Goal: Transaction & Acquisition: Purchase product/service

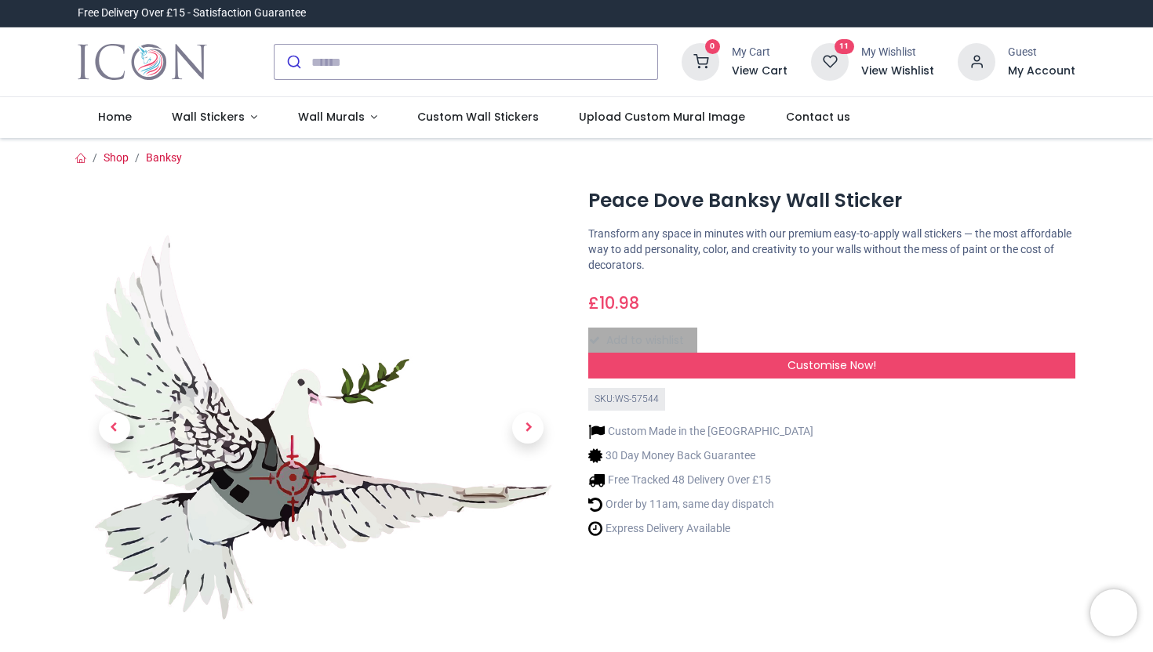
click at [881, 71] on h6 "View Wishlist" at bounding box center [897, 72] width 73 height 16
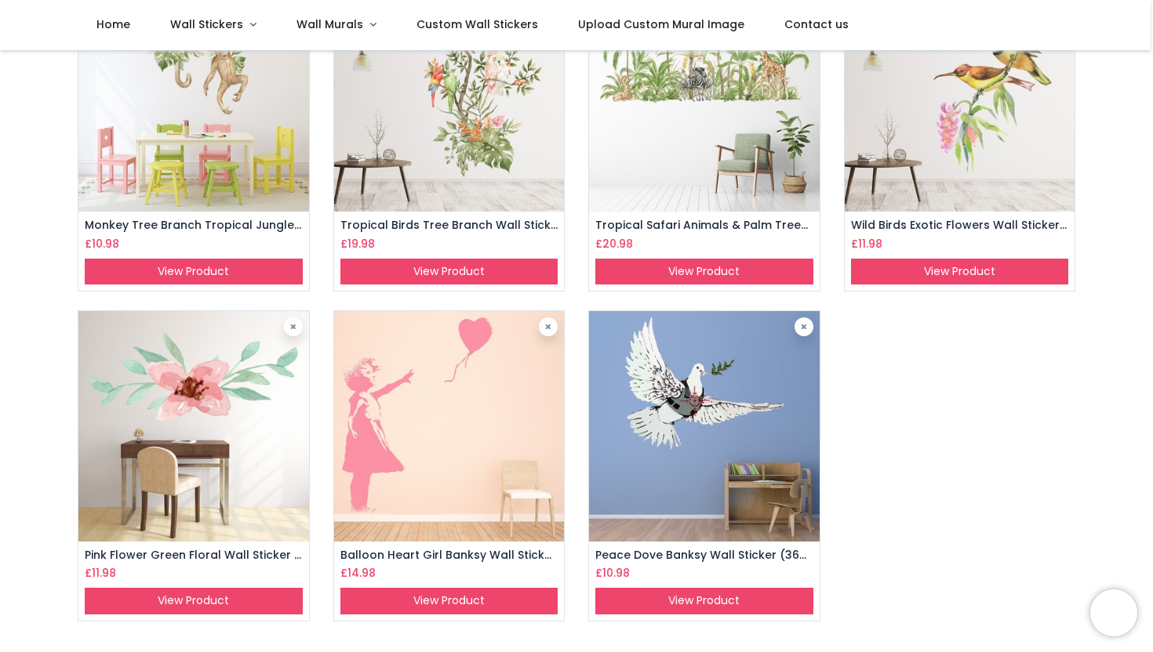
scroll to position [504, 0]
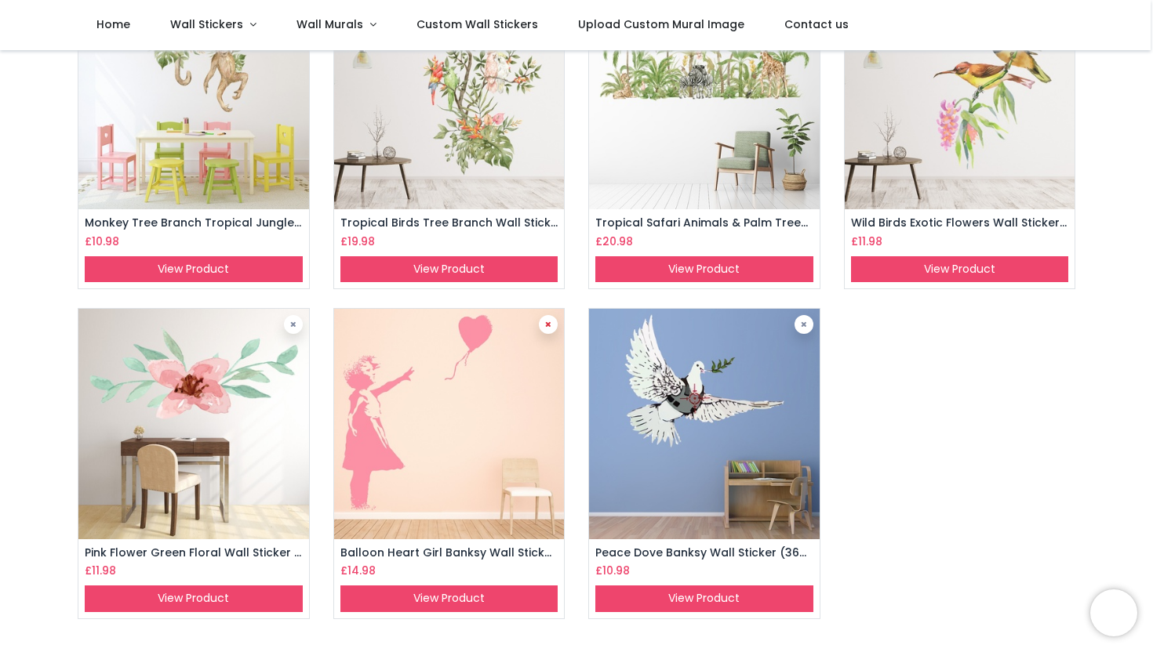
click at [542, 321] on link at bounding box center [548, 324] width 19 height 19
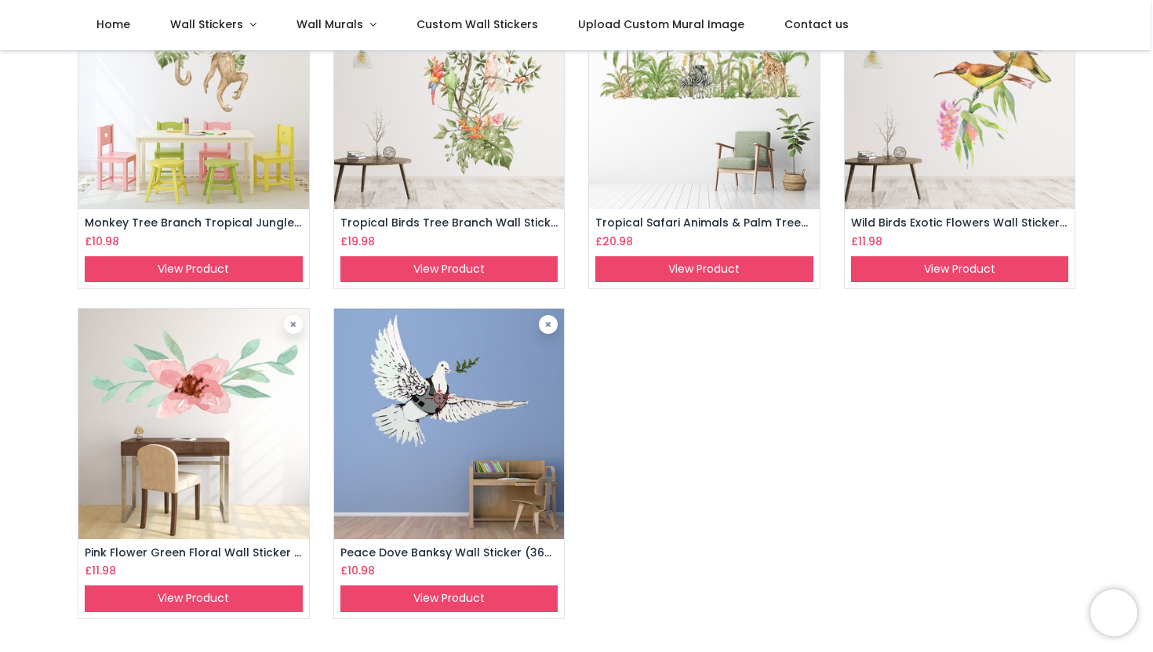
click at [551, 314] on img at bounding box center [449, 424] width 231 height 231
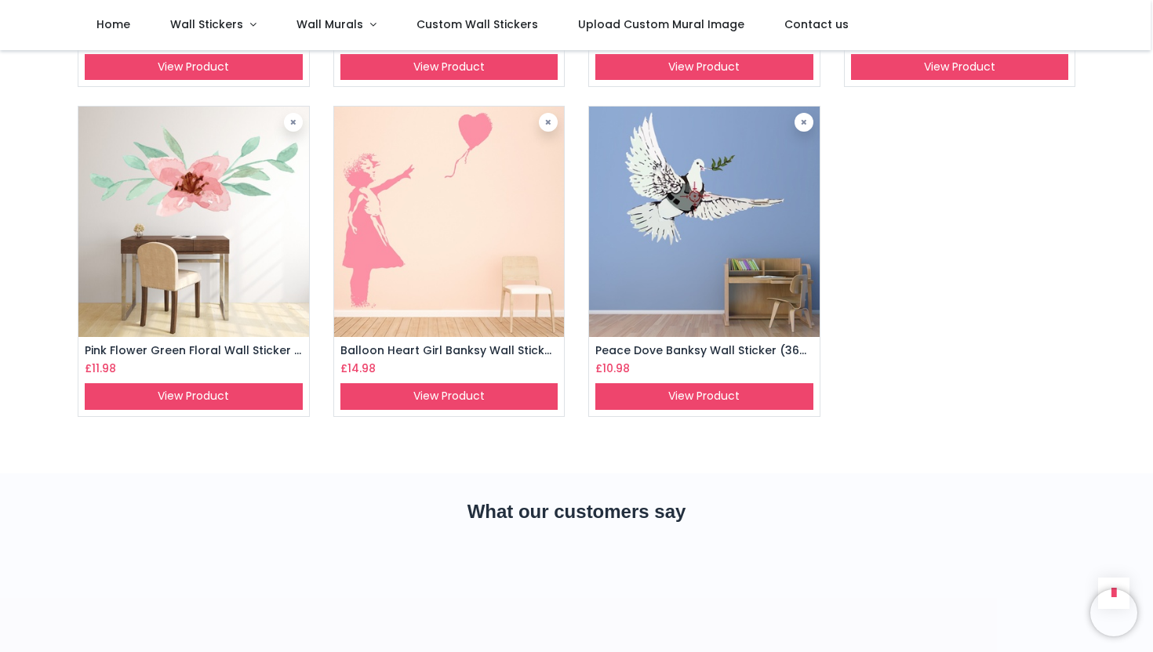
scroll to position [725, 0]
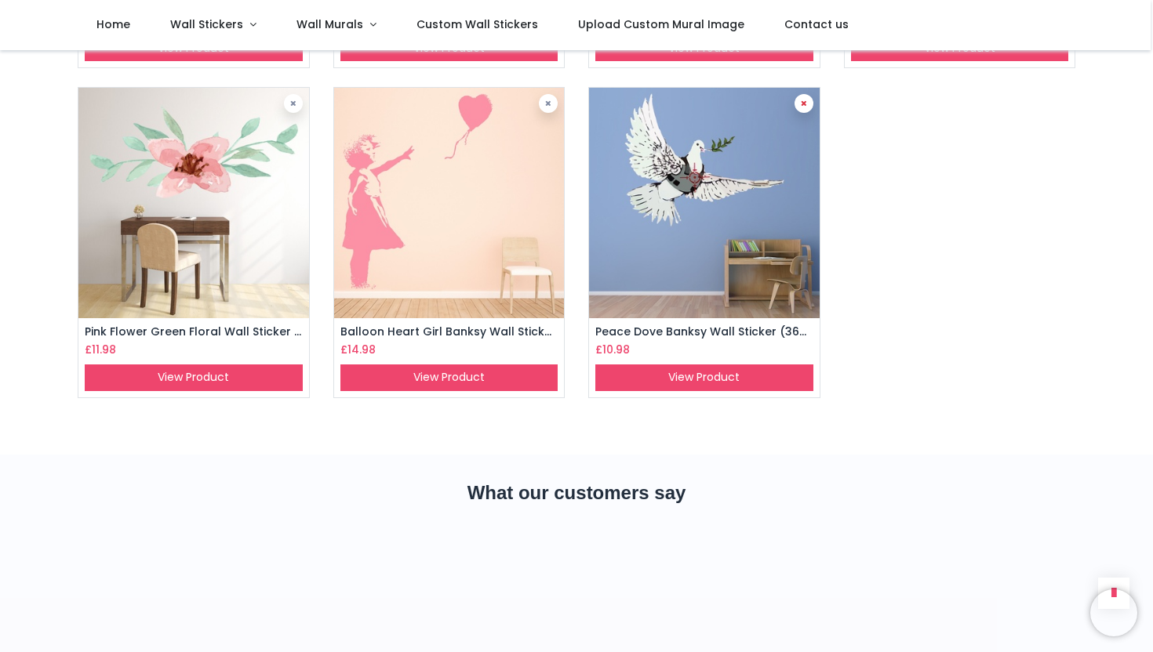
click at [805, 103] on icon at bounding box center [804, 104] width 6 height 8
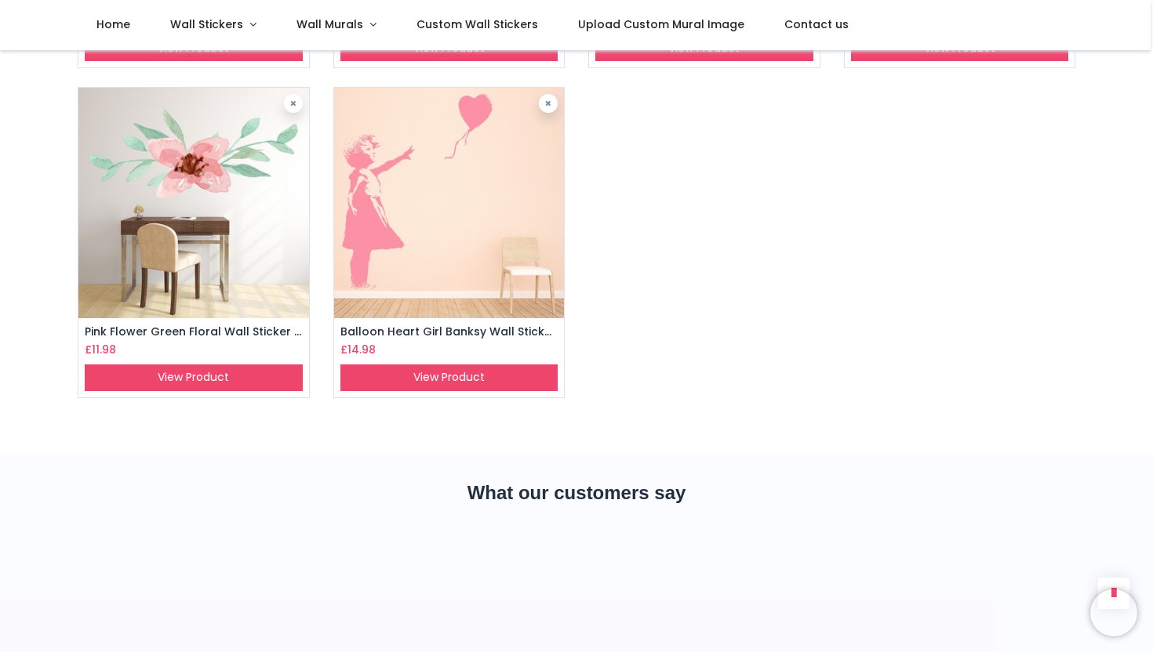
scroll to position [701, 0]
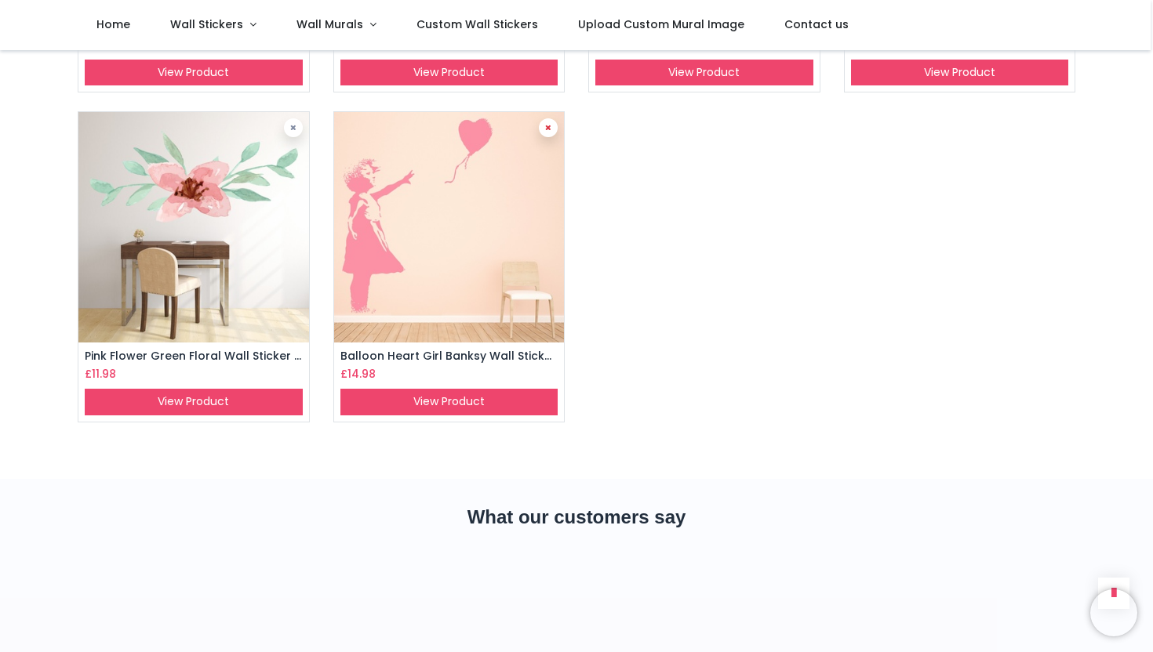
click at [547, 123] on link at bounding box center [548, 127] width 19 height 19
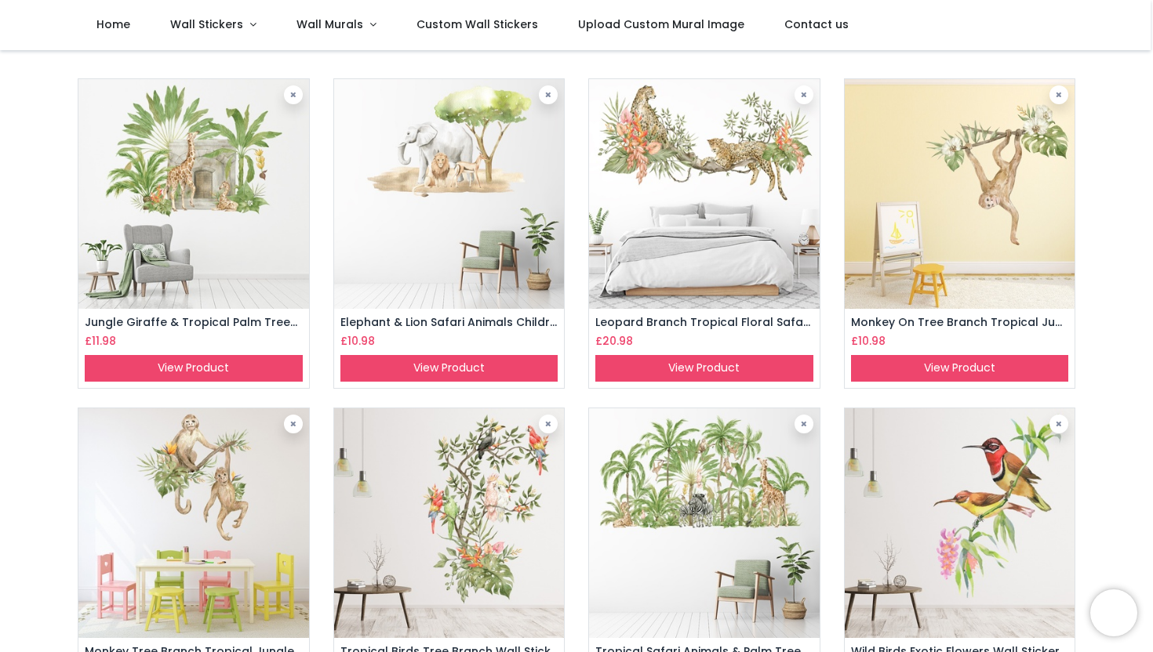
scroll to position [72, 0]
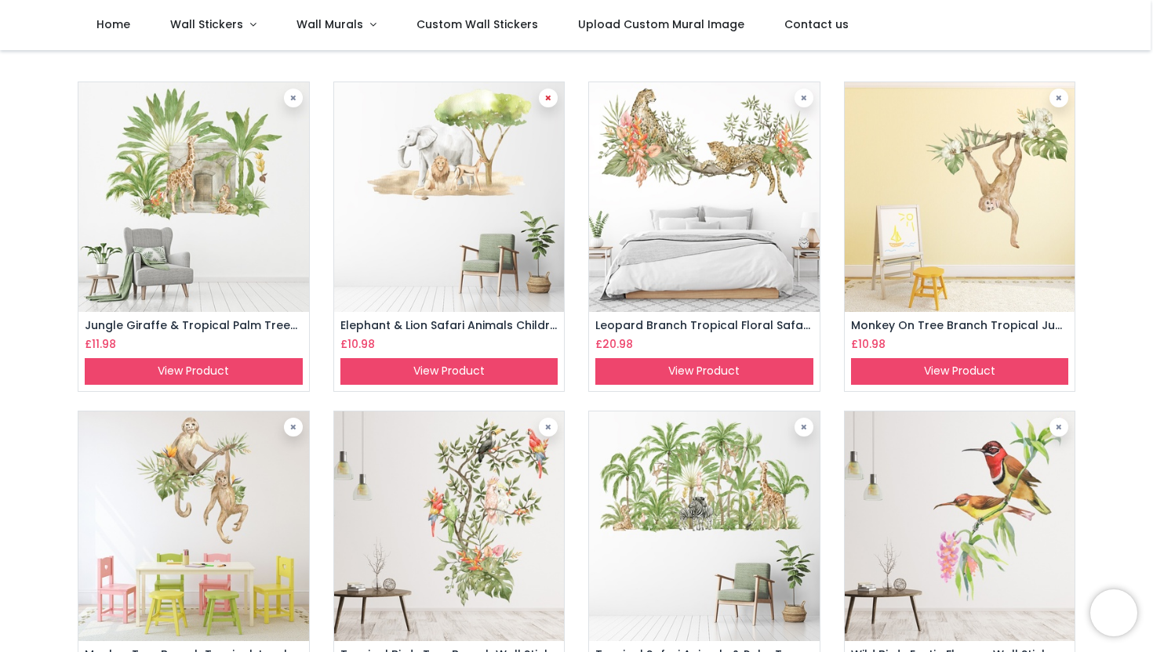
click at [540, 91] on link at bounding box center [548, 98] width 19 height 19
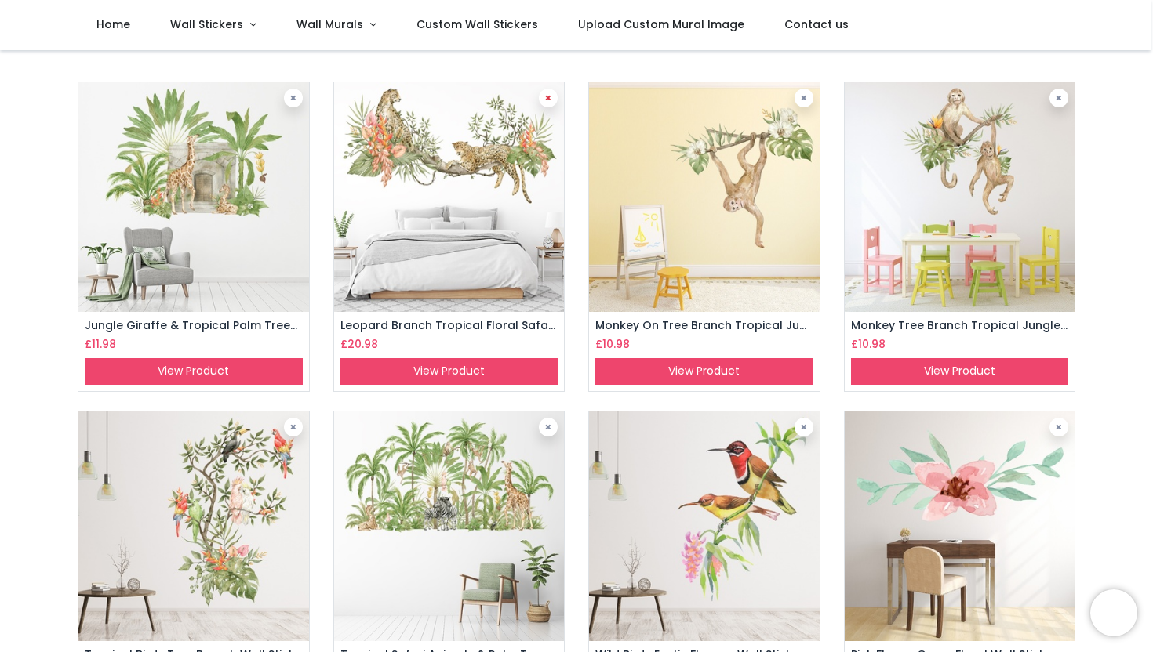
click at [549, 94] on icon at bounding box center [548, 98] width 6 height 8
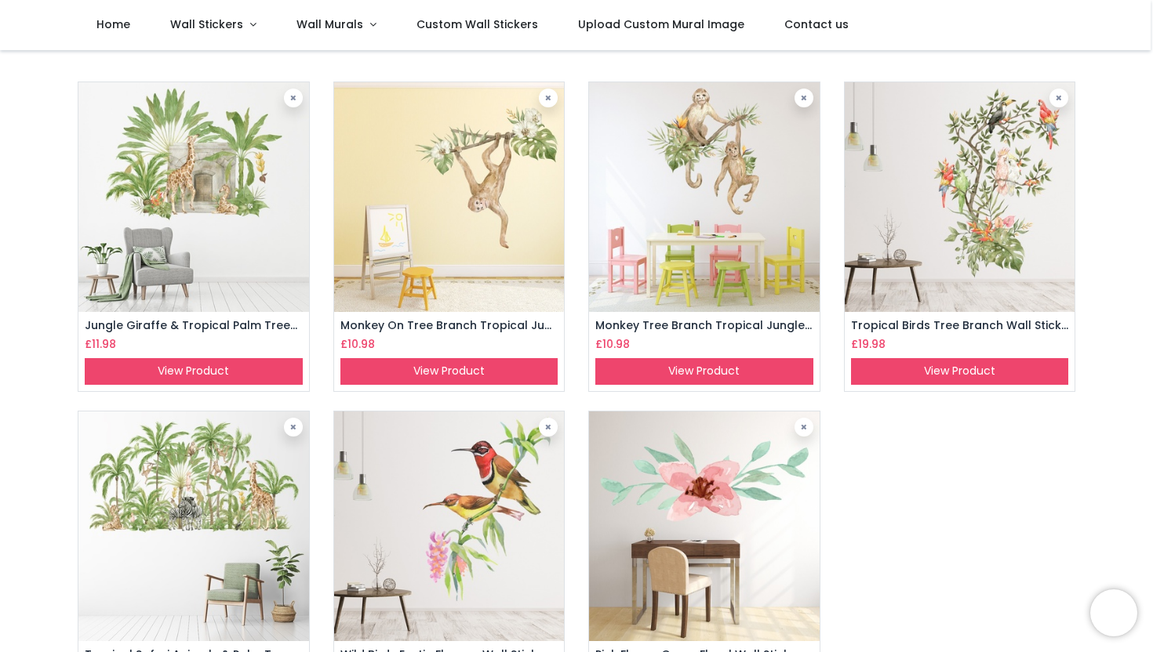
click at [549, 94] on icon at bounding box center [548, 98] width 6 height 8
click at [549, 94] on div "Jungle Giraffe & Tropical Palm Trees Safari Wall Sticker (40cm (W) x 30cm (H) :…" at bounding box center [576, 411] width 1021 height 697
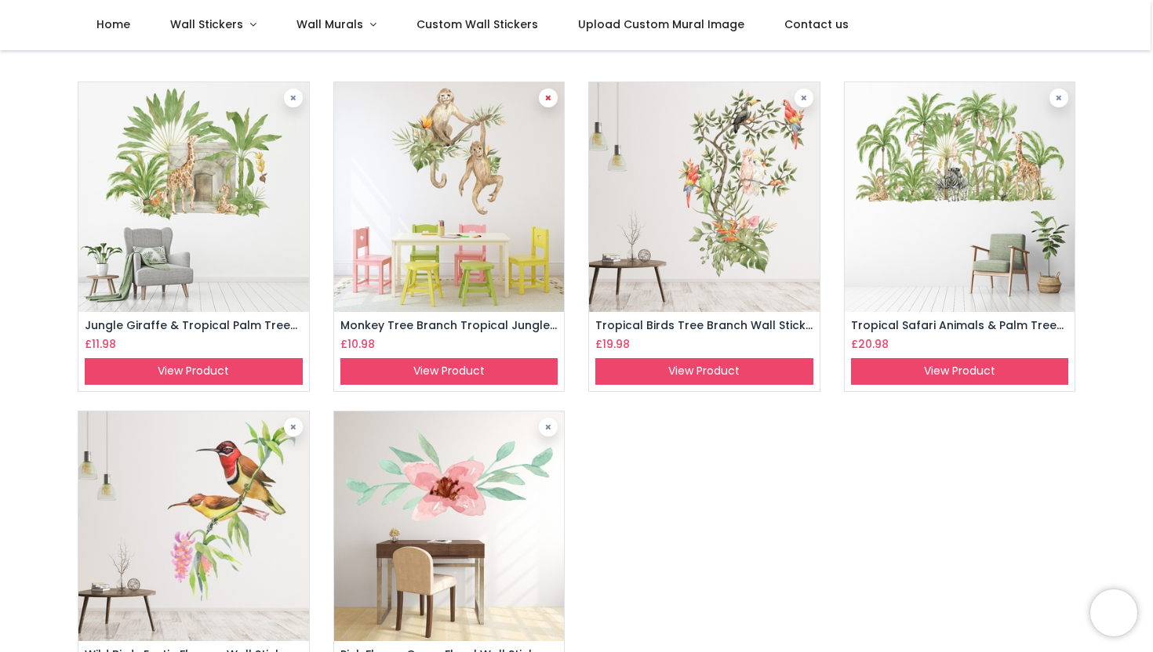
click at [547, 94] on icon at bounding box center [548, 98] width 6 height 8
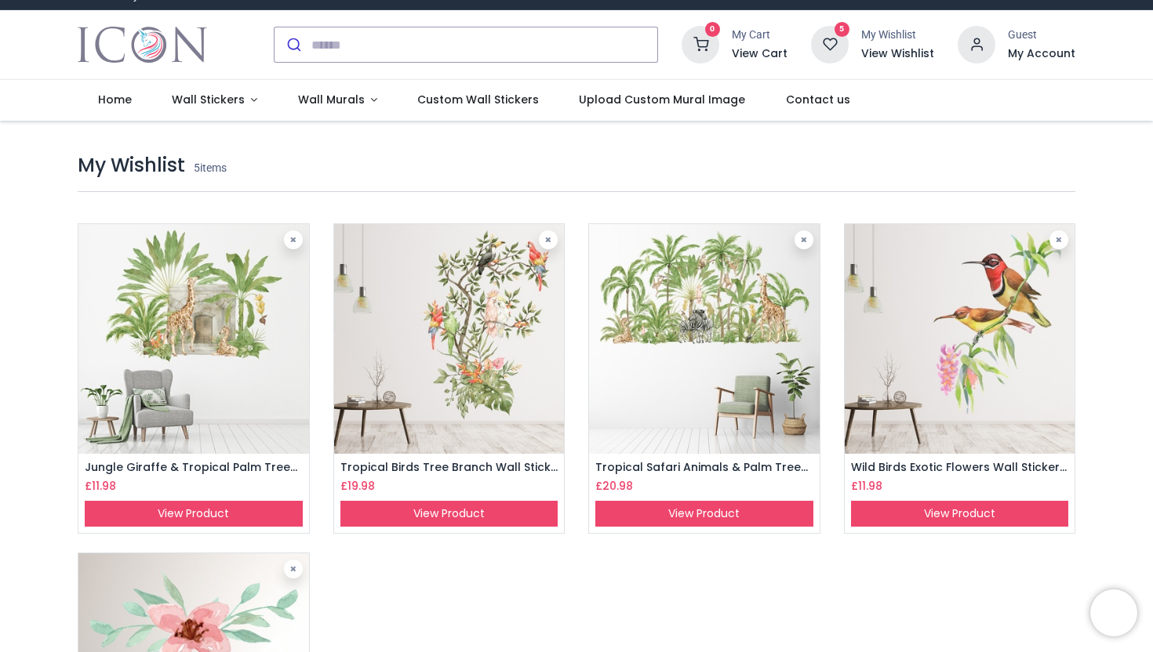
scroll to position [0, 0]
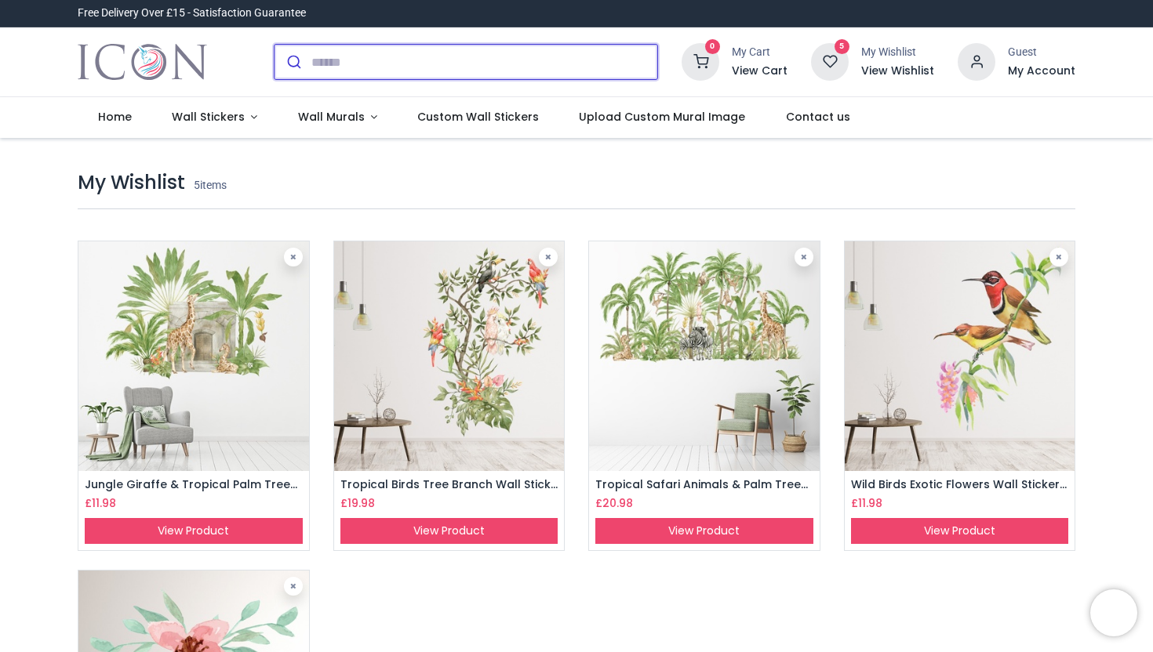
click at [386, 69] on input "search" at bounding box center [484, 62] width 346 height 35
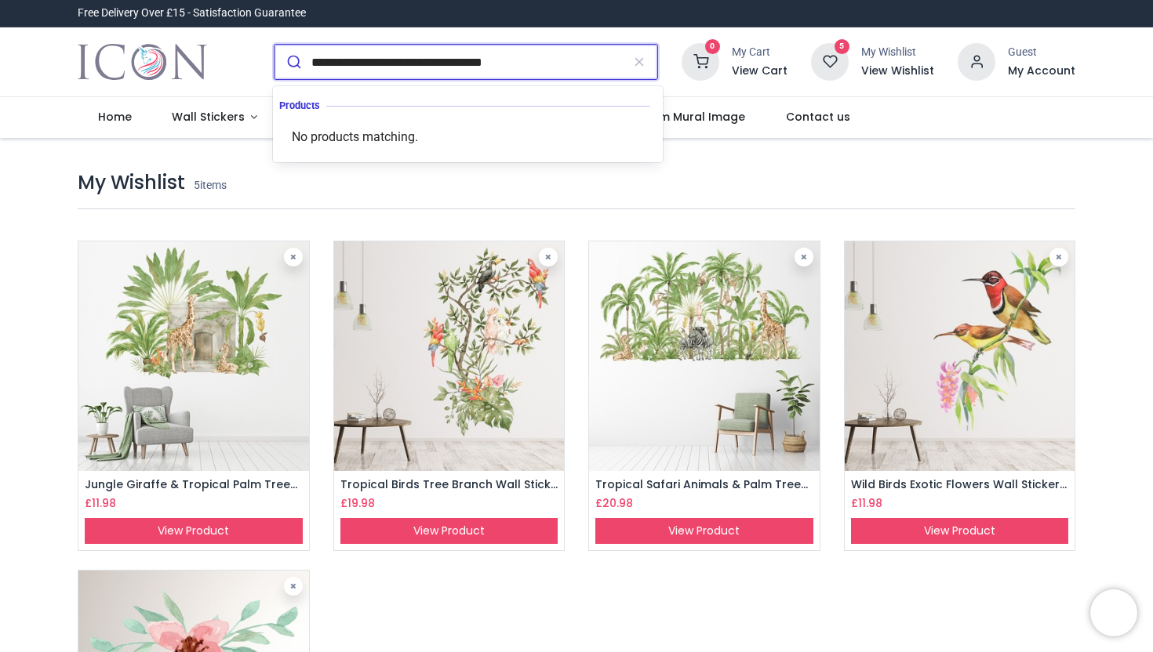
type input "**********"
click at [274, 45] on button "submit" at bounding box center [292, 62] width 37 height 35
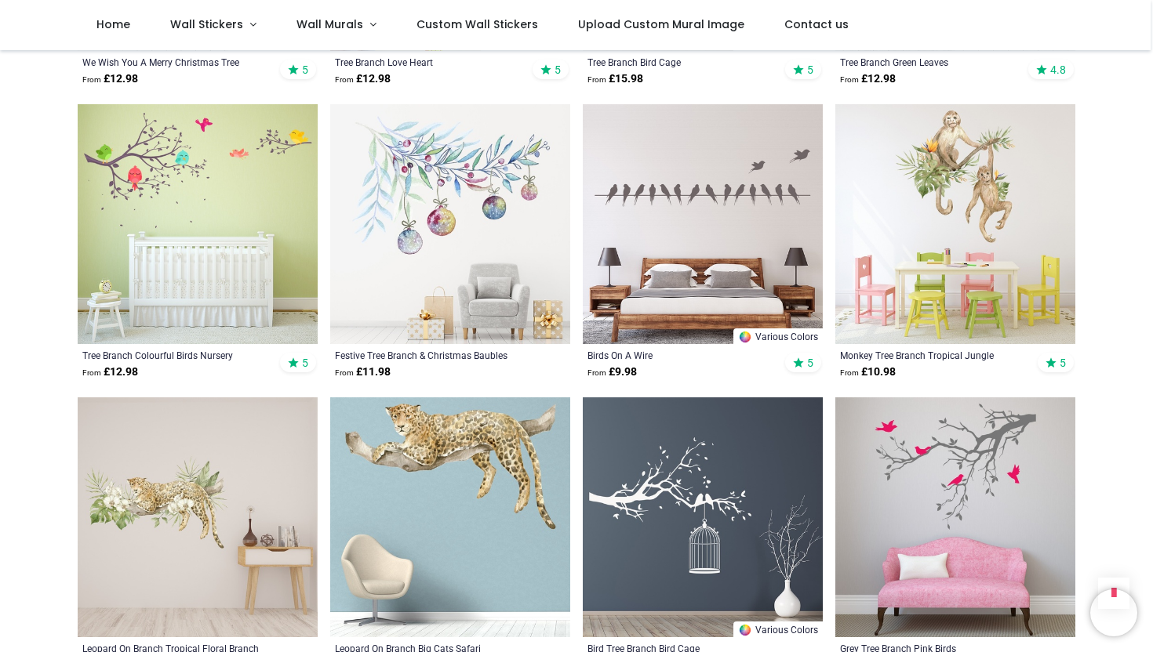
scroll to position [1315, 0]
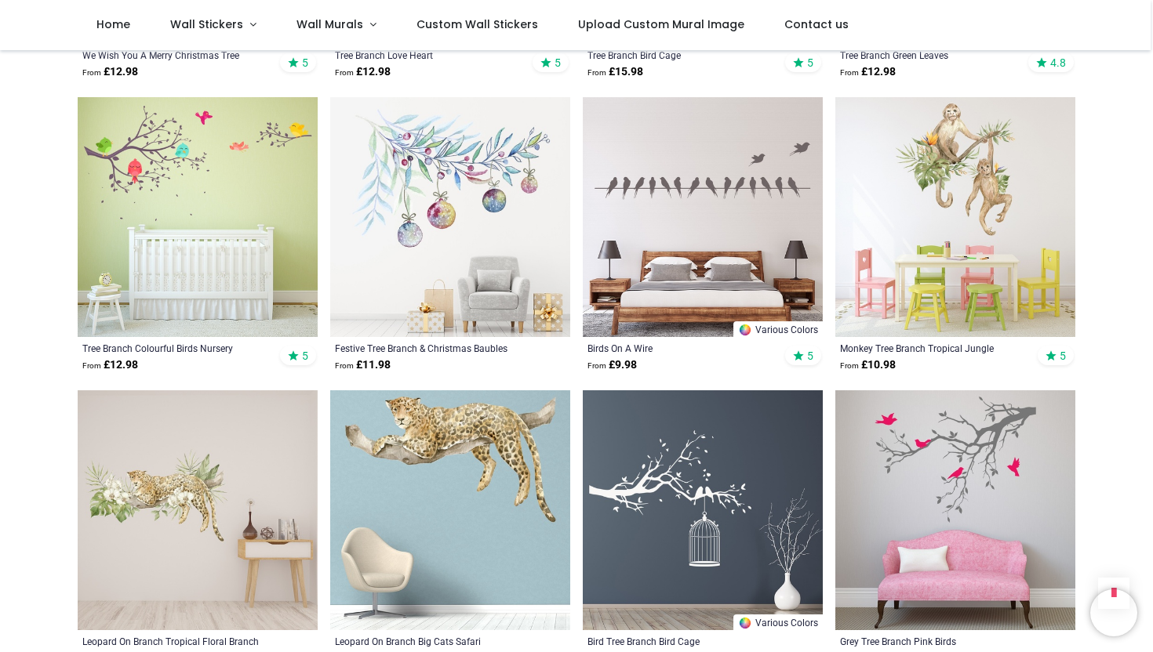
click at [939, 181] on img at bounding box center [955, 217] width 240 height 240
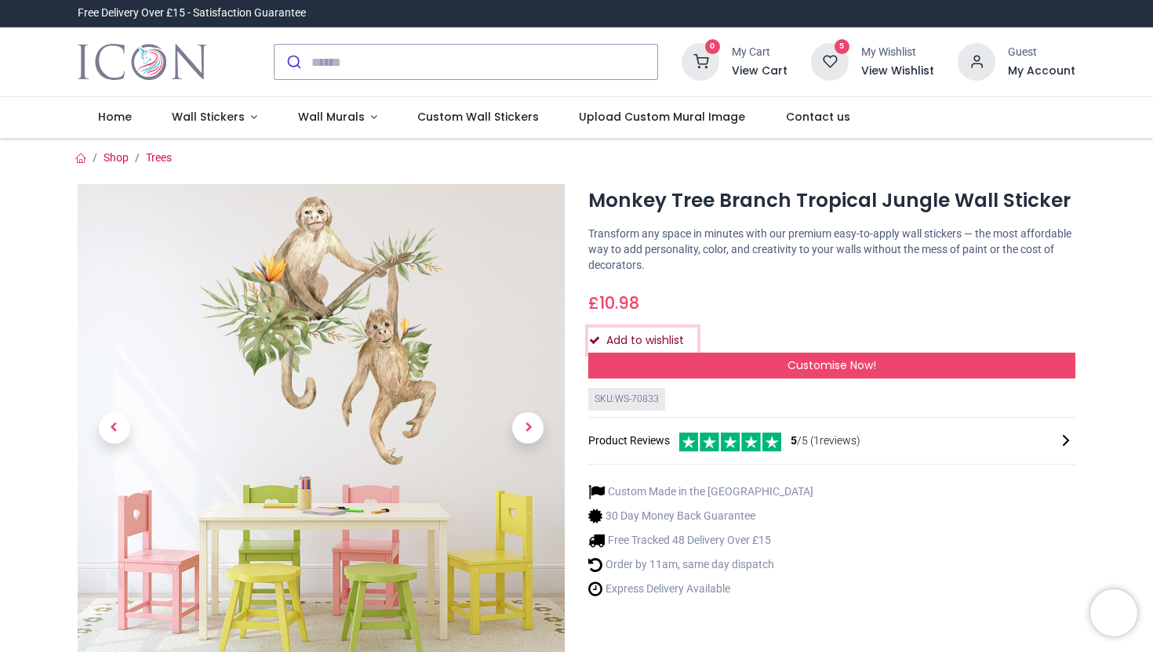
click at [596, 333] on button "Add to wishlist" at bounding box center [642, 341] width 109 height 27
click at [201, 112] on span "Wall Stickers" at bounding box center [208, 117] width 73 height 16
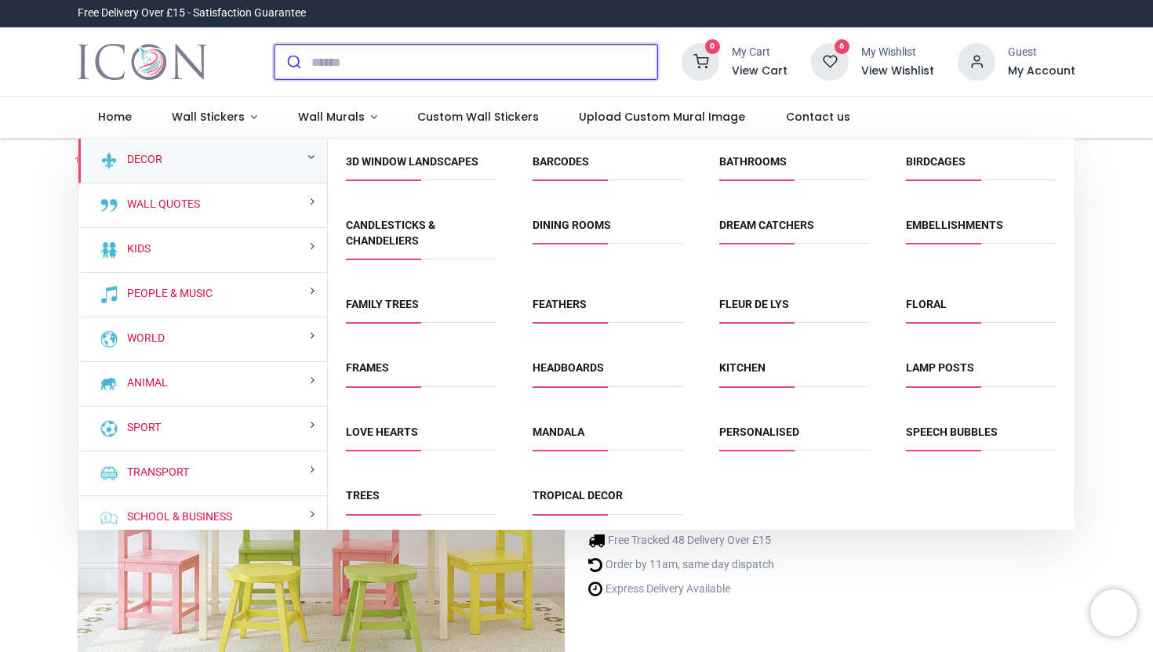
click at [393, 56] on input "search" at bounding box center [484, 62] width 346 height 35
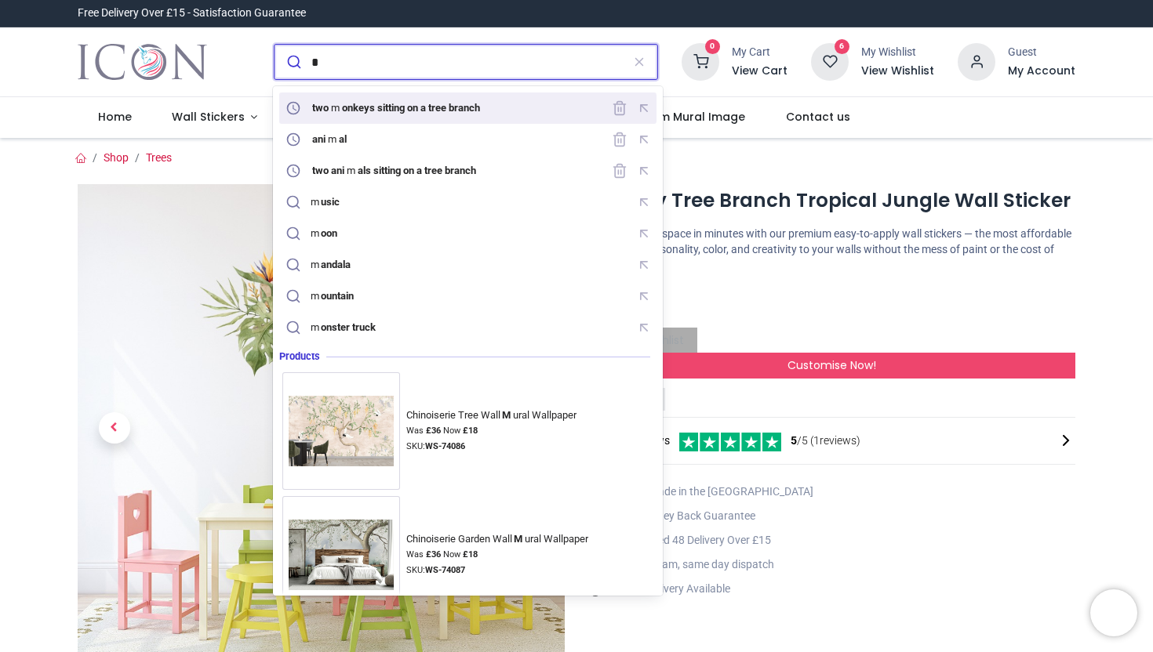
click at [379, 102] on mark "onkeys sitting on a tree branch" at bounding box center [411, 108] width 142 height 16
type input "**********"
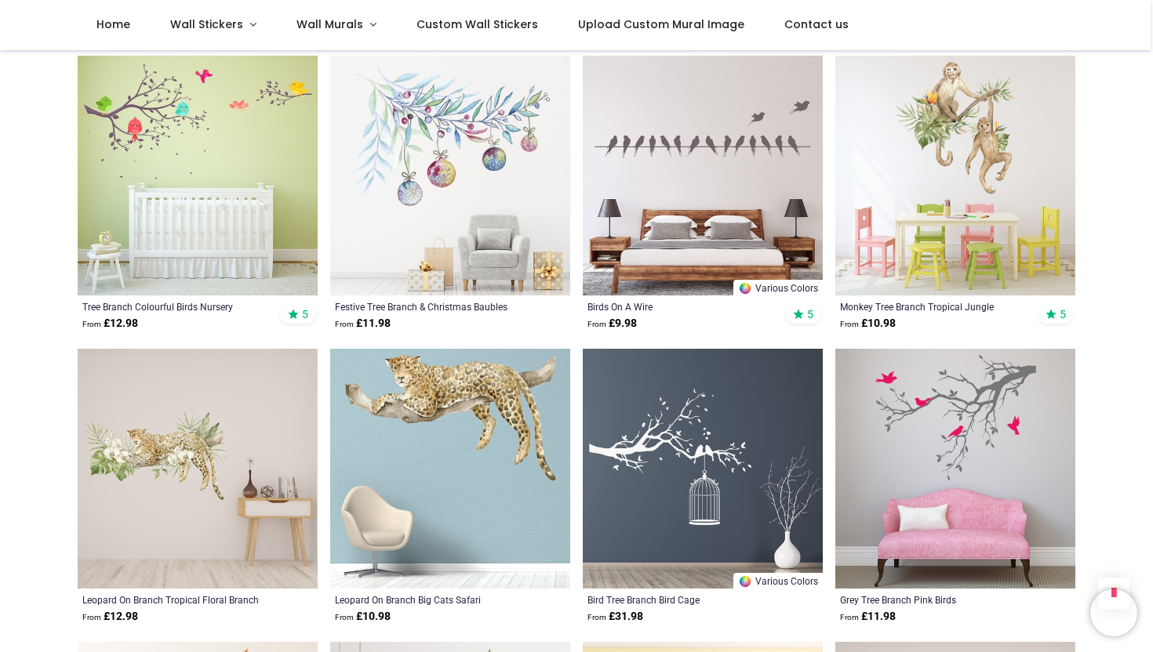
scroll to position [1359, 0]
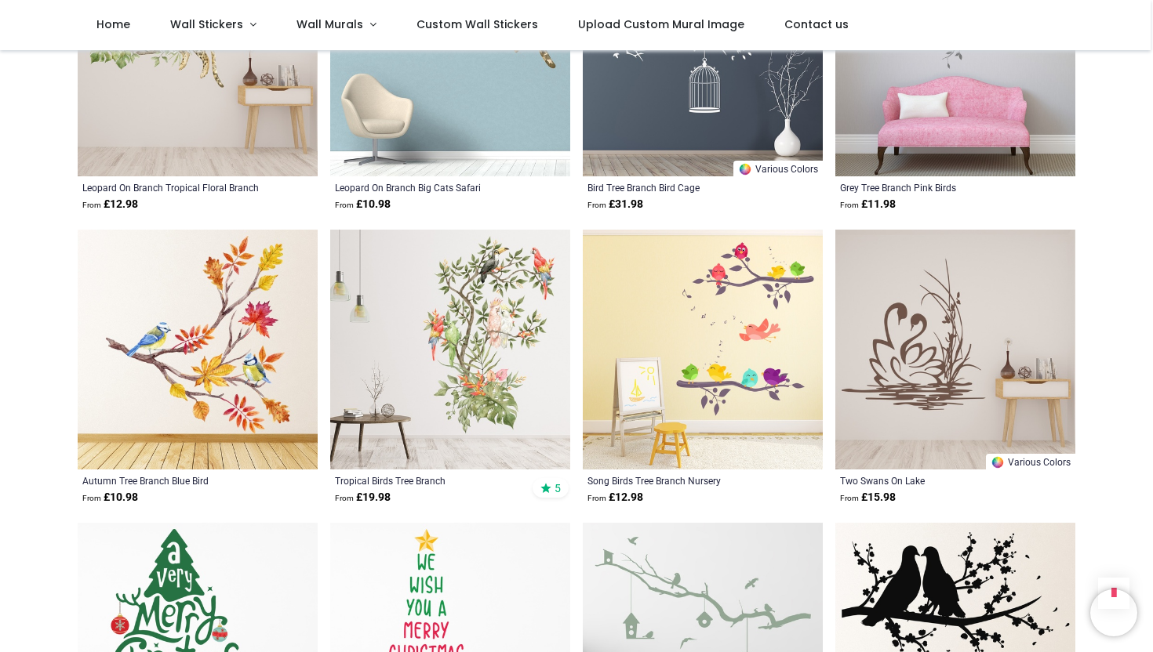
scroll to position [1763, 0]
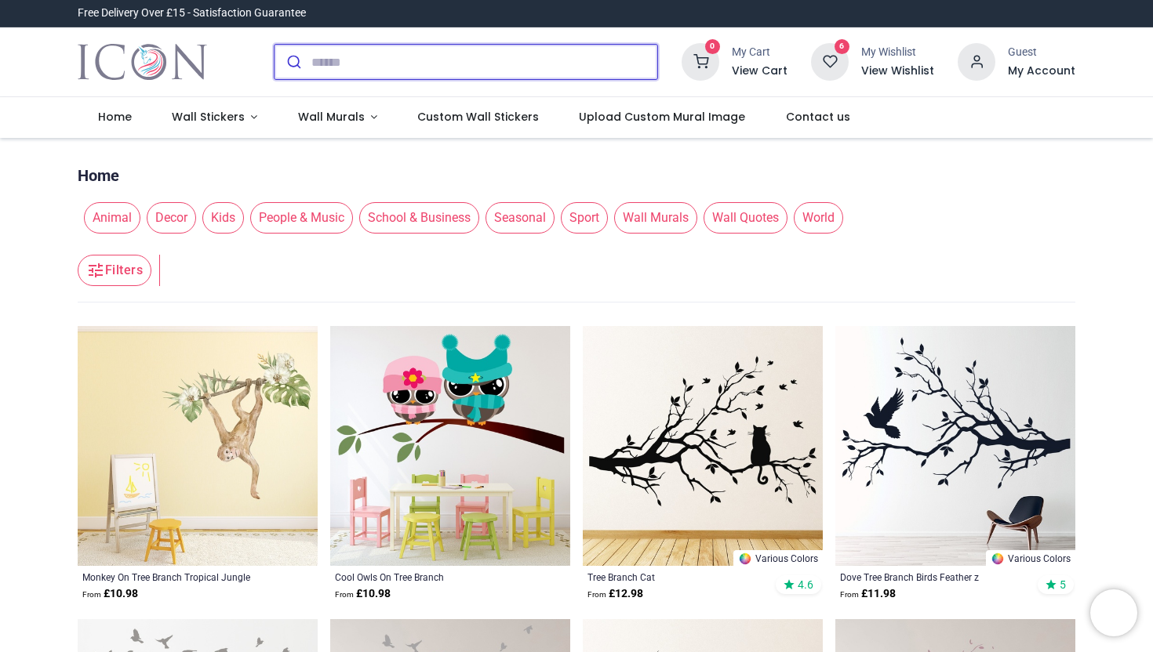
click at [360, 66] on input "search" at bounding box center [484, 62] width 346 height 35
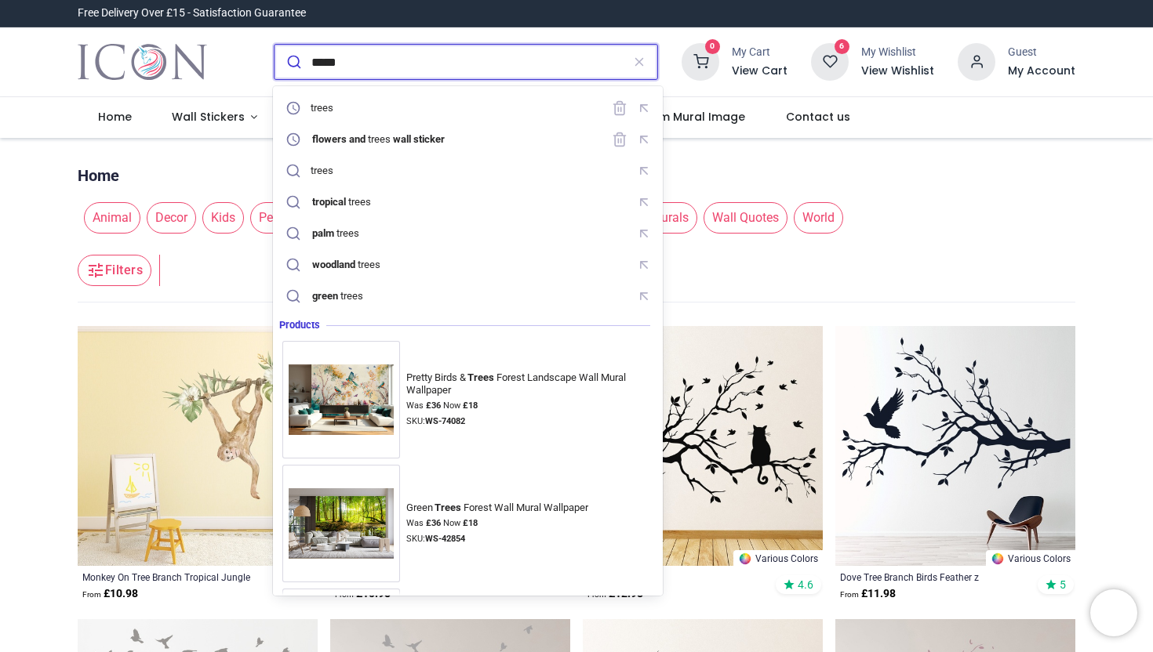
type input "*****"
click at [274, 45] on button "submit" at bounding box center [292, 62] width 37 height 35
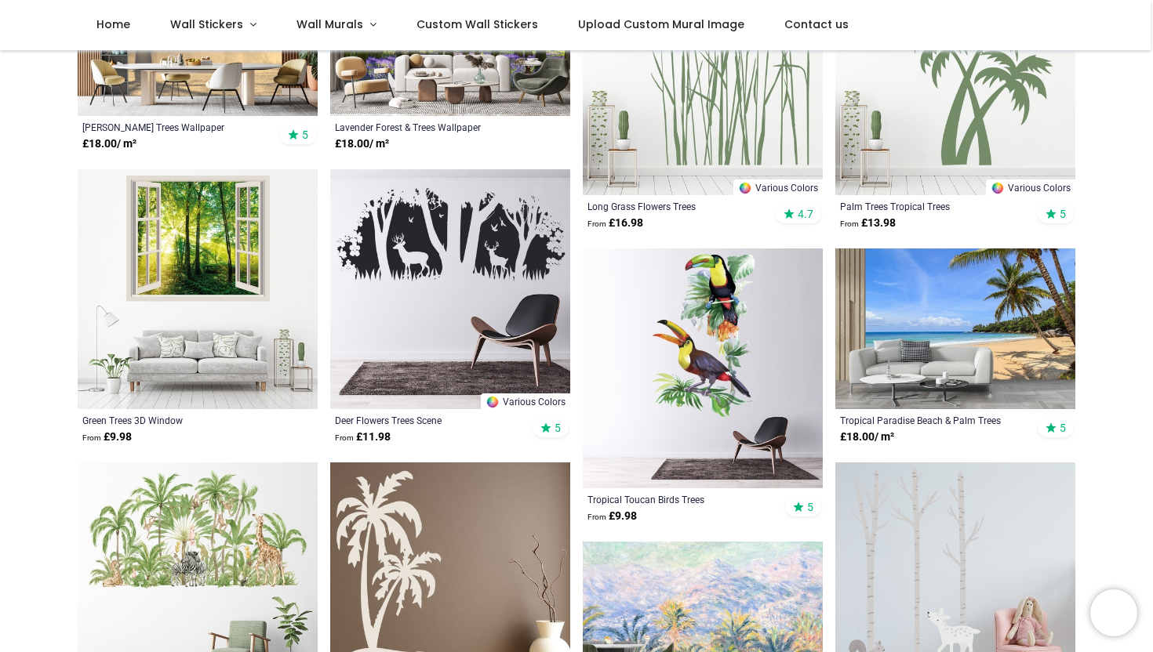
scroll to position [521, 0]
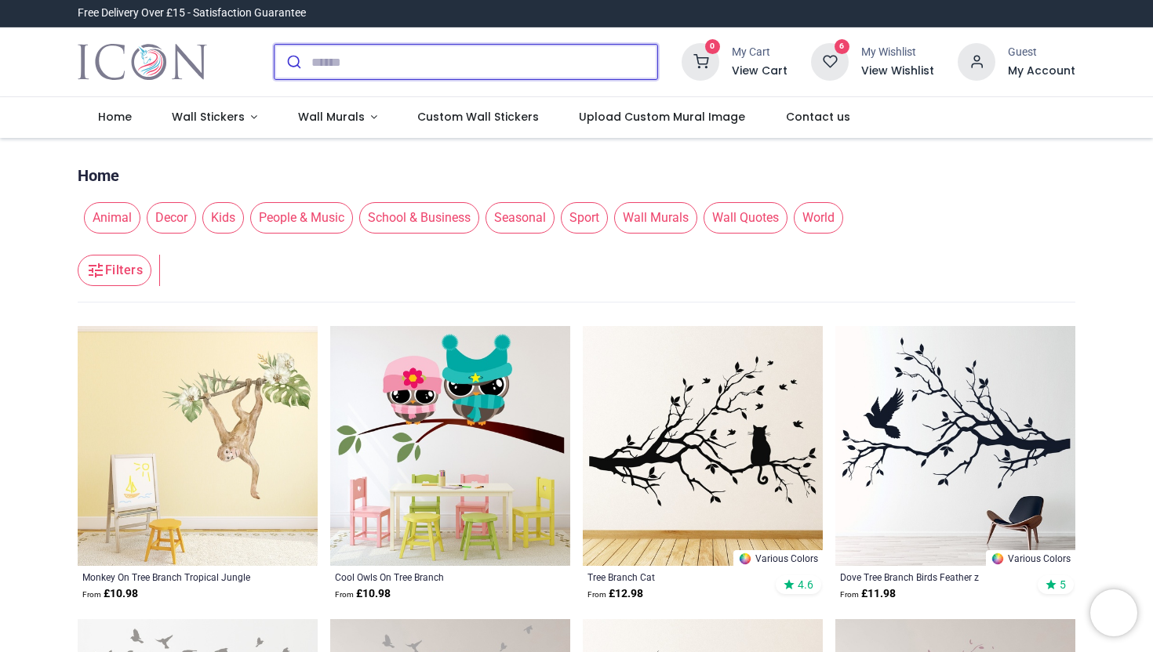
click at [320, 55] on input "search" at bounding box center [484, 62] width 346 height 35
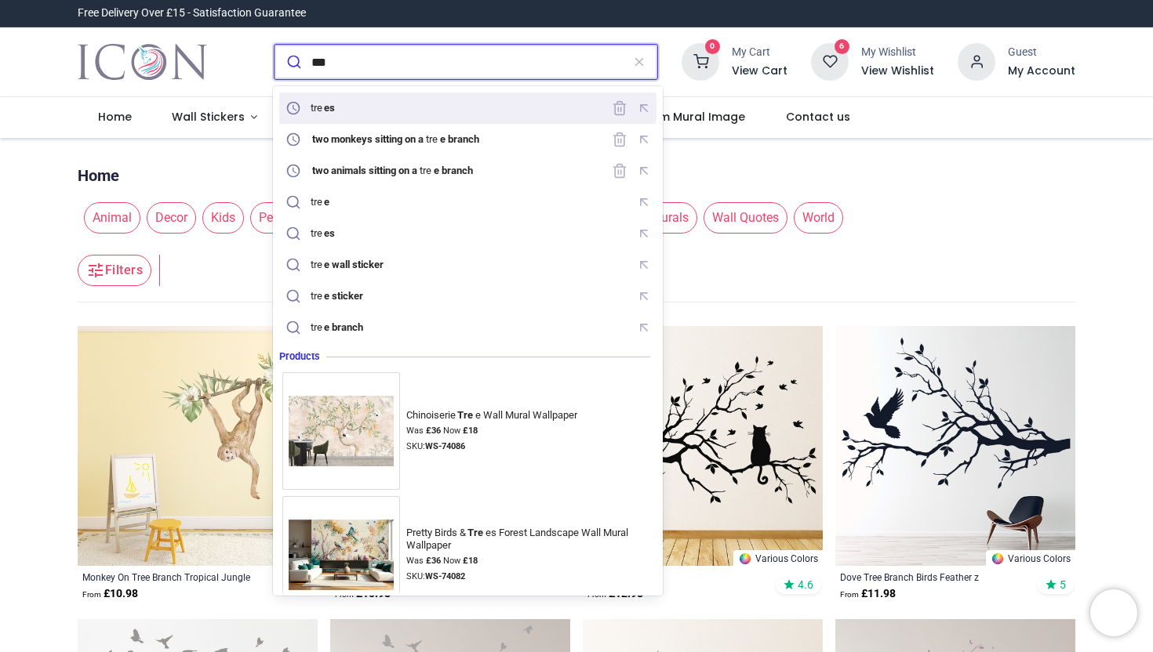
click at [319, 100] on div "tre es" at bounding box center [312, 108] width 60 height 22
type input "*****"
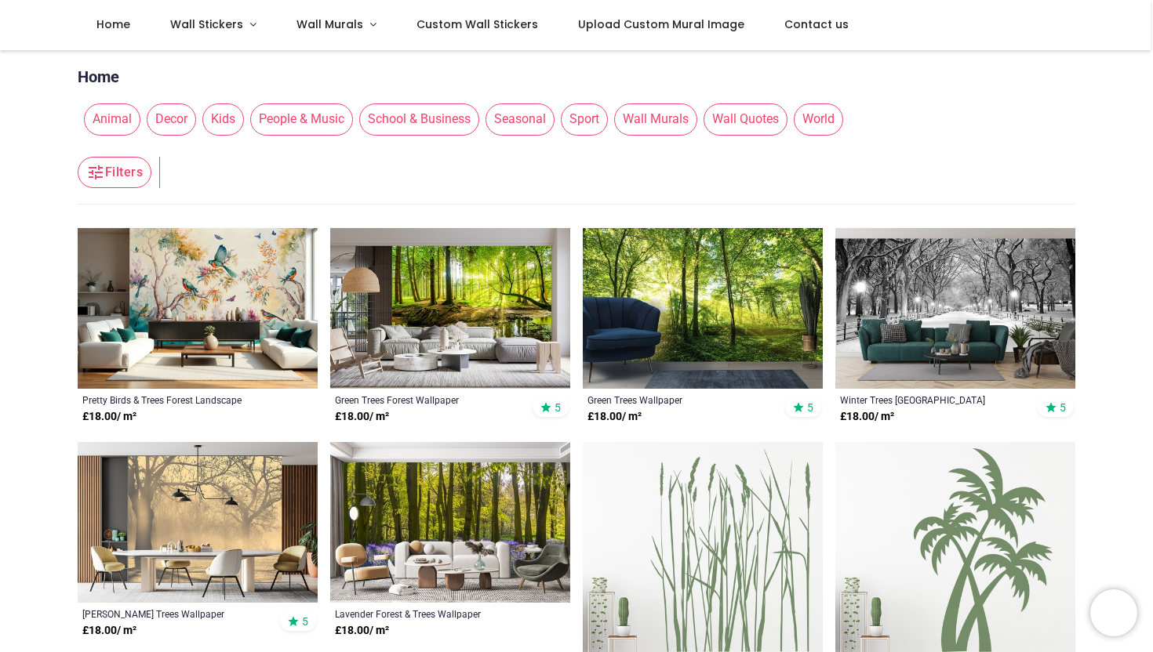
scroll to position [33, 0]
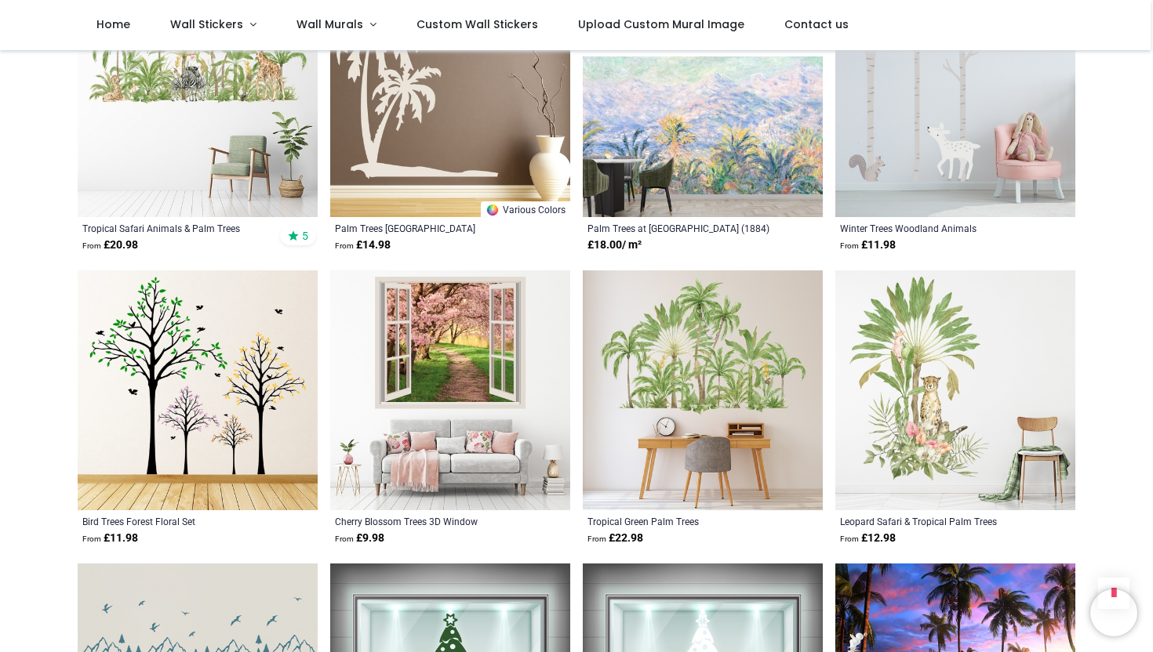
scroll to position [983, 0]
click at [1000, 365] on img at bounding box center [955, 391] width 240 height 240
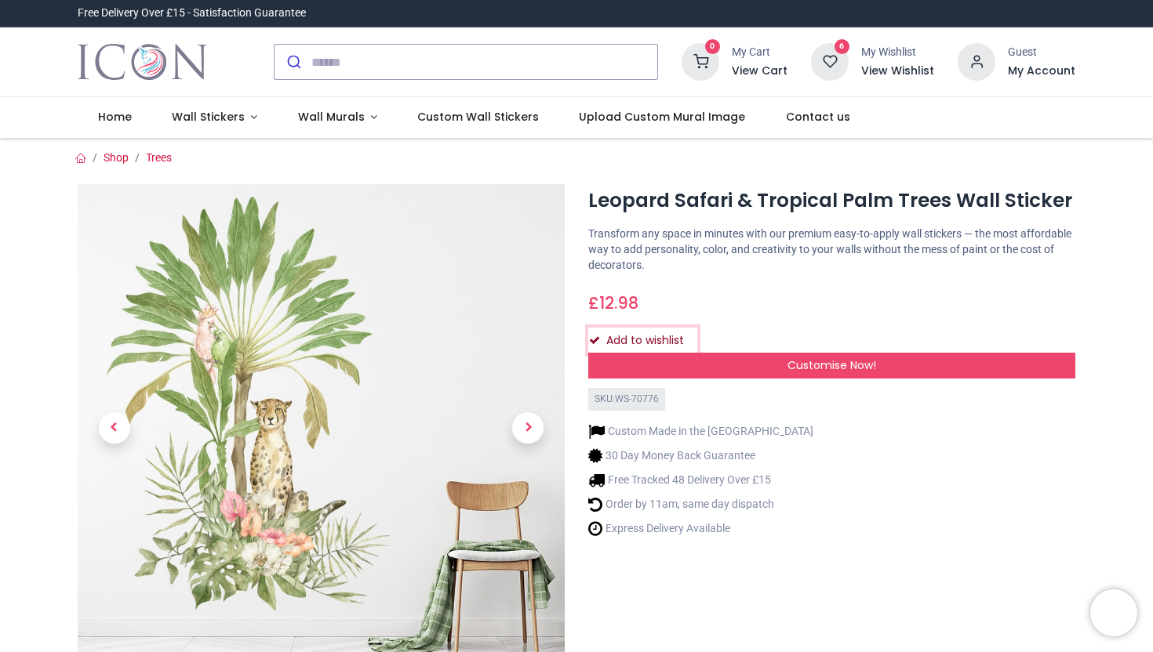
click at [598, 341] on icon "Add to wishlist" at bounding box center [594, 340] width 11 height 11
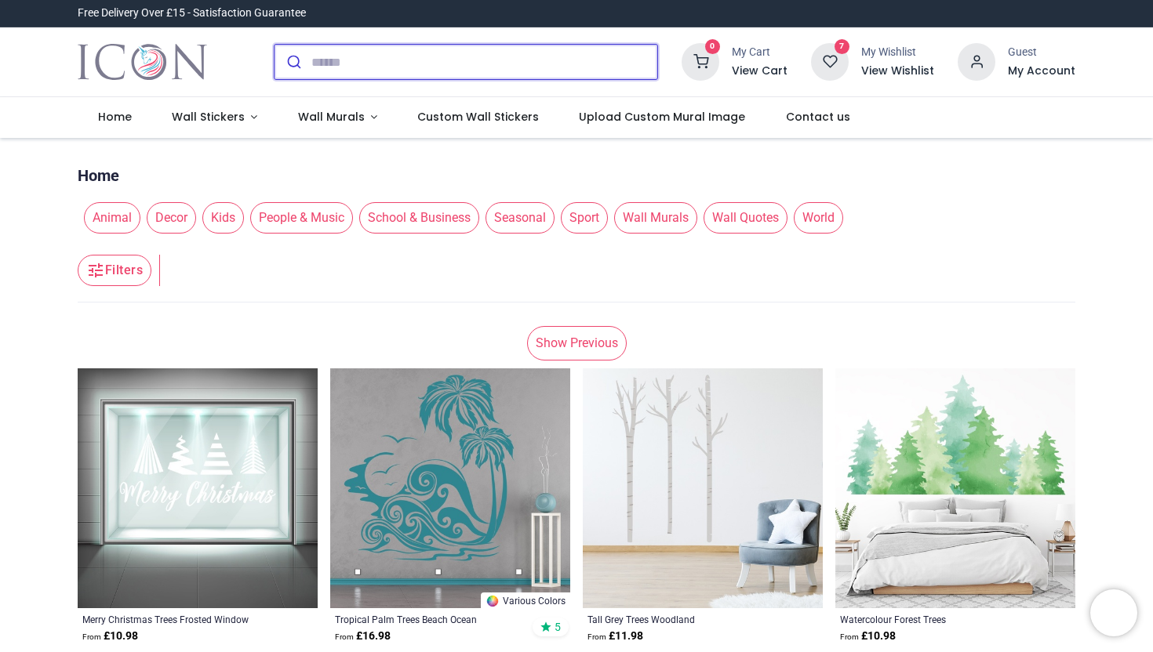
click at [355, 64] on input "search" at bounding box center [484, 62] width 346 height 35
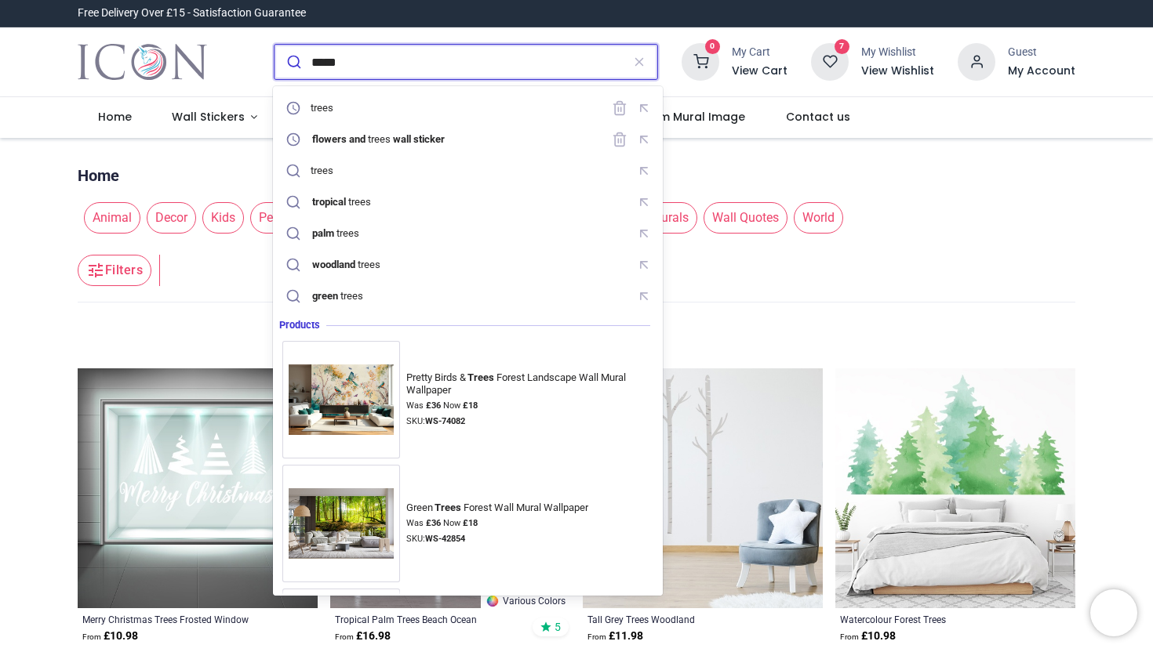
type input "*****"
click at [274, 45] on button "submit" at bounding box center [292, 62] width 37 height 35
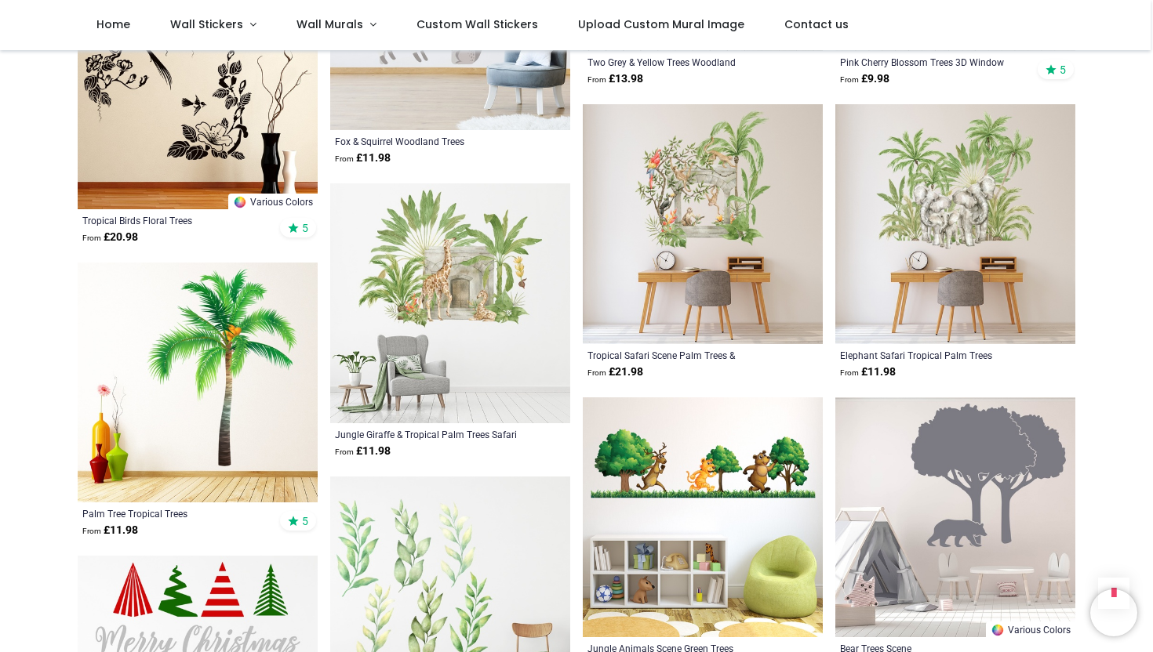
scroll to position [2753, 0]
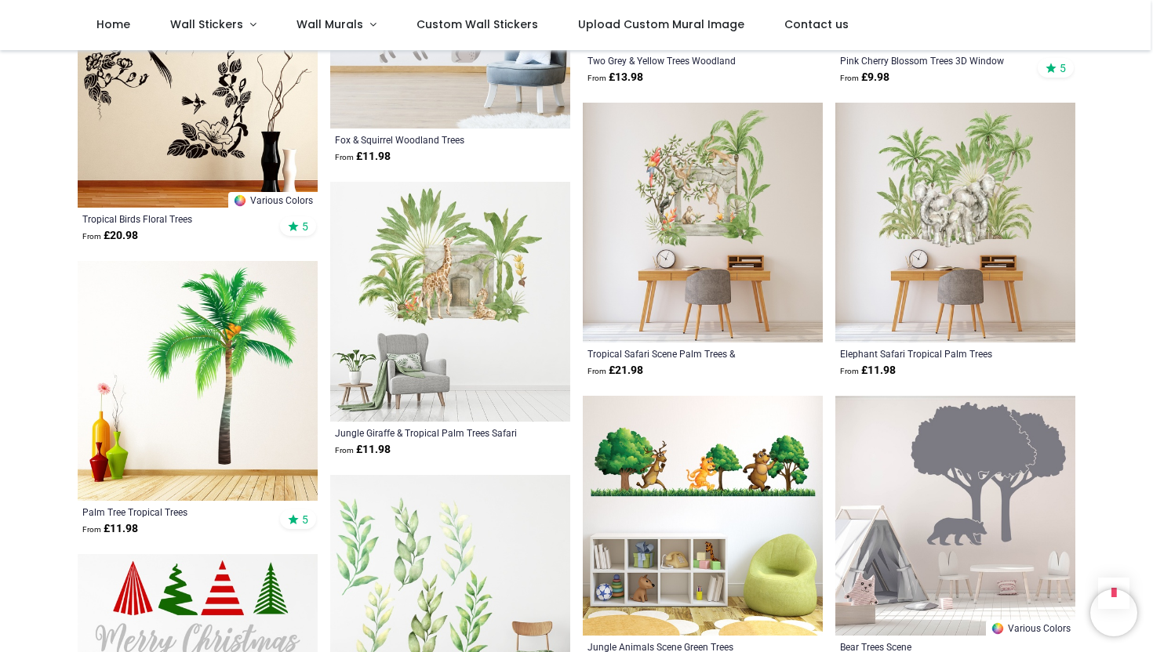
click at [799, 210] on img at bounding box center [703, 223] width 240 height 240
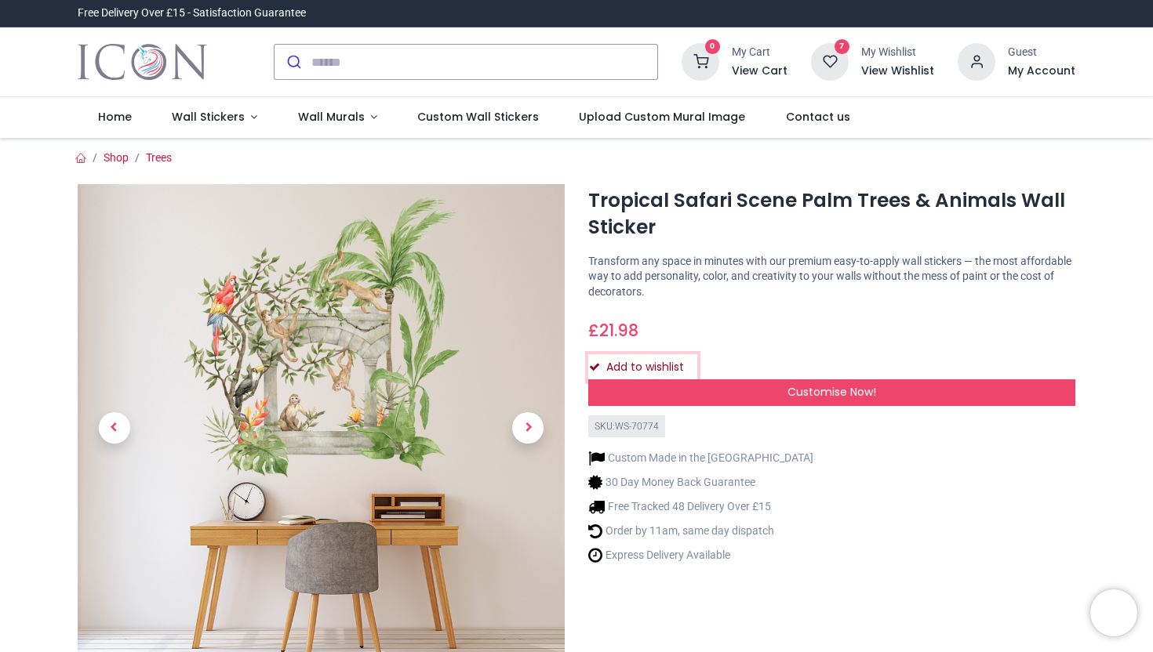
click at [630, 369] on button "Add to wishlist" at bounding box center [642, 367] width 109 height 27
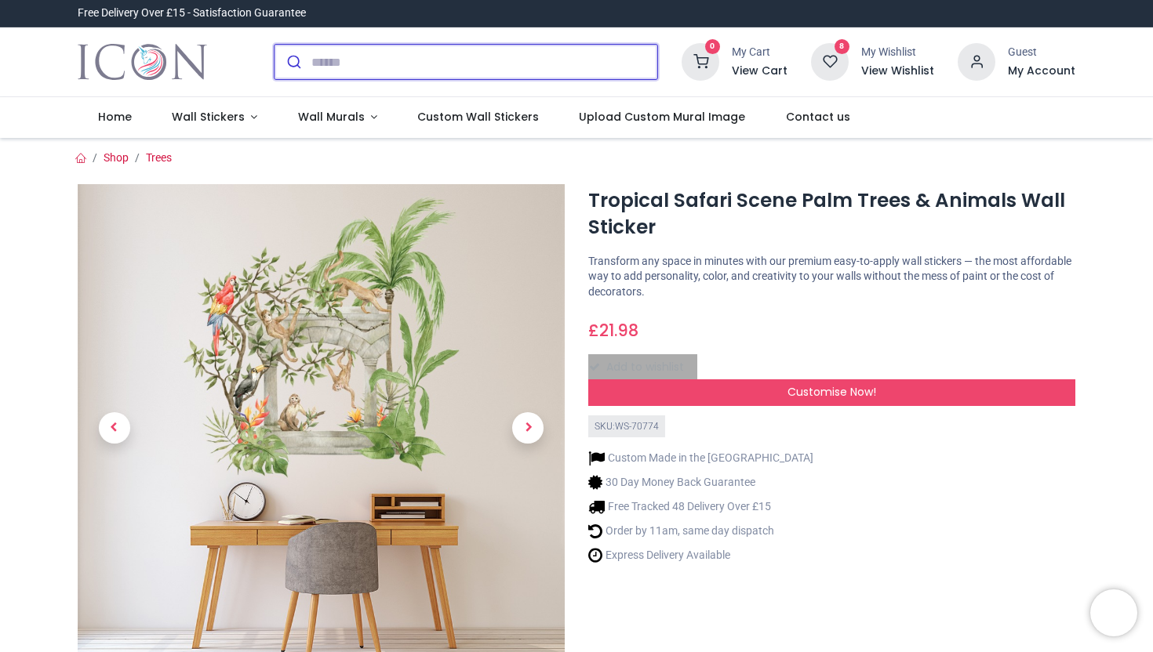
click at [295, 67] on icon "submit" at bounding box center [294, 62] width 16 height 16
click at [330, 64] on input "search" at bounding box center [484, 62] width 346 height 35
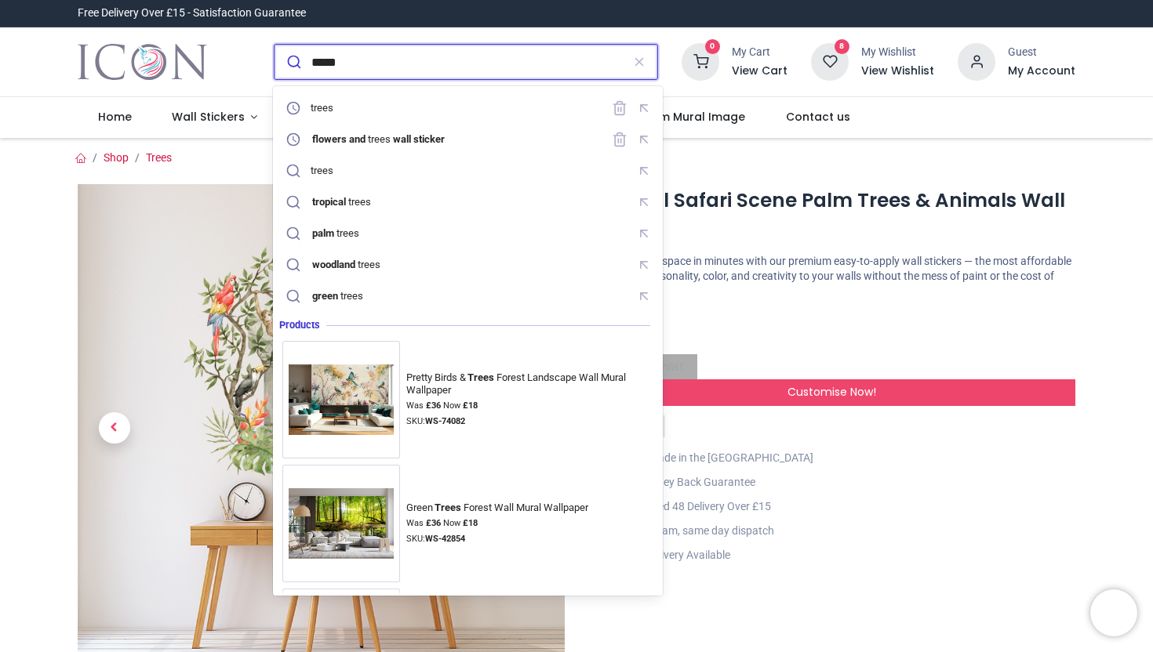
type input "*****"
click at [274, 45] on button "submit" at bounding box center [292, 62] width 37 height 35
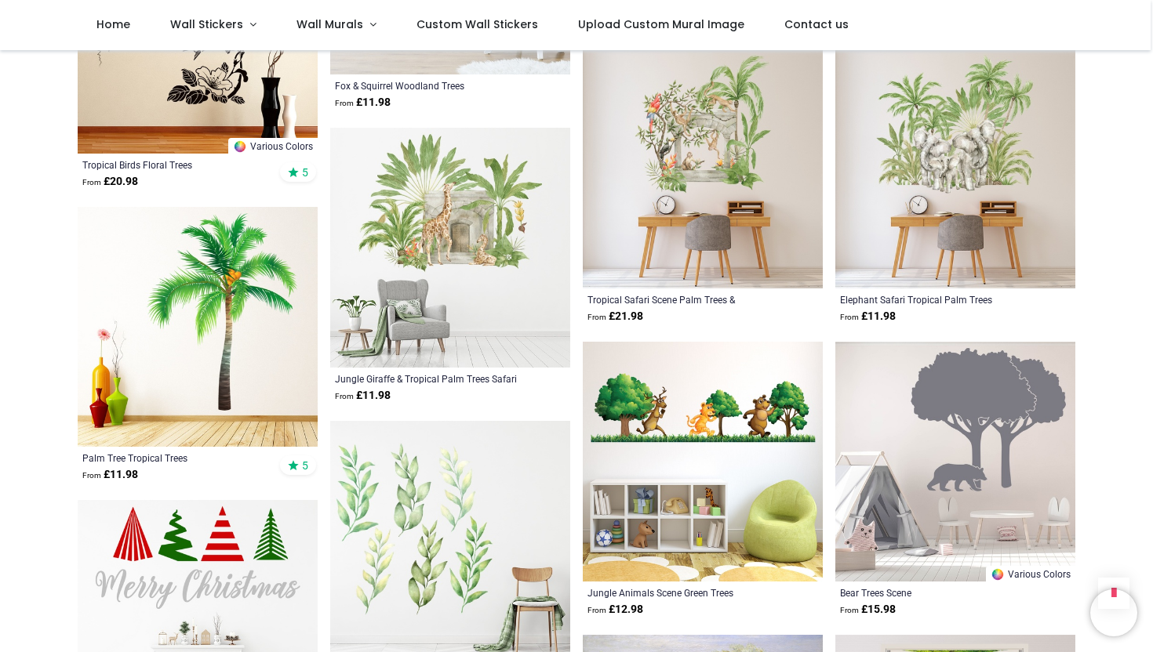
scroll to position [2807, 0]
click at [846, 171] on img at bounding box center [955, 168] width 240 height 240
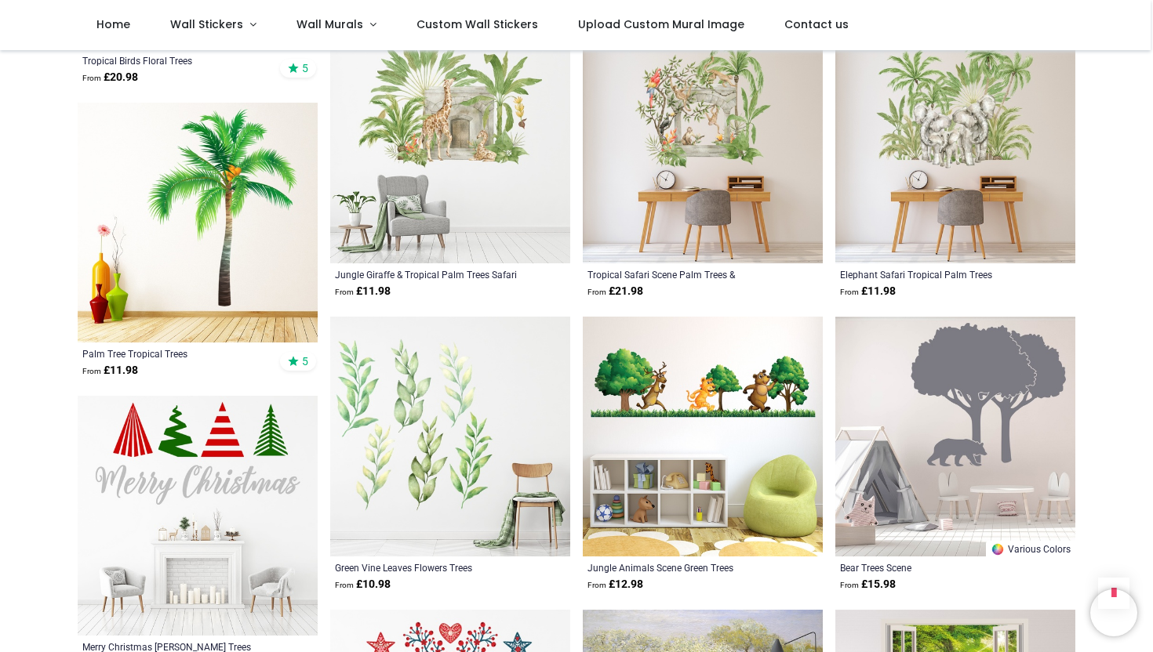
scroll to position [1063, 0]
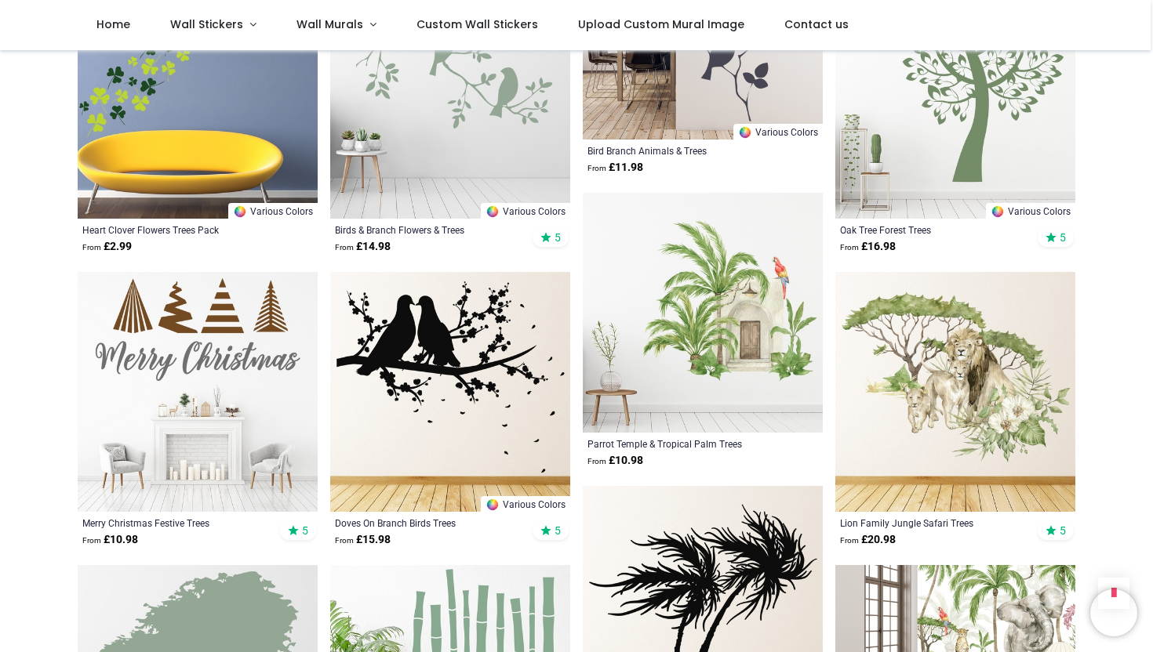
scroll to position [2000, 0]
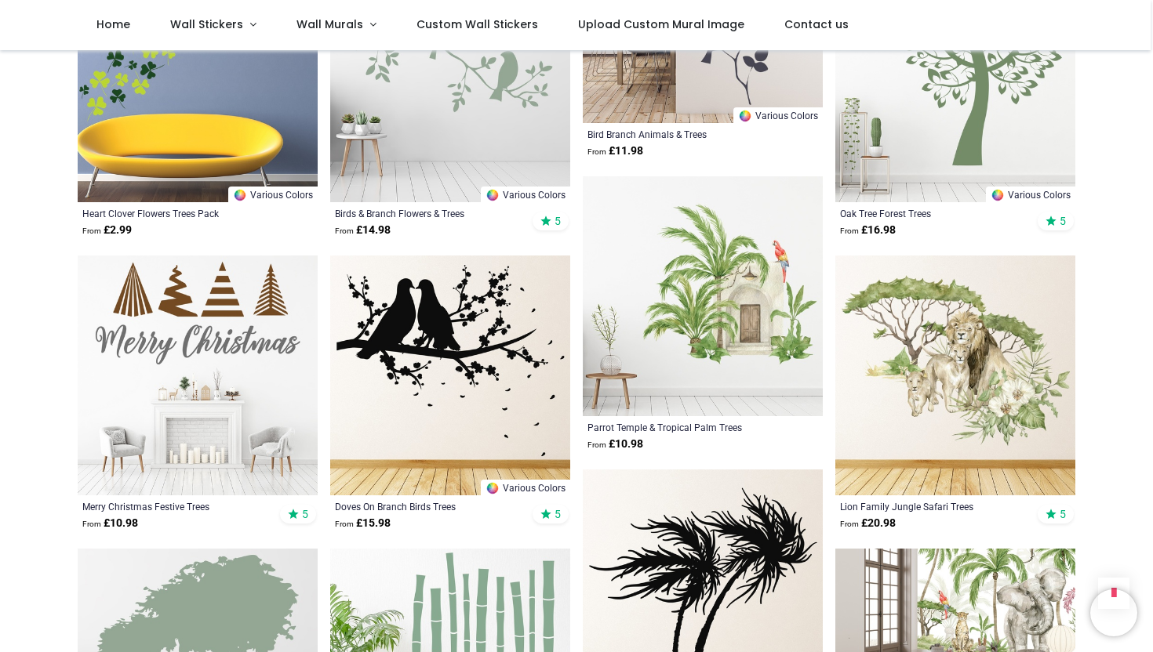
click at [1028, 432] on img at bounding box center [955, 376] width 240 height 240
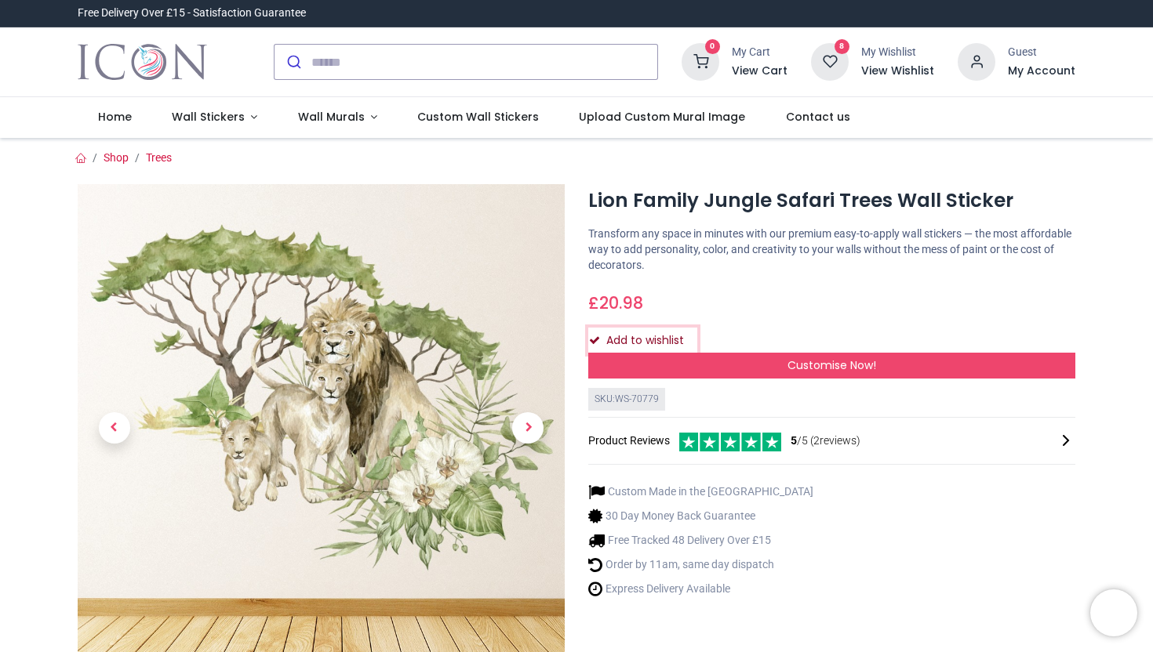
click at [660, 334] on button "Add to wishlist" at bounding box center [642, 341] width 109 height 27
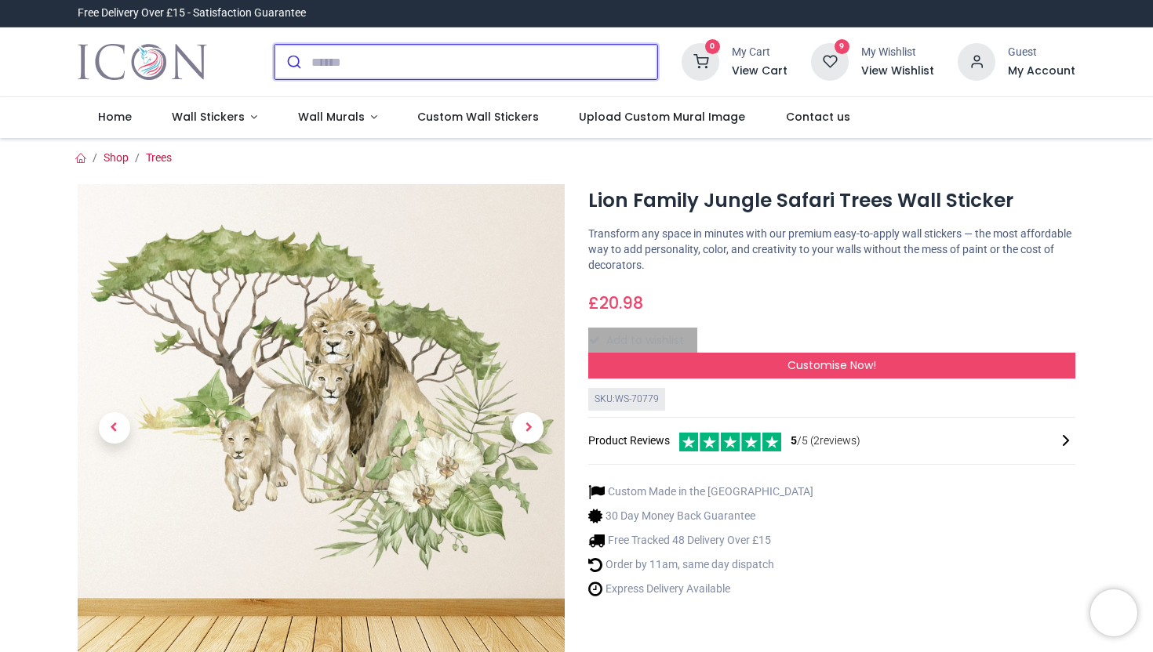
click at [442, 56] on input "search" at bounding box center [484, 62] width 346 height 35
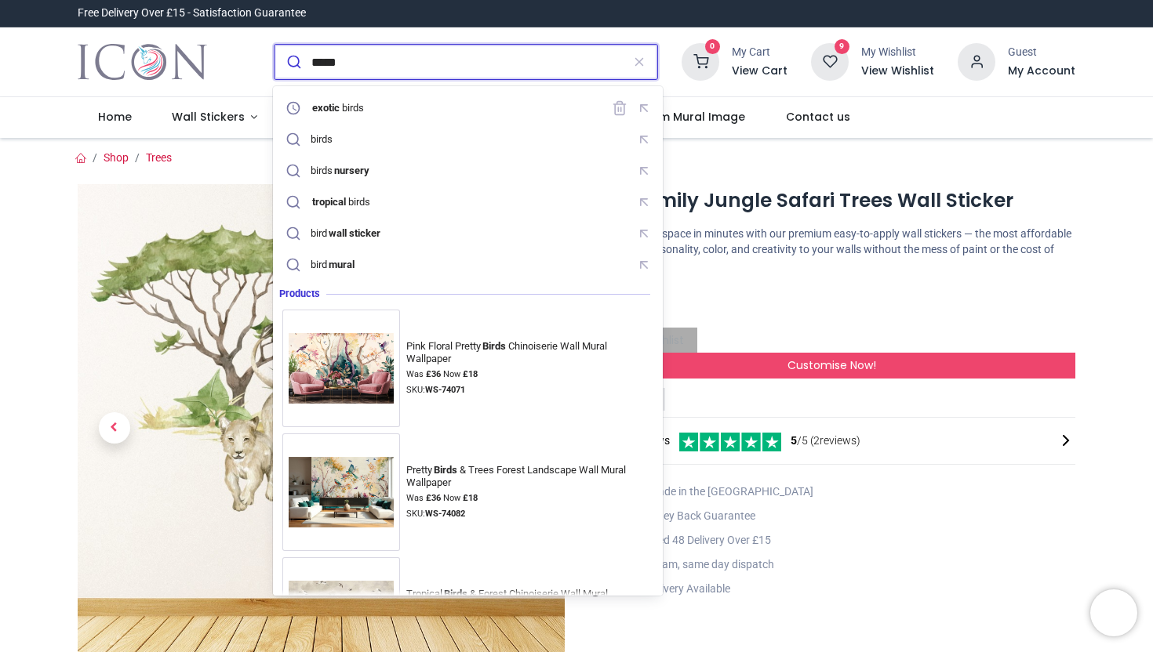
type input "*****"
click at [274, 45] on button "submit" at bounding box center [292, 62] width 37 height 35
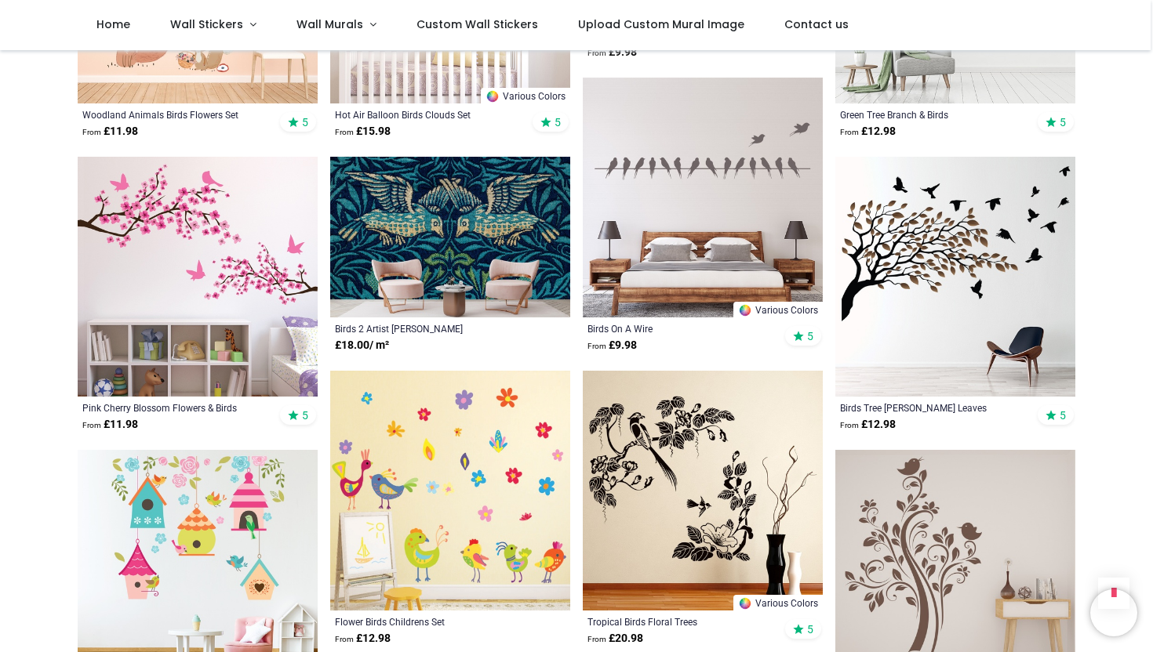
scroll to position [1179, 0]
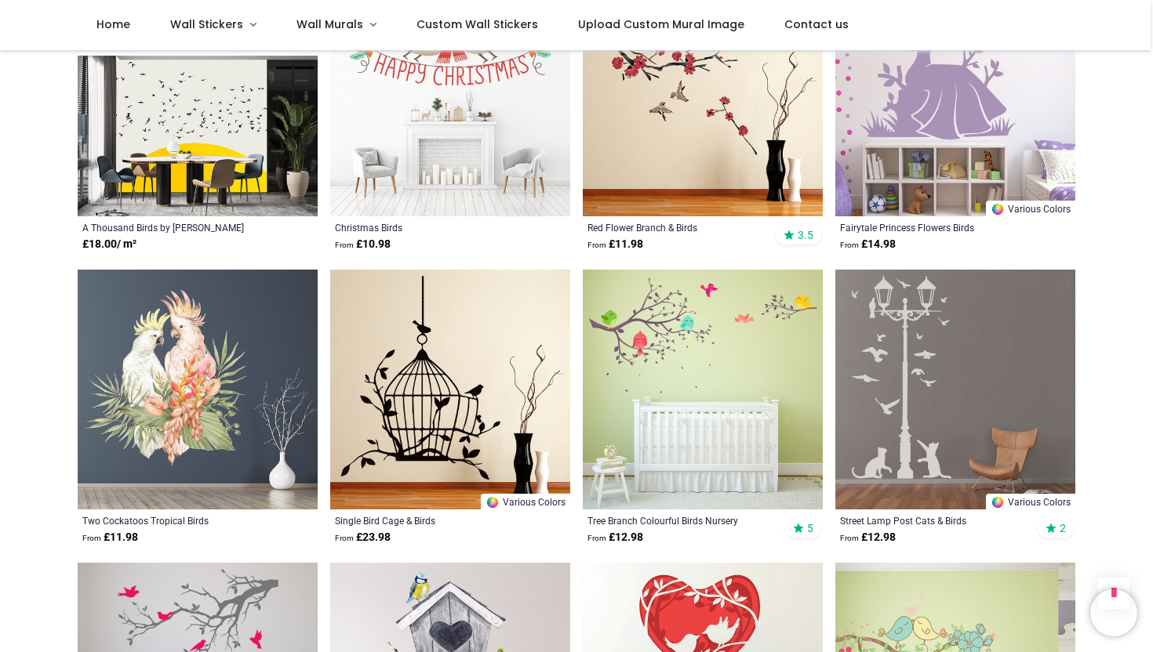
scroll to position [2747, 0]
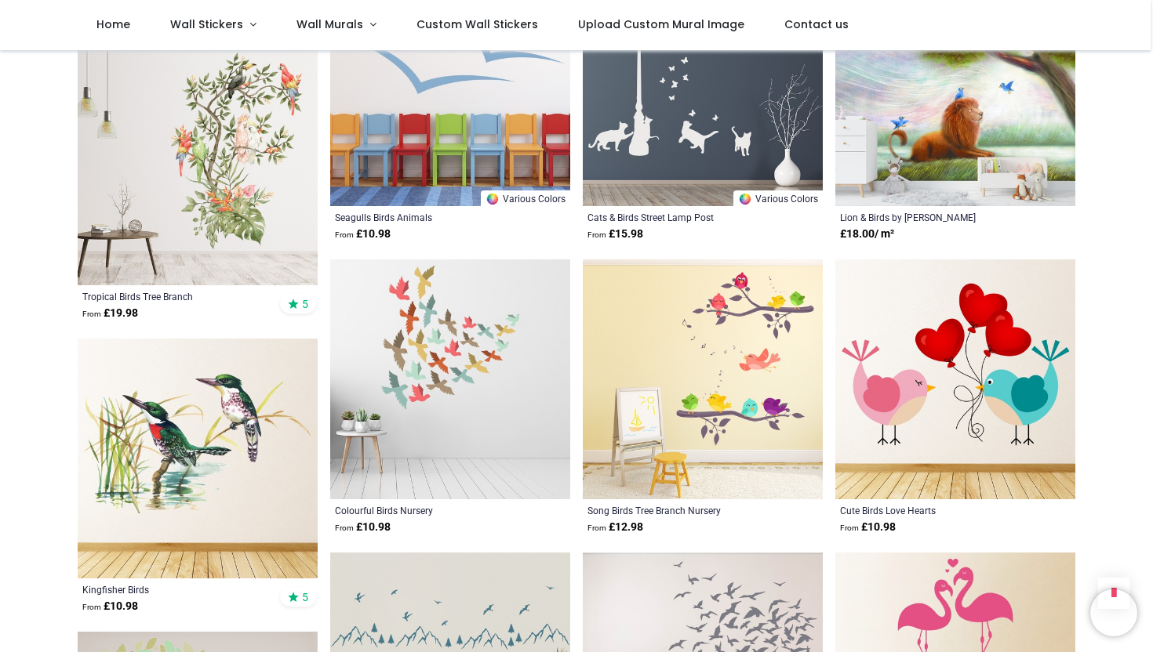
scroll to position [1880, 0]
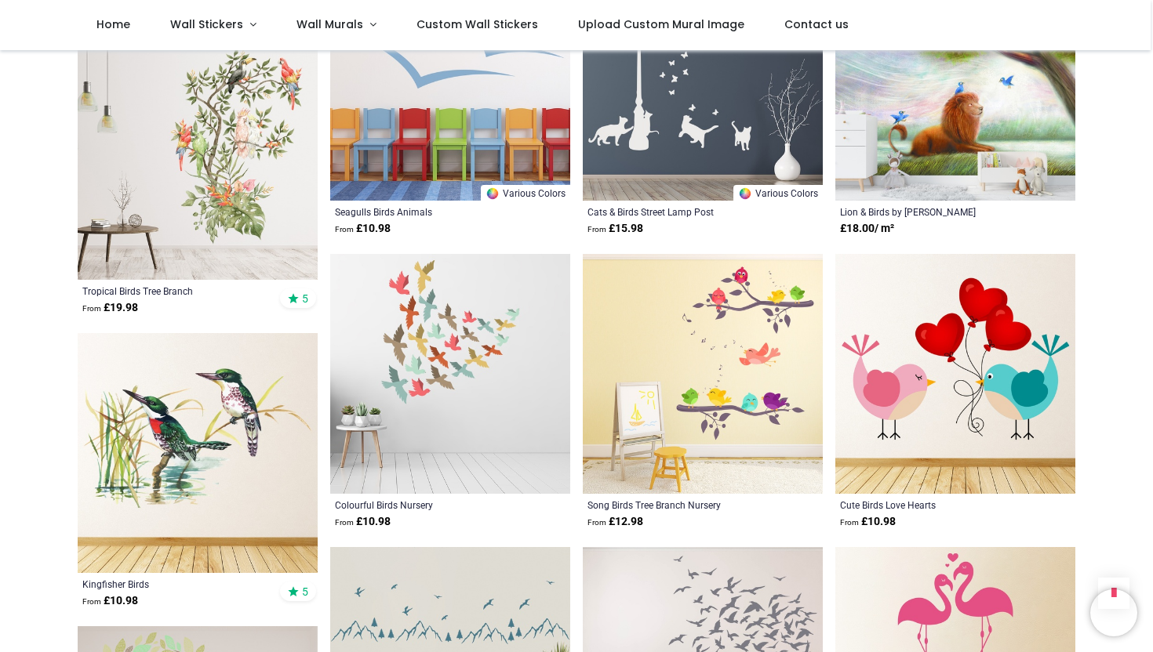
click at [249, 412] on img at bounding box center [198, 453] width 240 height 240
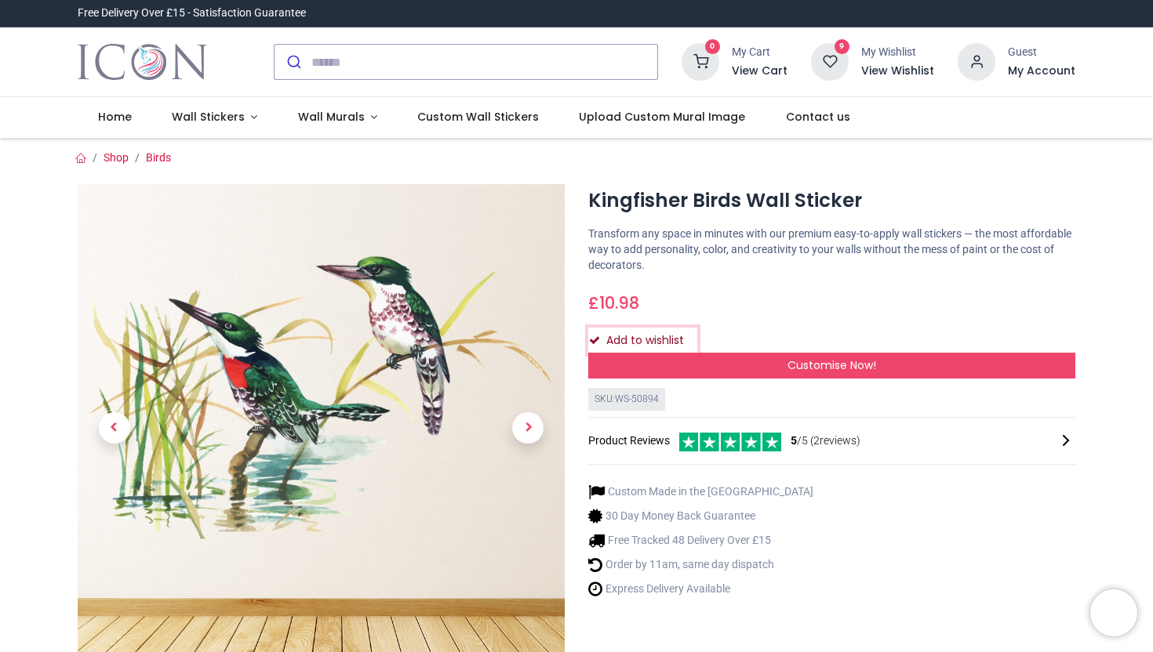
click at [647, 334] on button "Add to wishlist" at bounding box center [642, 341] width 109 height 27
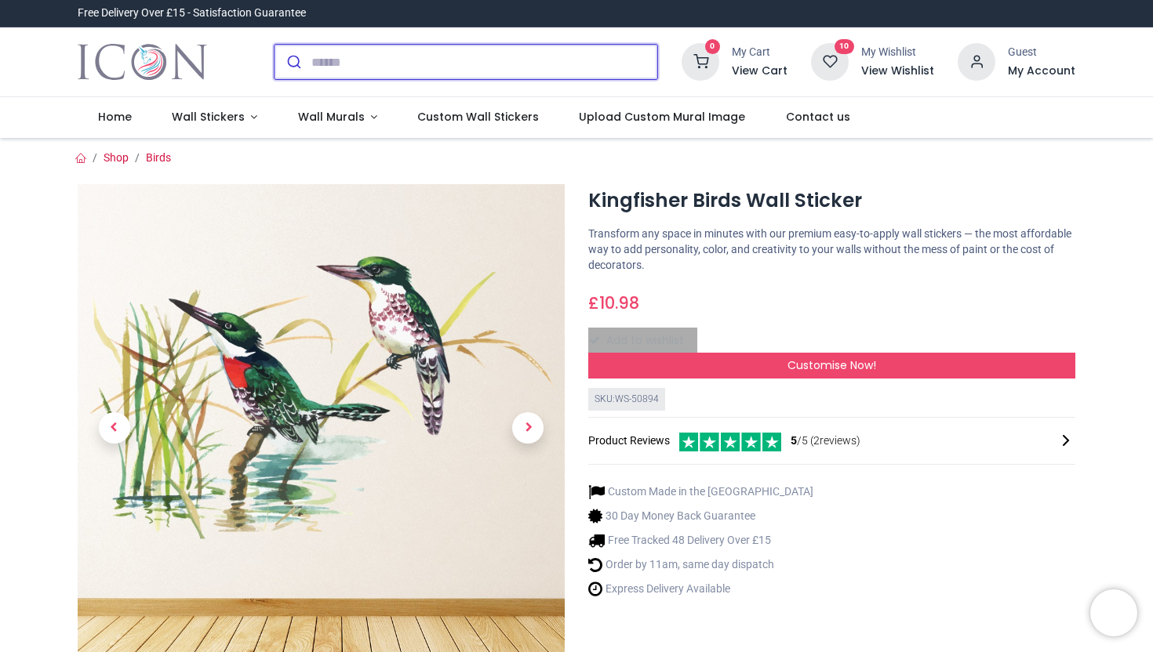
click at [411, 66] on input "search" at bounding box center [484, 62] width 346 height 35
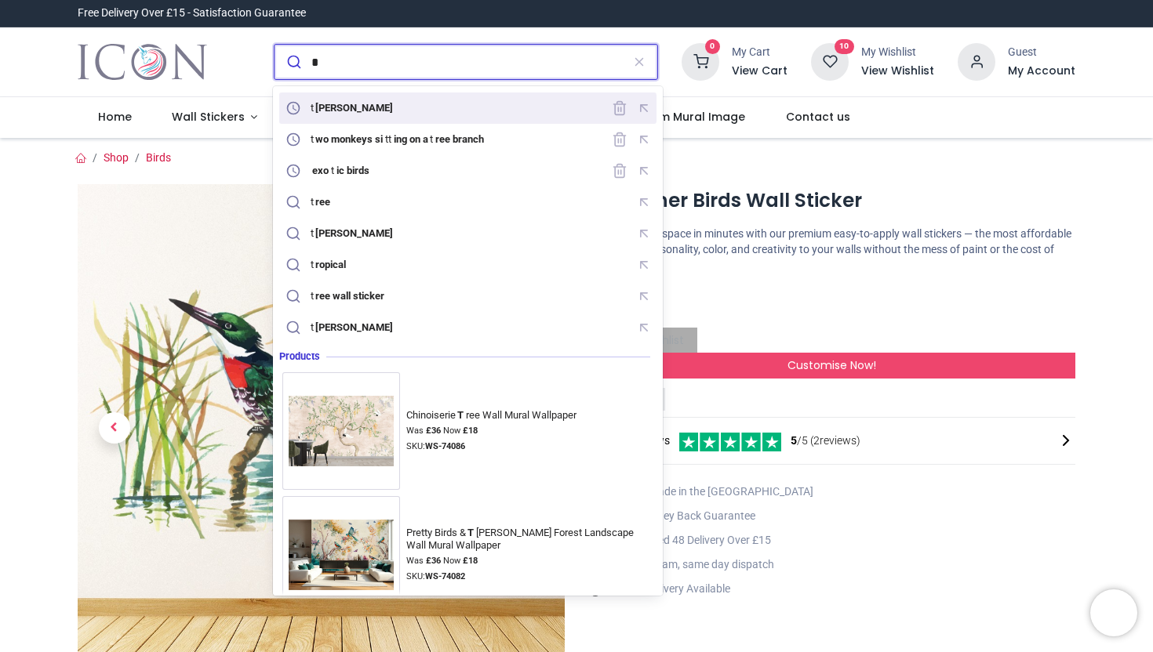
click at [306, 99] on div "t rees" at bounding box center [341, 108] width 118 height 22
type input "*****"
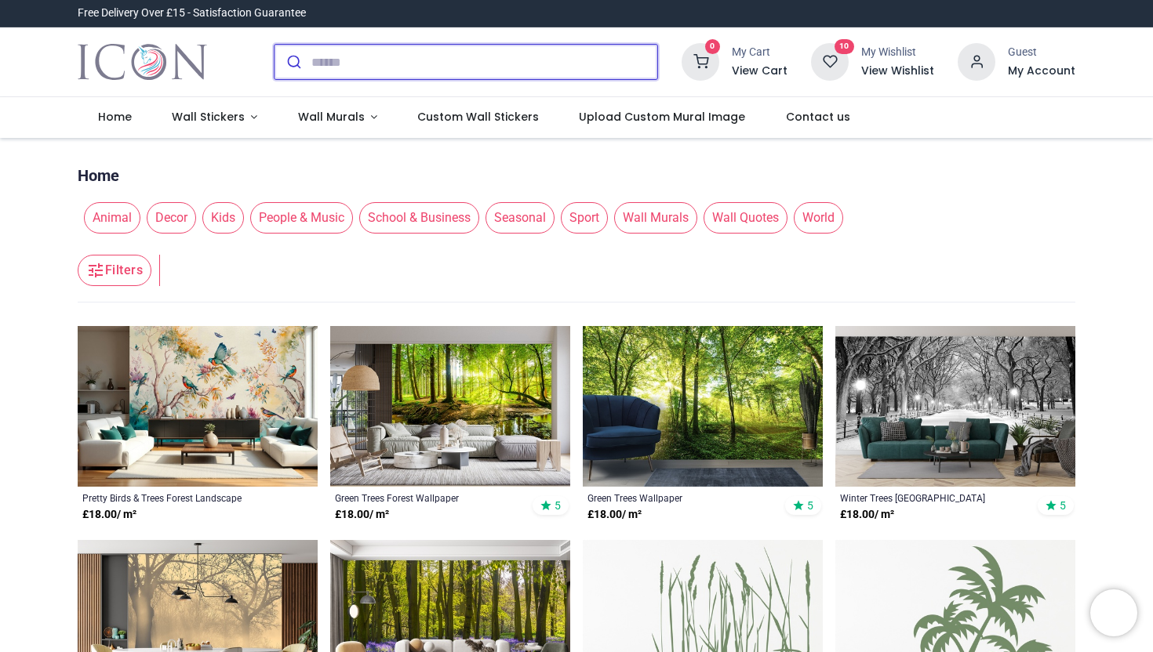
click at [325, 70] on input "search" at bounding box center [484, 62] width 346 height 35
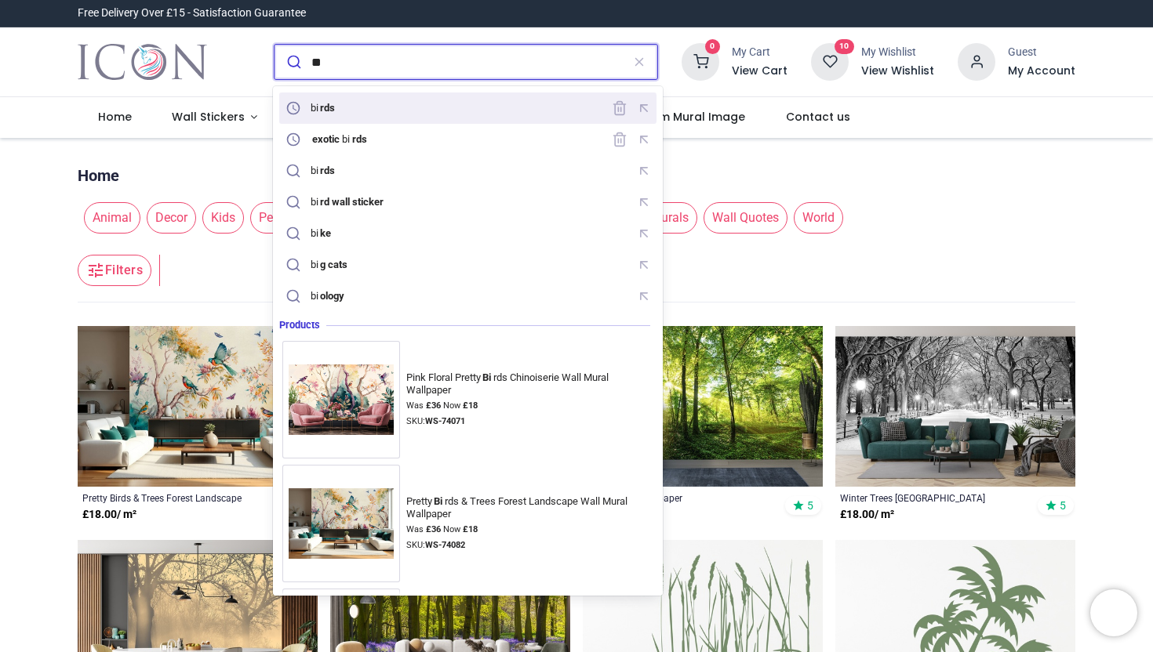
click at [313, 105] on div "bi rds" at bounding box center [324, 108] width 27 height 13
type input "*****"
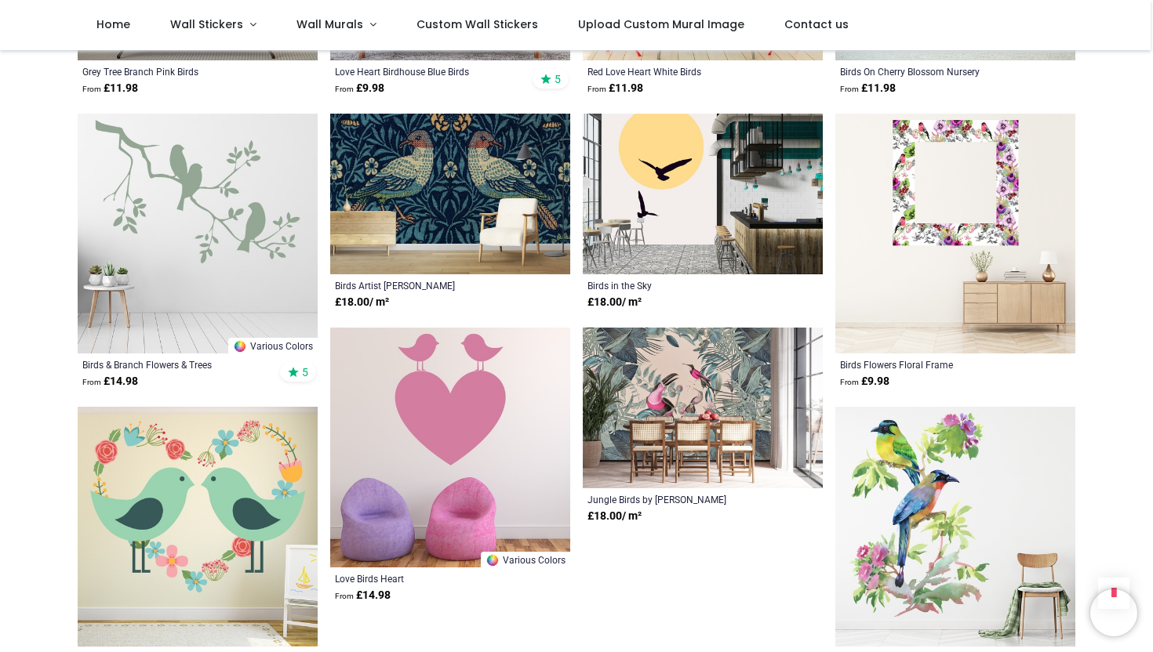
scroll to position [3486, 0]
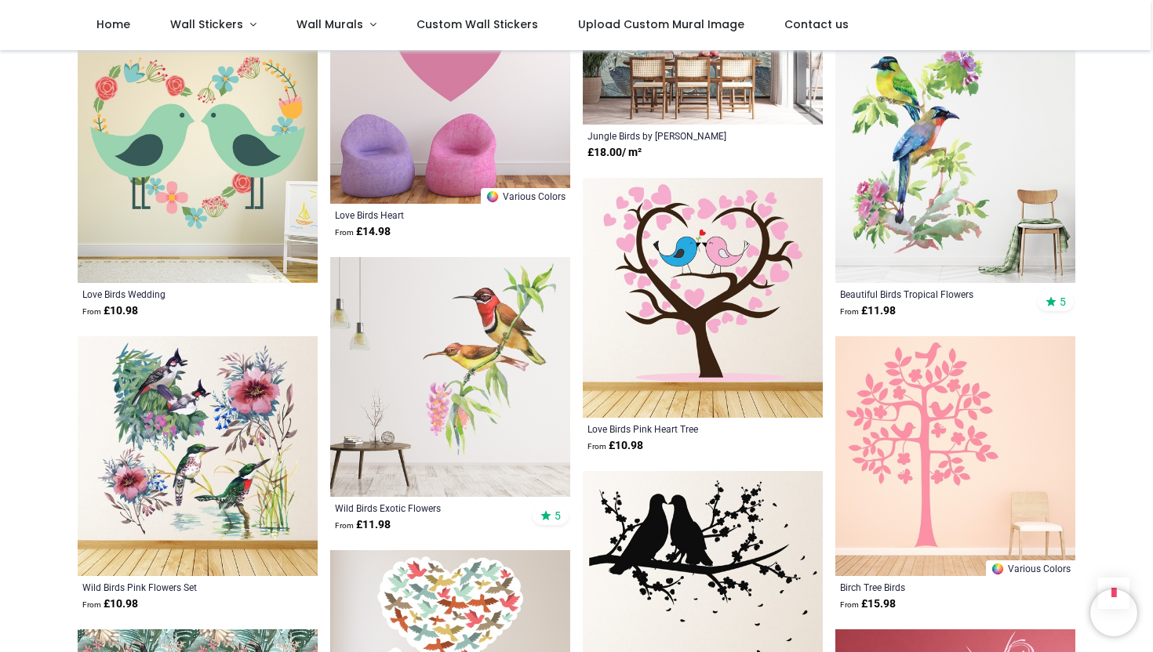
scroll to position [3862, 0]
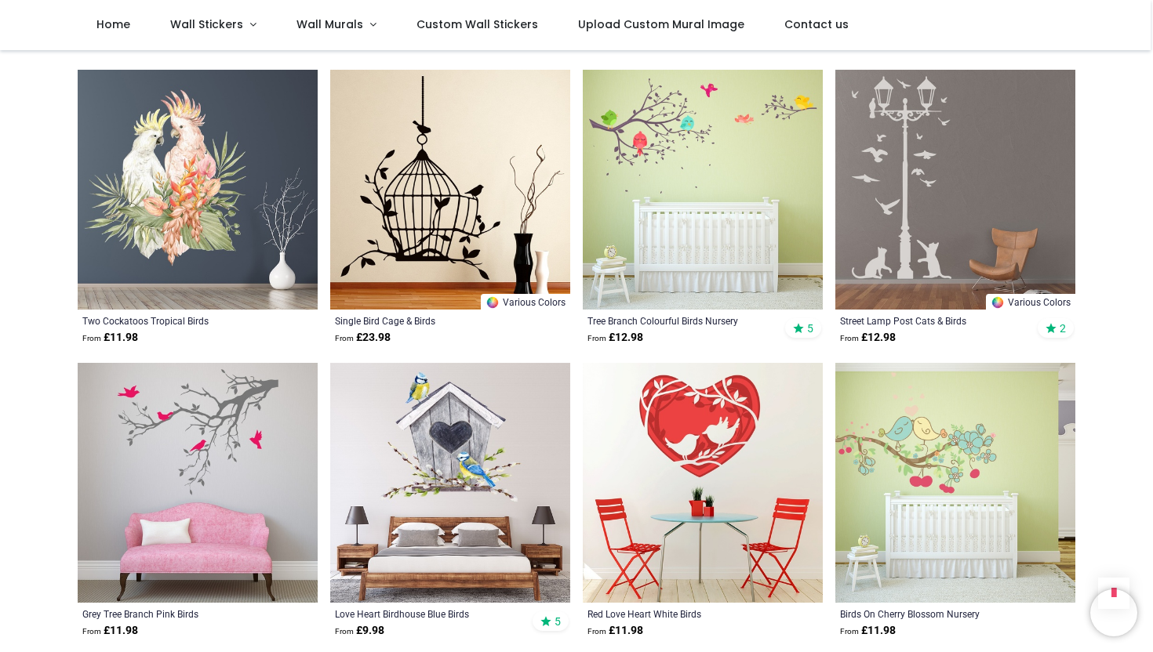
scroll to position [2940, 0]
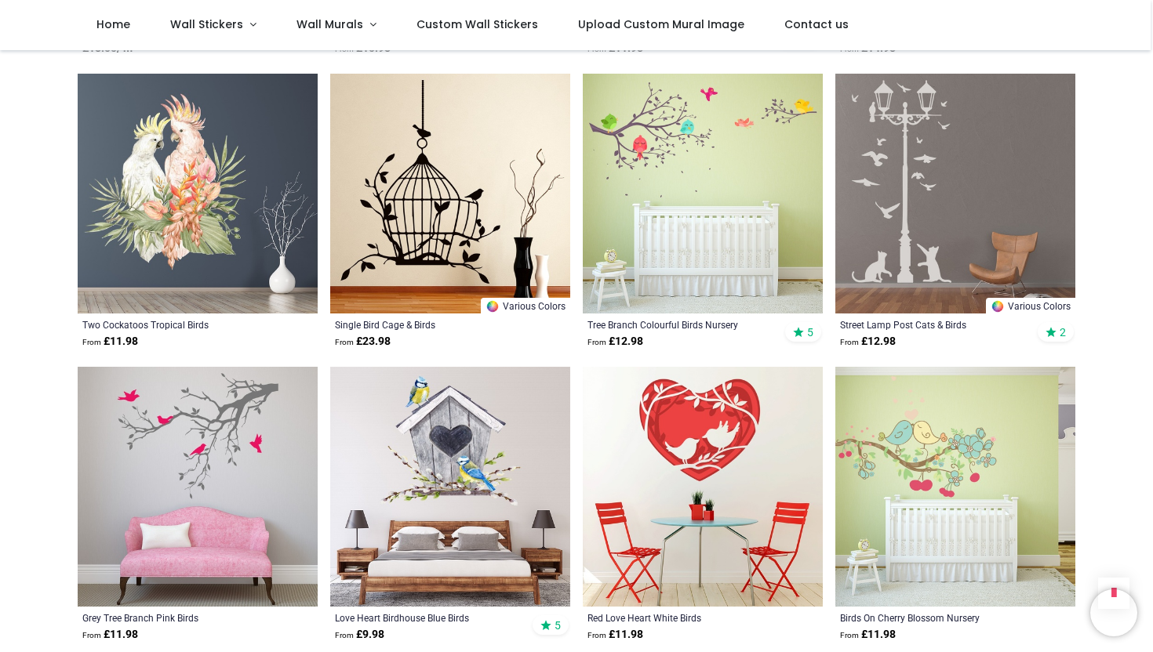
click at [434, 466] on img at bounding box center [450, 487] width 240 height 240
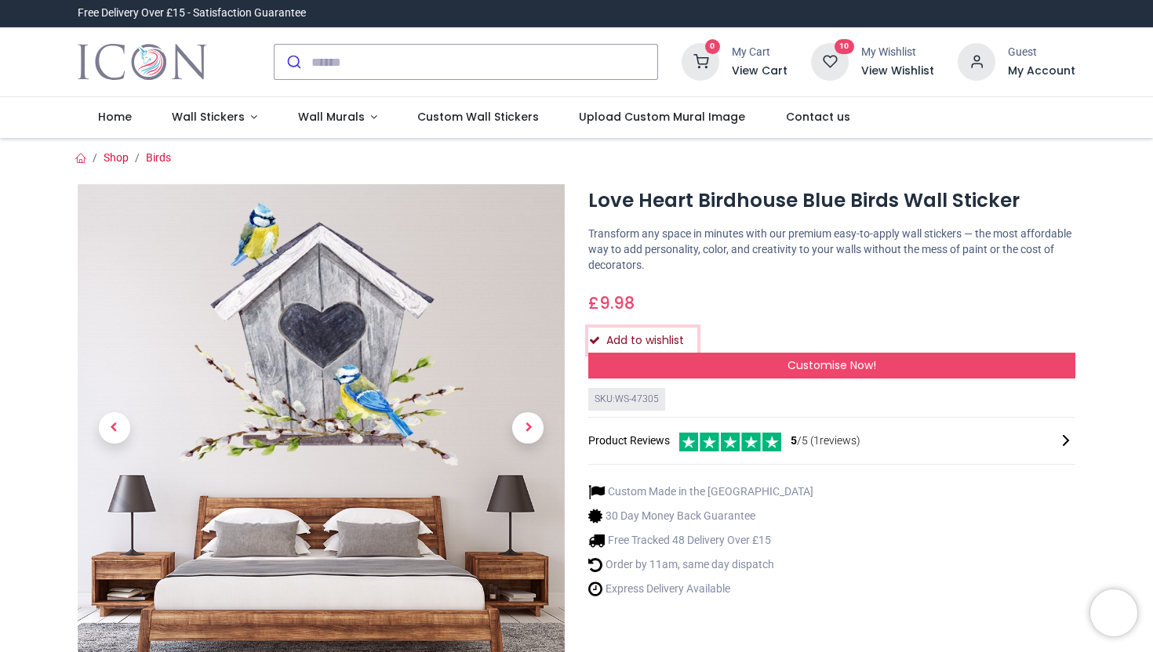
click at [598, 335] on icon "Add to wishlist" at bounding box center [594, 340] width 11 height 11
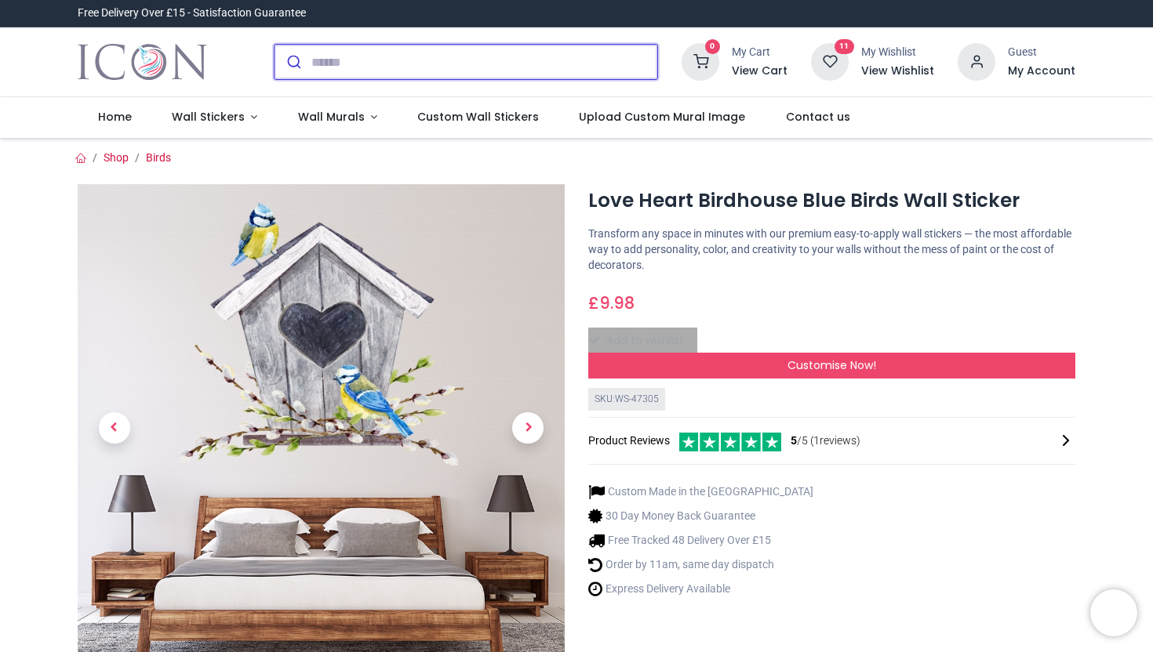
click at [340, 64] on input "search" at bounding box center [484, 62] width 346 height 35
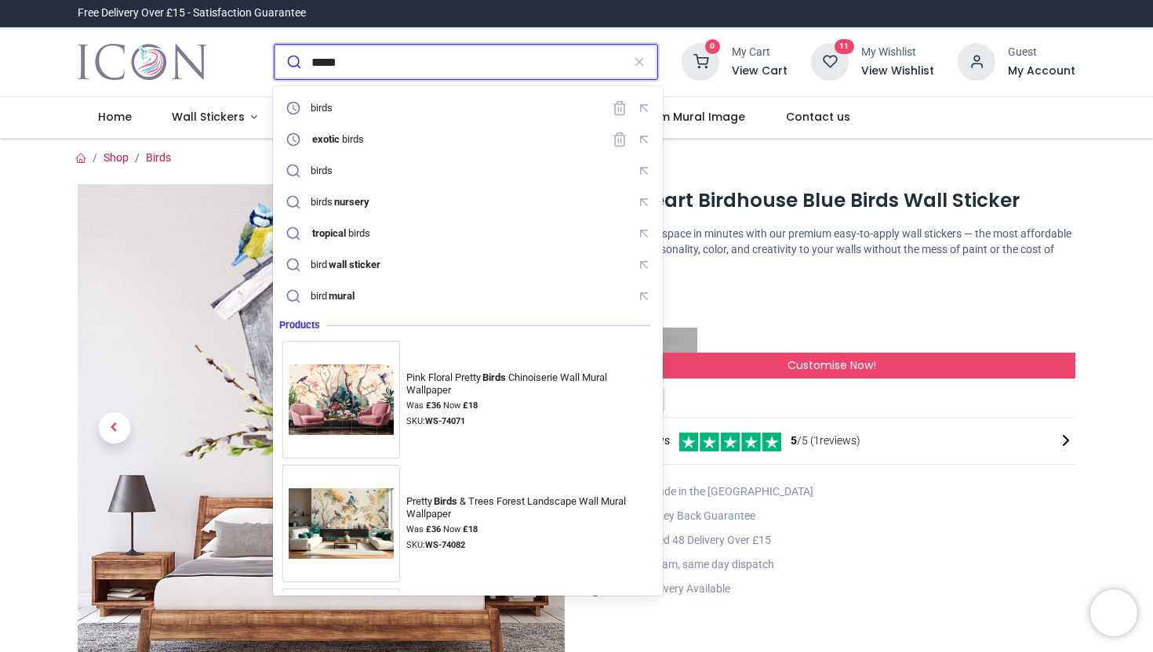
type input "*****"
click at [274, 45] on button "submit" at bounding box center [292, 62] width 37 height 35
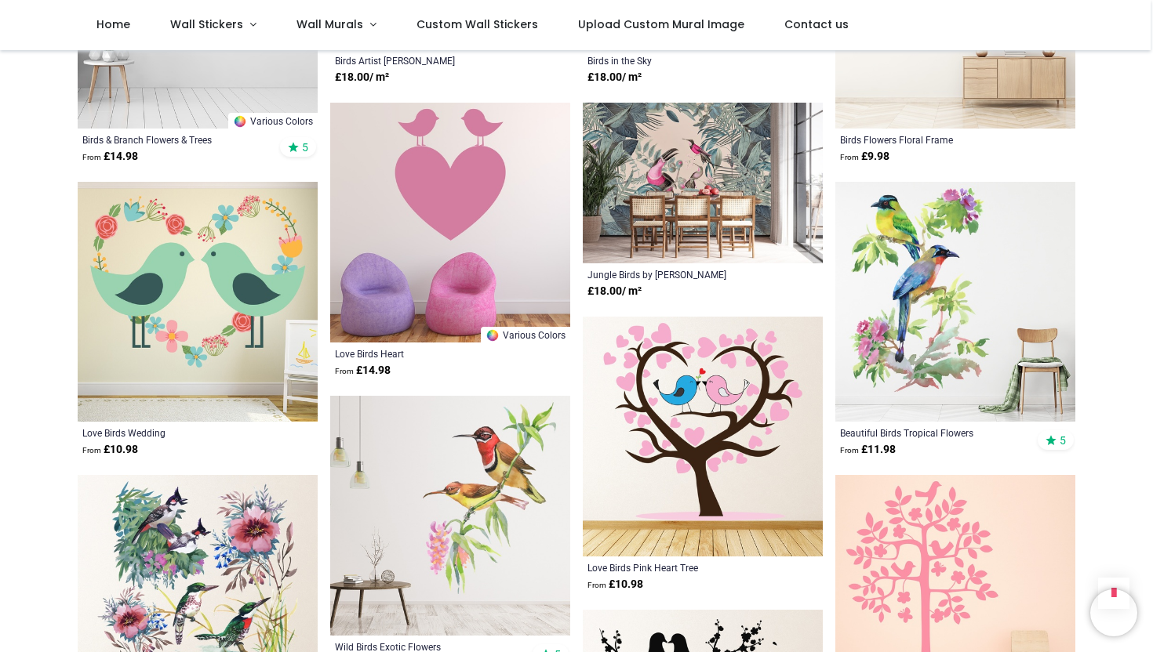
scroll to position [3715, 0]
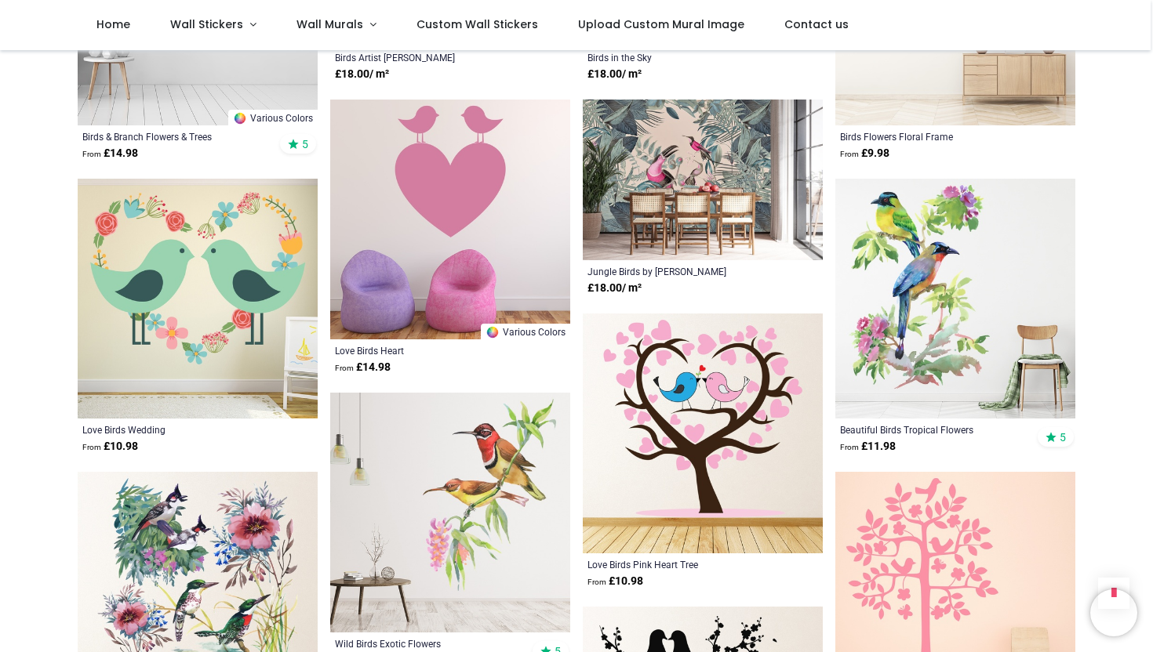
click at [947, 272] on img at bounding box center [955, 299] width 240 height 240
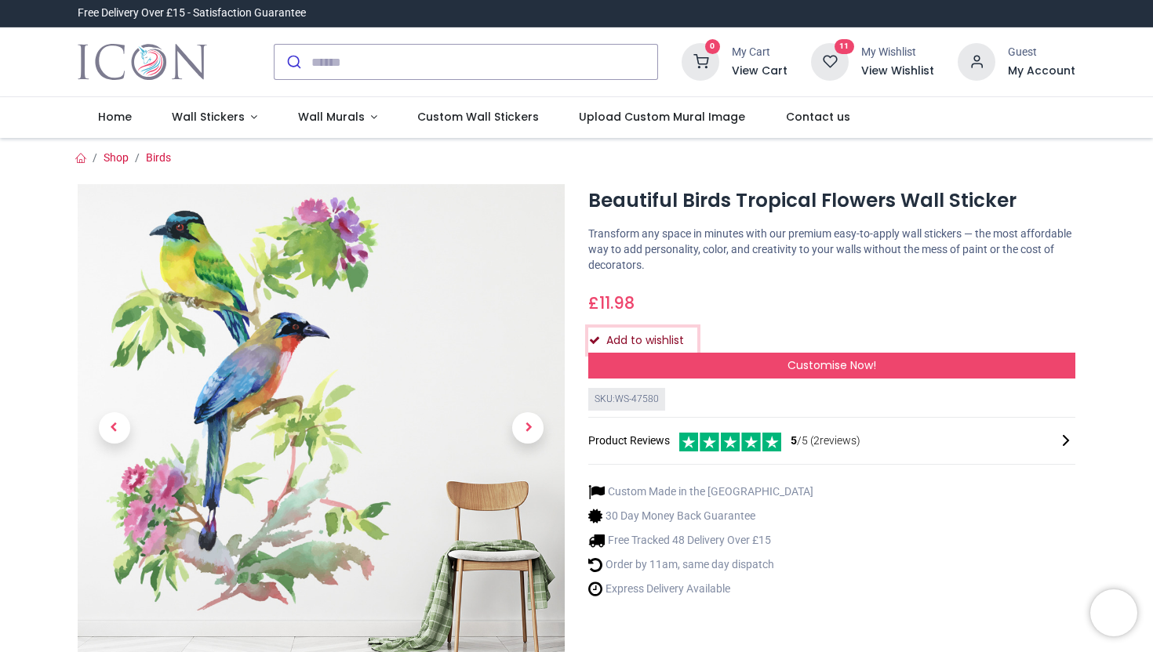
click at [656, 340] on button "Add to wishlist" at bounding box center [642, 341] width 109 height 27
click at [77, 158] on icon at bounding box center [80, 157] width 11 height 11
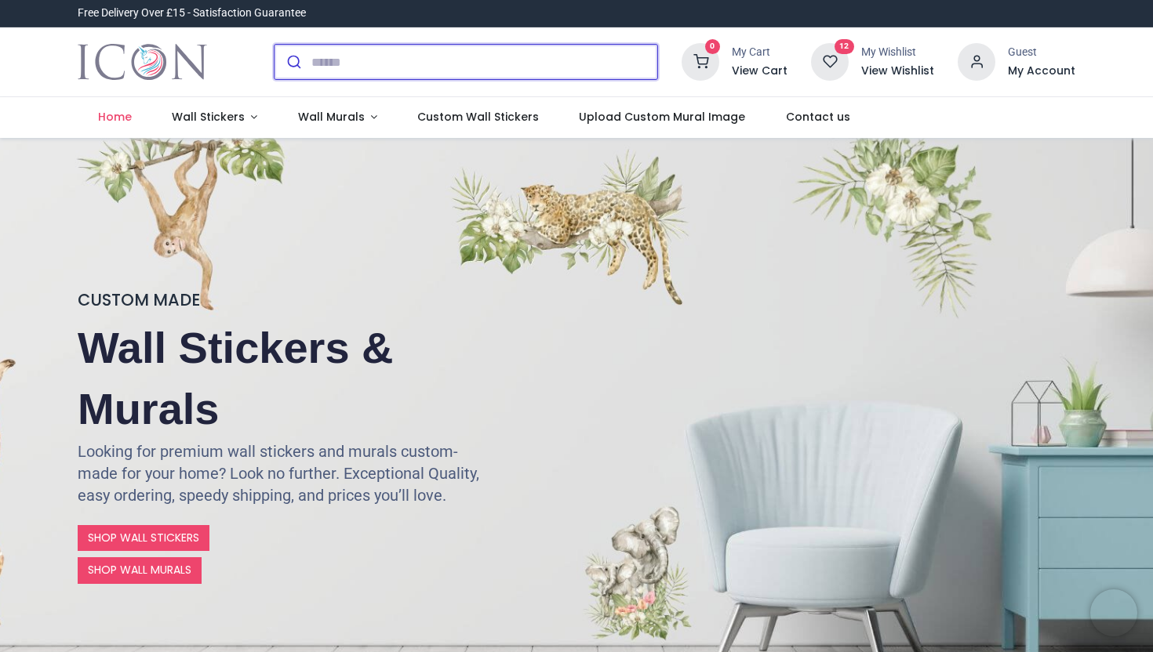
click at [312, 57] on input "search" at bounding box center [484, 62] width 346 height 35
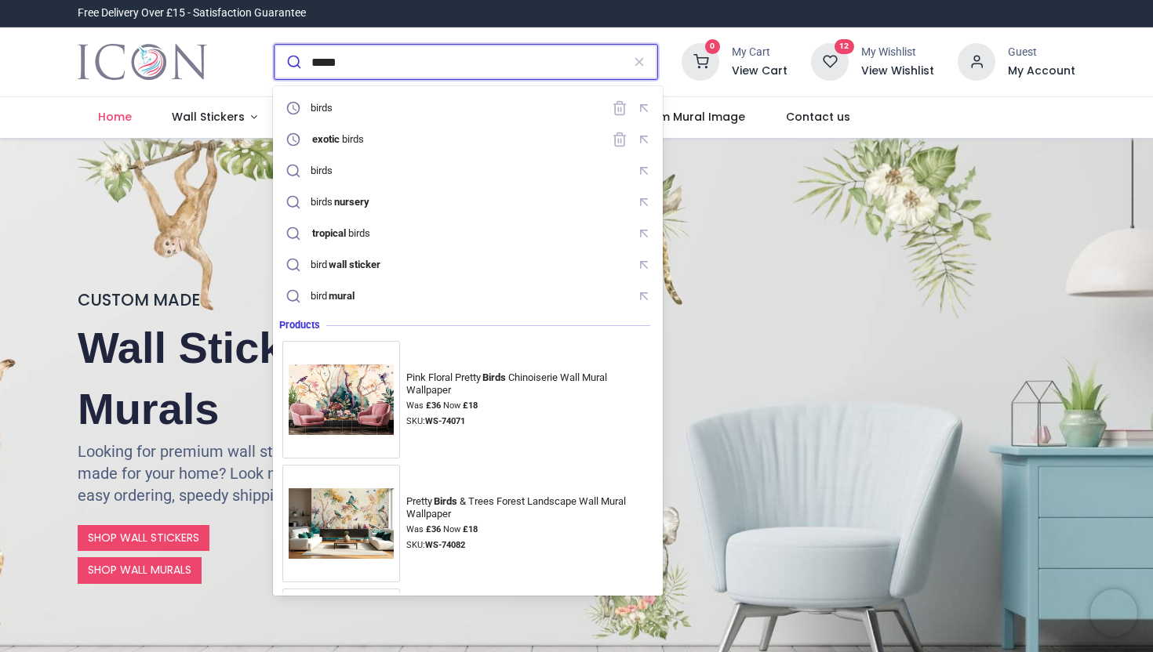
type input "*****"
click at [274, 45] on button "submit" at bounding box center [292, 62] width 37 height 35
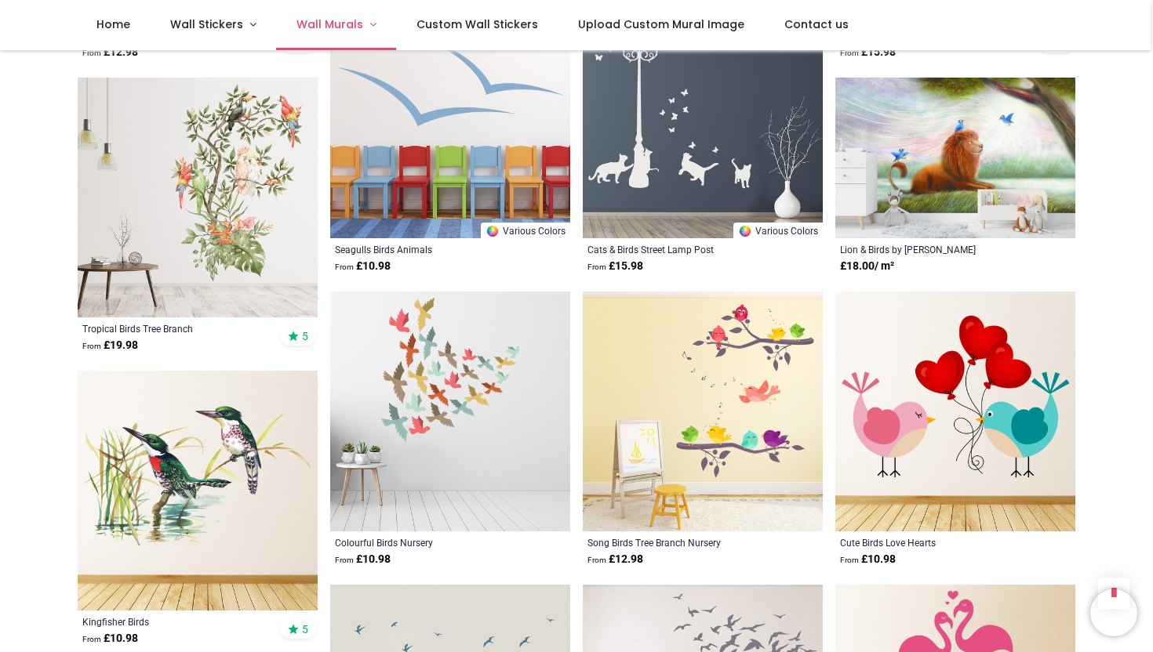
scroll to position [1994, 0]
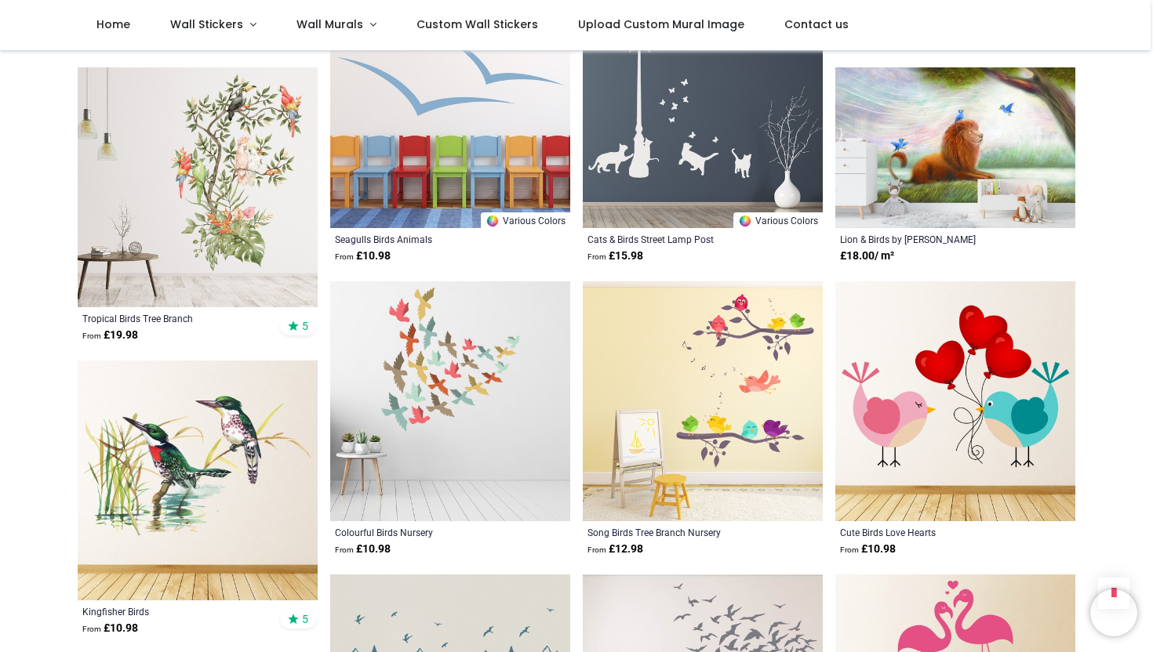
scroll to position [1855, 0]
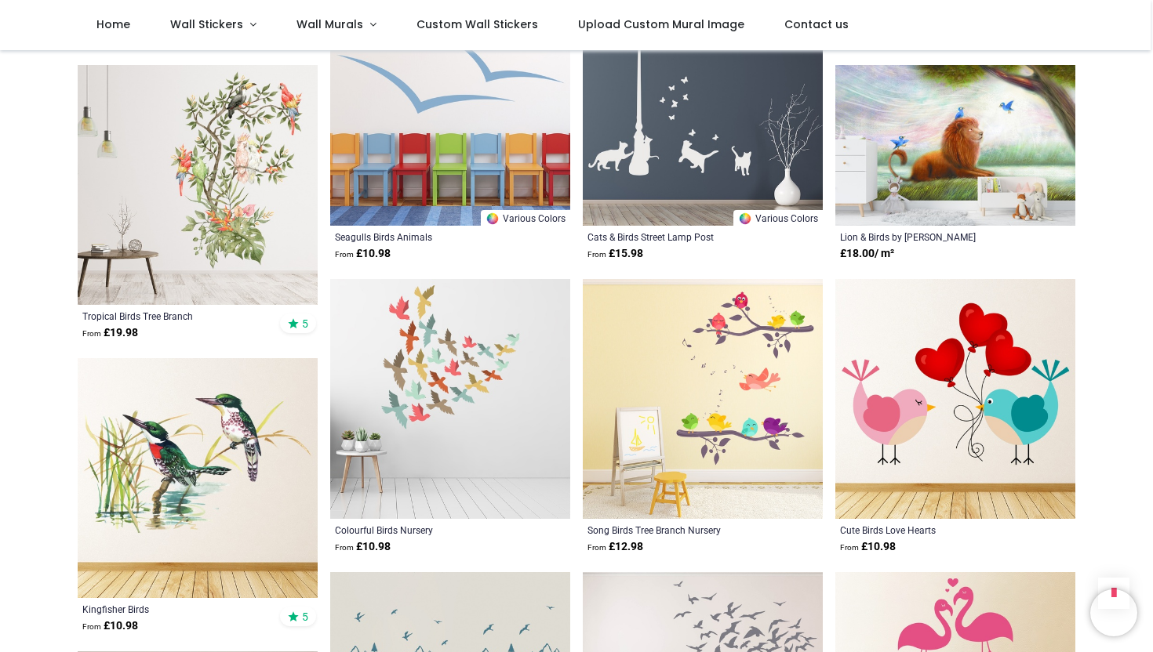
click at [243, 374] on img at bounding box center [198, 478] width 240 height 240
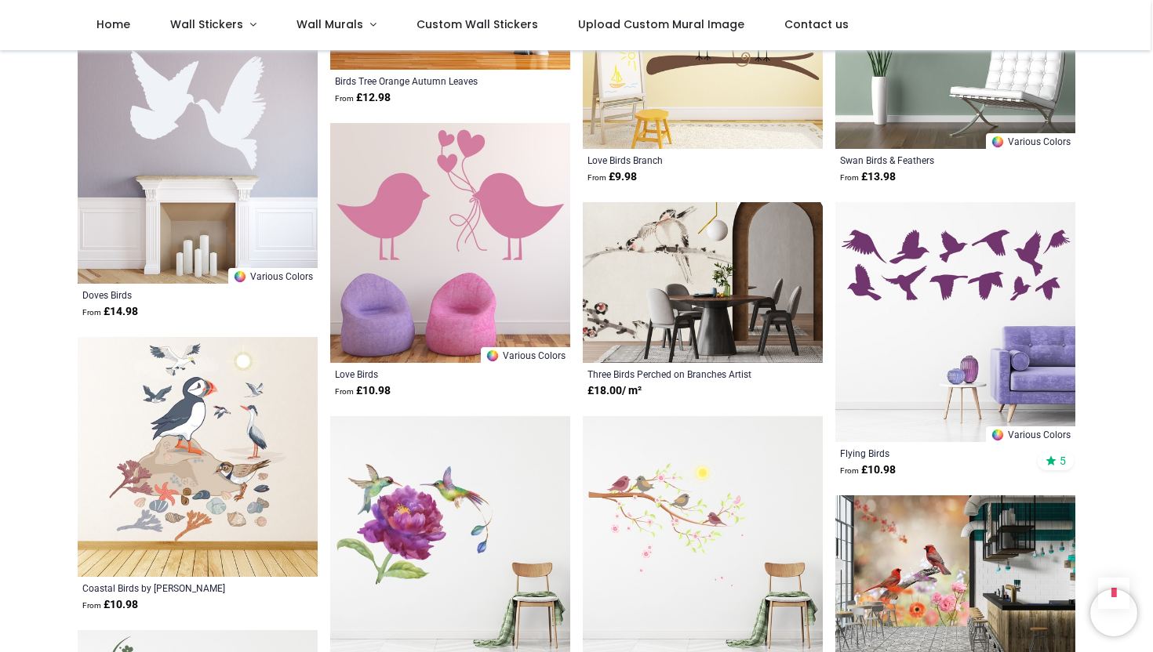
scroll to position [1248, 0]
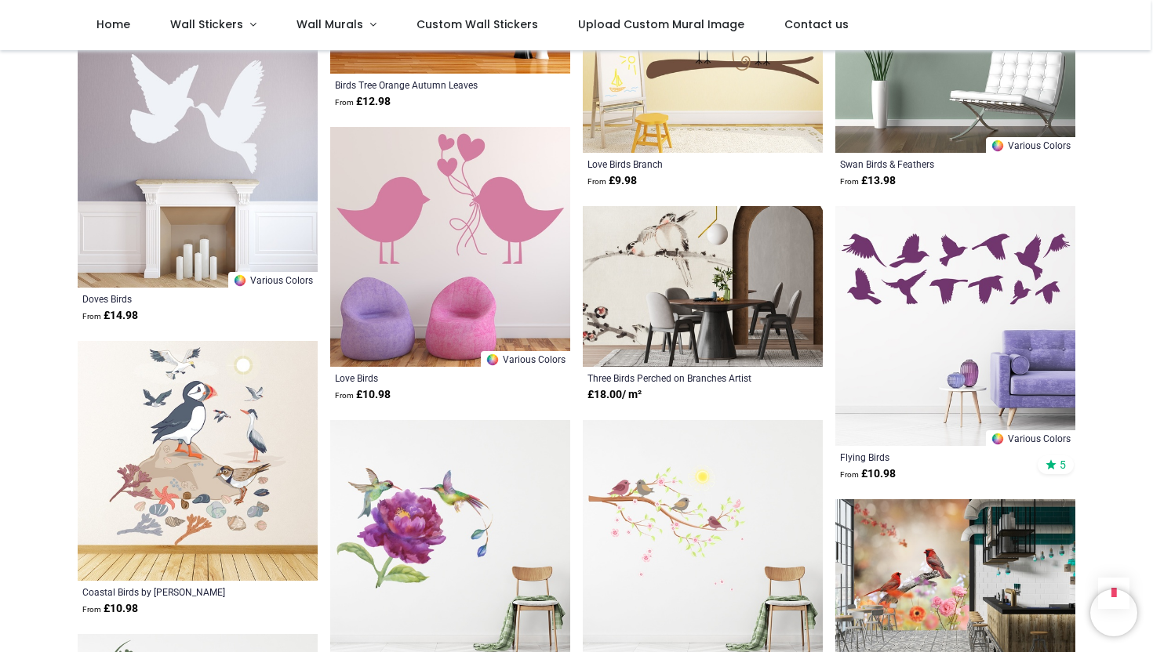
click at [513, 507] on img at bounding box center [450, 540] width 240 height 240
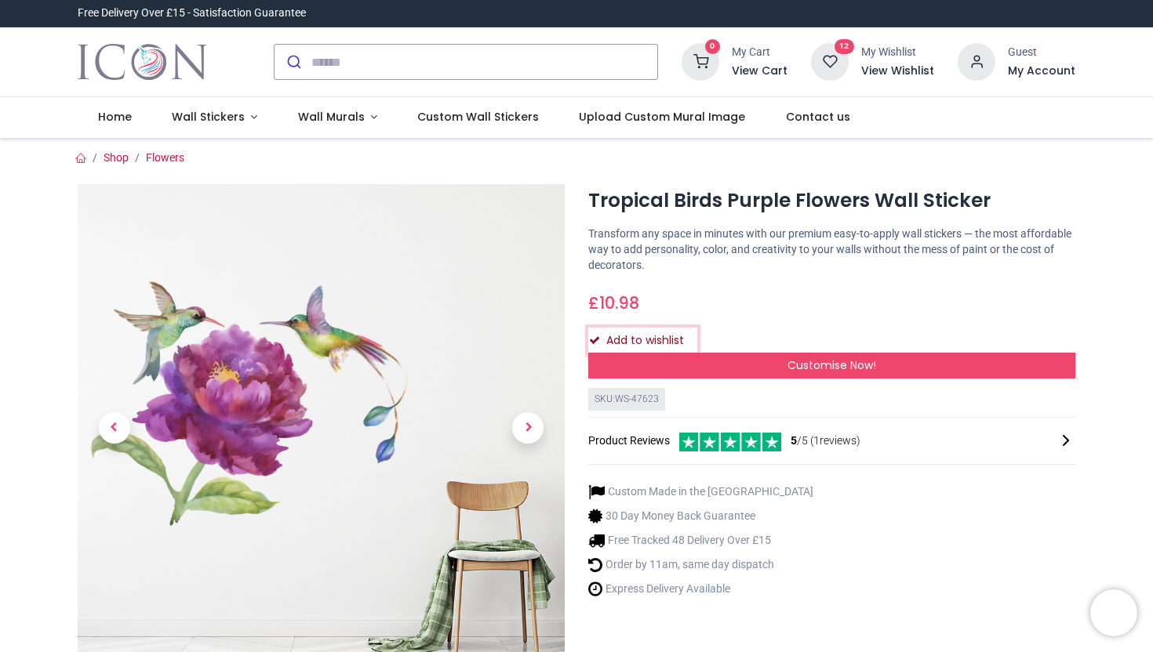
click at [610, 340] on button "Add to wishlist" at bounding box center [642, 341] width 109 height 27
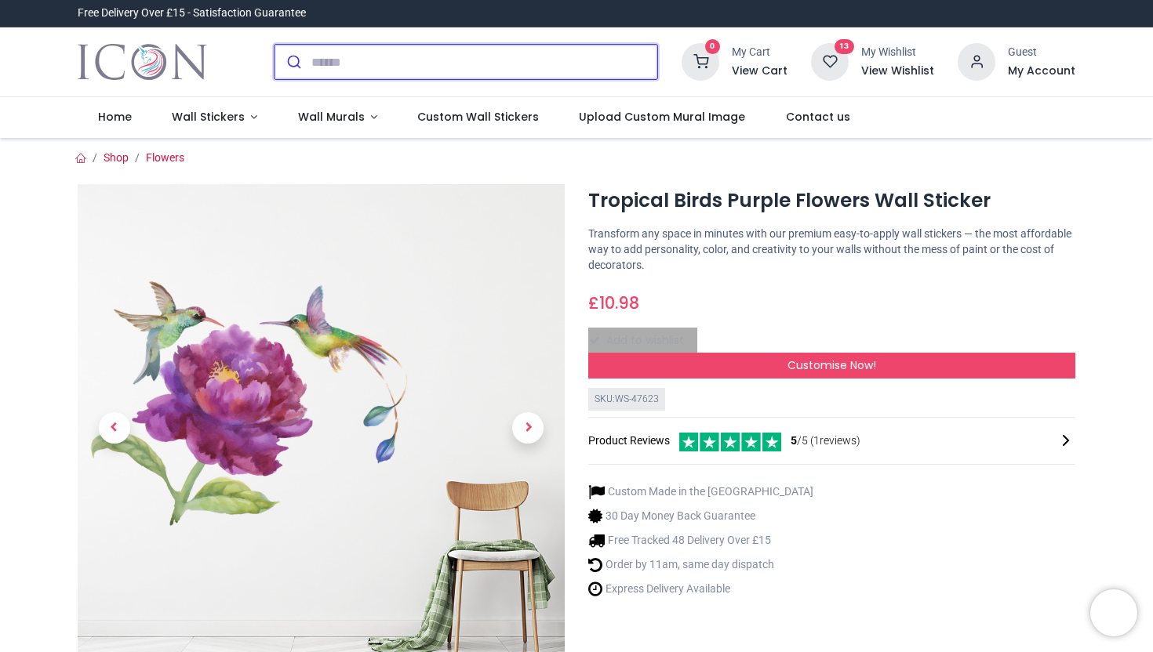
click at [386, 71] on input "search" at bounding box center [484, 62] width 346 height 35
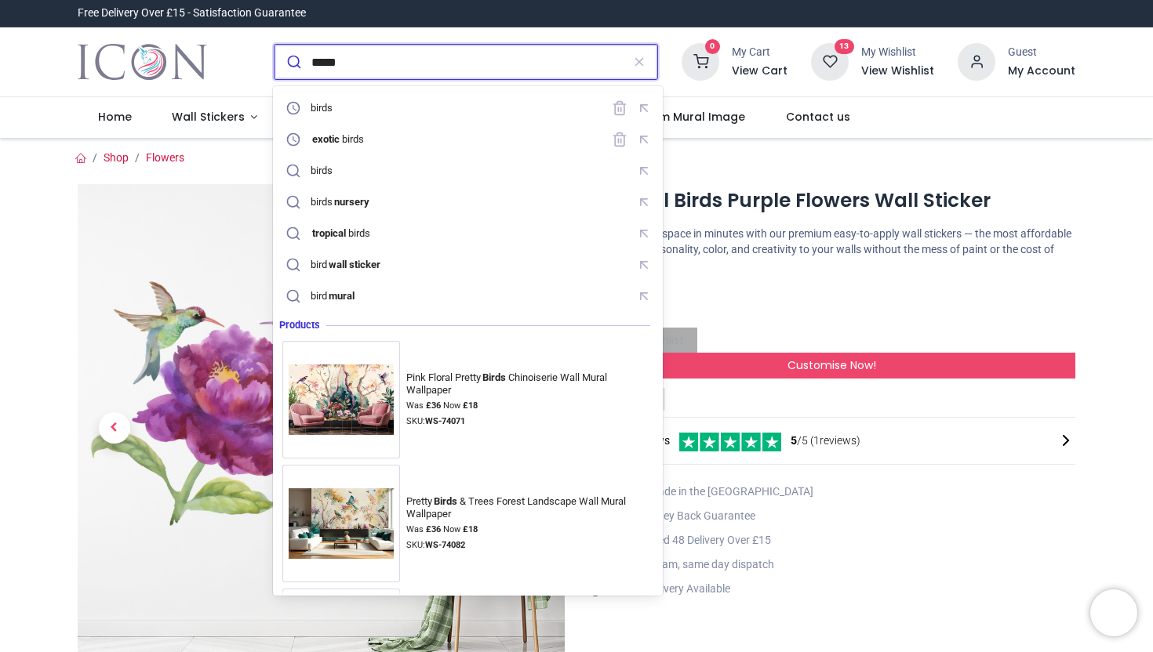
type input "*****"
click at [274, 45] on button "submit" at bounding box center [292, 62] width 37 height 35
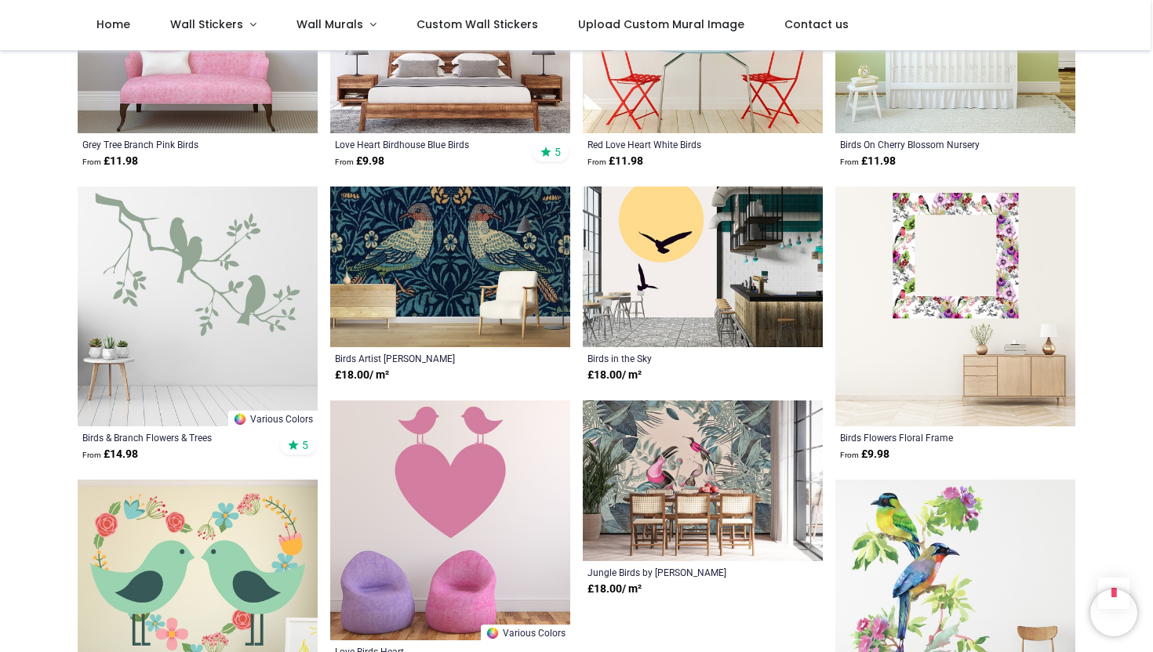
scroll to position [3429, 0]
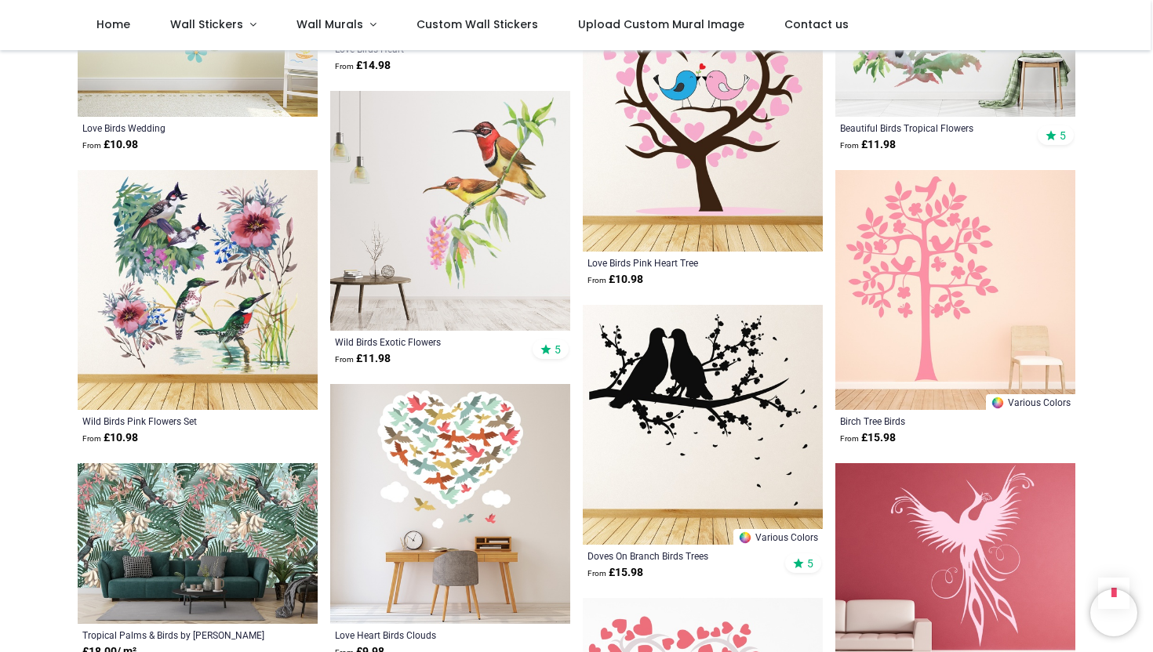
scroll to position [4014, 0]
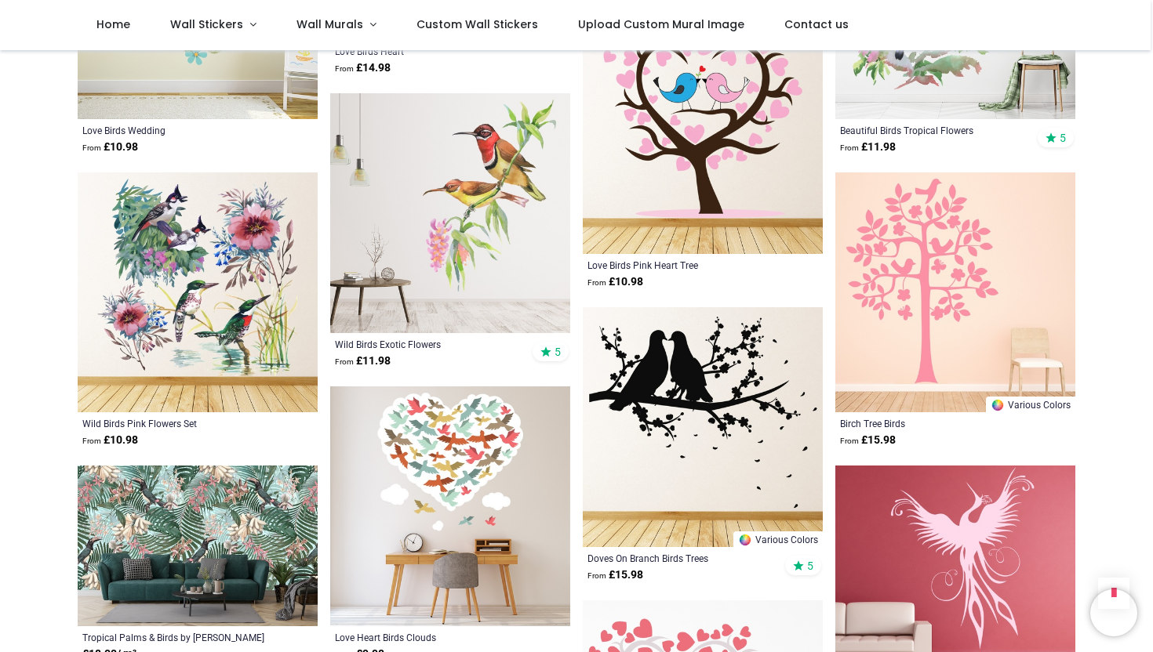
click at [213, 195] on img at bounding box center [198, 293] width 240 height 240
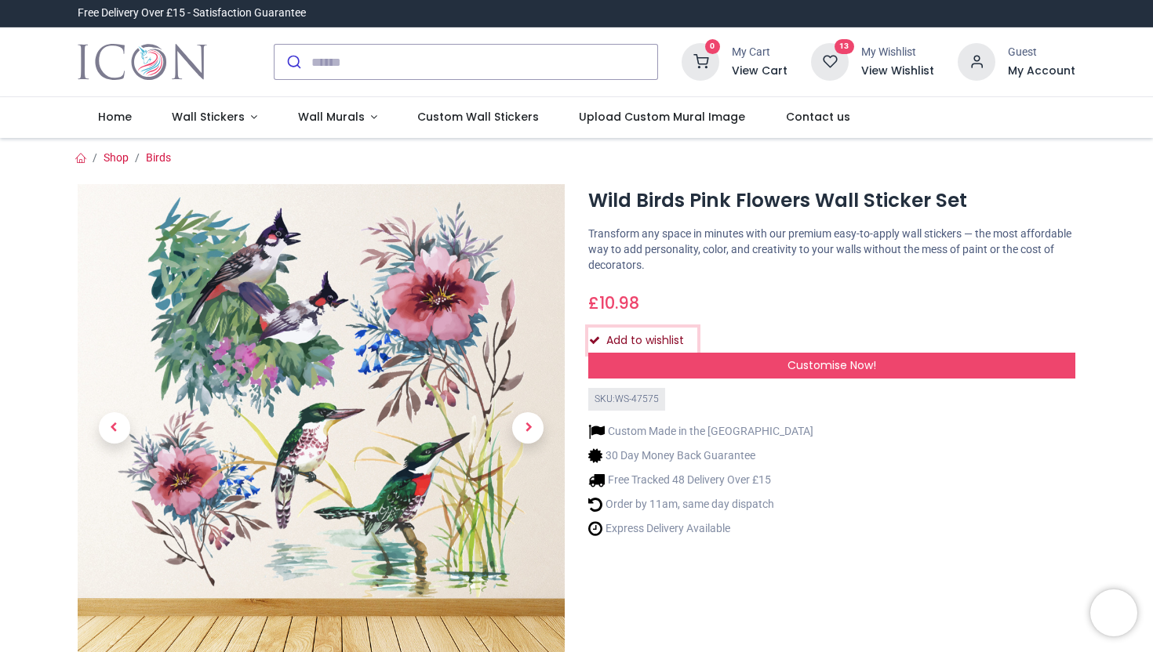
click at [612, 342] on button "Add to wishlist" at bounding box center [642, 341] width 109 height 27
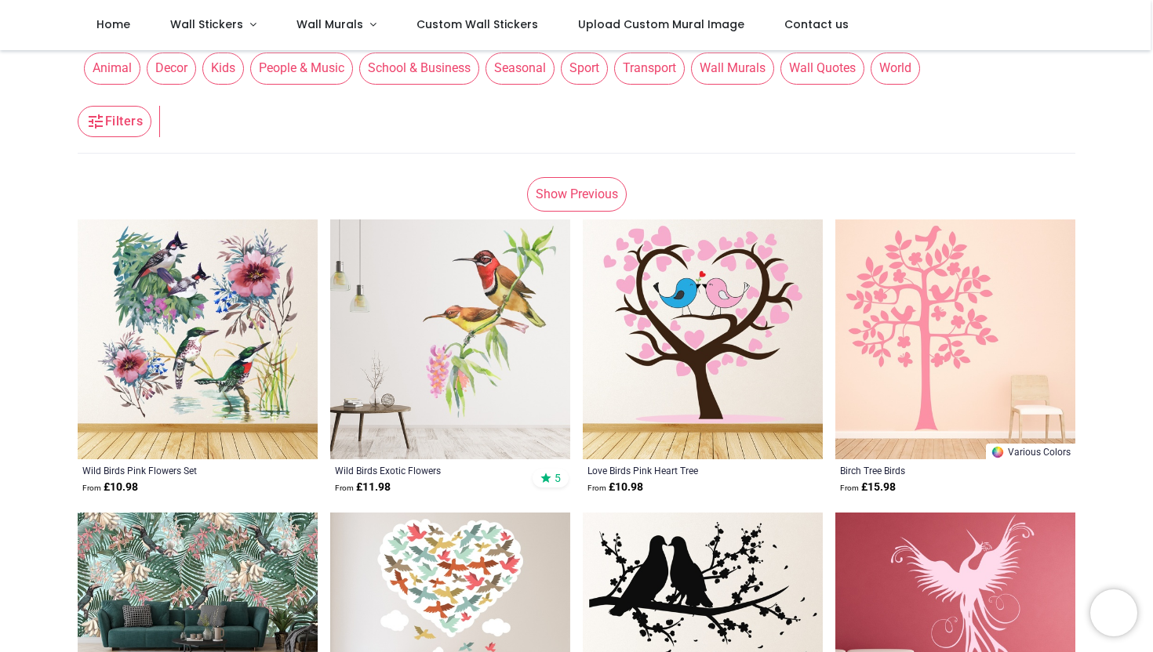
scroll to position [82, 0]
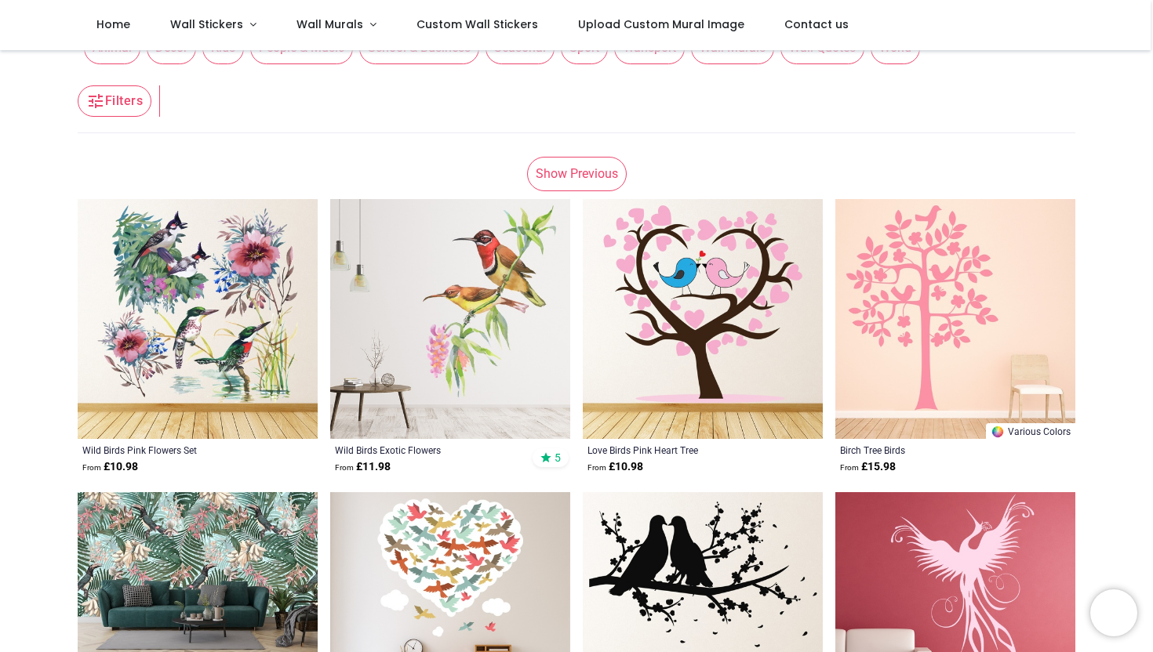
click at [231, 276] on img at bounding box center [198, 319] width 240 height 240
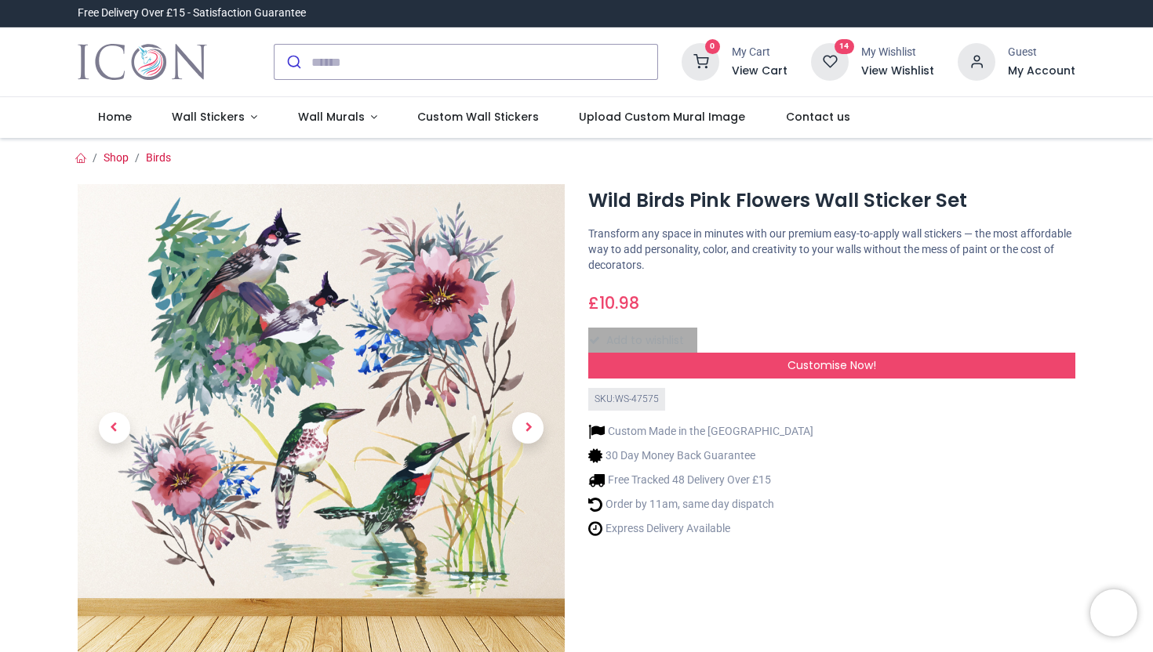
click at [856, 66] on div "14 My Wishlist View Wishlist" at bounding box center [872, 62] width 123 height 38
click at [875, 70] on h6 "View Wishlist" at bounding box center [897, 72] width 73 height 16
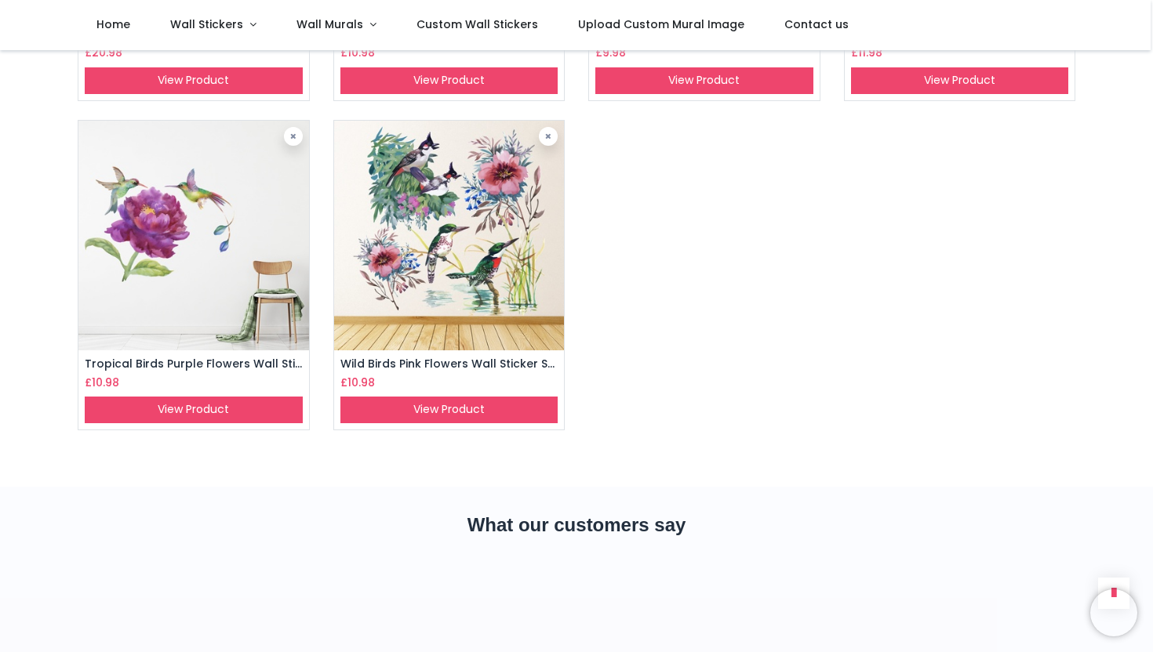
scroll to position [1005, 0]
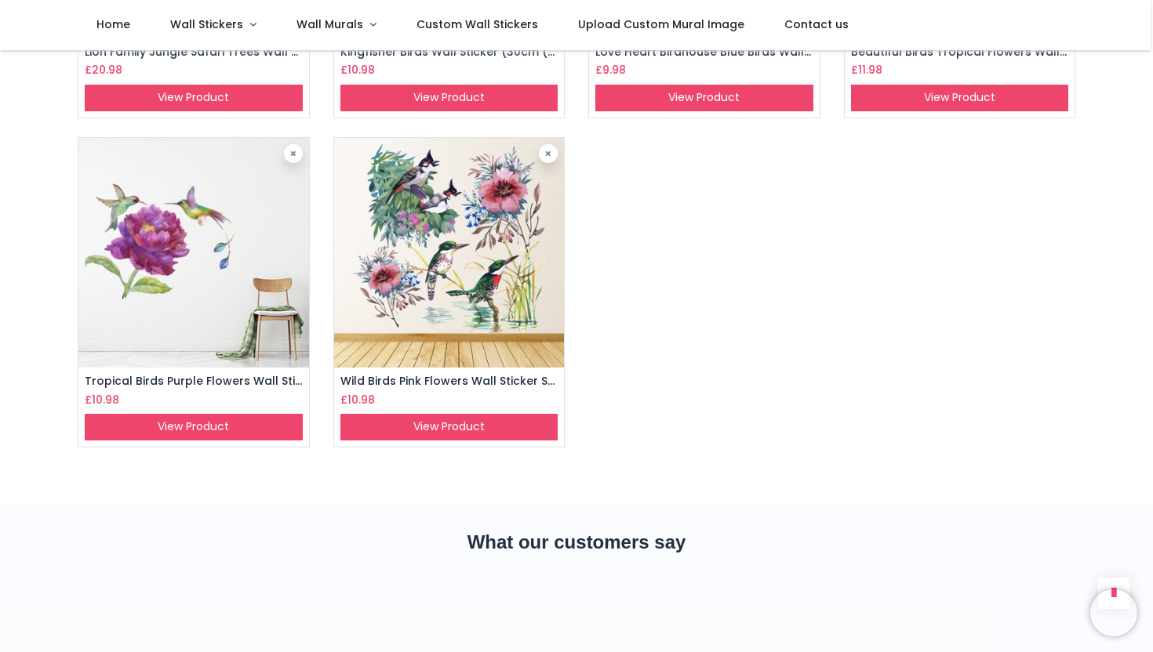
click at [503, 265] on img at bounding box center [449, 253] width 231 height 231
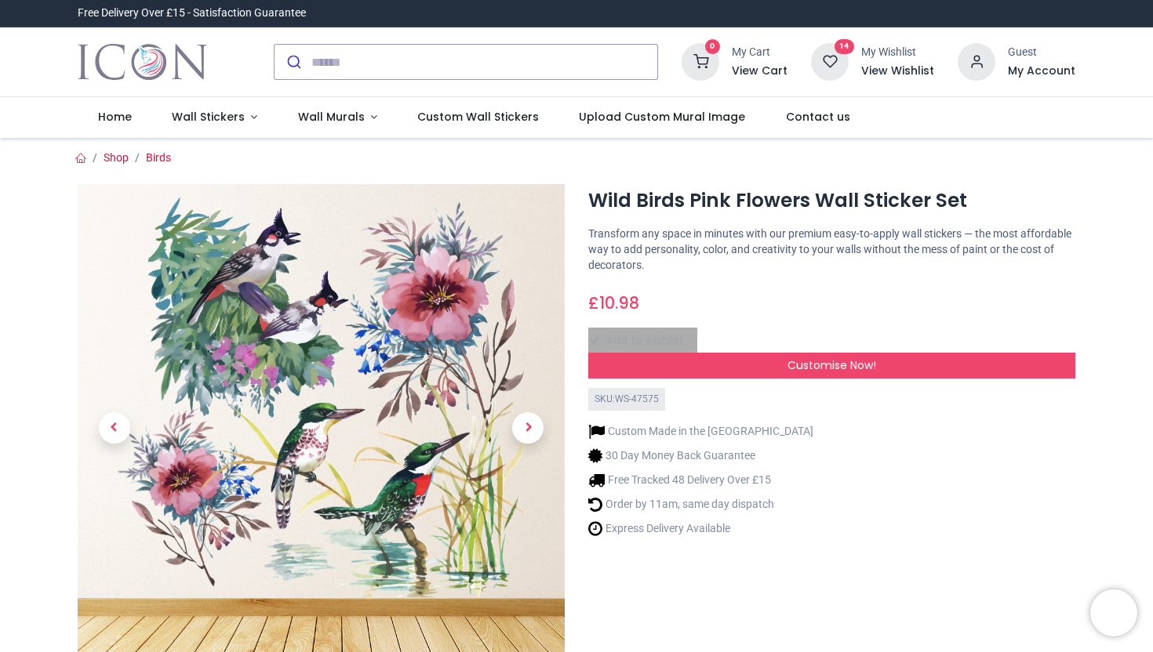
click at [879, 68] on h6 "View Wishlist" at bounding box center [897, 72] width 73 height 16
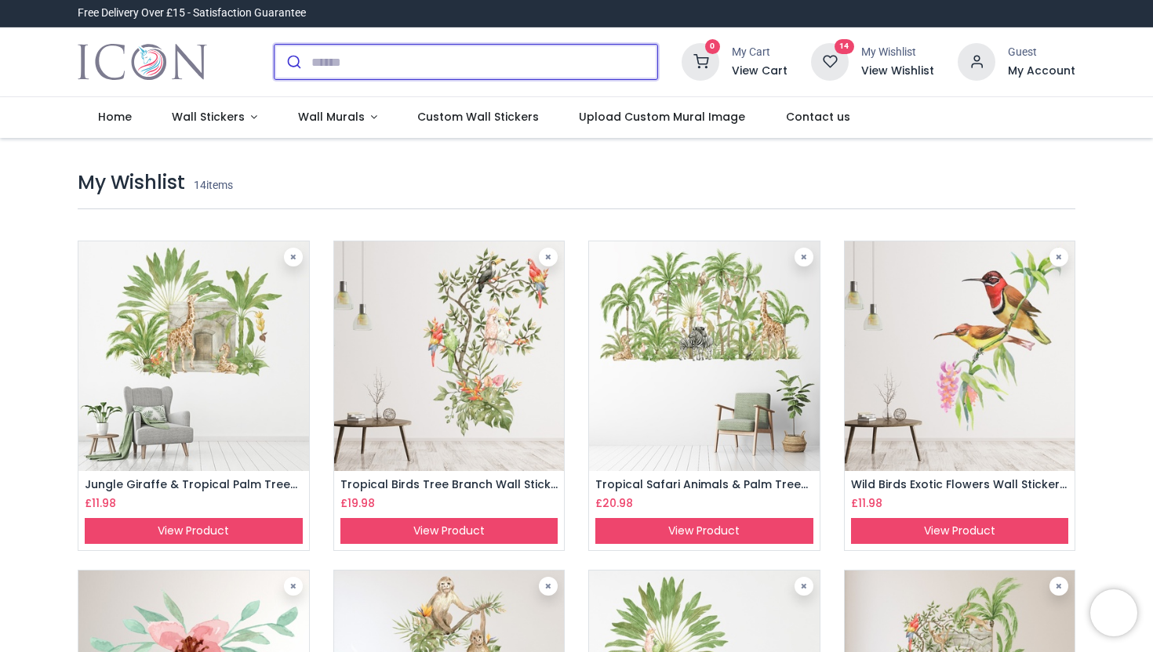
click at [351, 69] on input "search" at bounding box center [484, 62] width 346 height 35
click at [351, 69] on input "**********" at bounding box center [466, 62] width 310 height 35
click at [390, 61] on input "**********" at bounding box center [466, 62] width 310 height 35
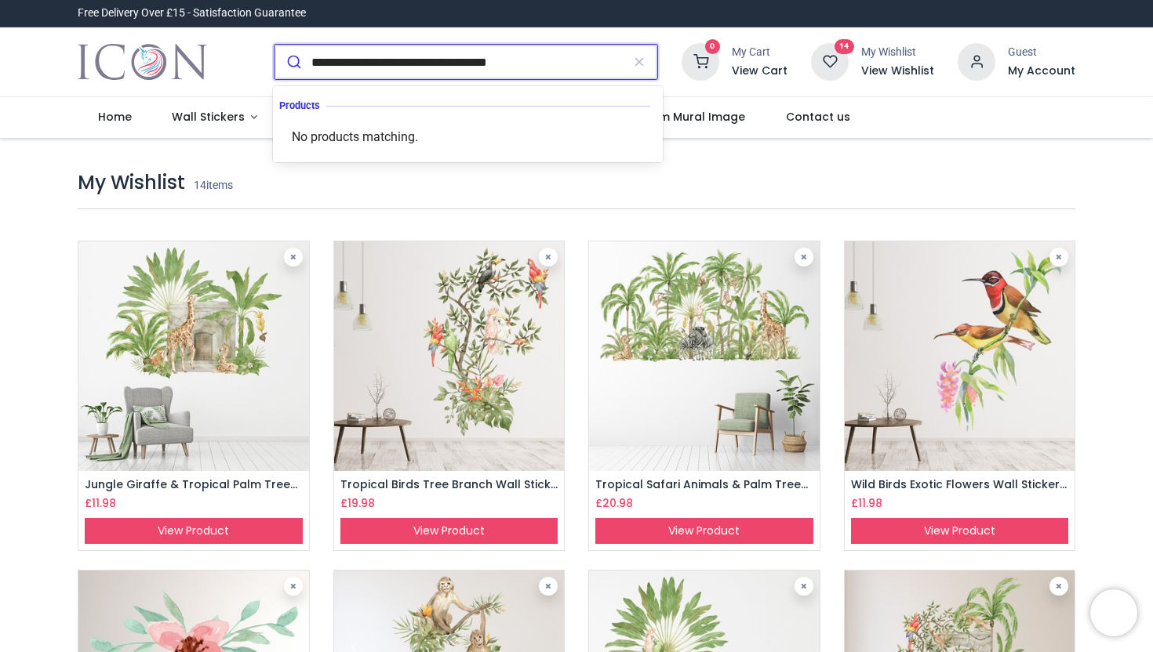
type input "**********"
click at [274, 45] on button "submit" at bounding box center [292, 62] width 37 height 35
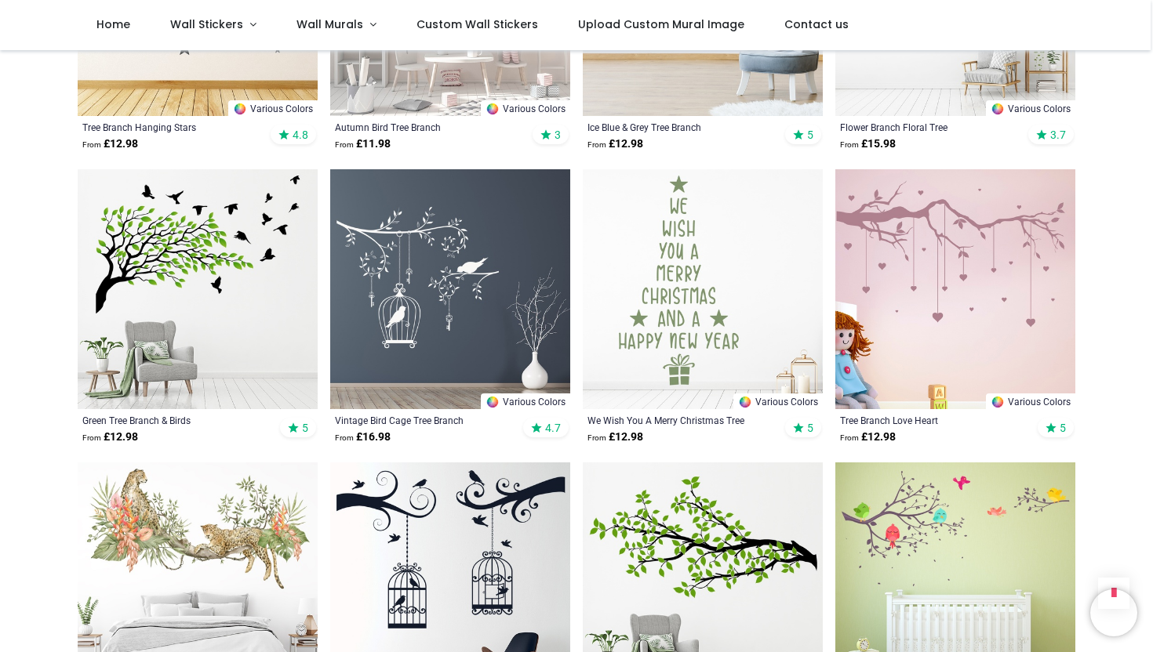
scroll to position [953, 0]
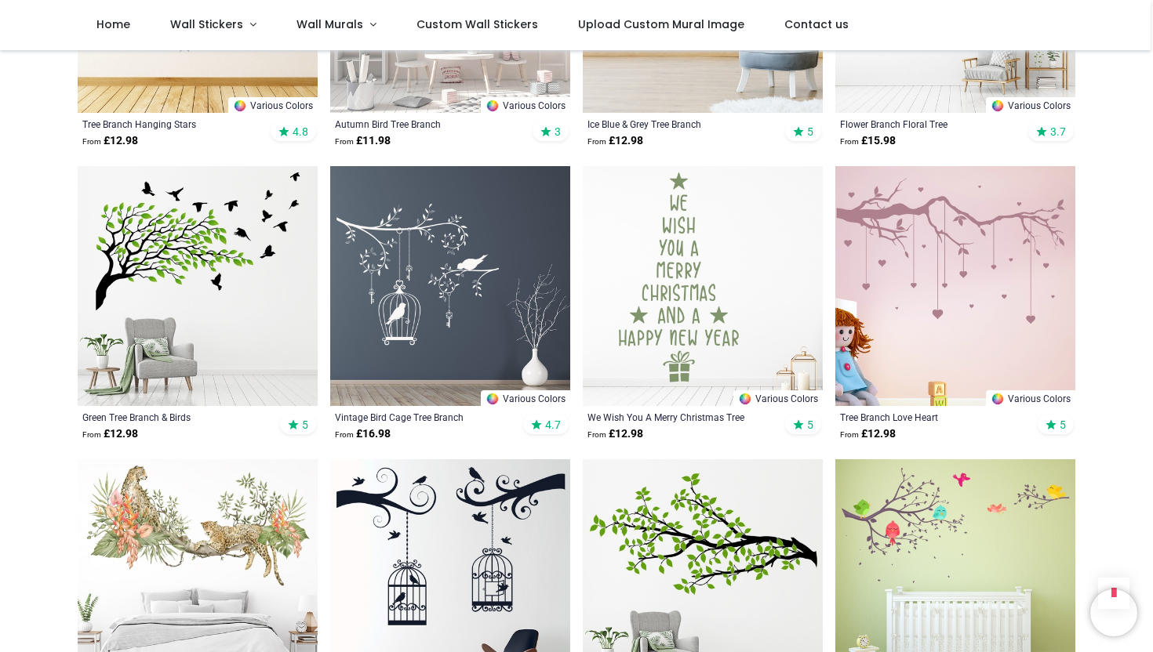
click at [235, 482] on img at bounding box center [198, 580] width 240 height 240
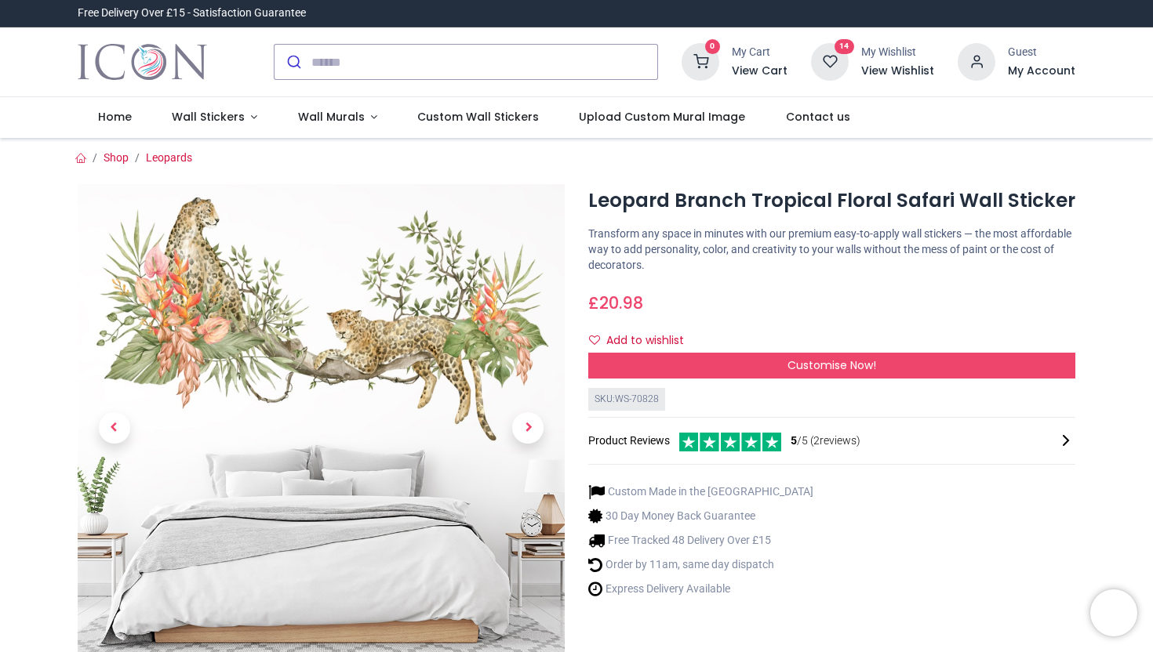
click at [206, 363] on img at bounding box center [321, 427] width 487 height 487
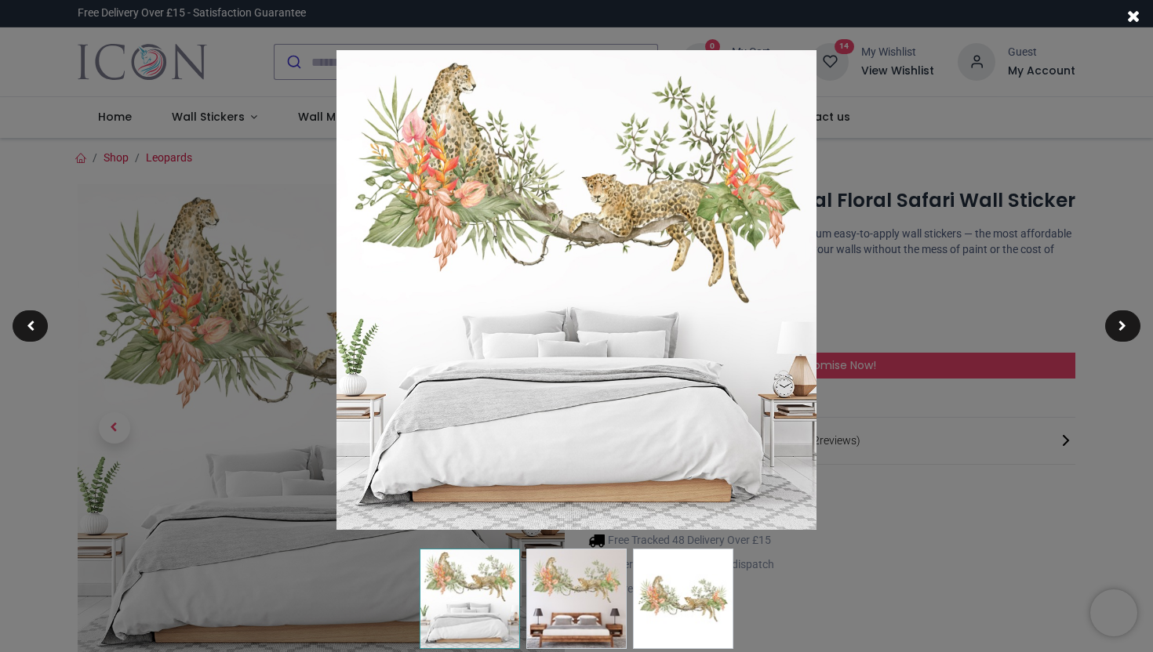
click at [674, 574] on img at bounding box center [683, 599] width 100 height 100
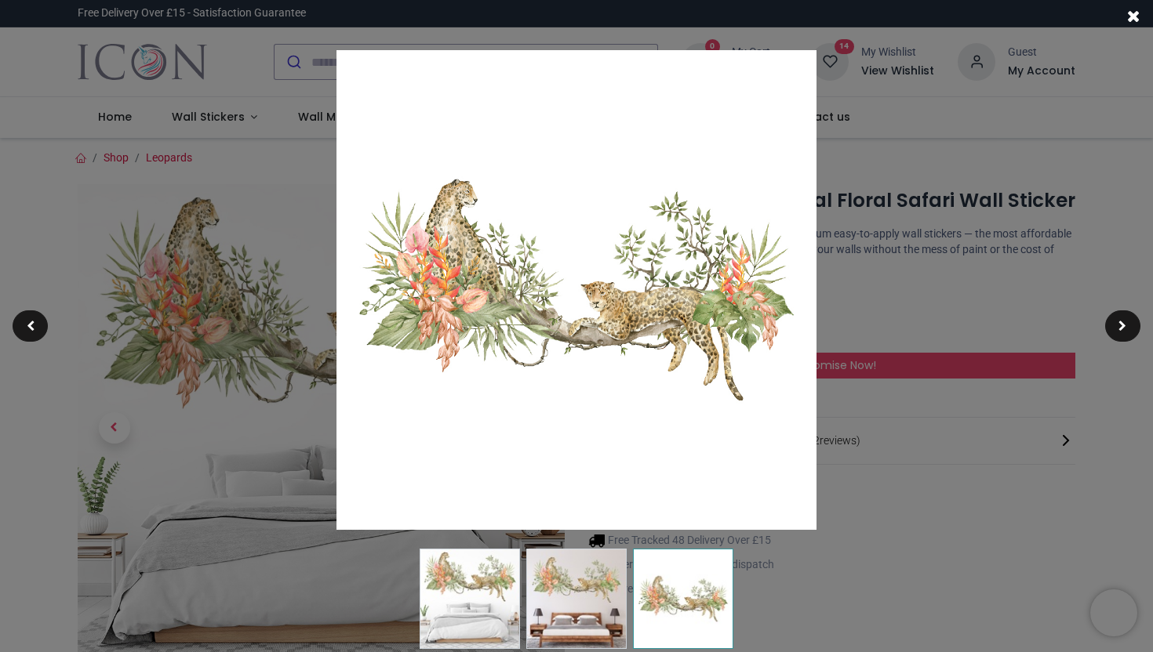
click at [941, 441] on div at bounding box center [576, 326] width 1153 height 652
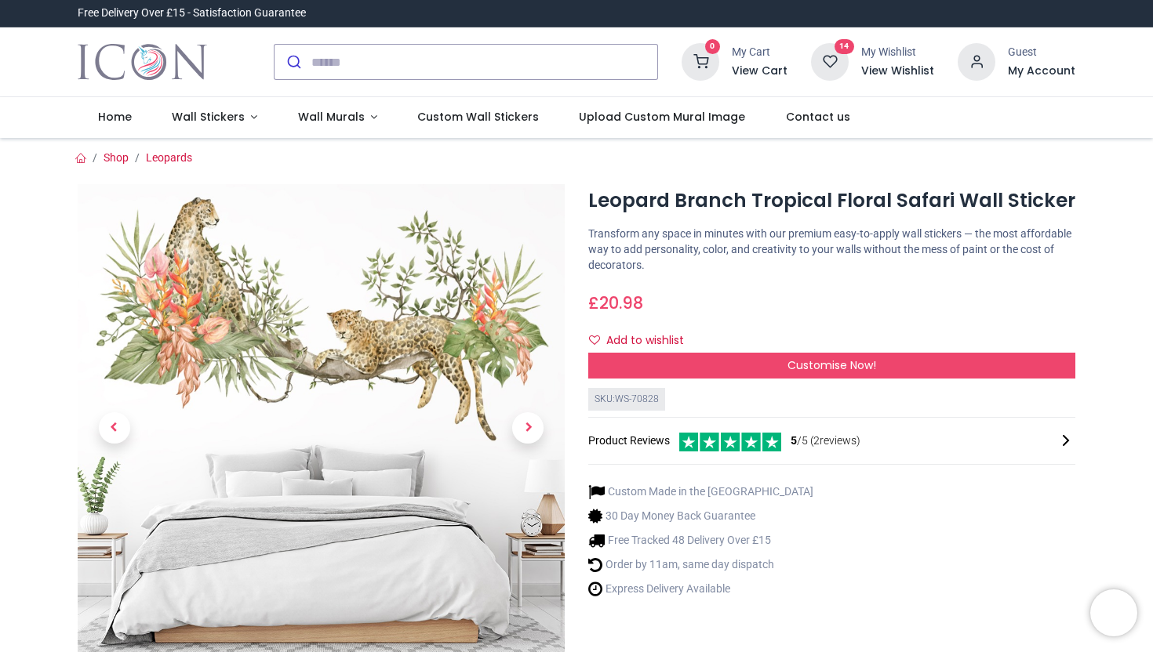
click at [921, 67] on h6 "View Wishlist" at bounding box center [897, 72] width 73 height 16
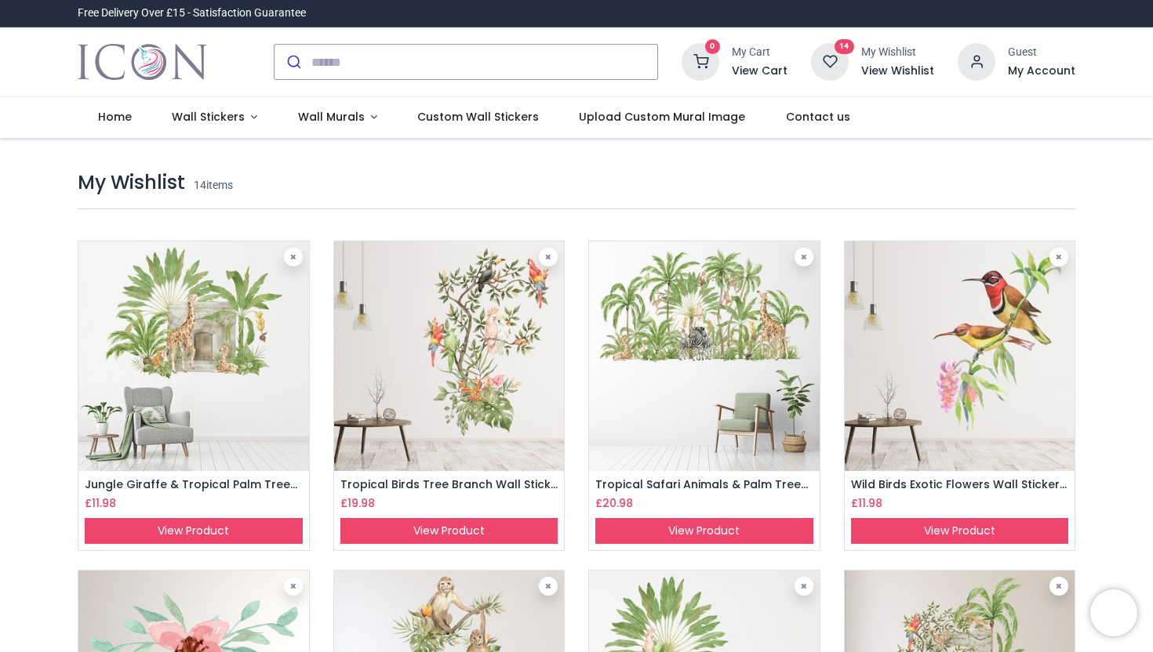
click at [463, 321] on img at bounding box center [449, 357] width 231 height 231
click at [551, 256] on link at bounding box center [548, 257] width 19 height 19
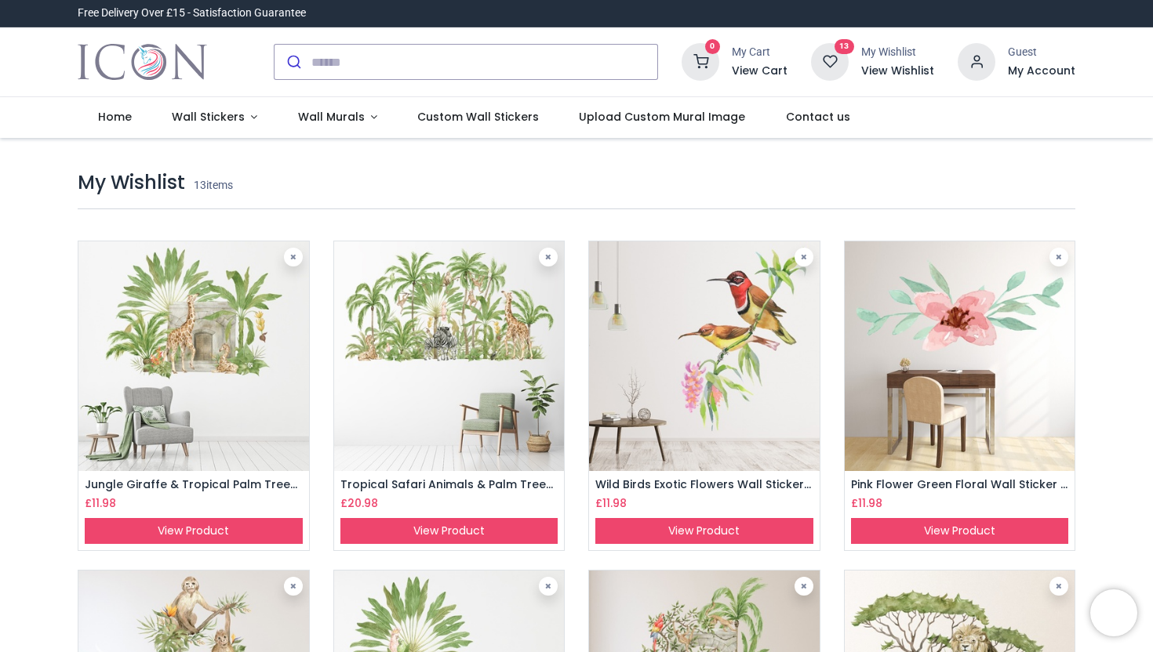
click at [217, 427] on img at bounding box center [193, 357] width 231 height 231
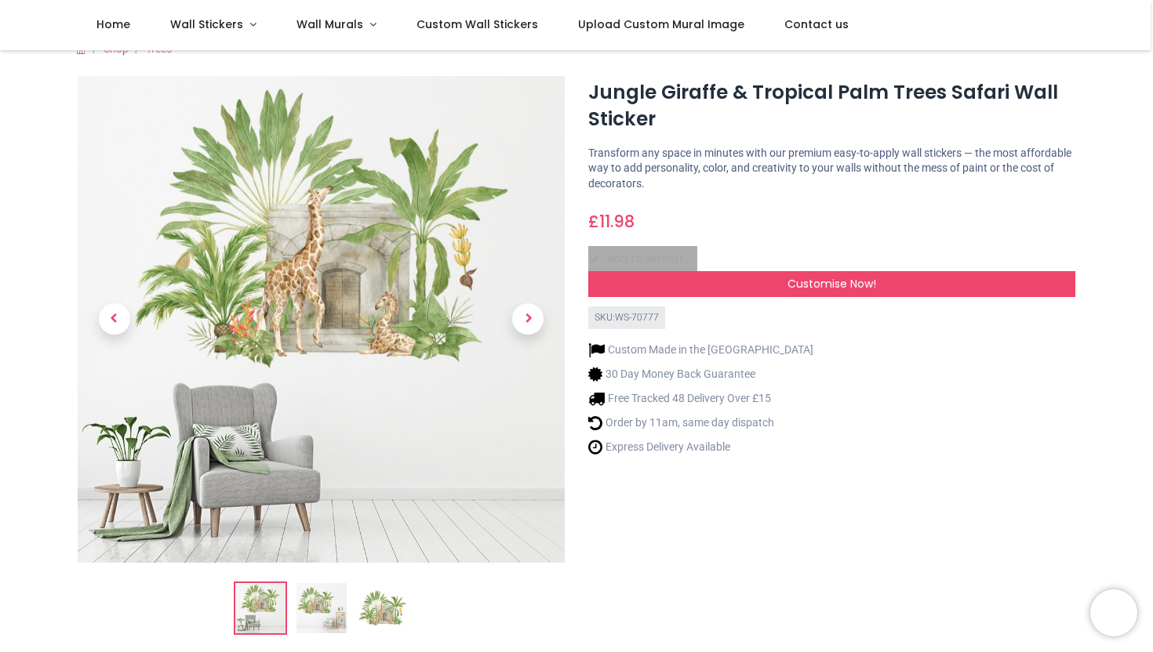
scroll to position [23, 0]
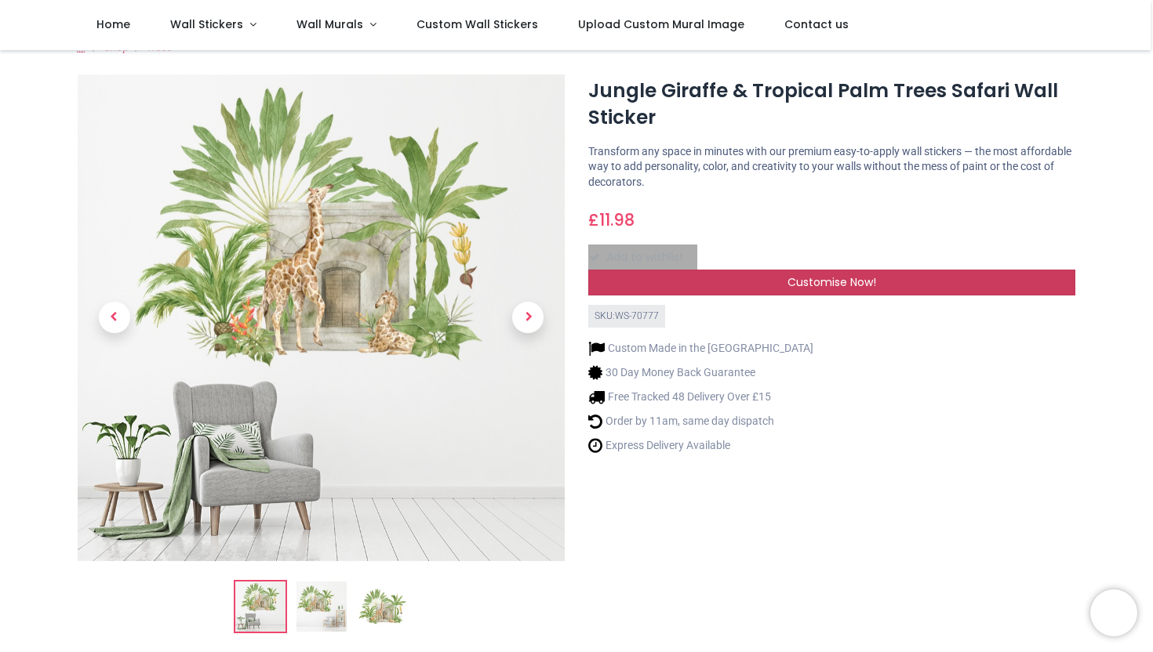
click at [810, 282] on span "Customise Now!" at bounding box center [831, 282] width 89 height 16
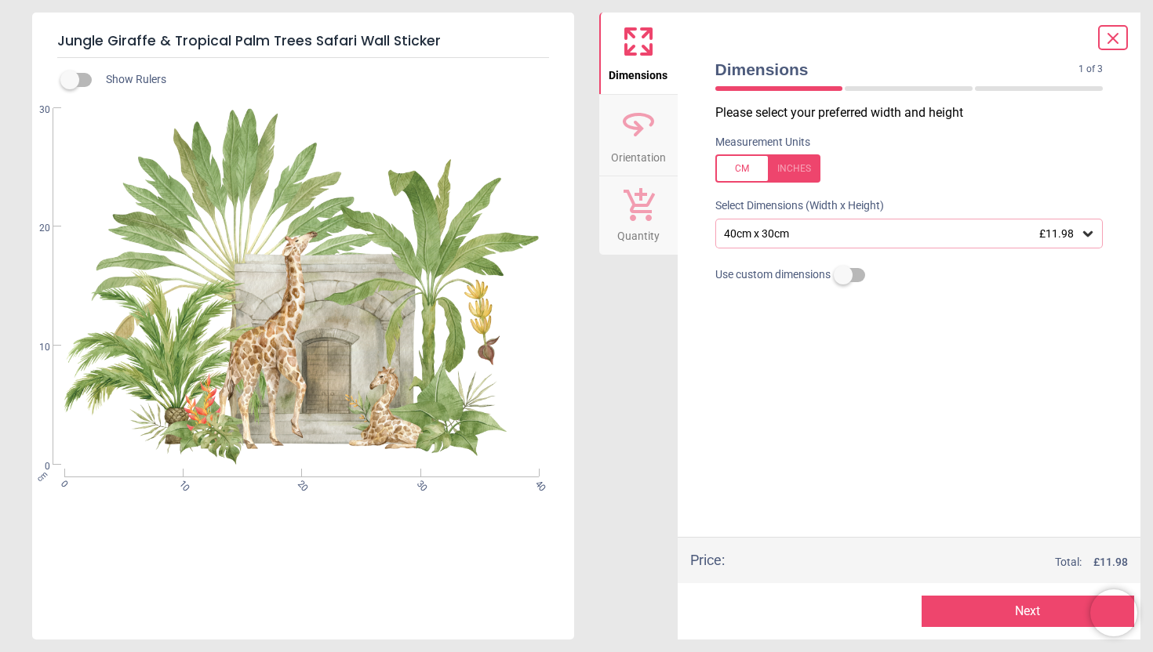
click at [1087, 234] on icon at bounding box center [1088, 234] width 16 height 16
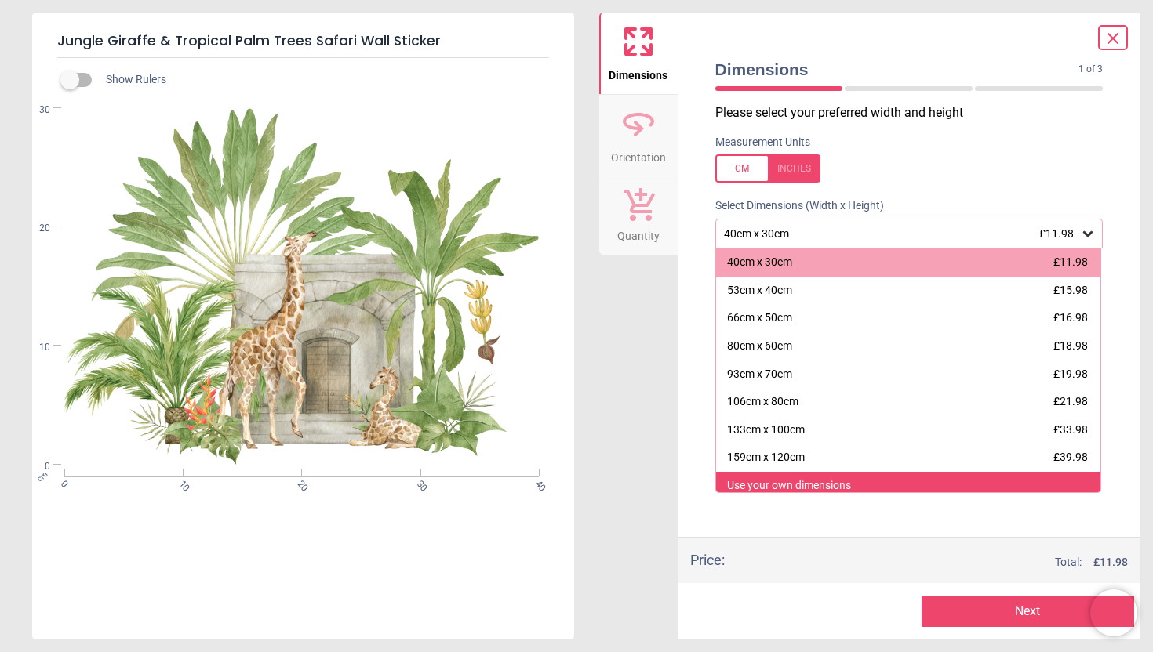
click at [799, 482] on div "Use your own dimensions" at bounding box center [789, 486] width 124 height 16
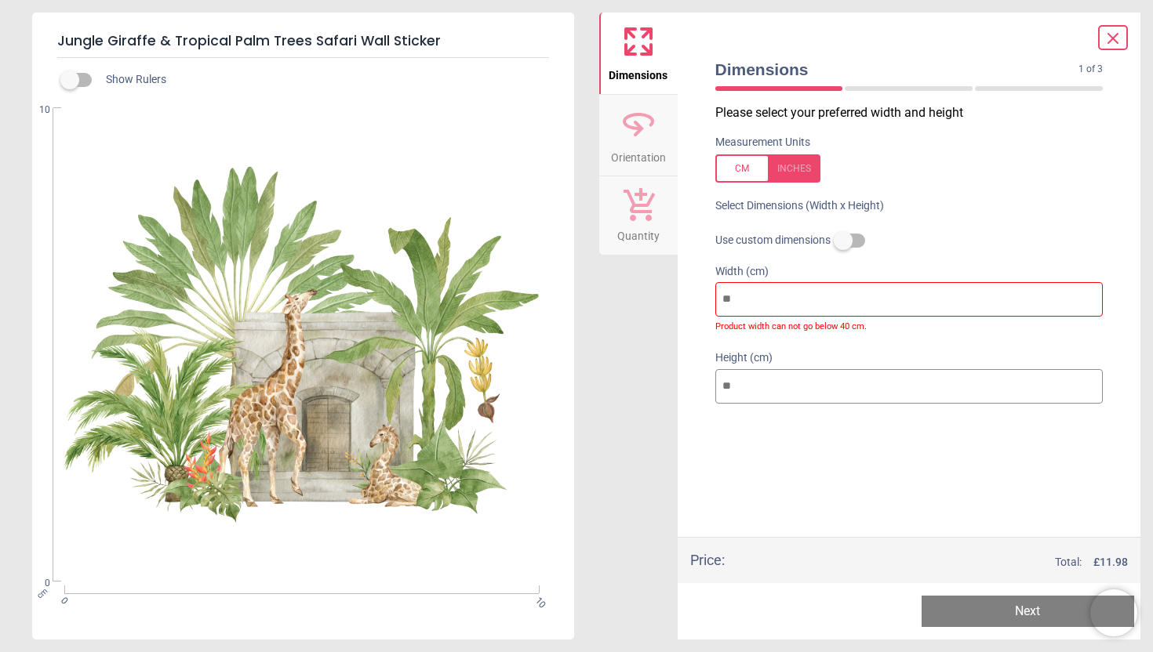
type input "***"
type input "**"
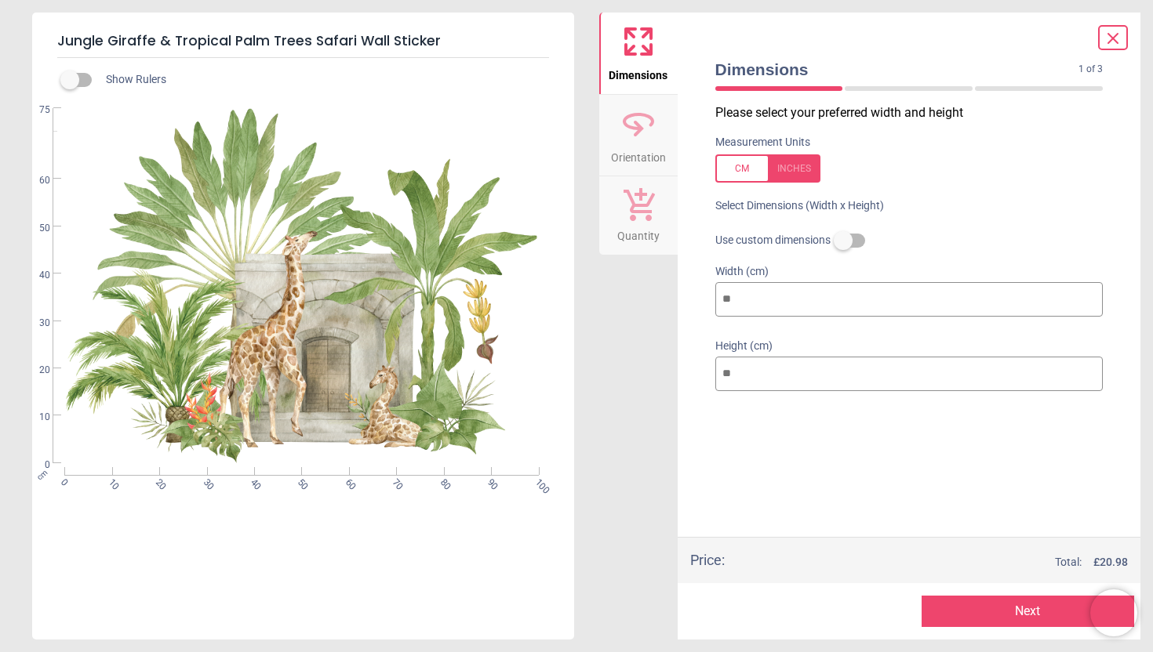
type input "***"
click at [780, 373] on input "**" at bounding box center [909, 374] width 388 height 35
click at [780, 305] on input "***" at bounding box center [909, 299] width 388 height 35
click at [843, 241] on label at bounding box center [843, 241] width 0 height 0
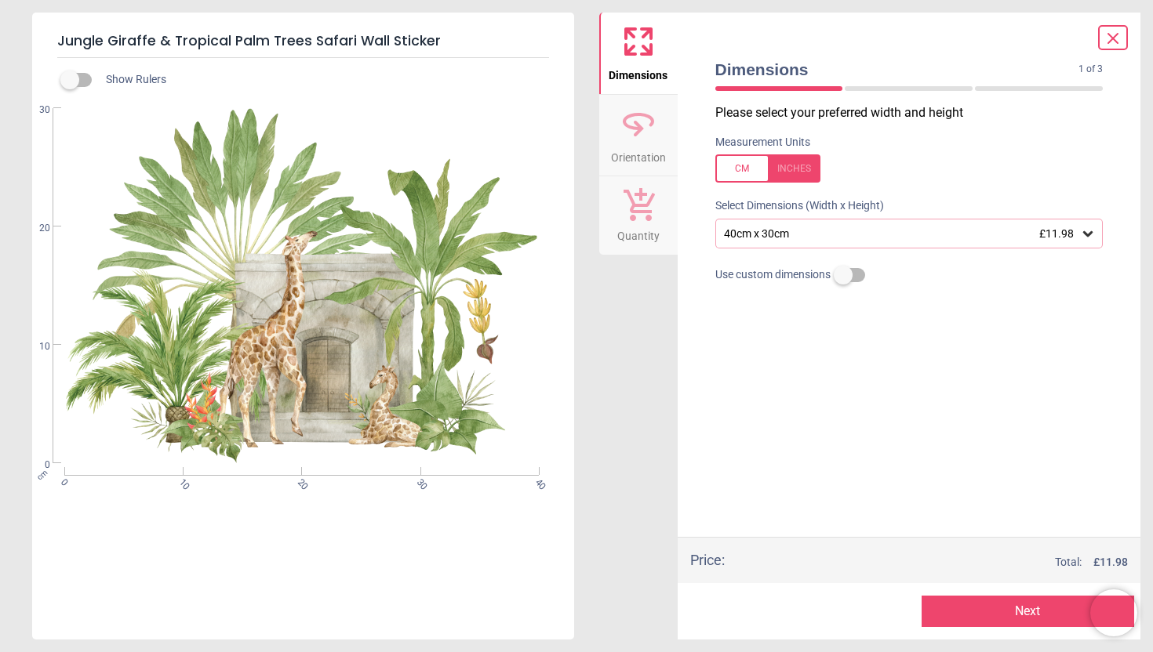
click at [1087, 238] on icon at bounding box center [1088, 234] width 16 height 16
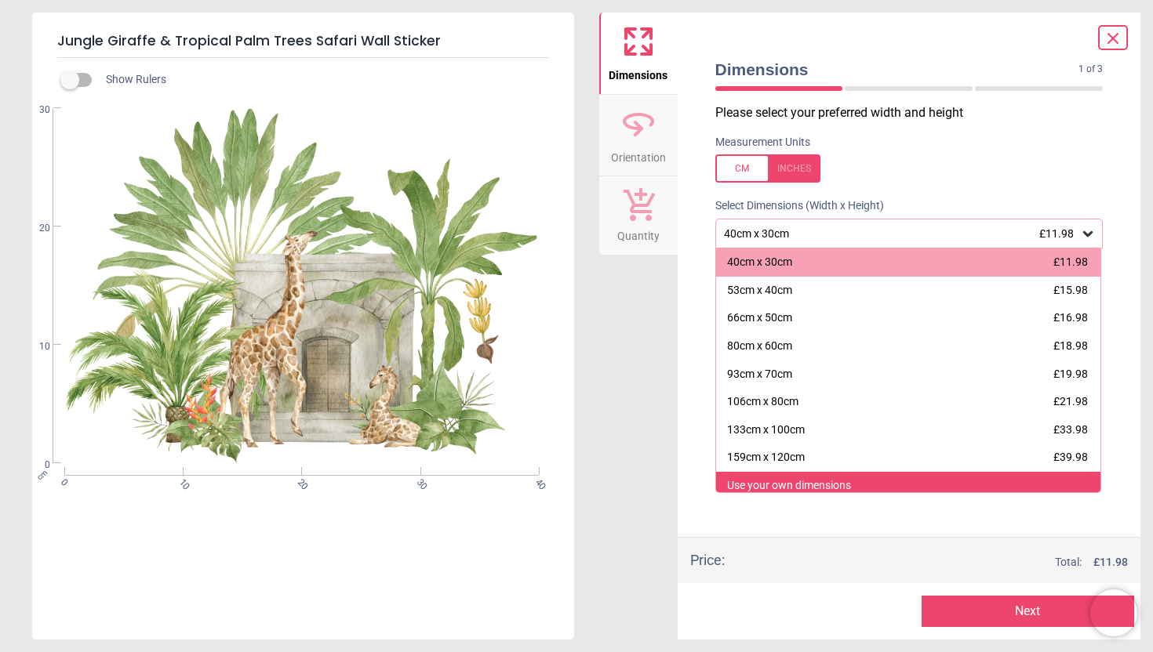
click at [851, 483] on div "Use your own dimensions" at bounding box center [789, 486] width 124 height 16
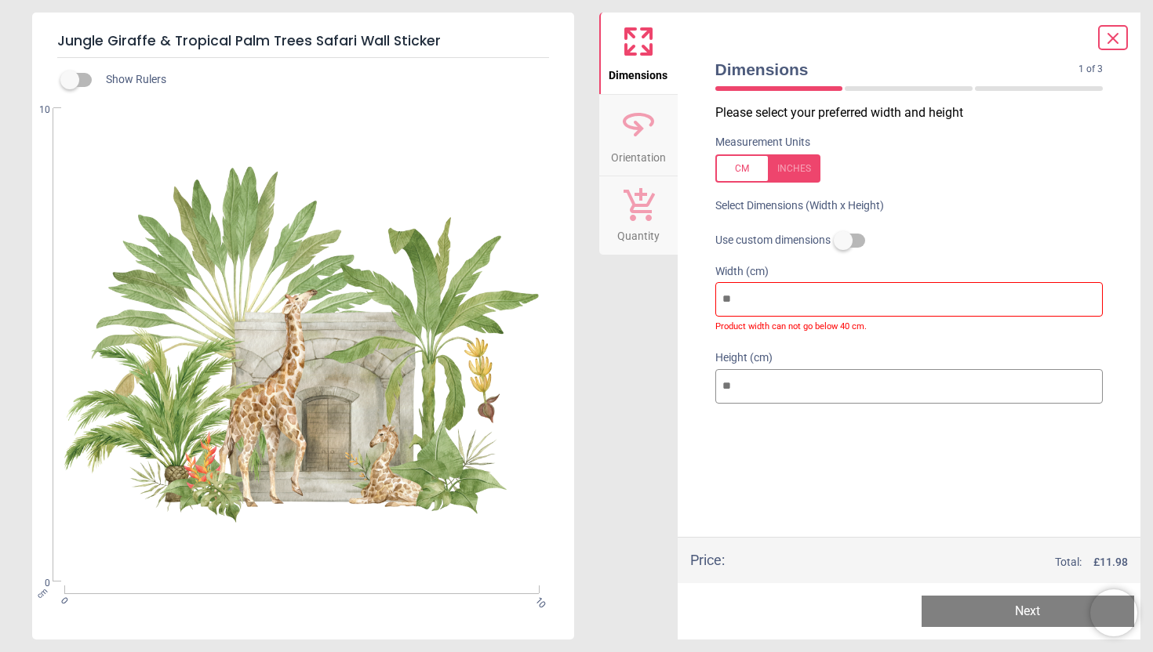
type input "***"
type input "**"
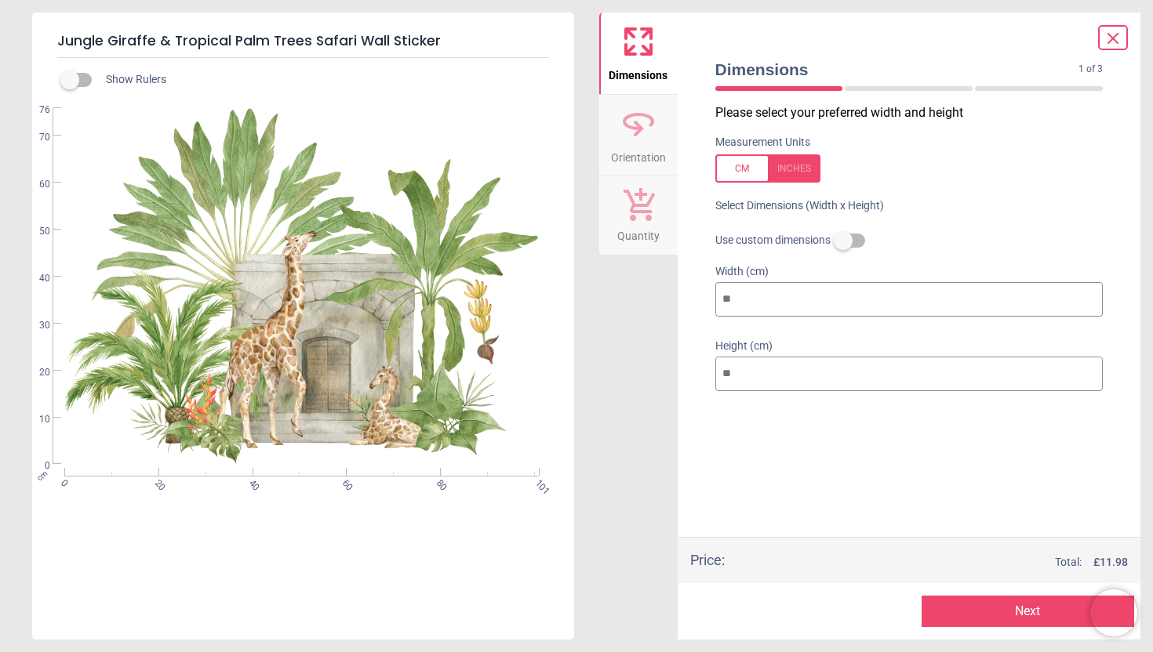
type input "**"
type input "*"
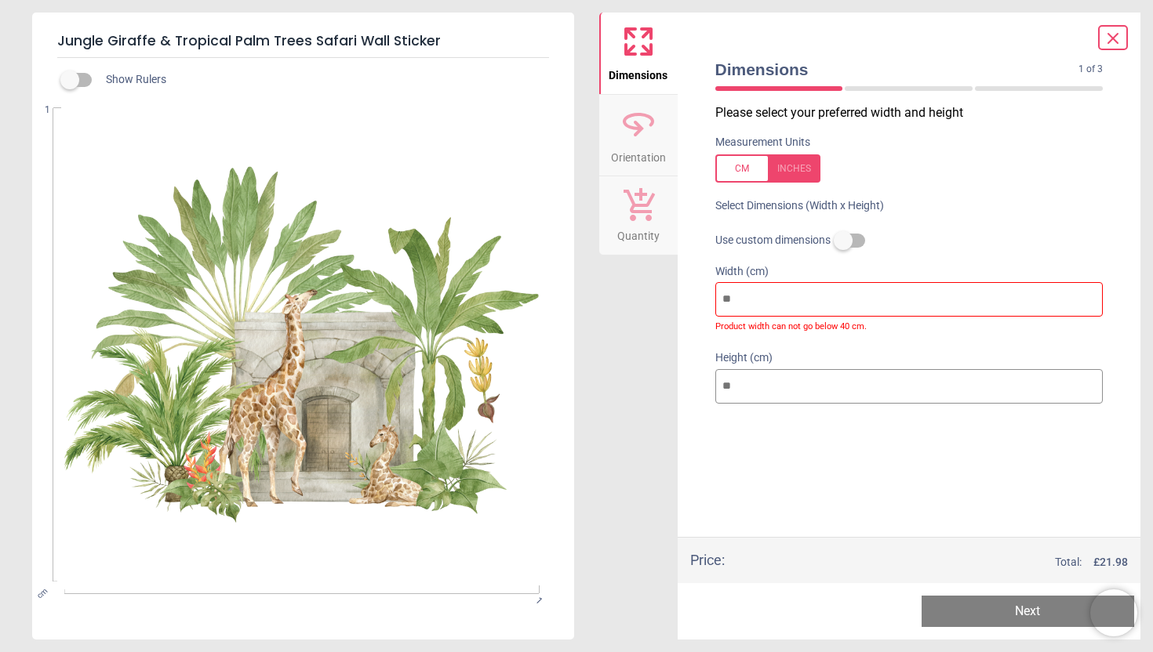
type input "**"
type input "*"
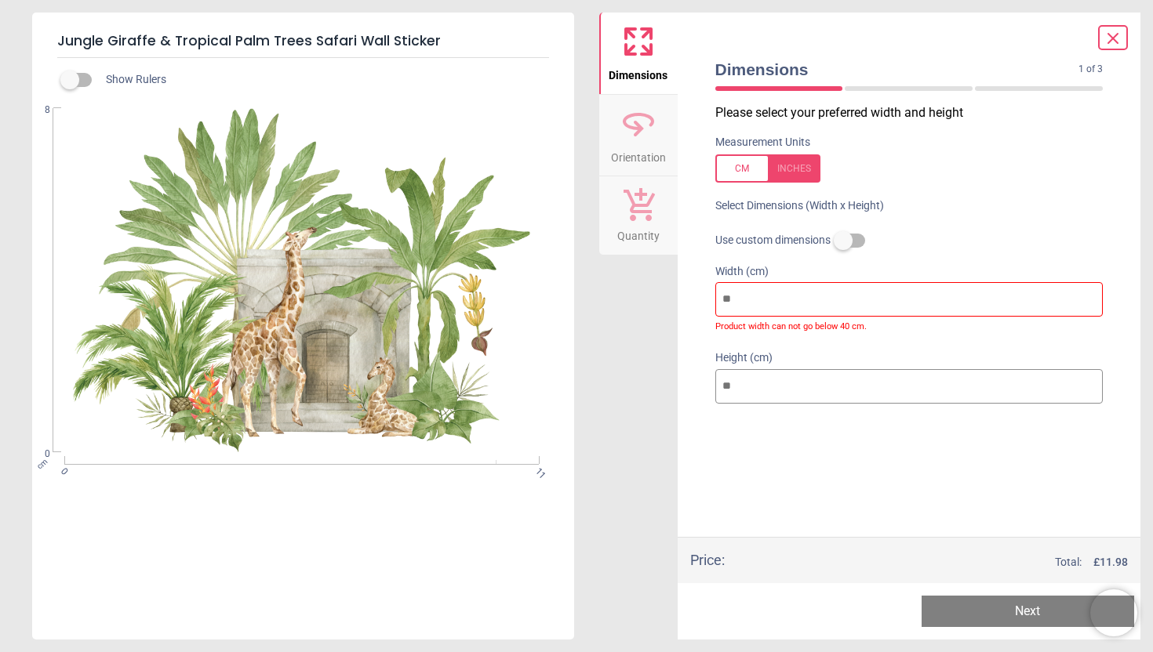
type input "***"
type input "**"
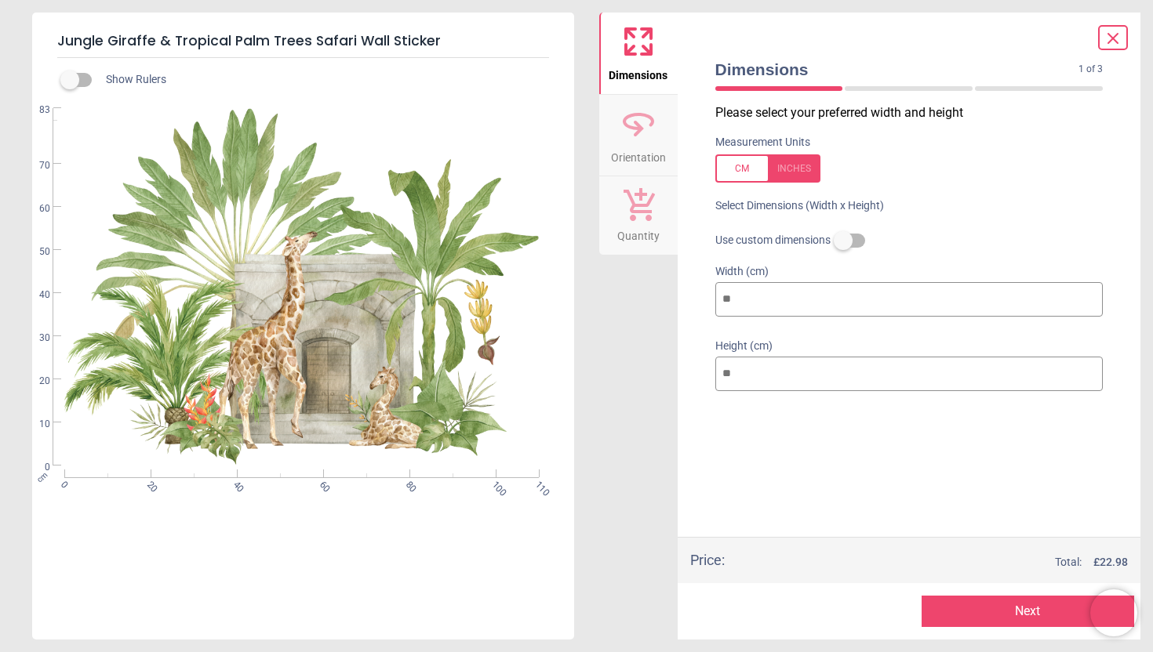
type input "***"
click at [843, 241] on label at bounding box center [843, 241] width 0 height 0
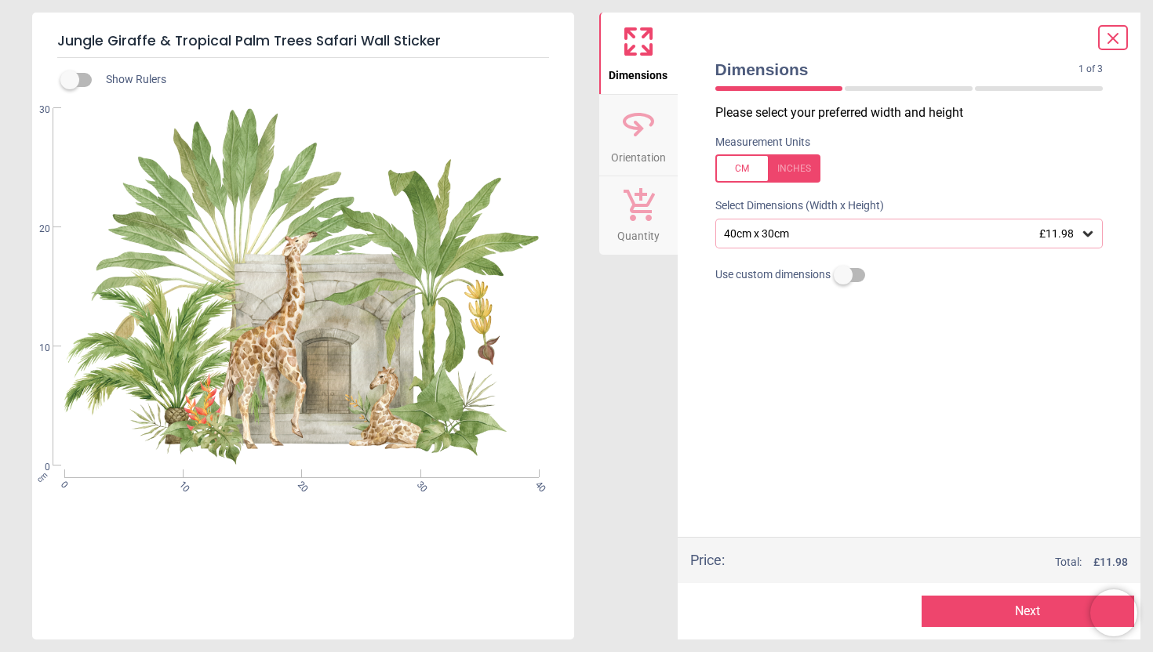
click at [1083, 234] on icon at bounding box center [1088, 234] width 16 height 16
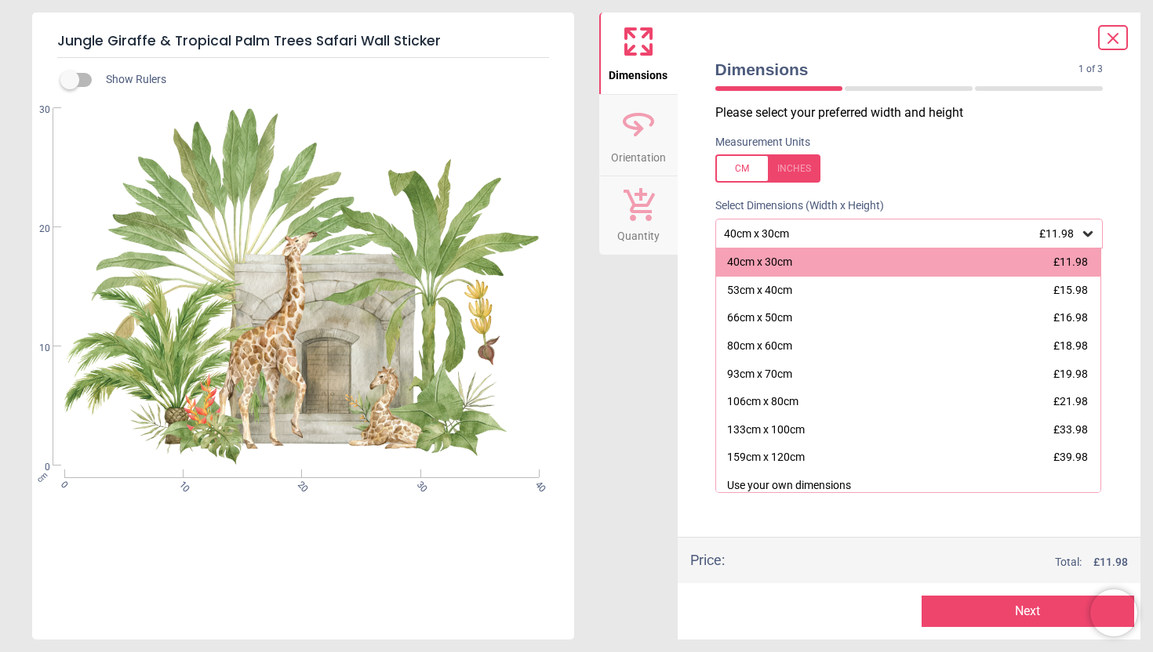
click at [1112, 42] on icon at bounding box center [1112, 38] width 19 height 19
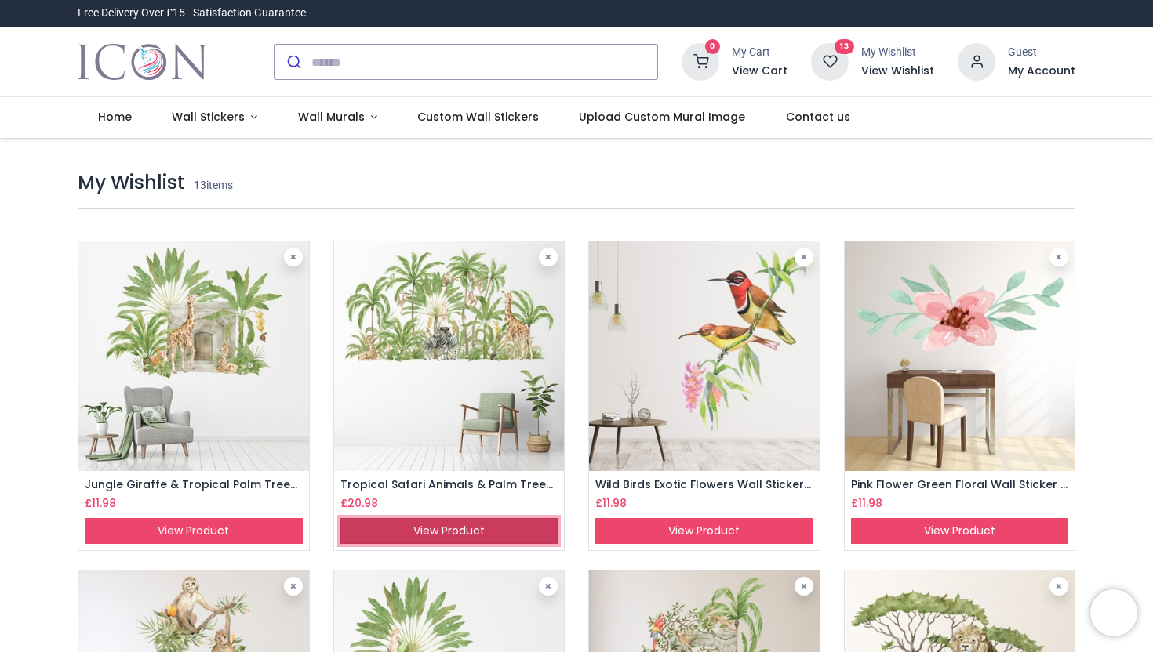
click at [444, 533] on link "View Product" at bounding box center [449, 531] width 218 height 27
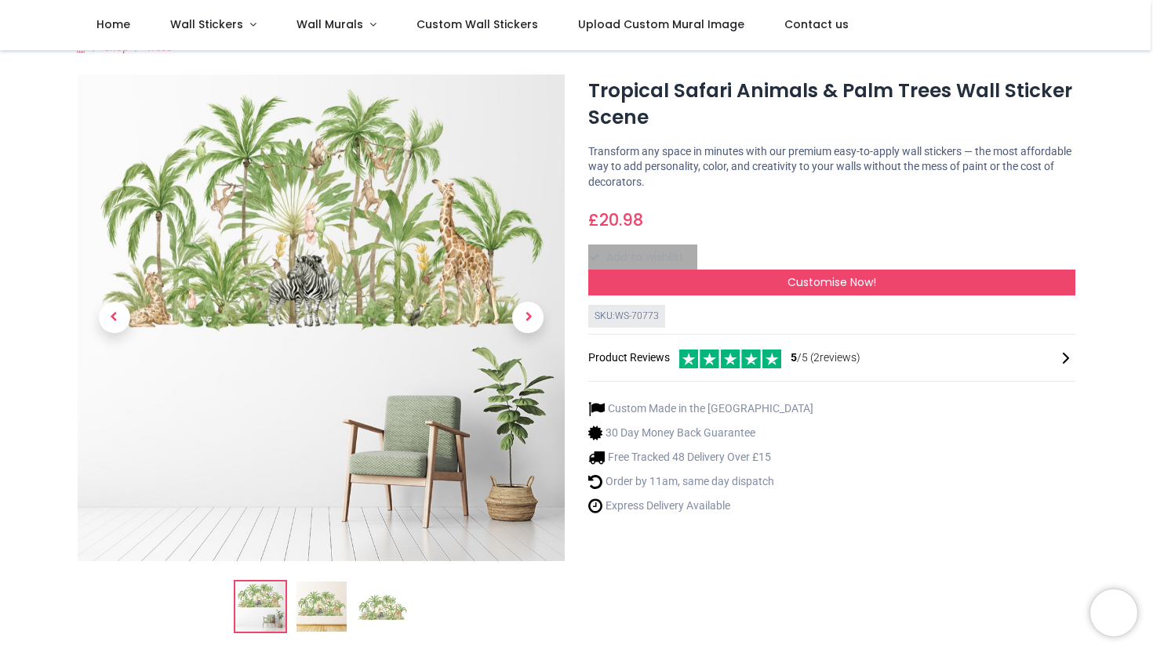
scroll to position [26, 0]
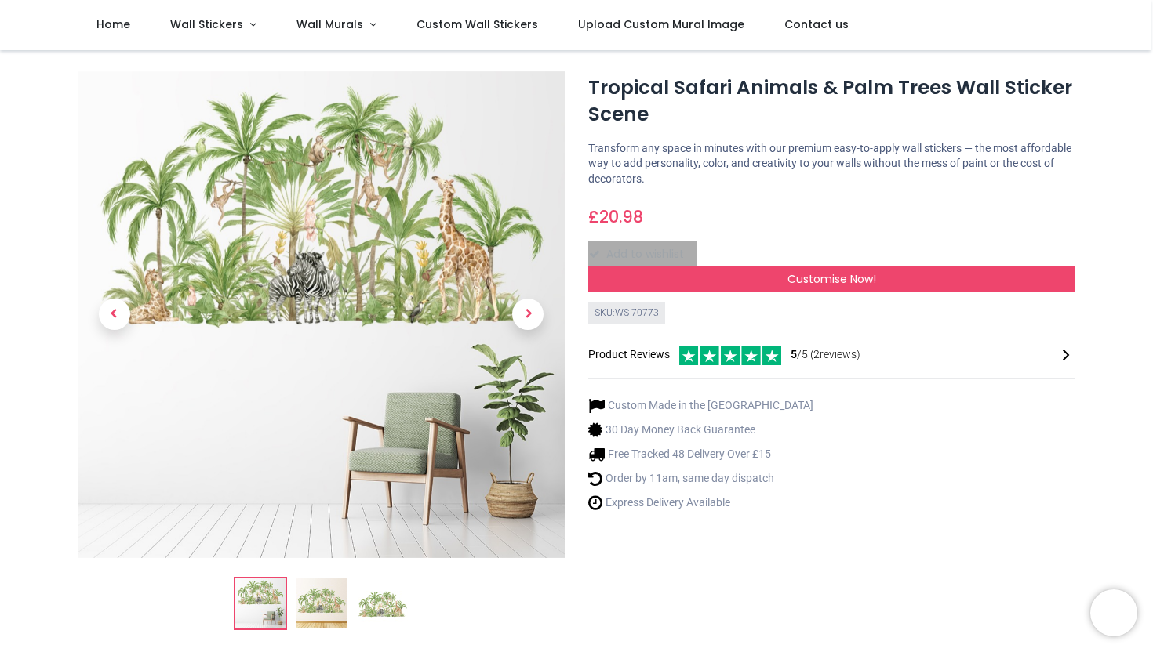
click at [322, 605] on img at bounding box center [321, 604] width 50 height 50
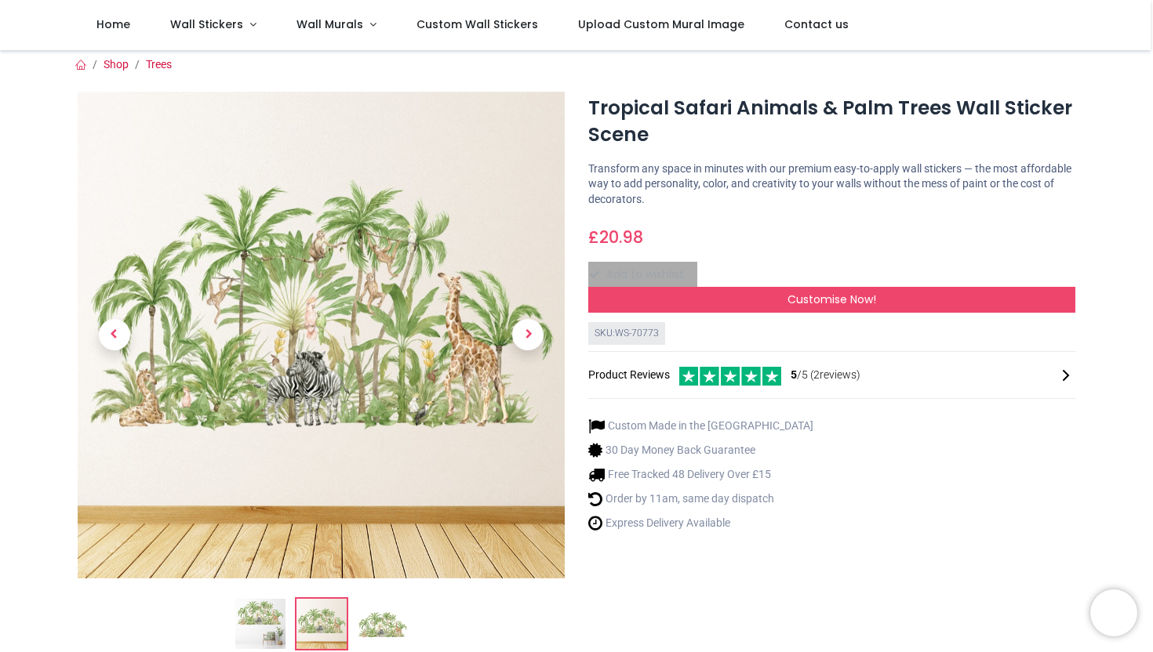
scroll to position [0, 0]
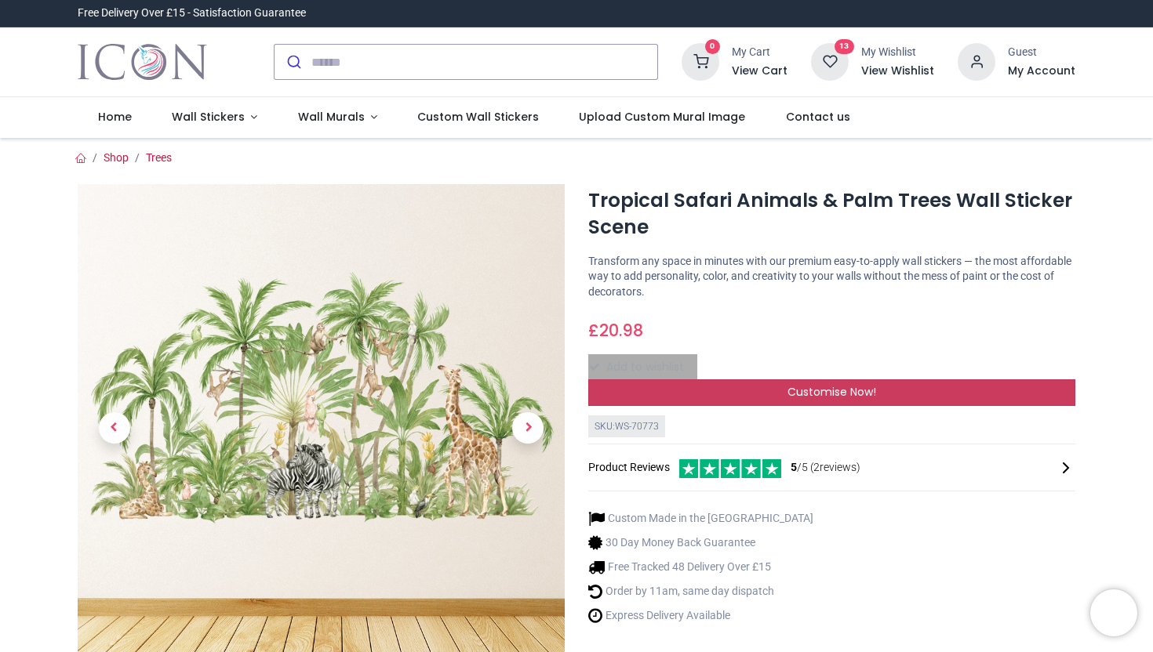
click at [849, 397] on span "Customise Now!" at bounding box center [831, 392] width 89 height 16
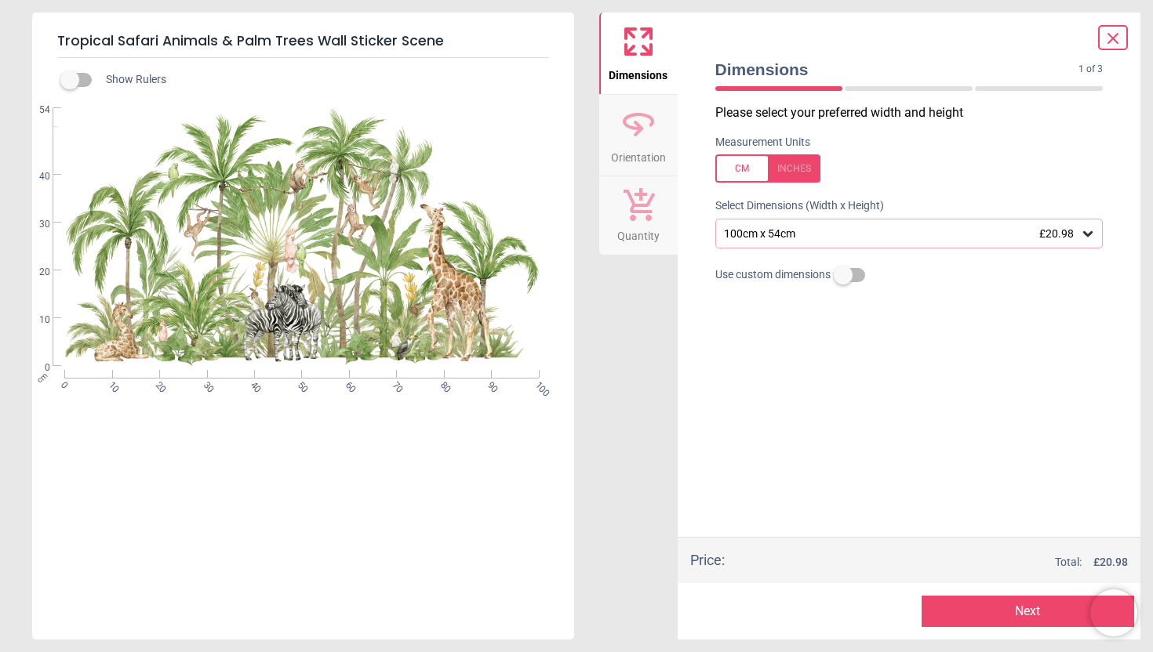
click at [1094, 235] on icon at bounding box center [1088, 234] width 16 height 16
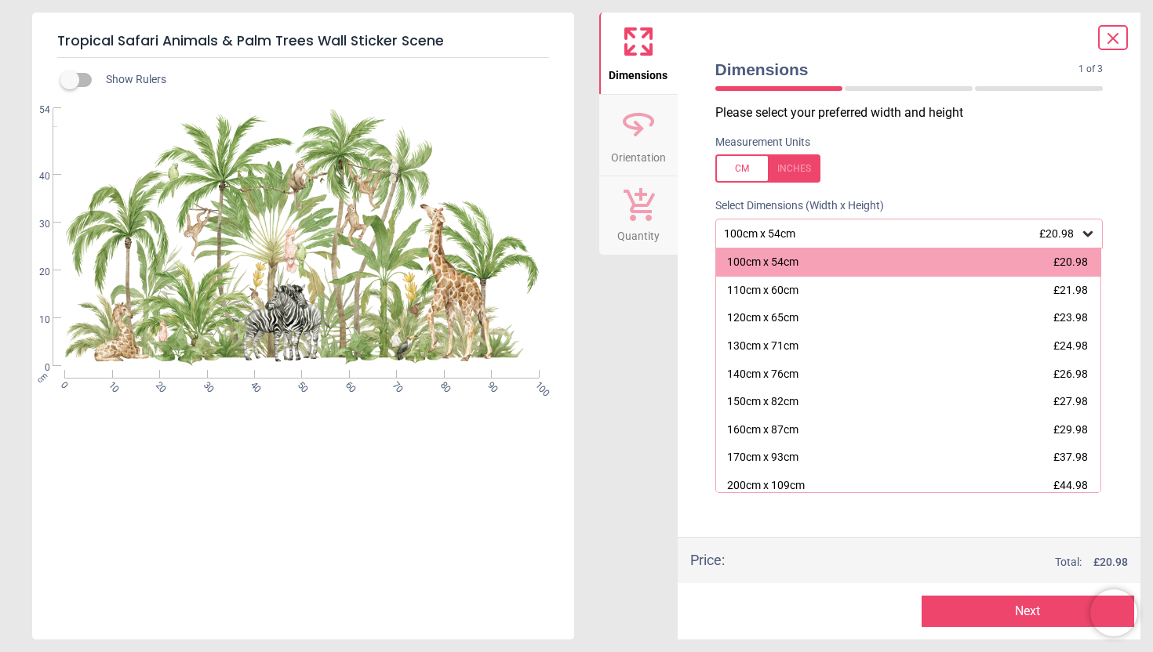
click at [1120, 40] on icon at bounding box center [1112, 38] width 19 height 19
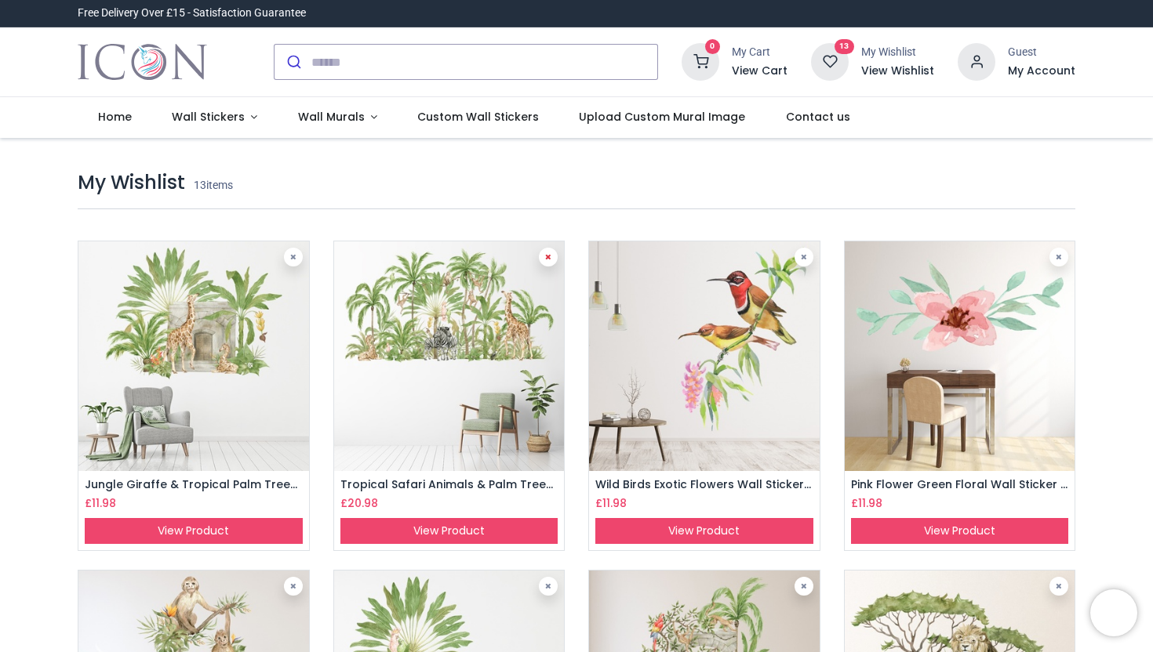
click at [547, 262] on link at bounding box center [548, 257] width 19 height 19
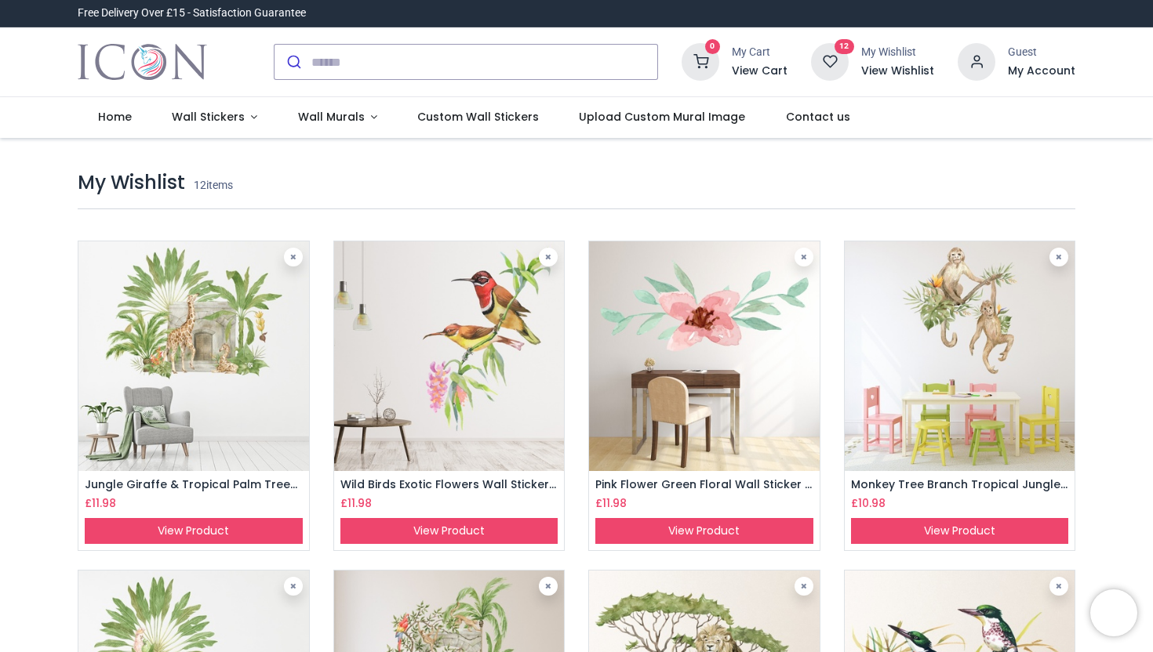
click at [467, 389] on img at bounding box center [449, 357] width 231 height 231
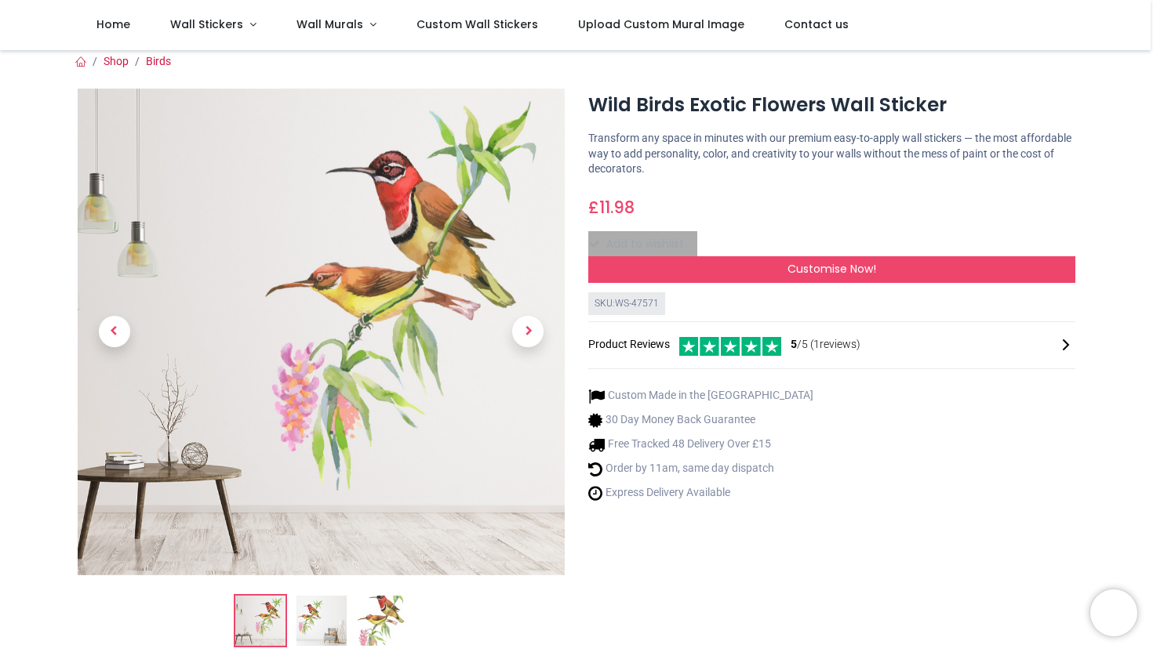
scroll to position [8, 0]
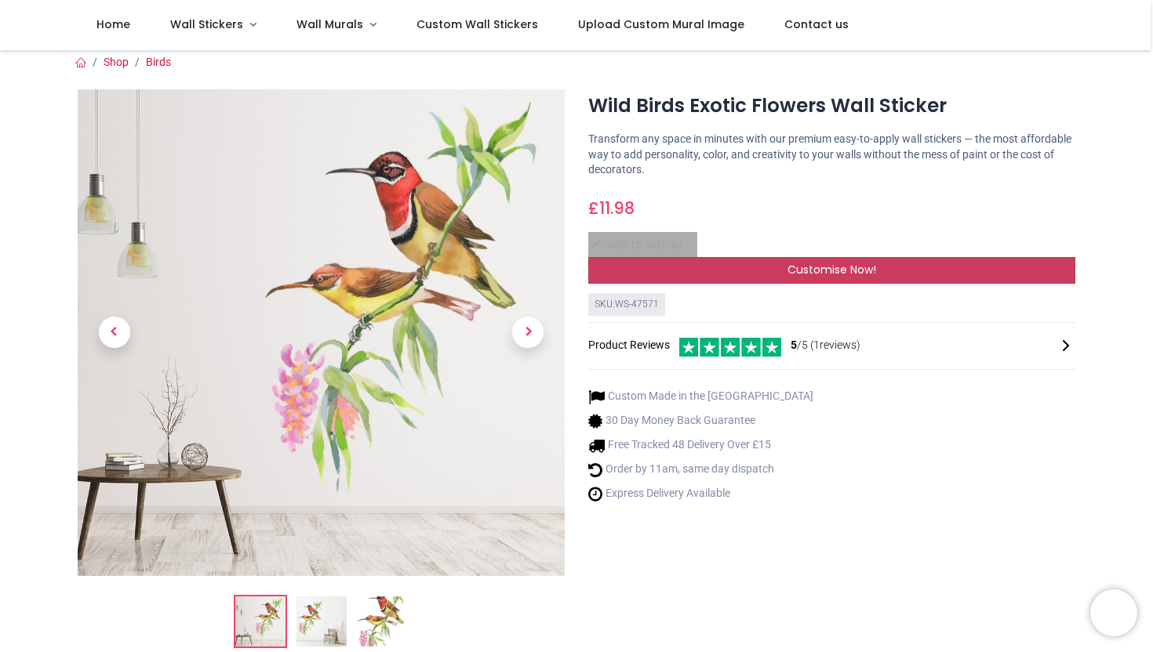
click at [829, 271] on span "Customise Now!" at bounding box center [831, 270] width 89 height 16
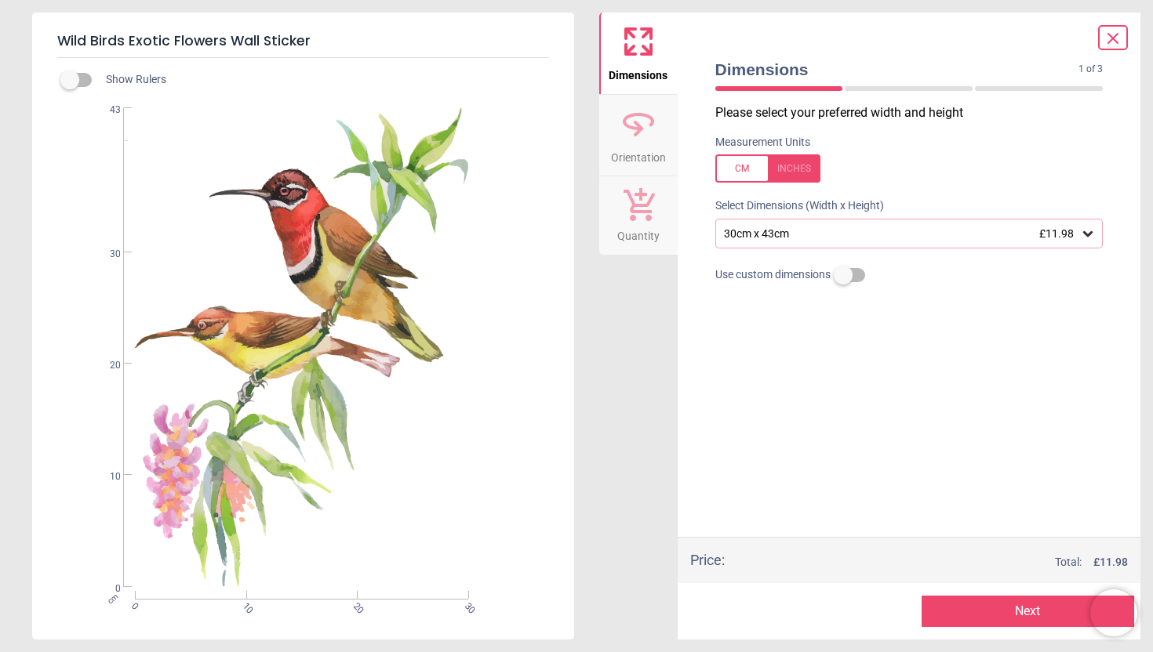
click at [1091, 234] on icon at bounding box center [1087, 233] width 9 height 5
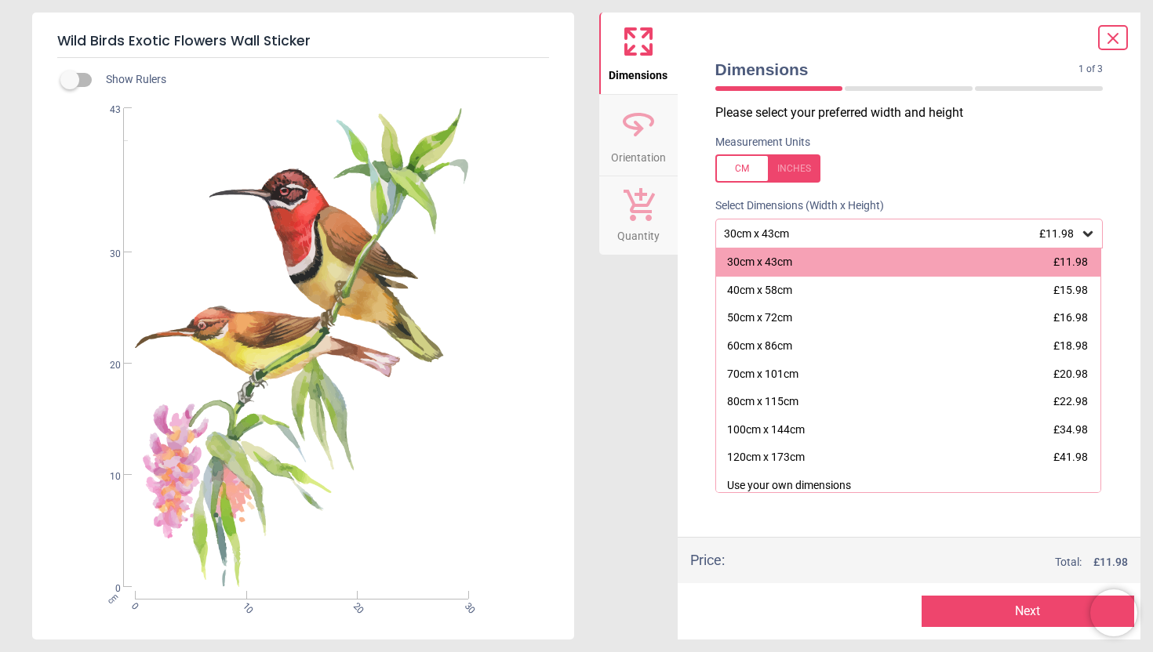
click at [1117, 38] on icon at bounding box center [1112, 38] width 19 height 19
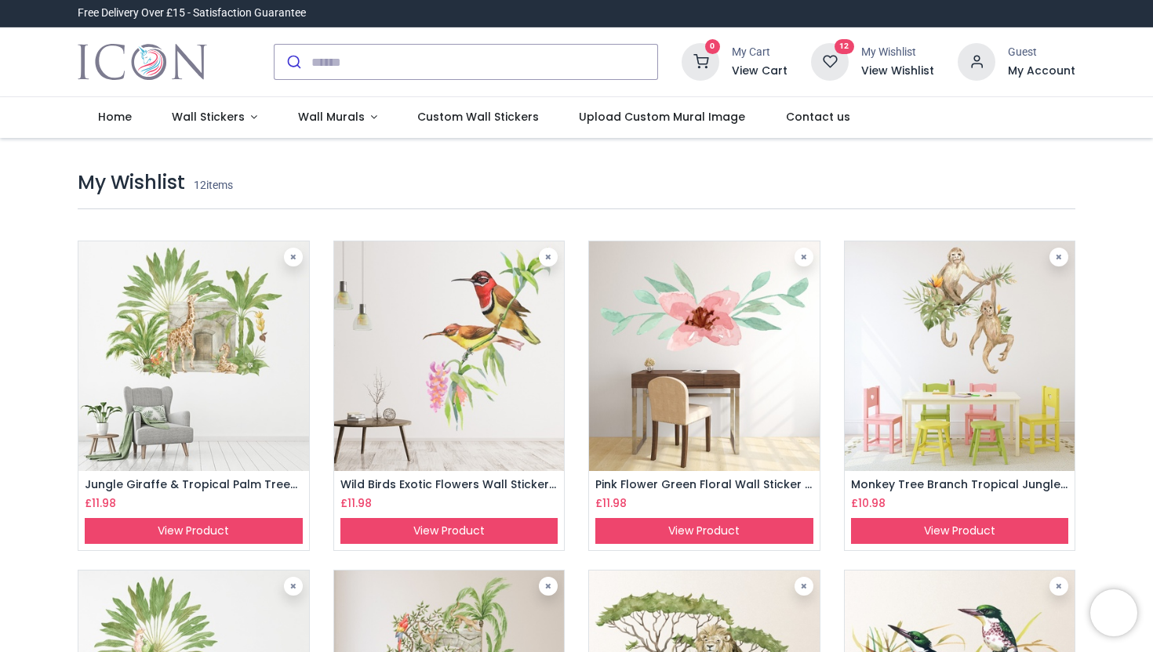
click at [703, 327] on img at bounding box center [704, 357] width 231 height 231
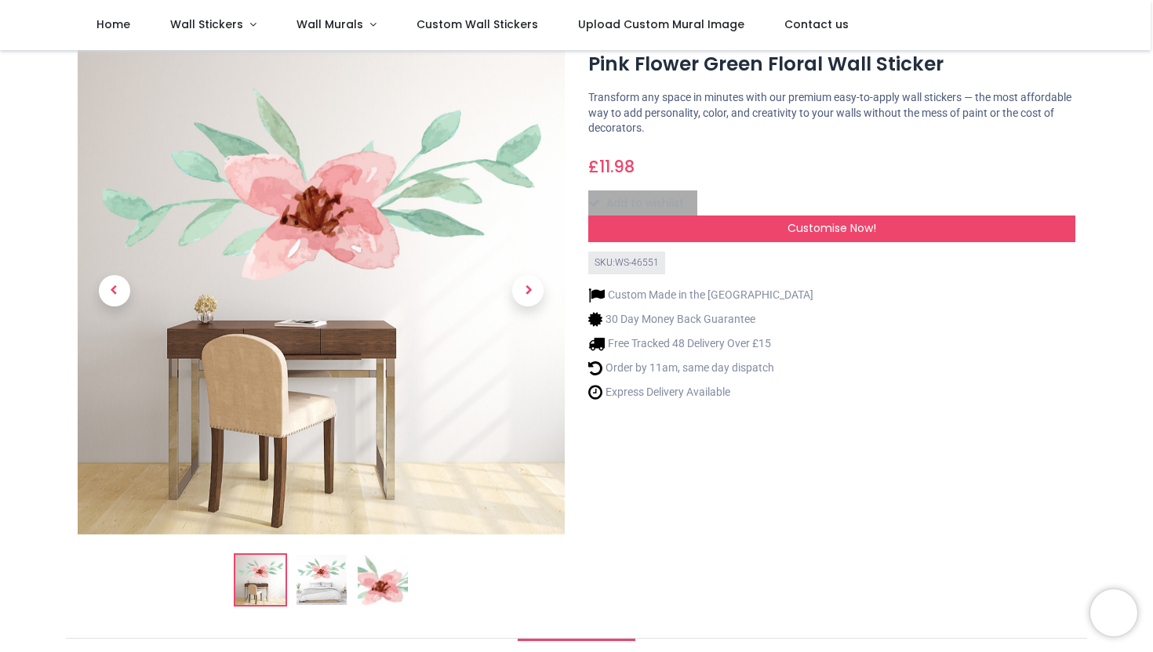
scroll to position [40, 0]
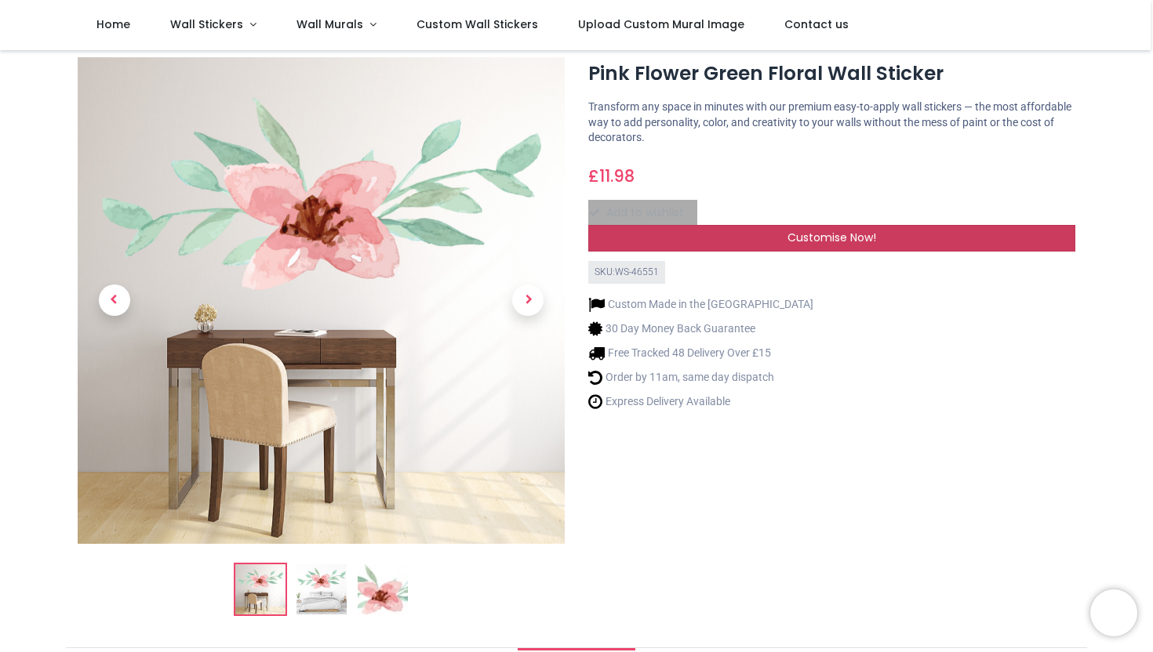
click at [825, 241] on span "Customise Now!" at bounding box center [831, 238] width 89 height 16
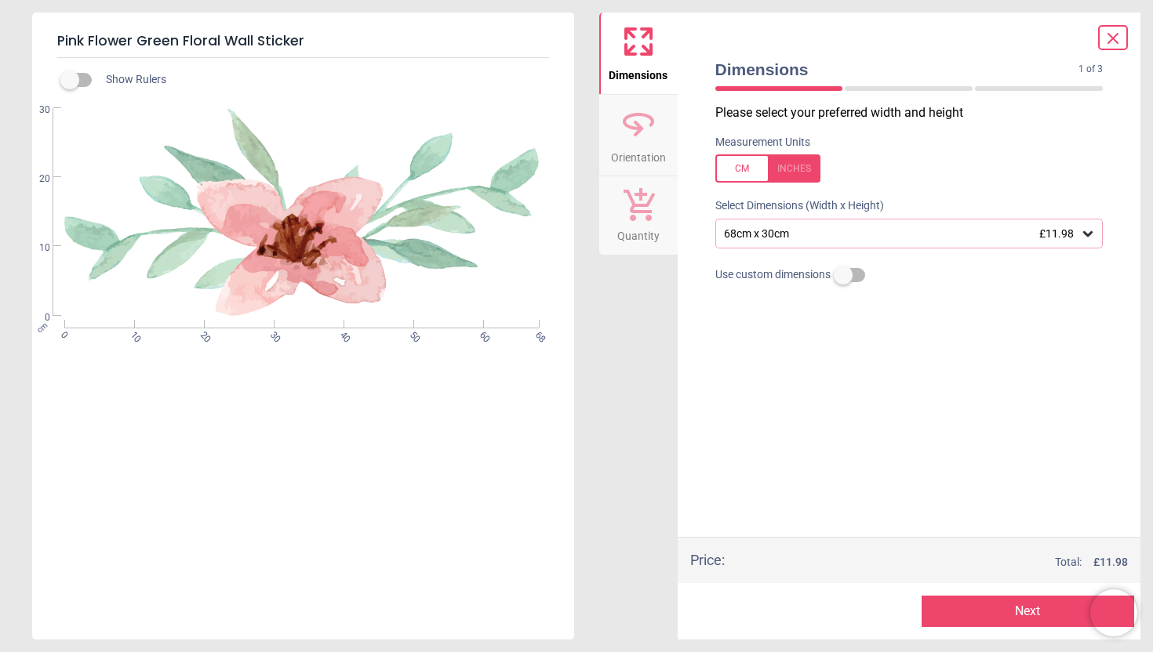
click at [1088, 237] on icon at bounding box center [1088, 234] width 16 height 16
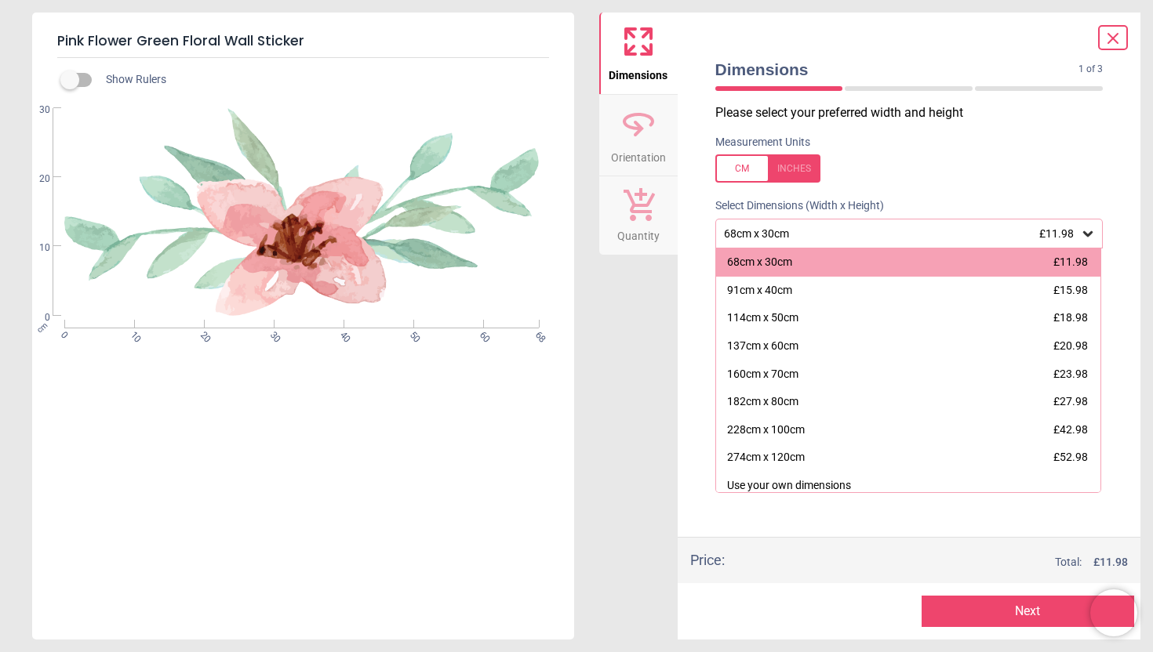
click at [1115, 39] on icon at bounding box center [1112, 38] width 19 height 19
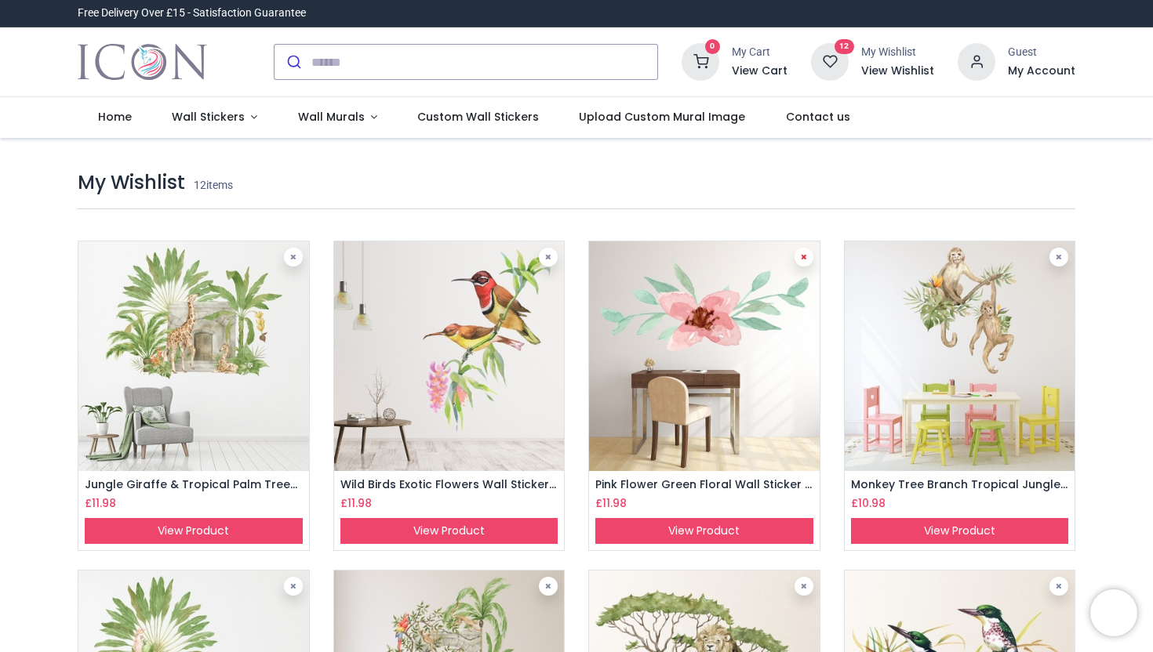
click at [802, 261] on link at bounding box center [803, 257] width 19 height 19
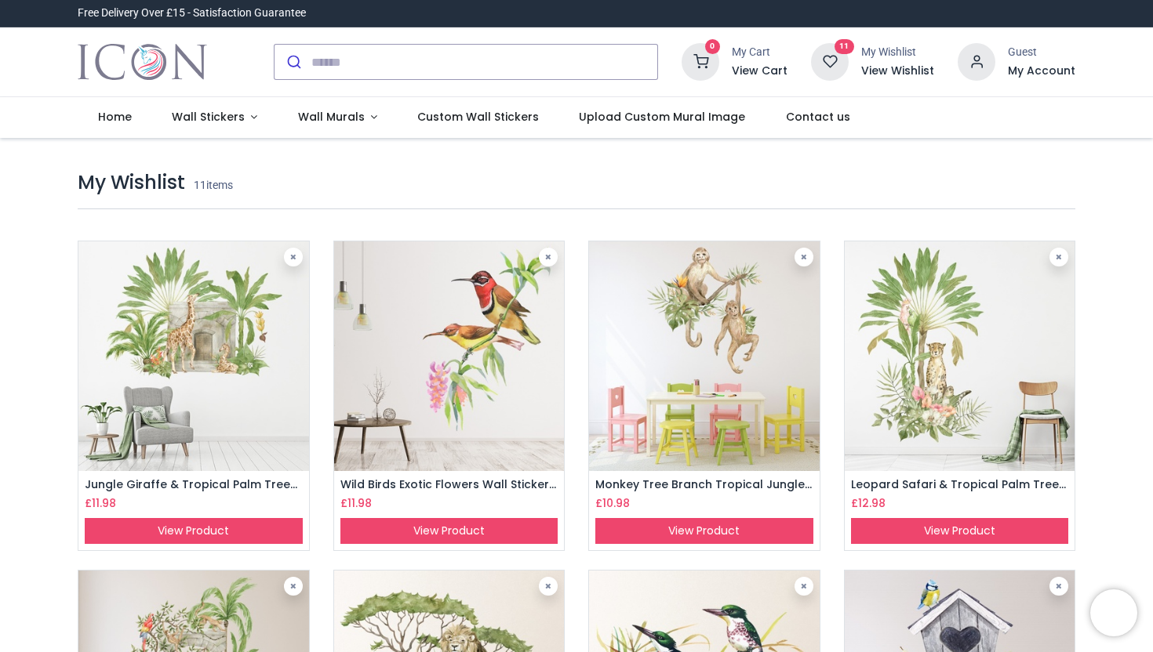
click at [722, 340] on img at bounding box center [704, 357] width 231 height 231
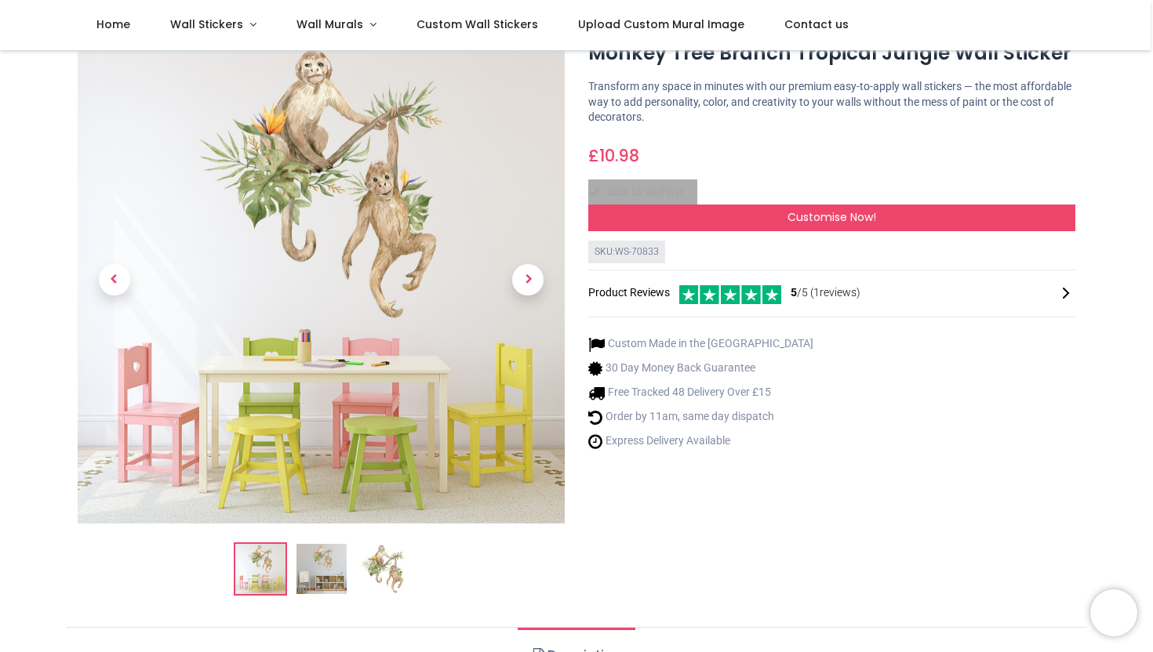
scroll to position [61, 0]
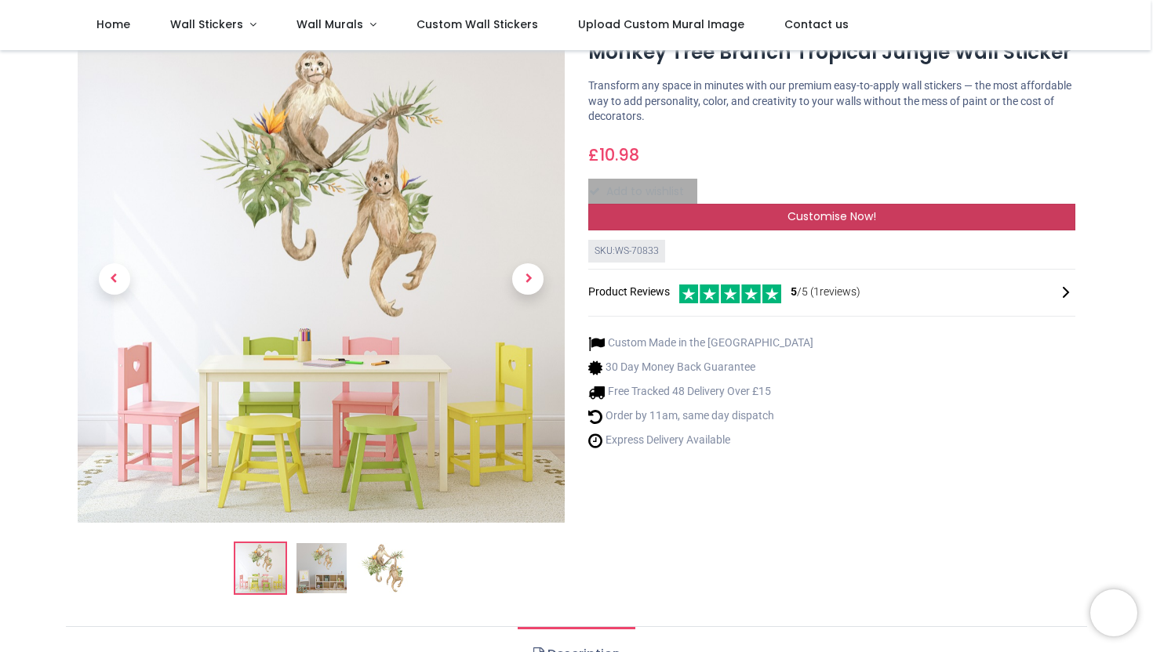
click at [921, 227] on div "Customise Now!" at bounding box center [831, 217] width 487 height 27
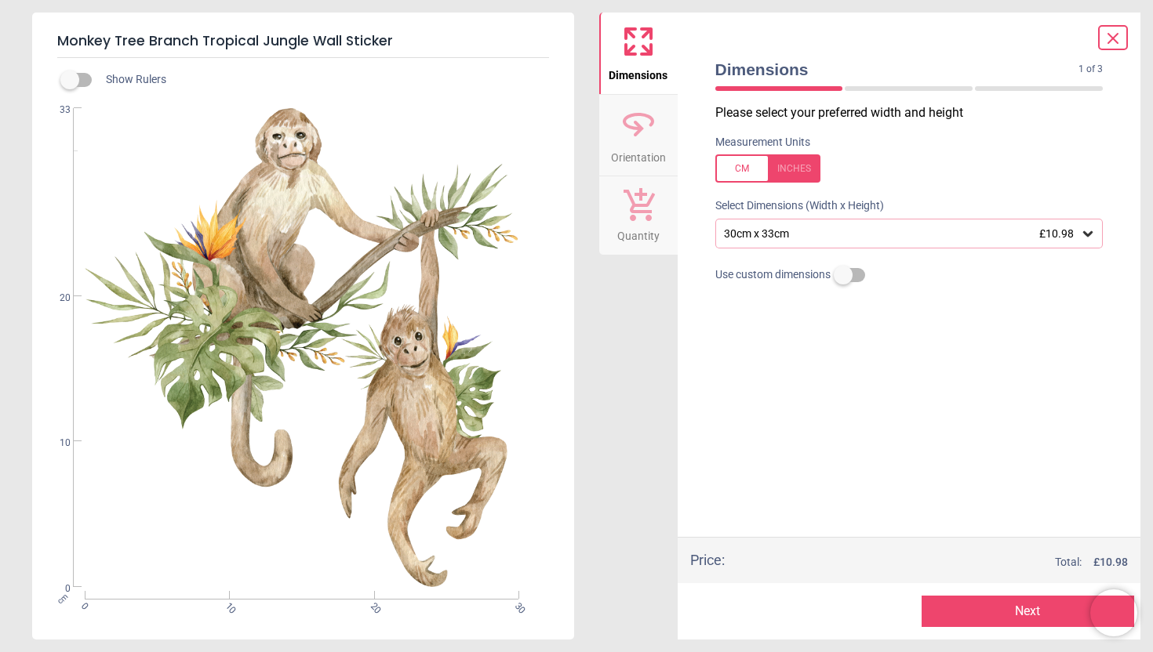
click at [1090, 237] on icon at bounding box center [1088, 234] width 16 height 16
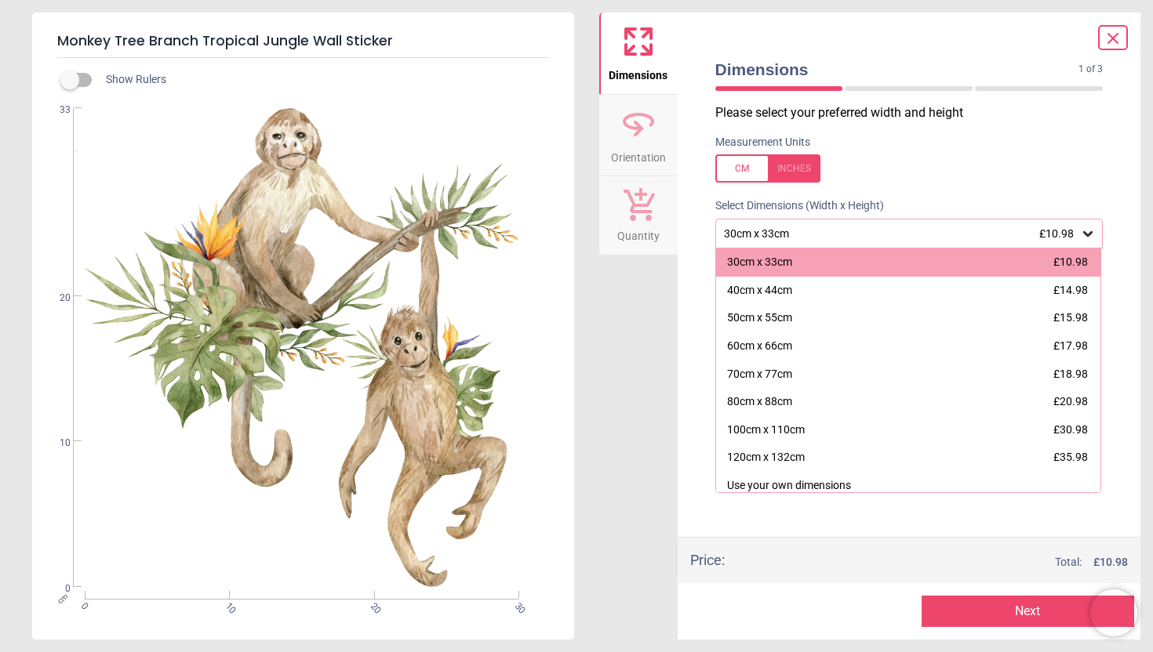
click at [1118, 40] on icon at bounding box center [1112, 38] width 19 height 19
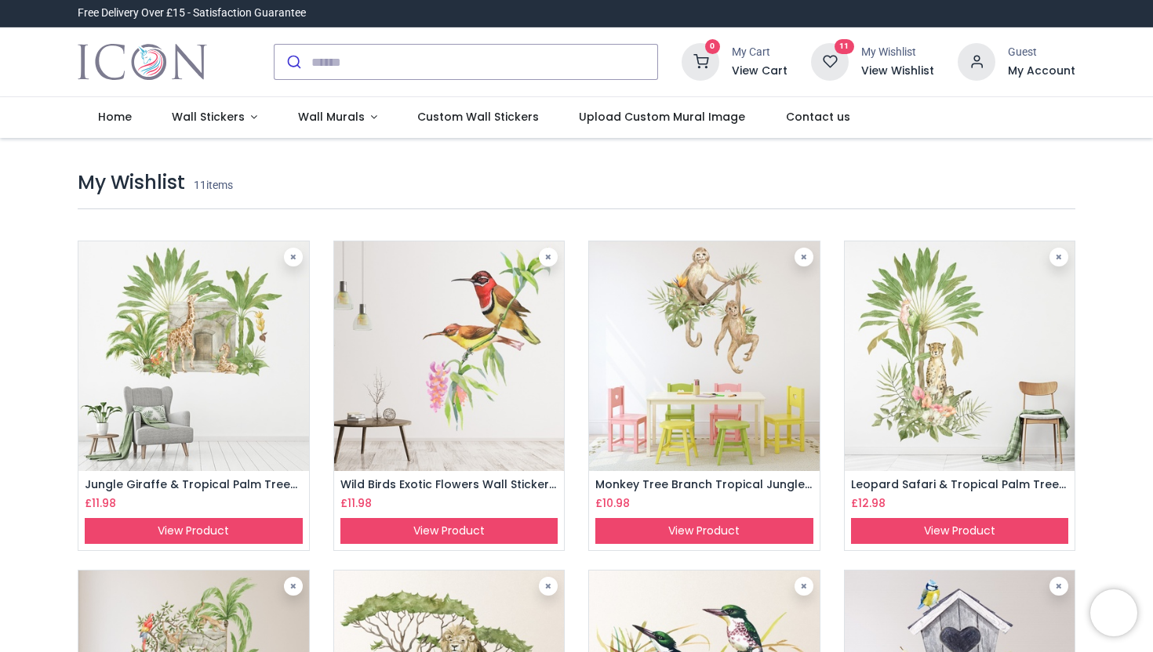
click at [943, 391] on img at bounding box center [960, 357] width 231 height 231
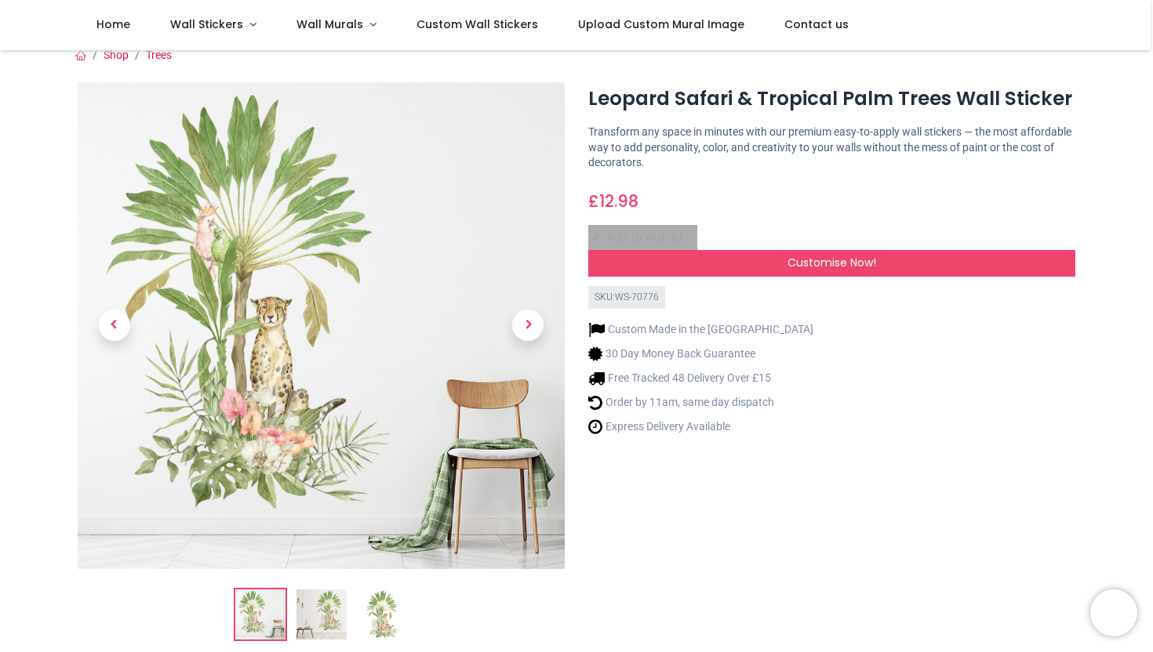
scroll to position [13, 0]
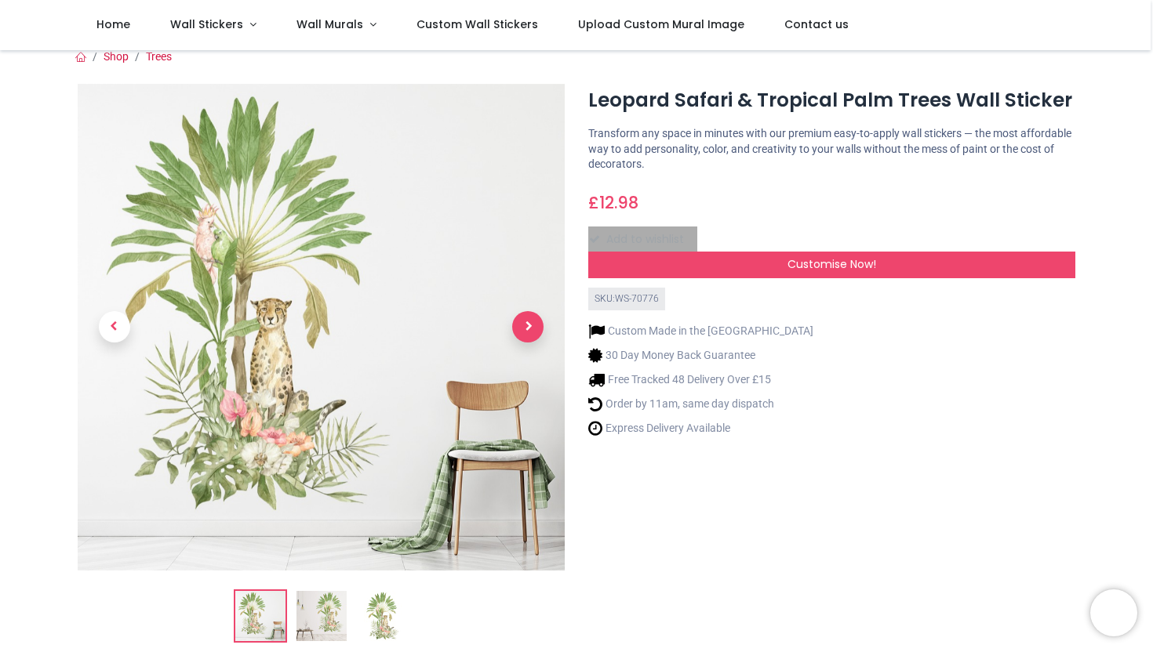
click at [531, 327] on span "Next" at bounding box center [527, 326] width 31 height 31
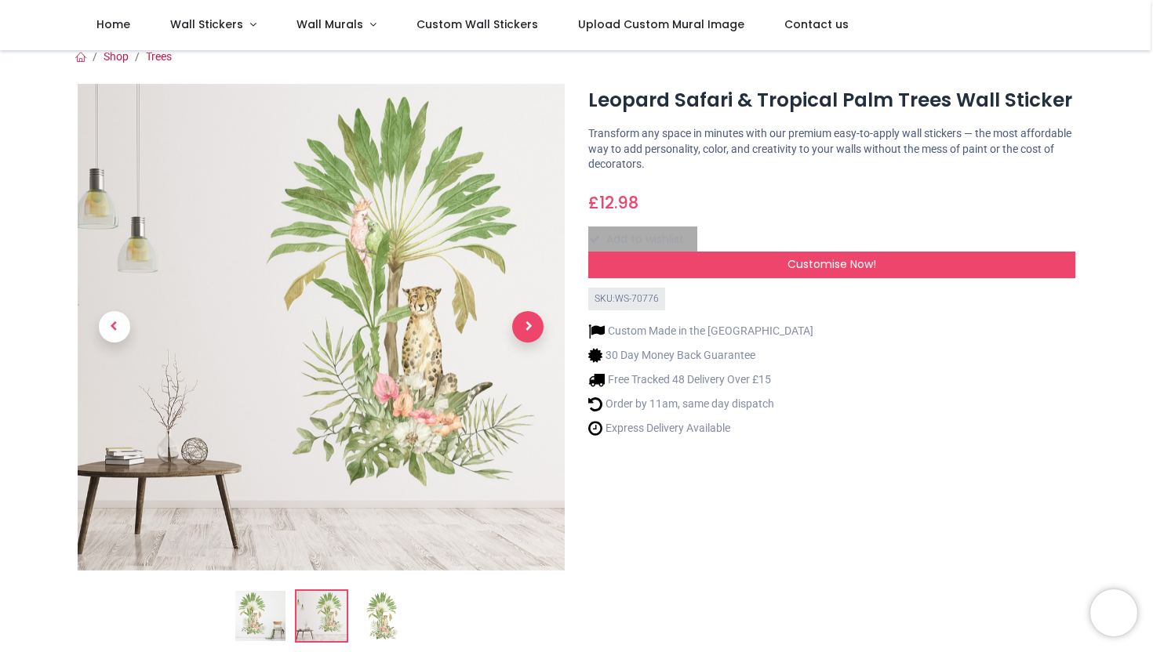
click at [523, 329] on span "Next" at bounding box center [527, 326] width 31 height 31
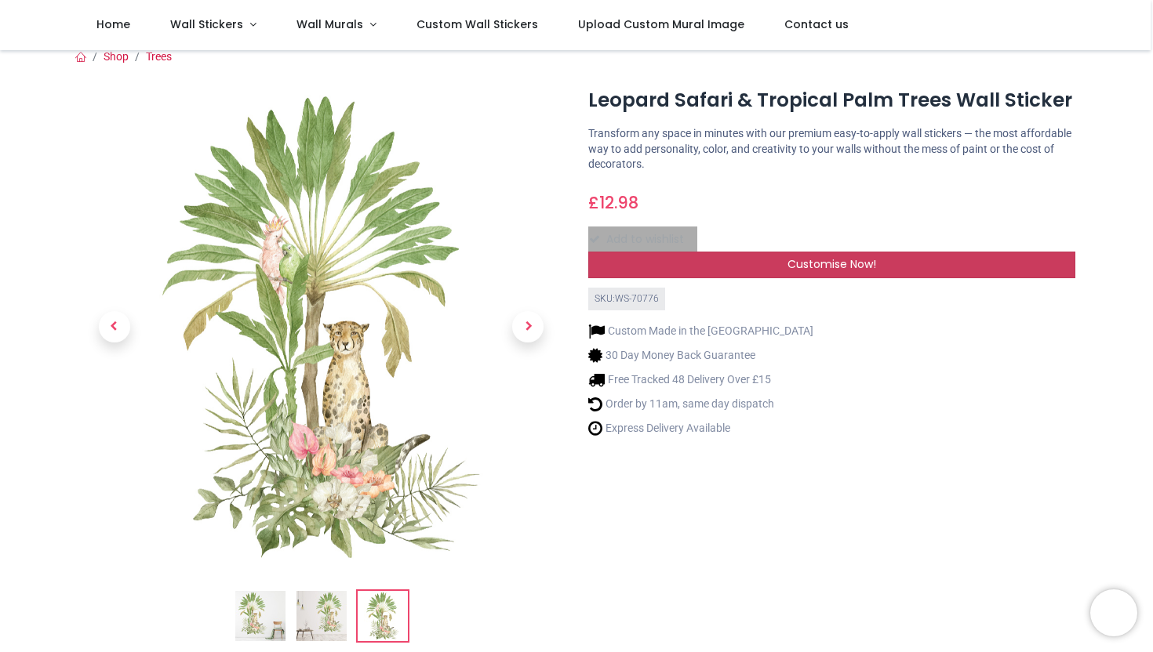
click at [816, 272] on span "Customise Now!" at bounding box center [831, 264] width 89 height 16
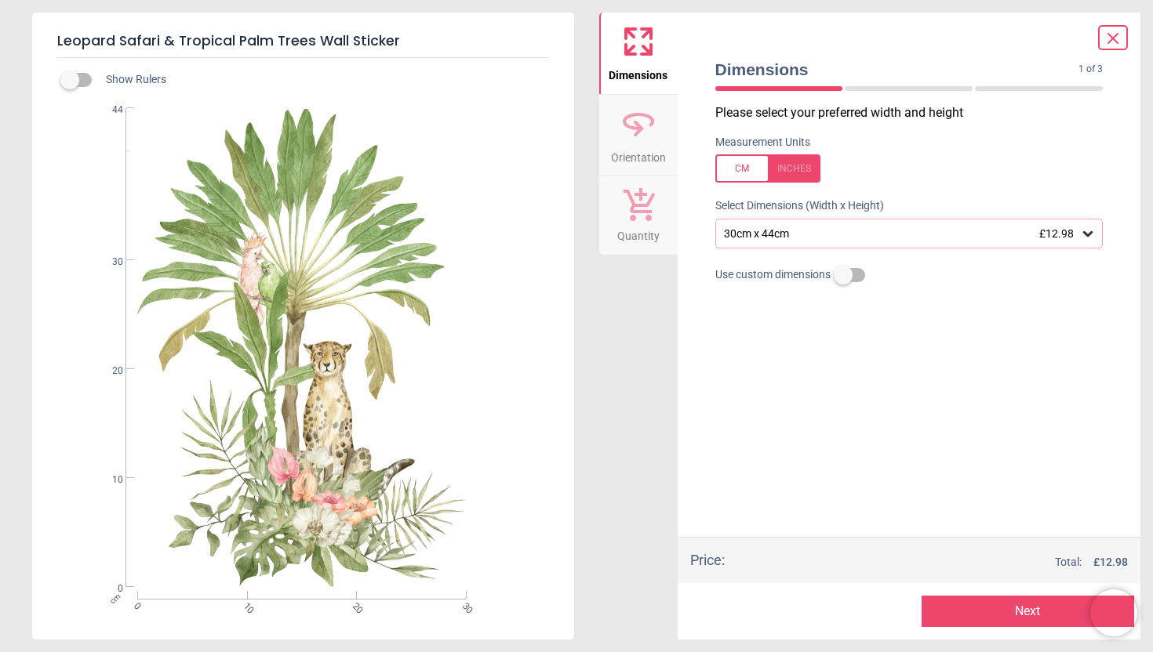
click at [1089, 233] on icon at bounding box center [1087, 233] width 9 height 5
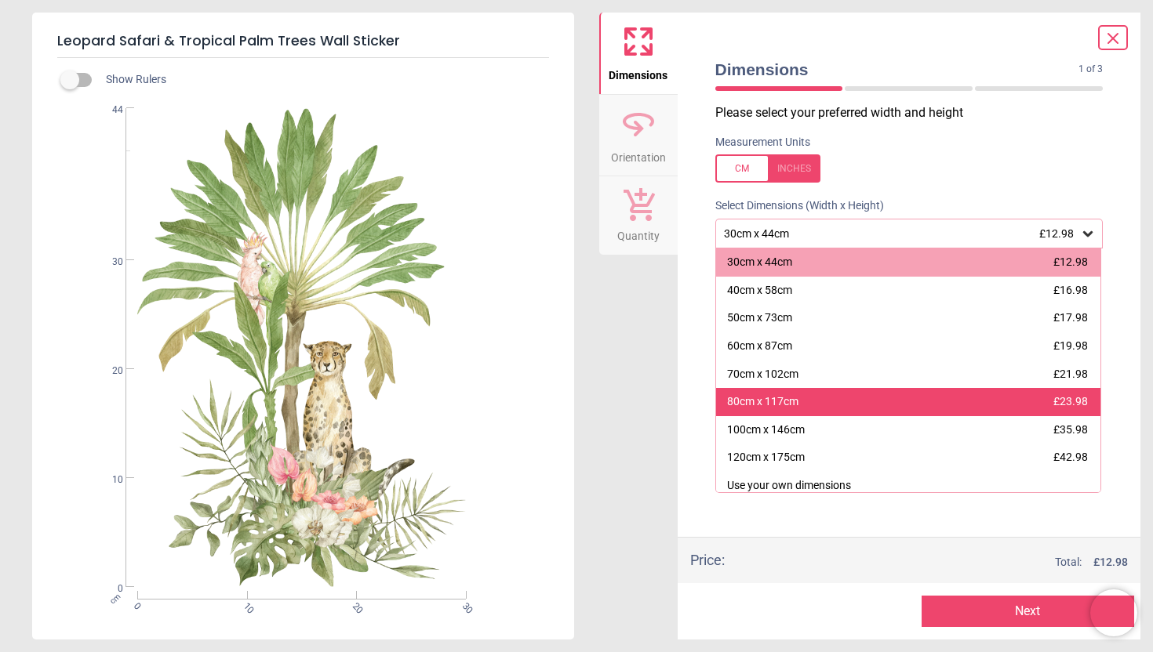
click at [791, 406] on div "80cm x 117cm" at bounding box center [762, 402] width 71 height 16
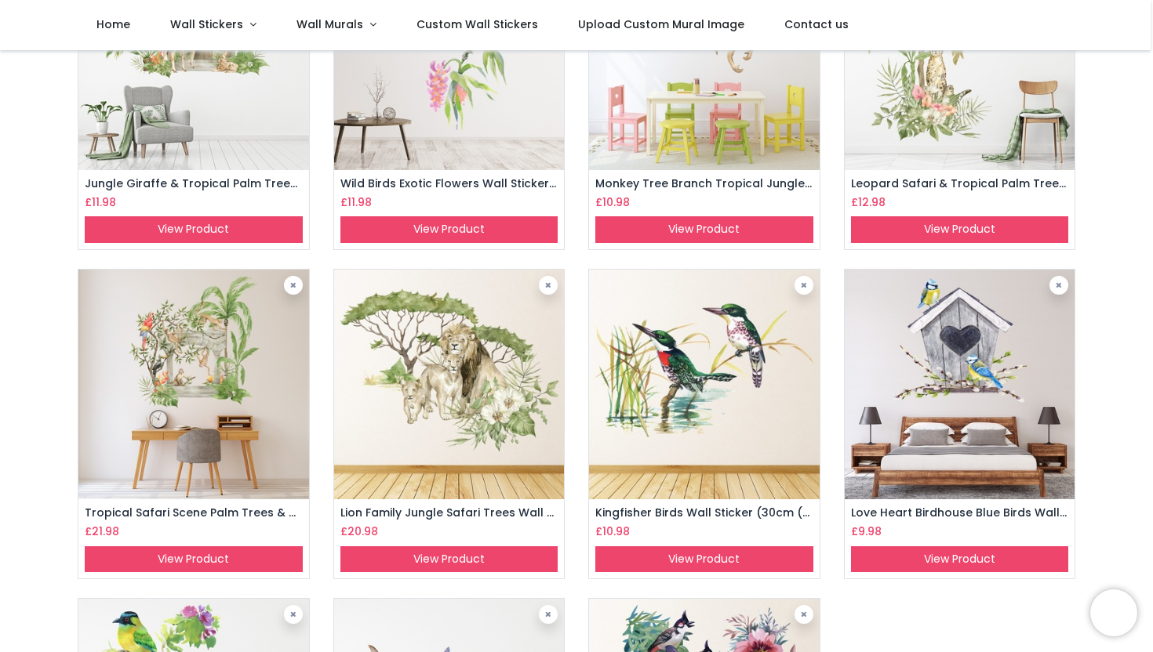
scroll to position [218, 0]
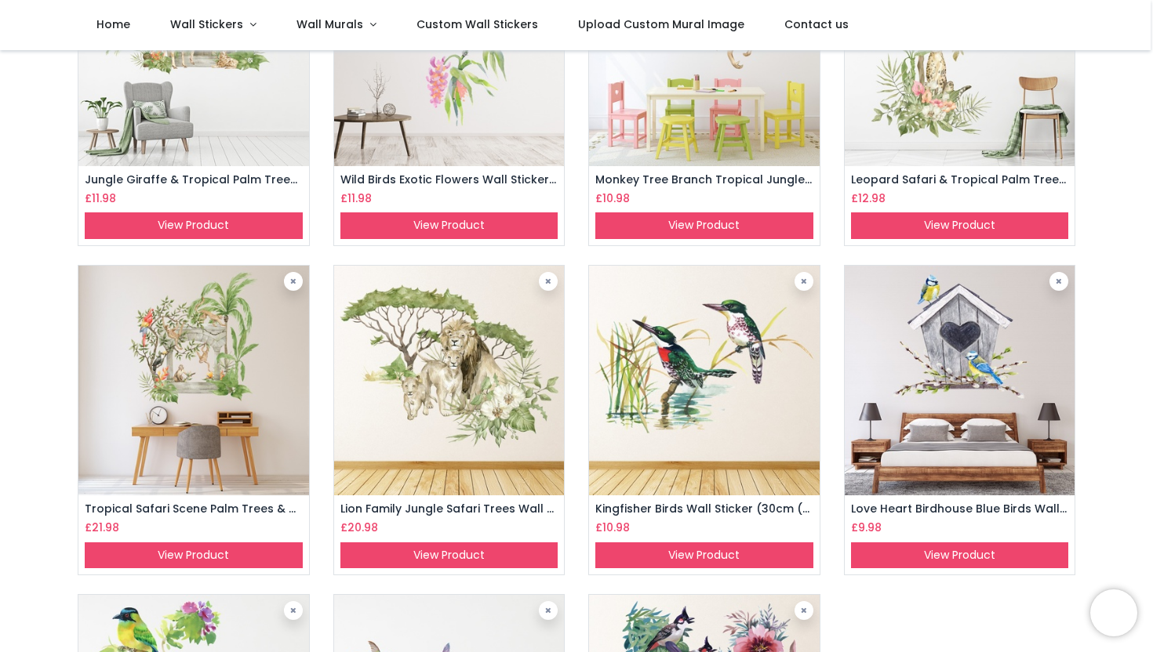
click at [215, 381] on img at bounding box center [193, 381] width 231 height 231
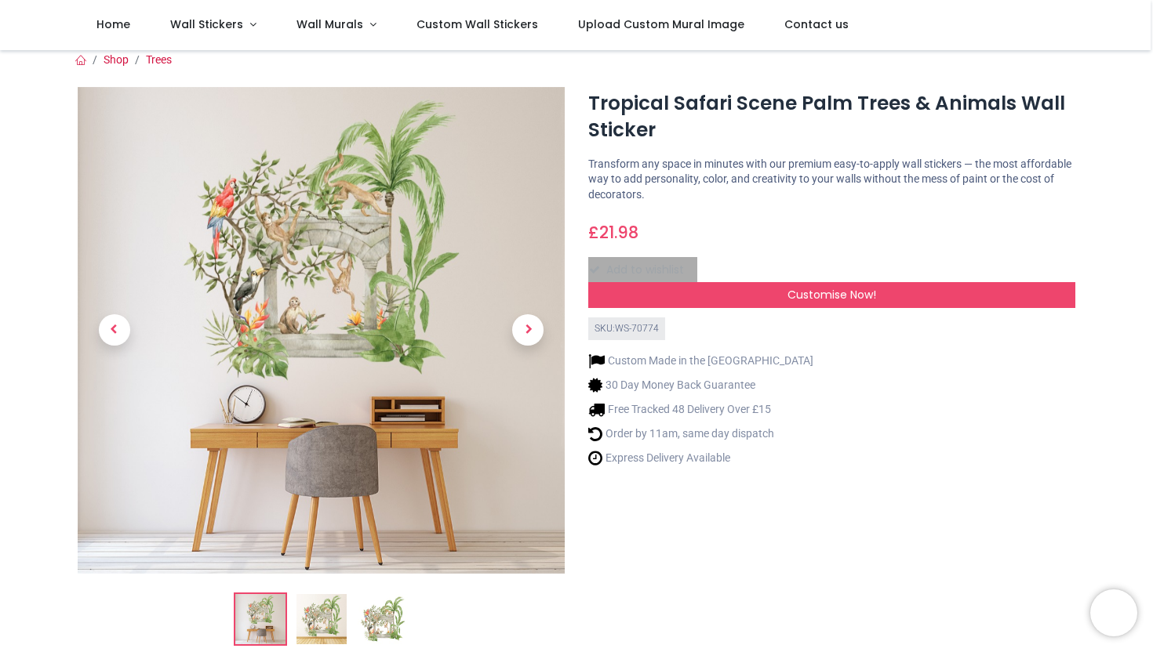
scroll to position [1, 0]
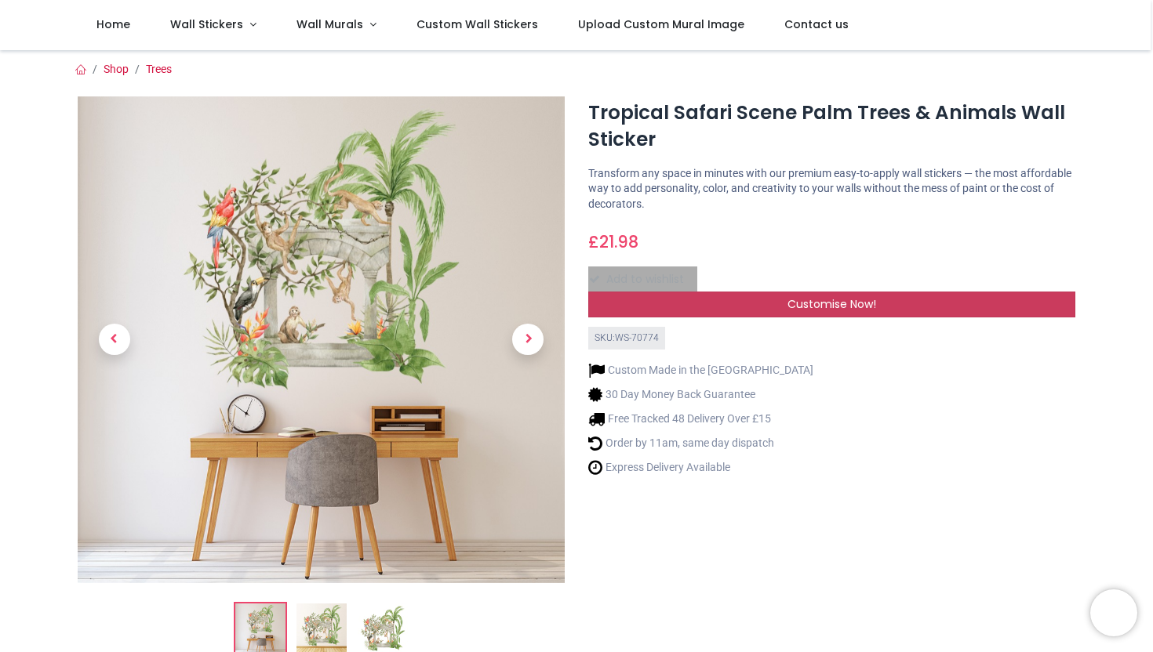
click at [886, 300] on div "Customise Now!" at bounding box center [831, 305] width 487 height 27
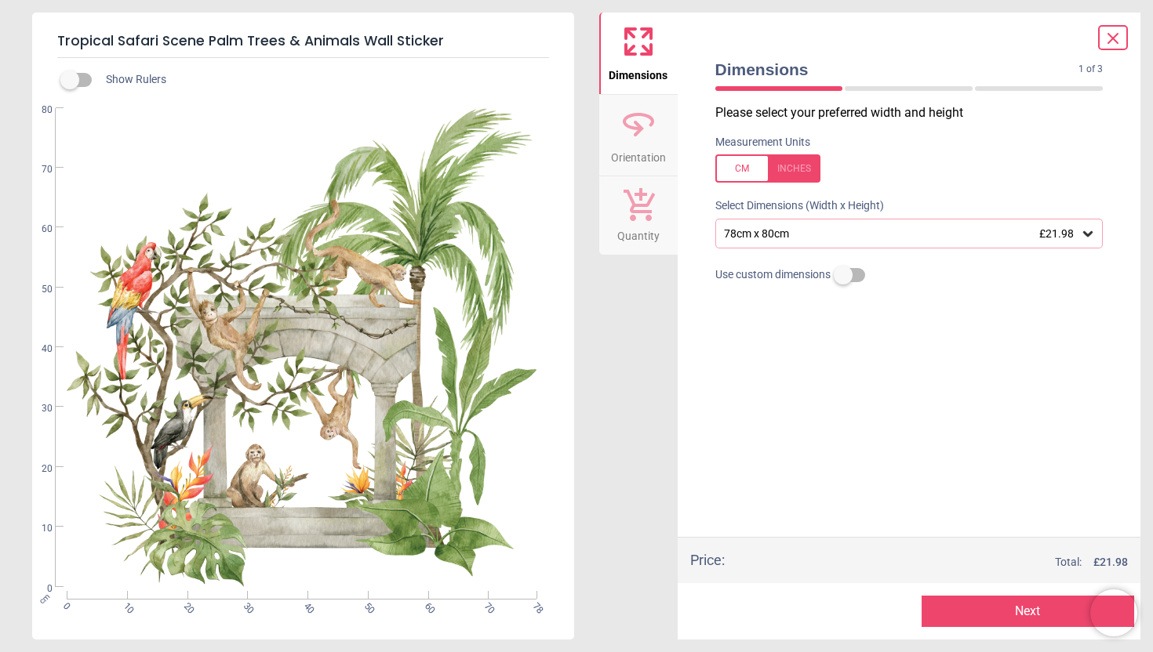
click at [1092, 234] on icon at bounding box center [1088, 234] width 16 height 16
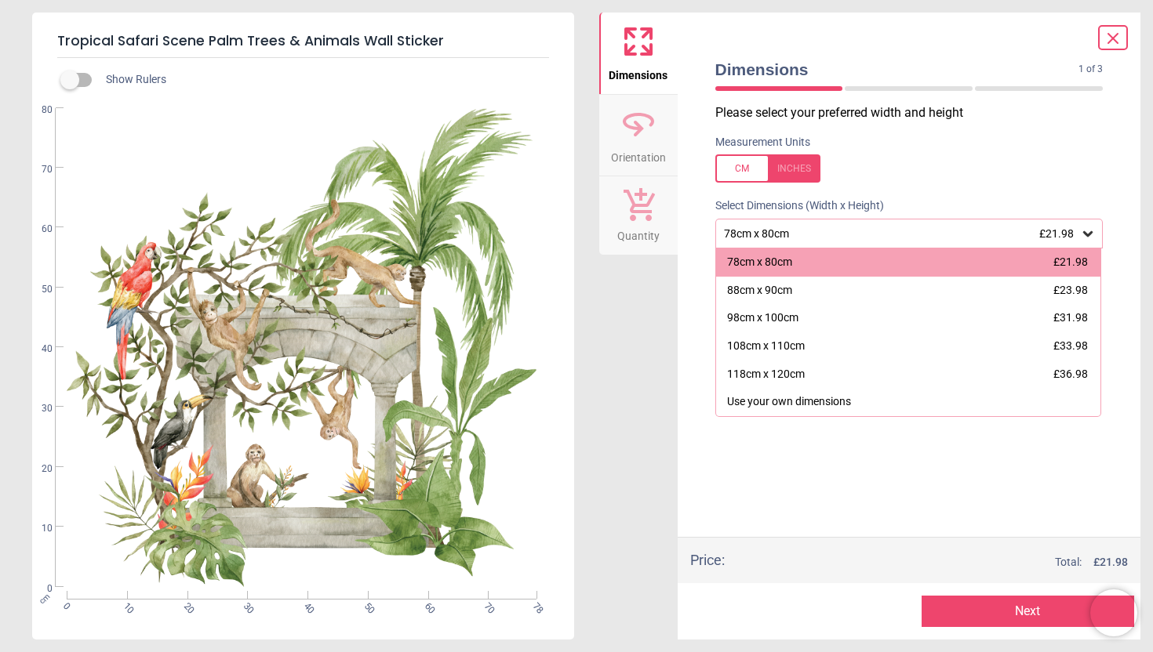
click at [1110, 37] on icon at bounding box center [1112, 38] width 9 height 9
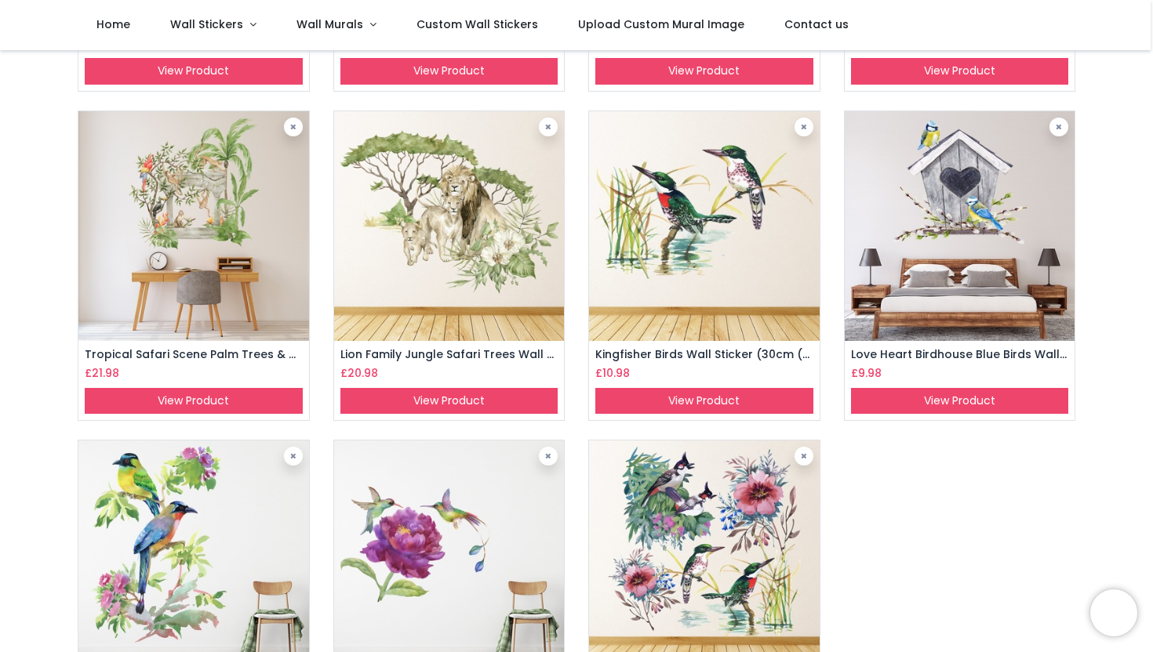
scroll to position [383, 0]
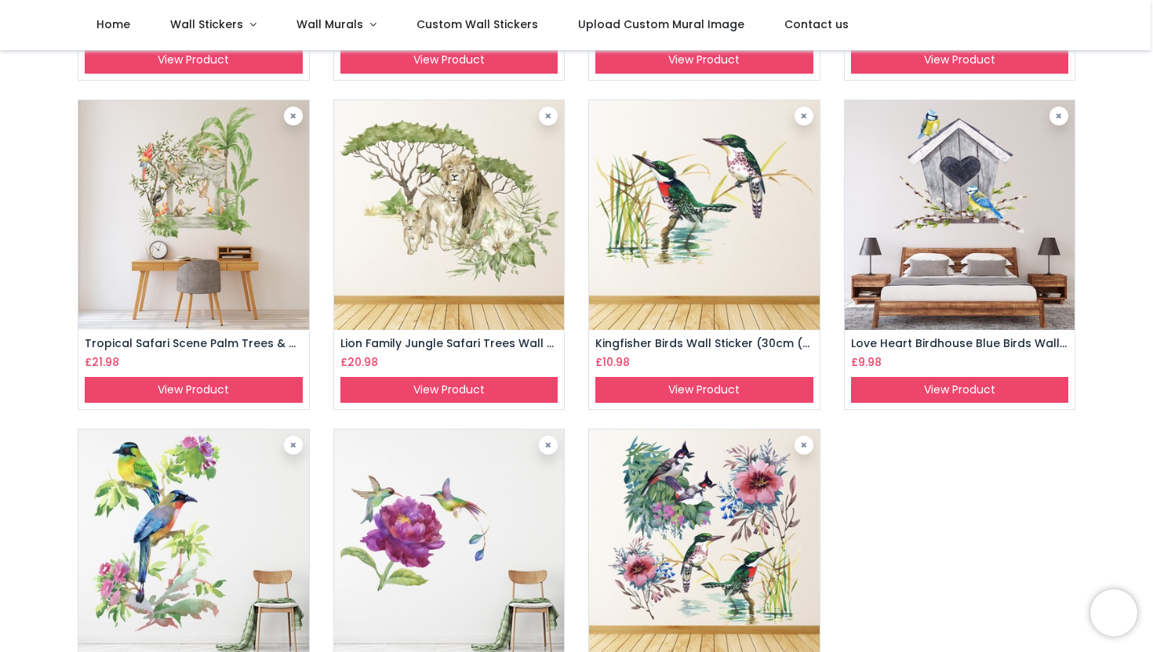
click at [444, 238] on img at bounding box center [449, 215] width 231 height 231
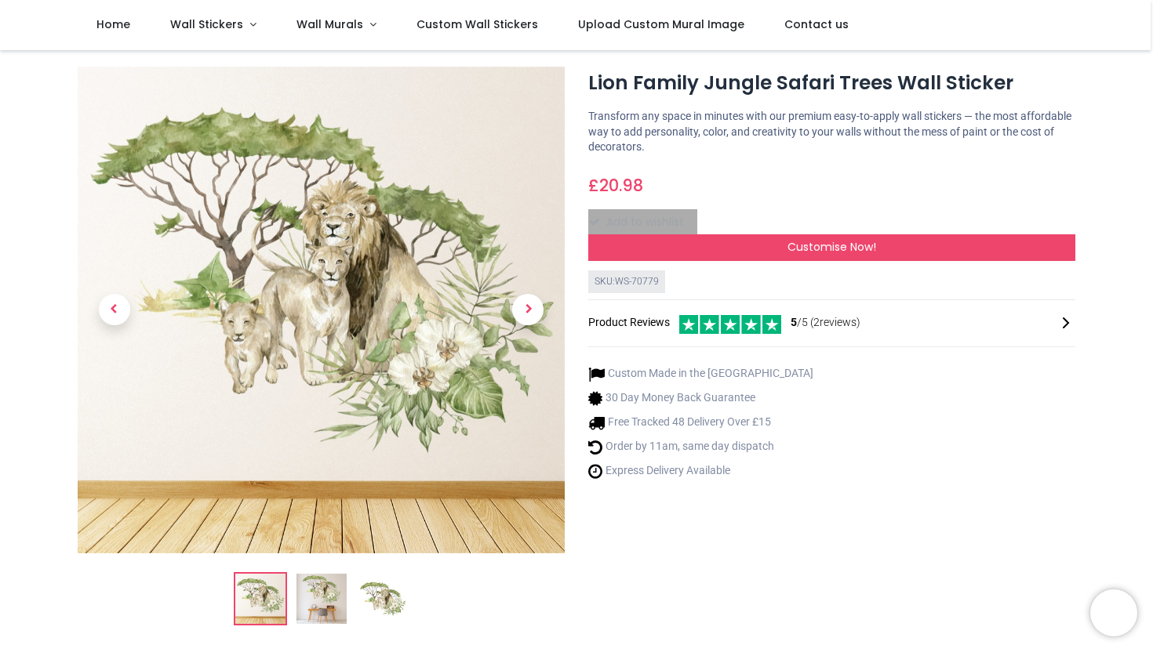
scroll to position [35, 0]
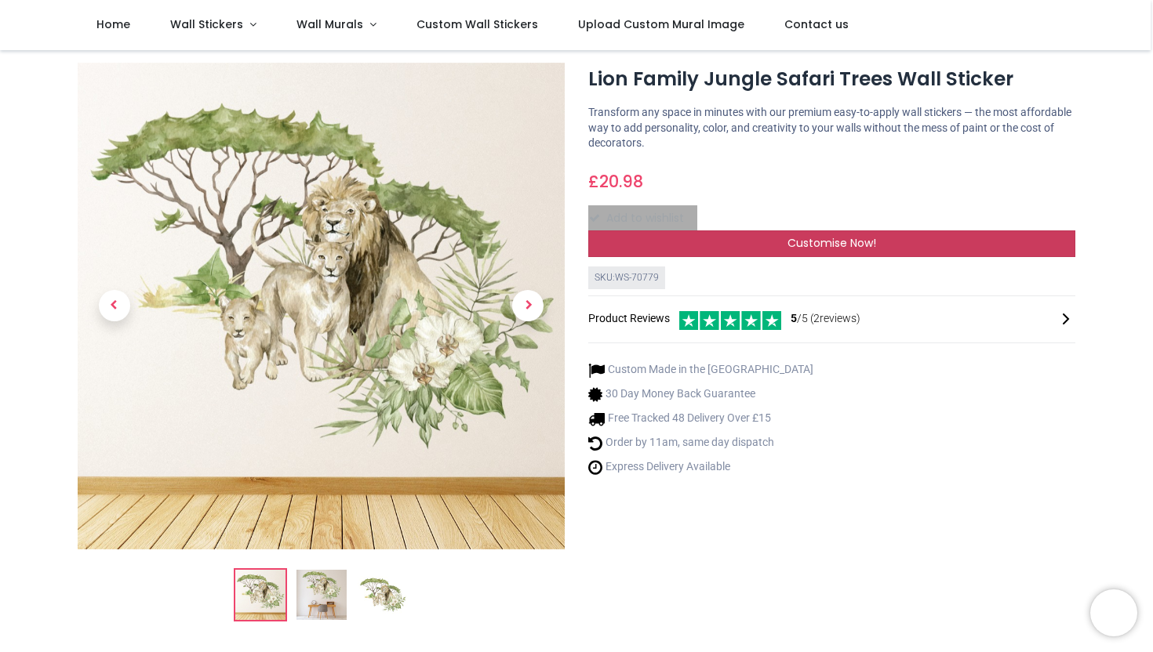
click at [889, 245] on div "Customise Now!" at bounding box center [831, 244] width 487 height 27
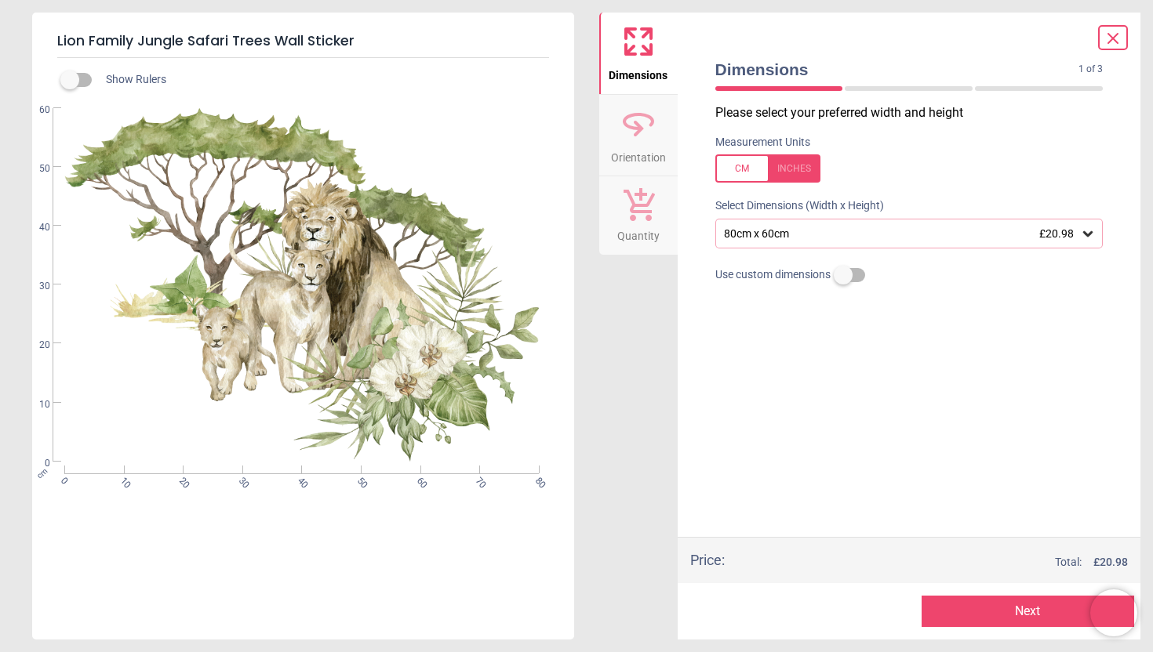
click at [1092, 234] on icon at bounding box center [1088, 234] width 16 height 16
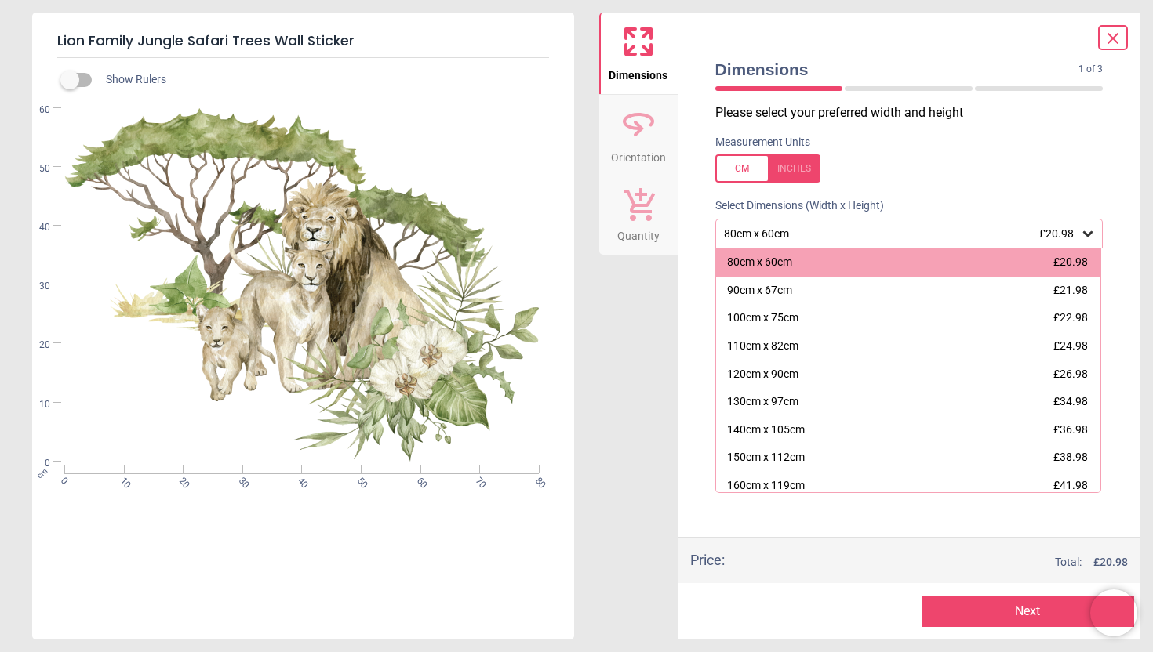
click at [66, 401] on div "0 10 20 30 40 50 60" at bounding box center [60, 285] width 15 height 354
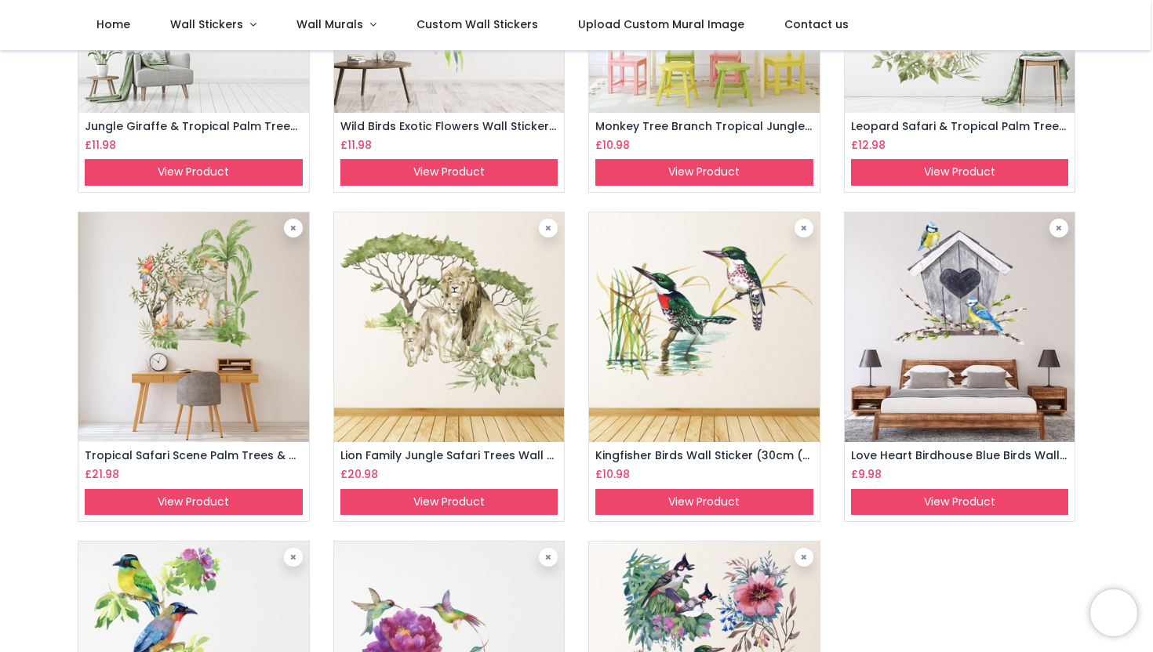
scroll to position [282, 0]
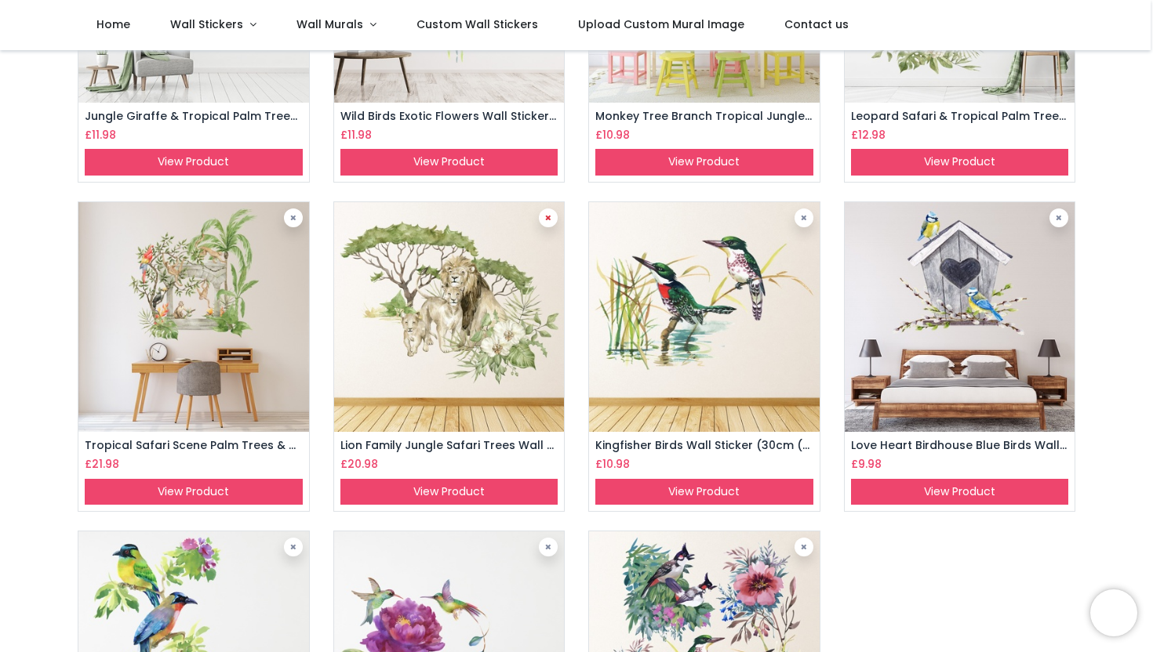
click at [549, 216] on icon at bounding box center [548, 218] width 6 height 8
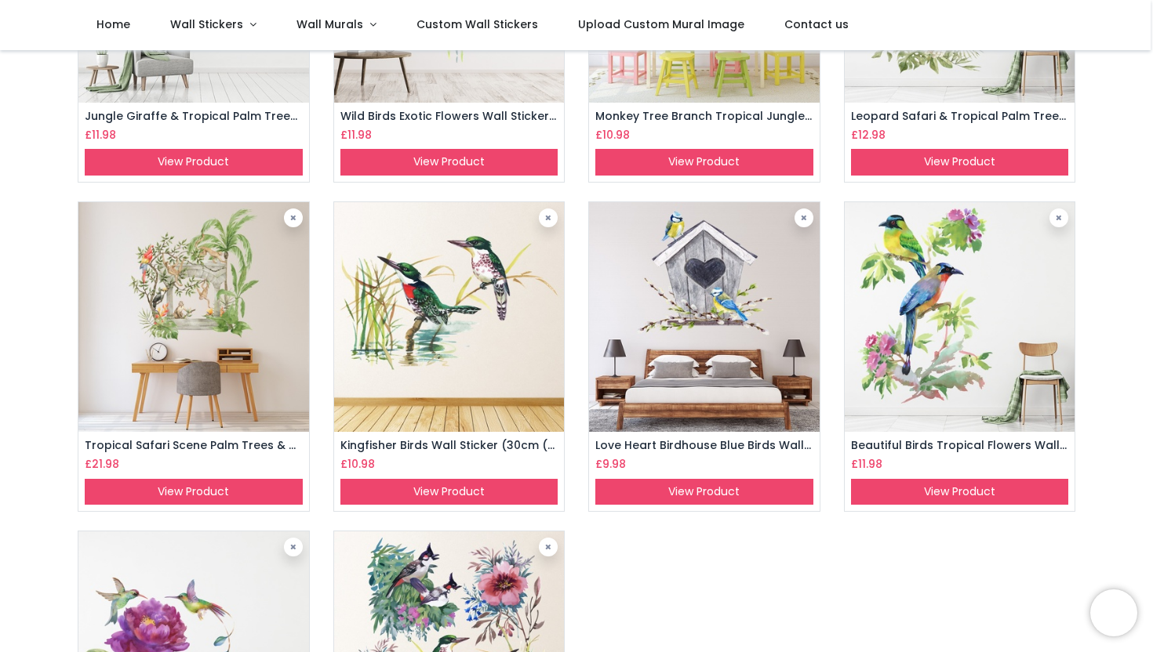
click at [406, 315] on img at bounding box center [449, 317] width 231 height 231
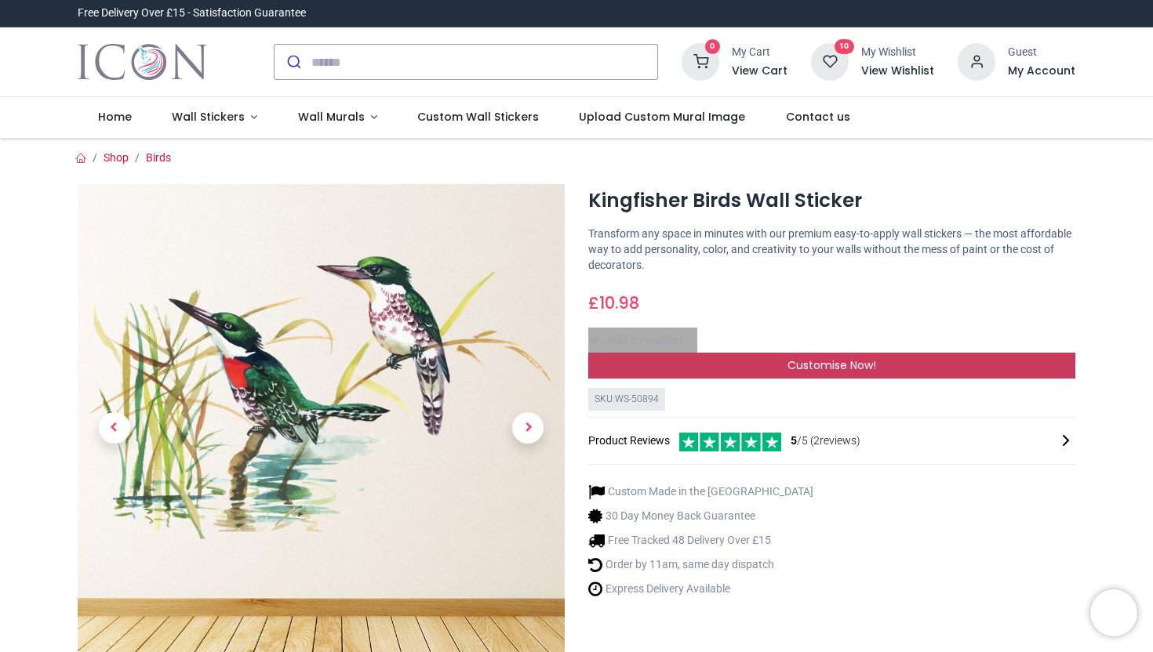
click at [823, 365] on span "Customise Now!" at bounding box center [831, 366] width 89 height 16
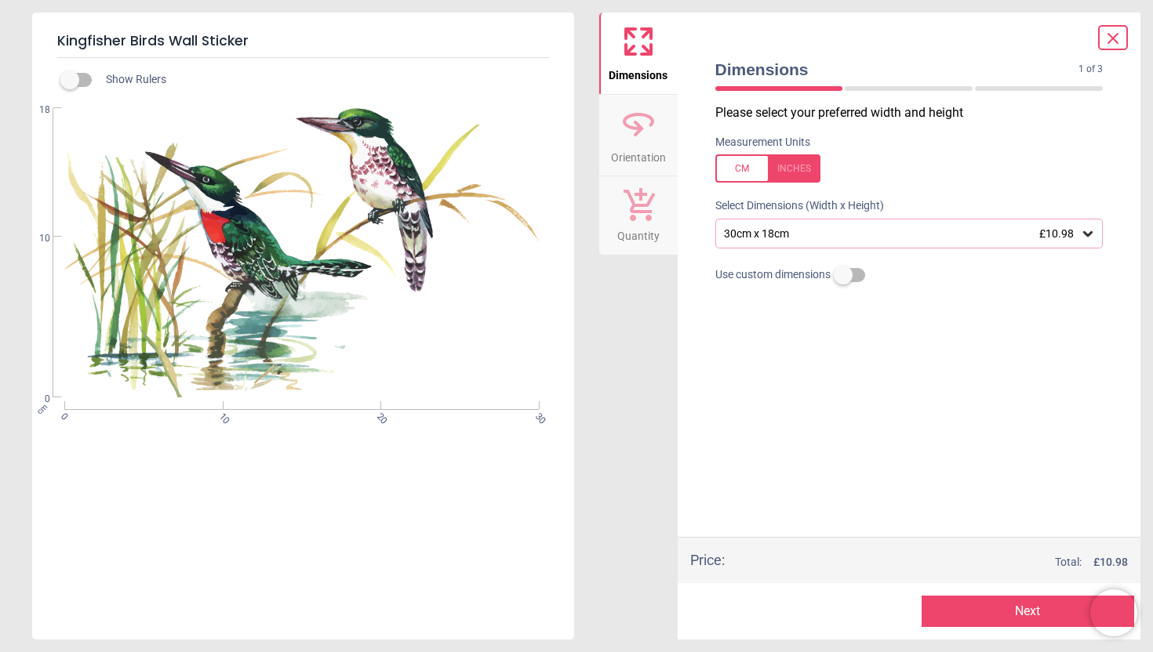
click at [1088, 234] on icon at bounding box center [1087, 233] width 9 height 5
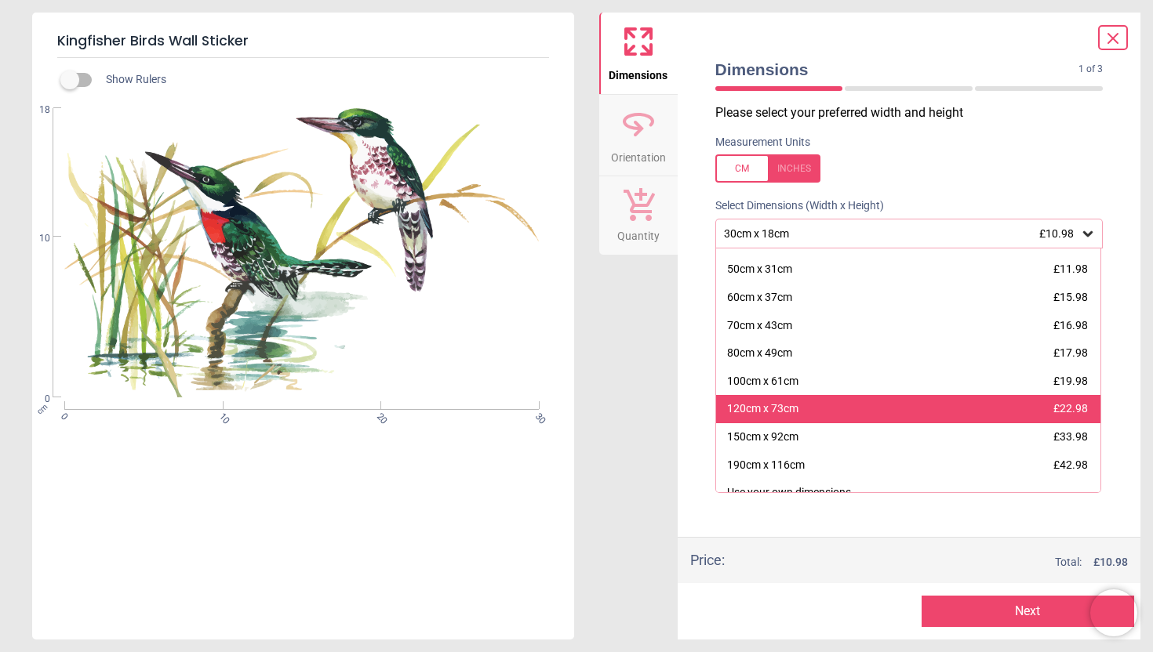
scroll to position [63, 0]
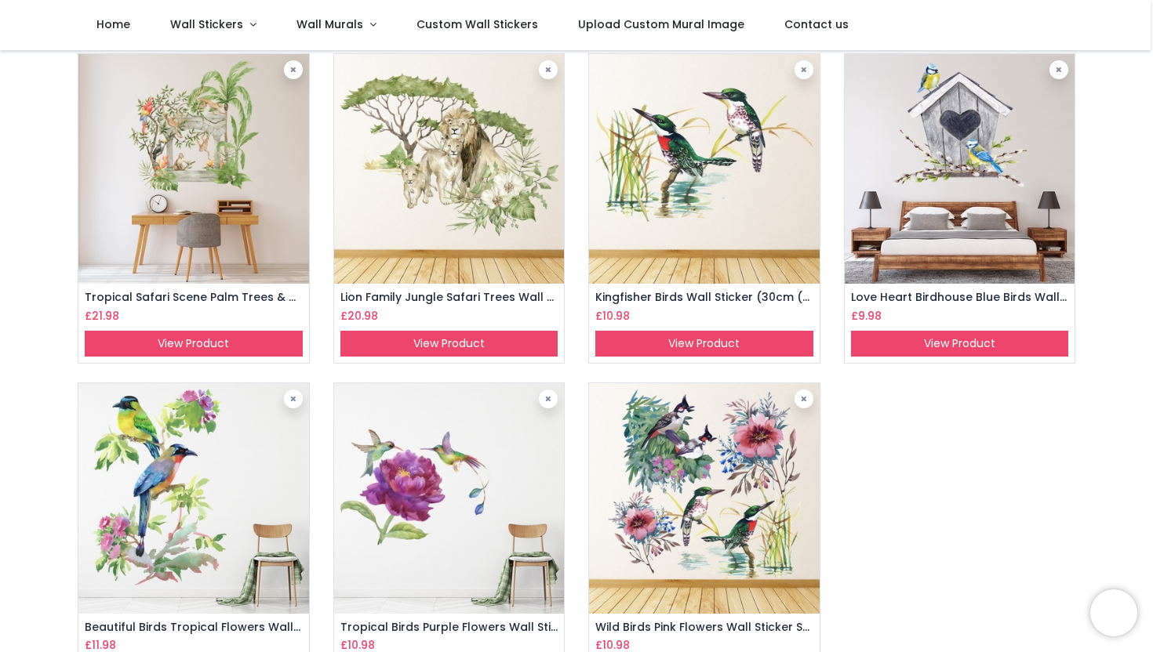
scroll to position [431, 0]
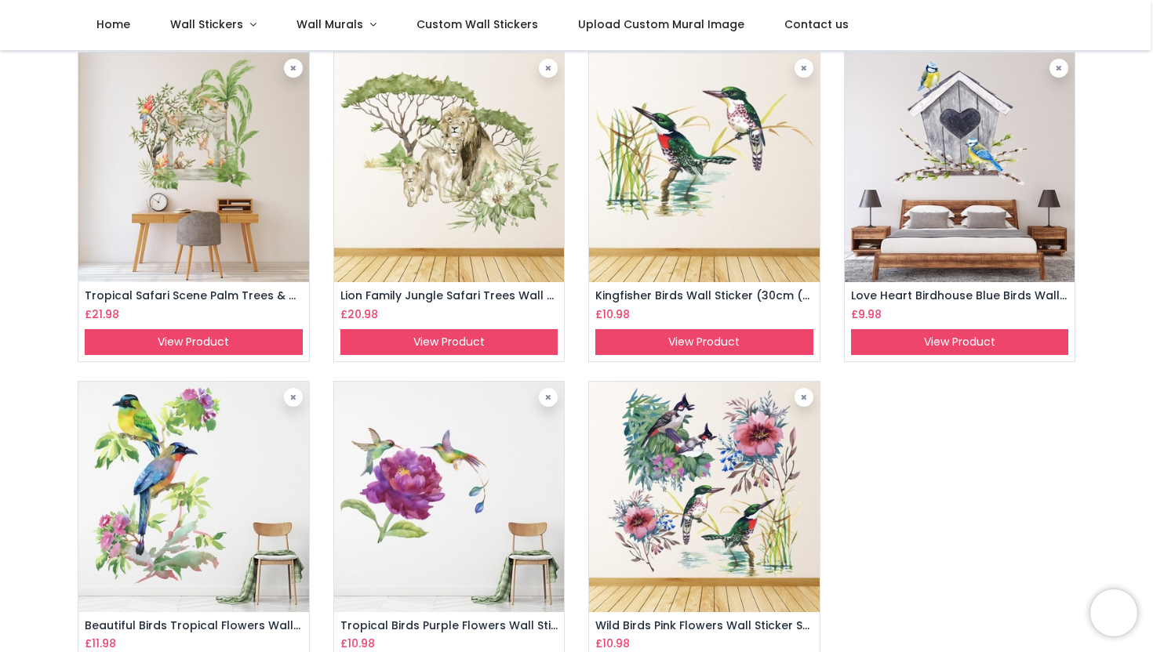
click at [966, 185] on img at bounding box center [960, 168] width 231 height 231
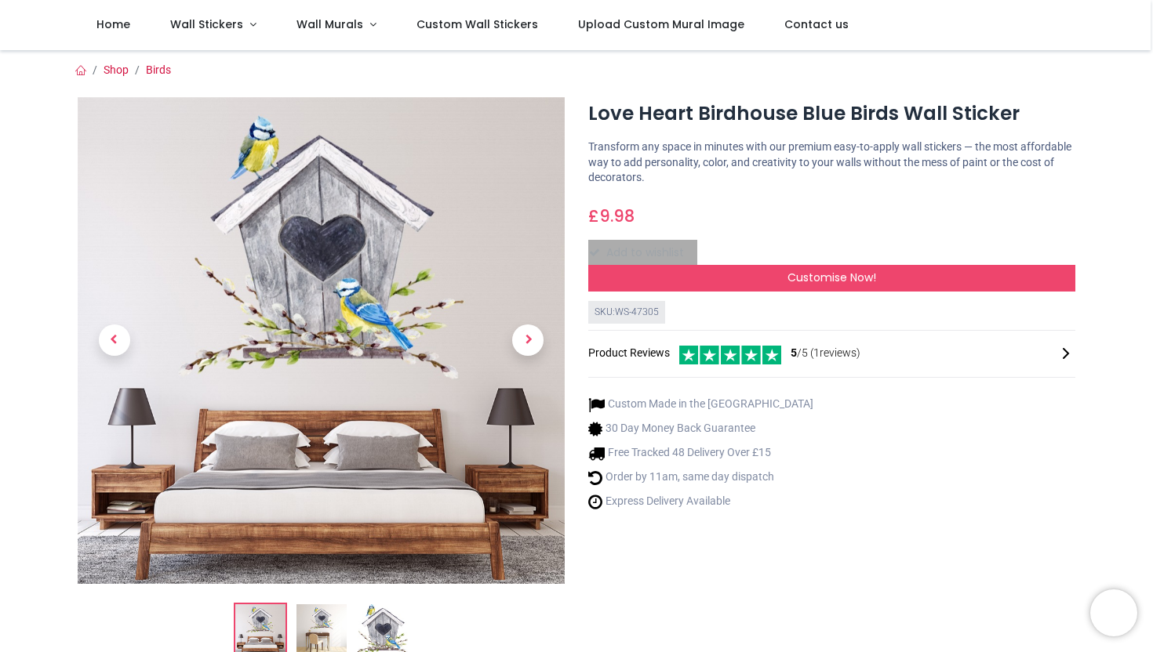
scroll to position [15, 0]
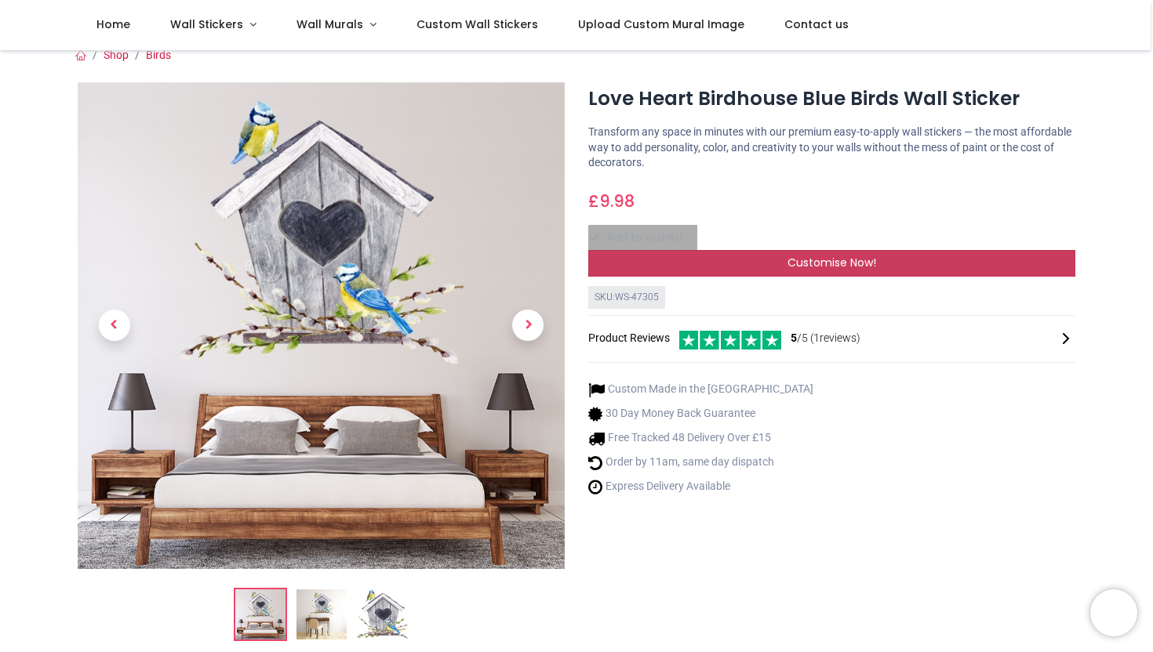
click at [878, 262] on div "Customise Now!" at bounding box center [831, 263] width 487 height 27
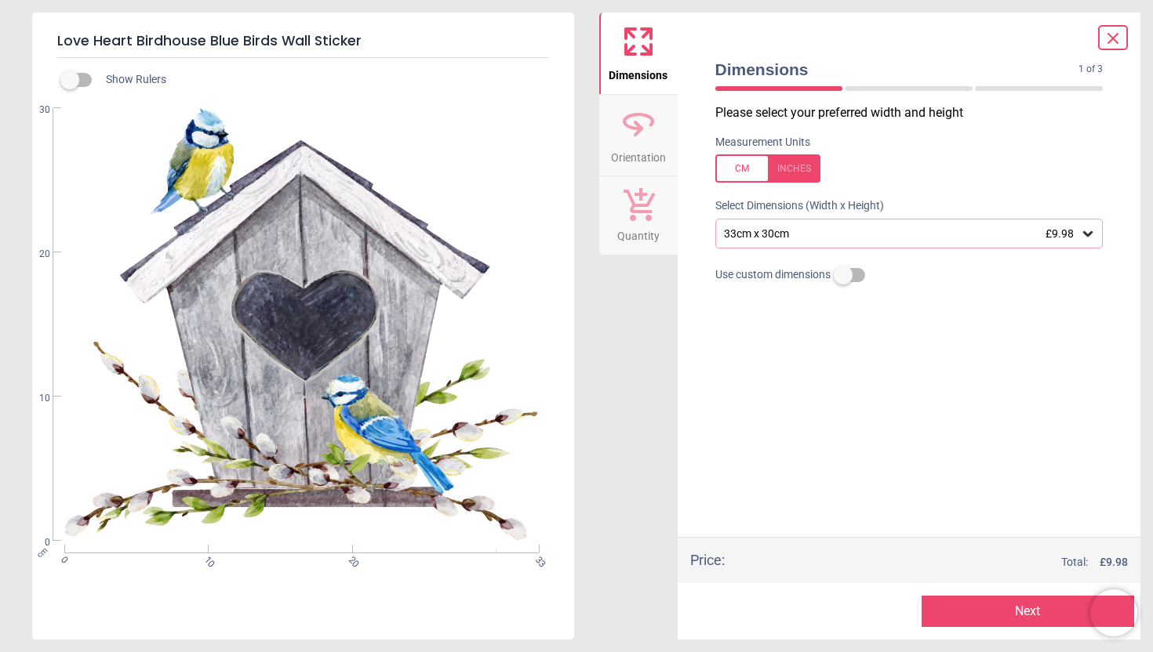
click at [1091, 239] on icon at bounding box center [1088, 234] width 16 height 16
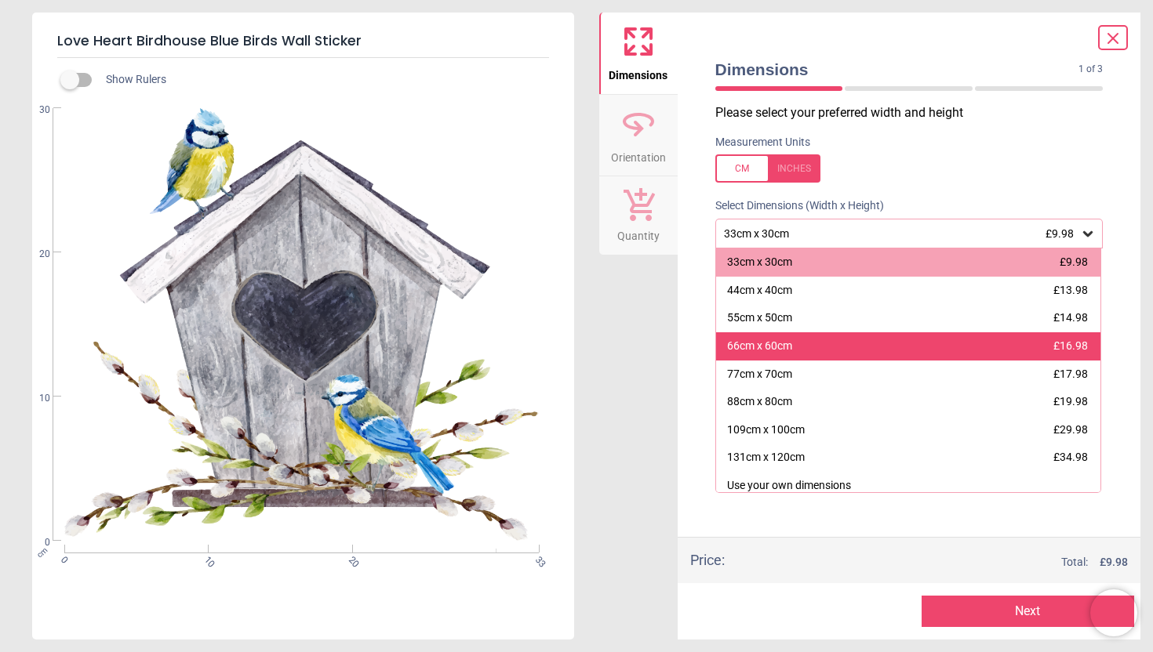
scroll to position [7, 0]
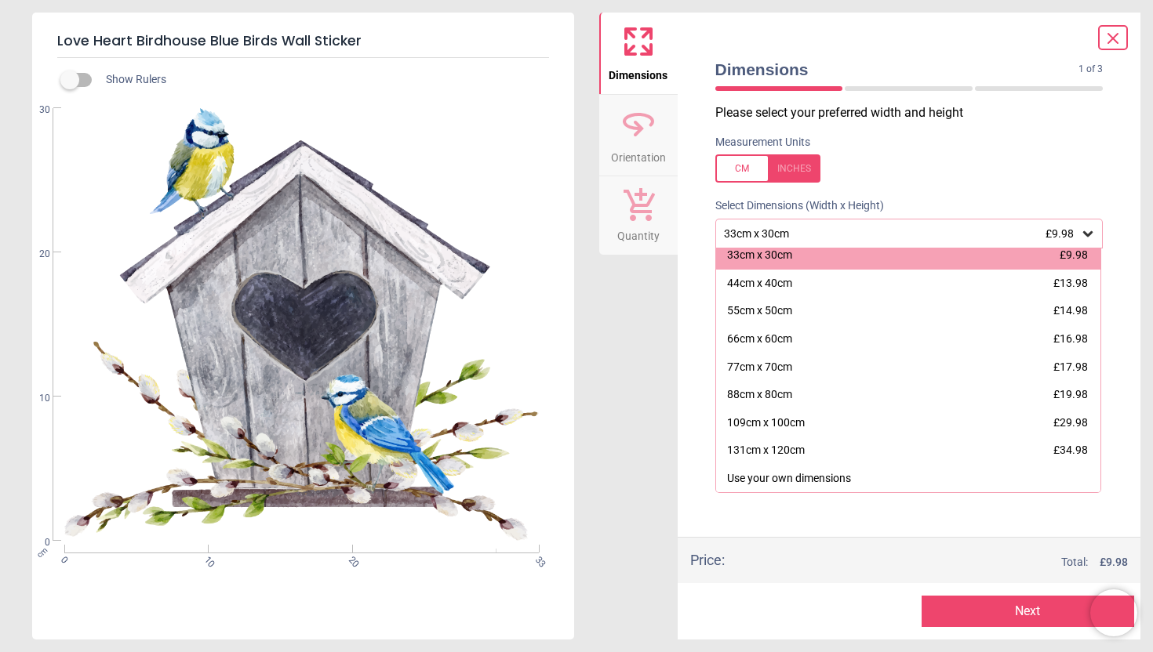
click at [1121, 36] on icon at bounding box center [1112, 38] width 19 height 19
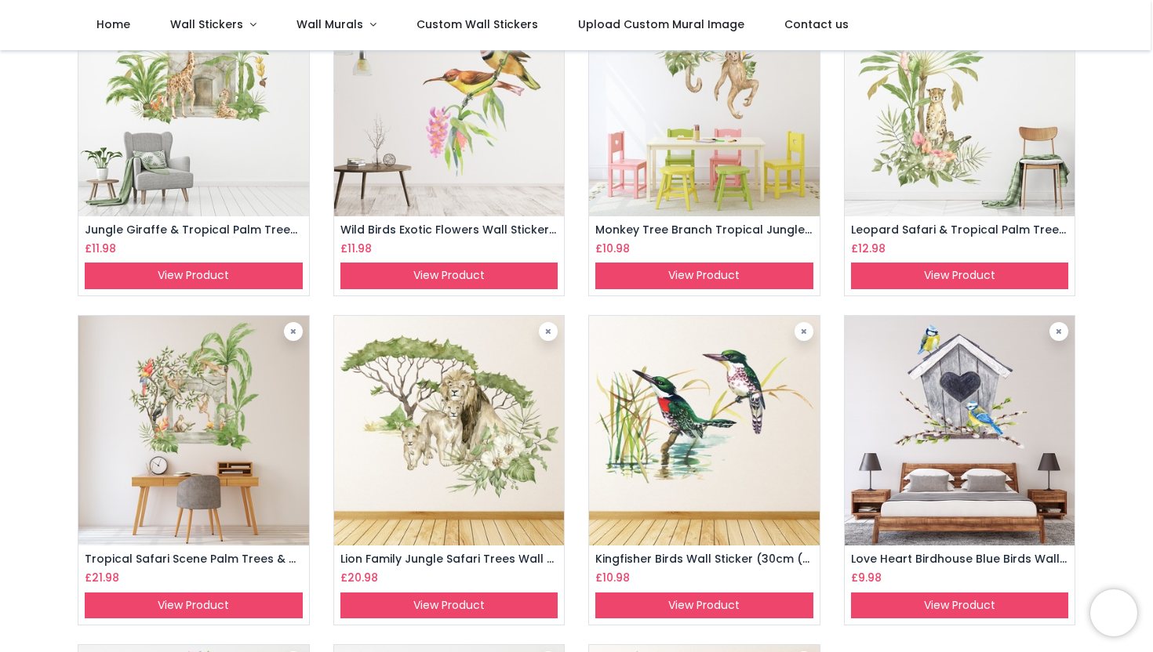
scroll to position [172, 0]
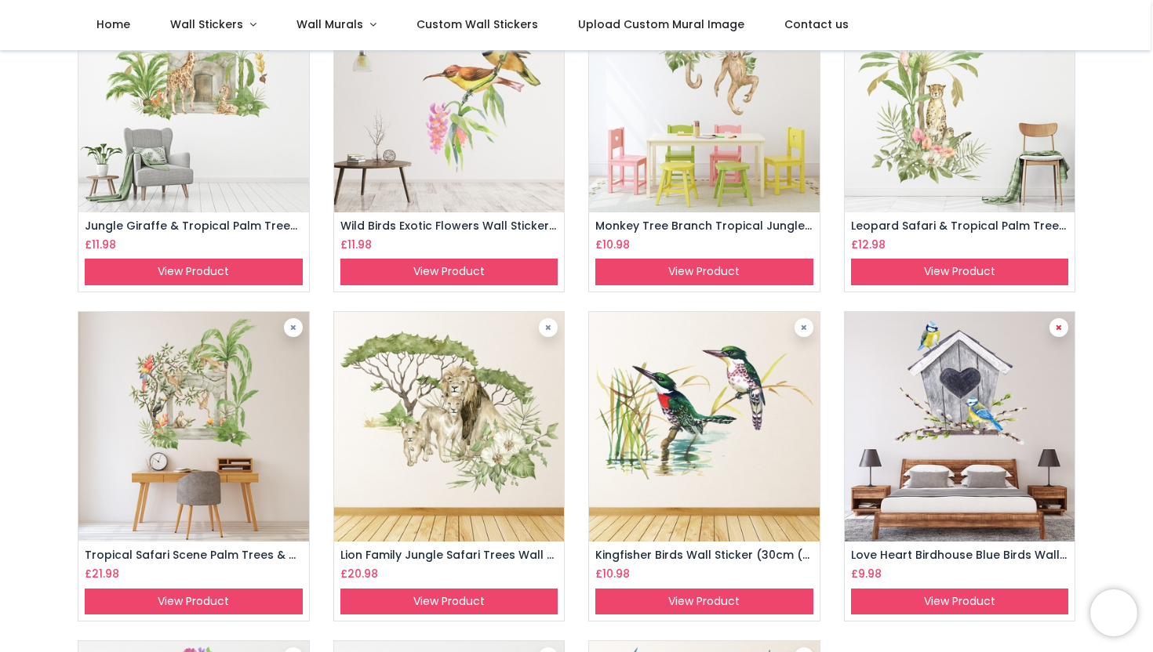
click at [1058, 332] on link at bounding box center [1058, 327] width 19 height 19
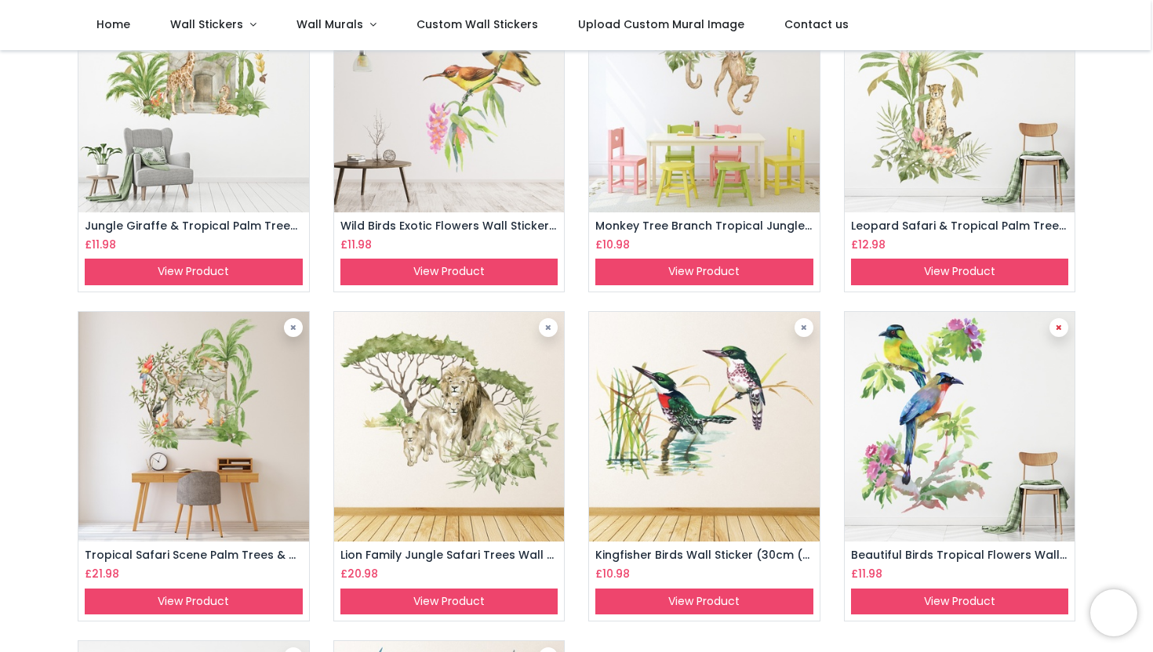
click at [1059, 329] on icon at bounding box center [1059, 328] width 6 height 8
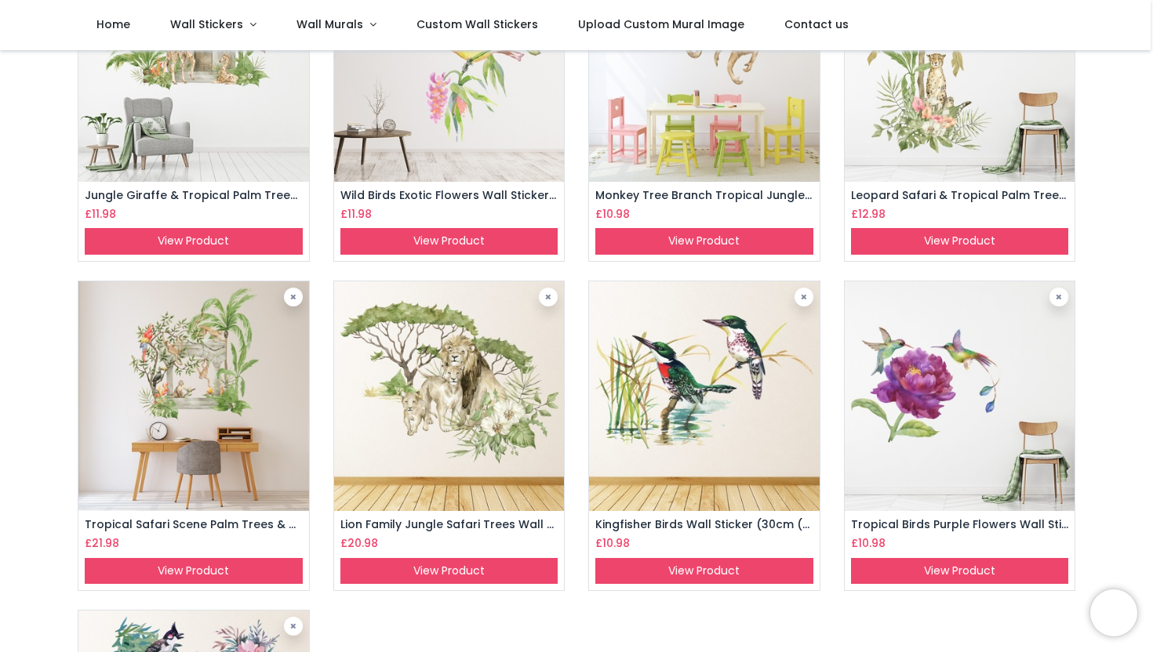
scroll to position [187, 0]
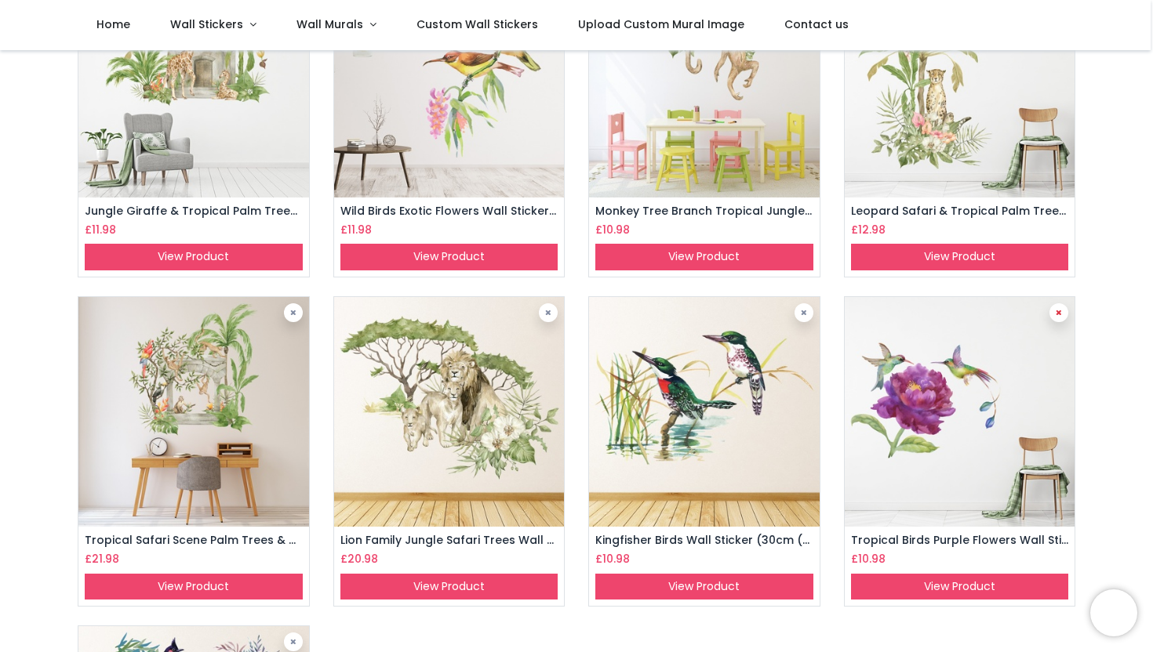
click at [1060, 314] on link at bounding box center [1058, 312] width 19 height 19
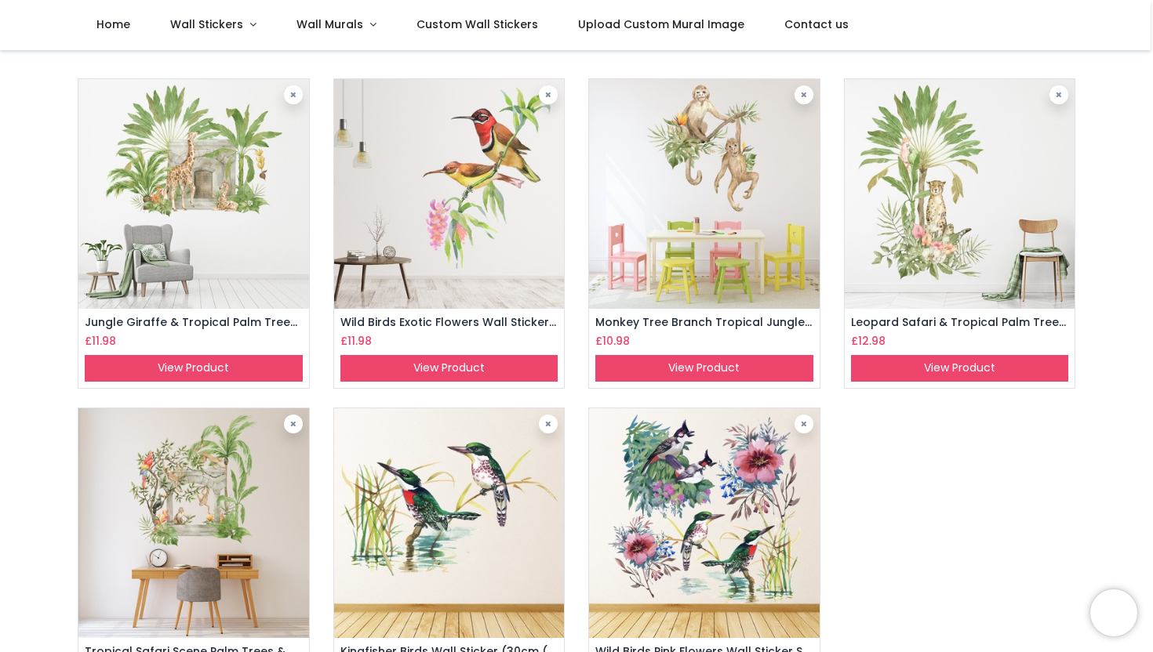
scroll to position [76, 0]
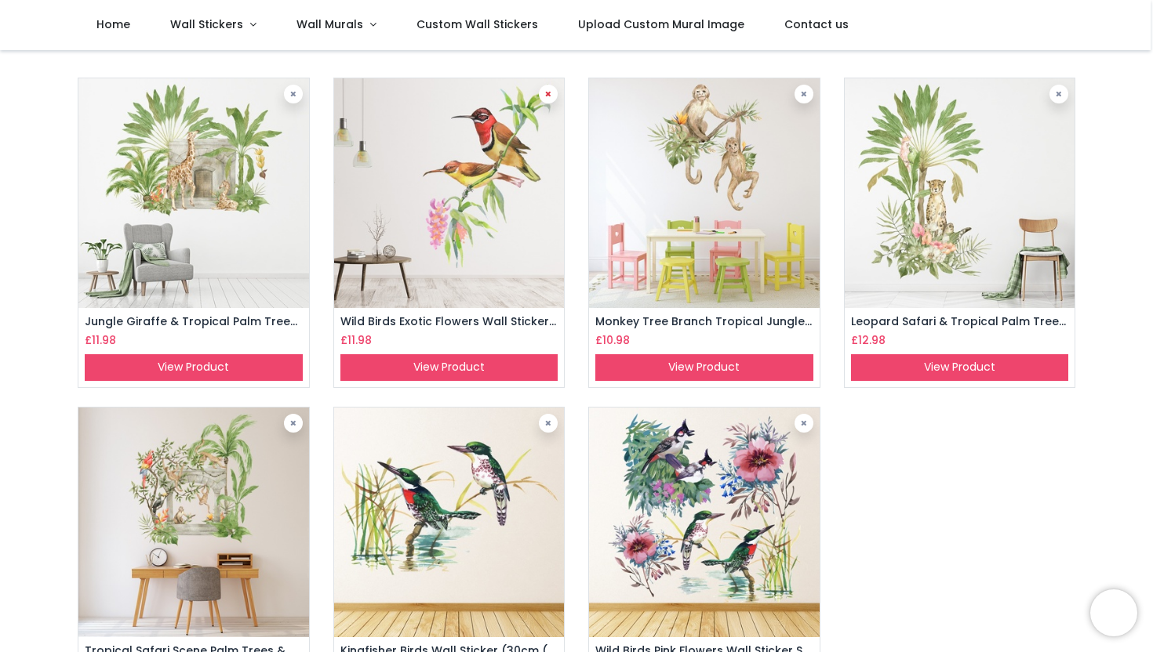
click at [550, 95] on link at bounding box center [548, 94] width 19 height 19
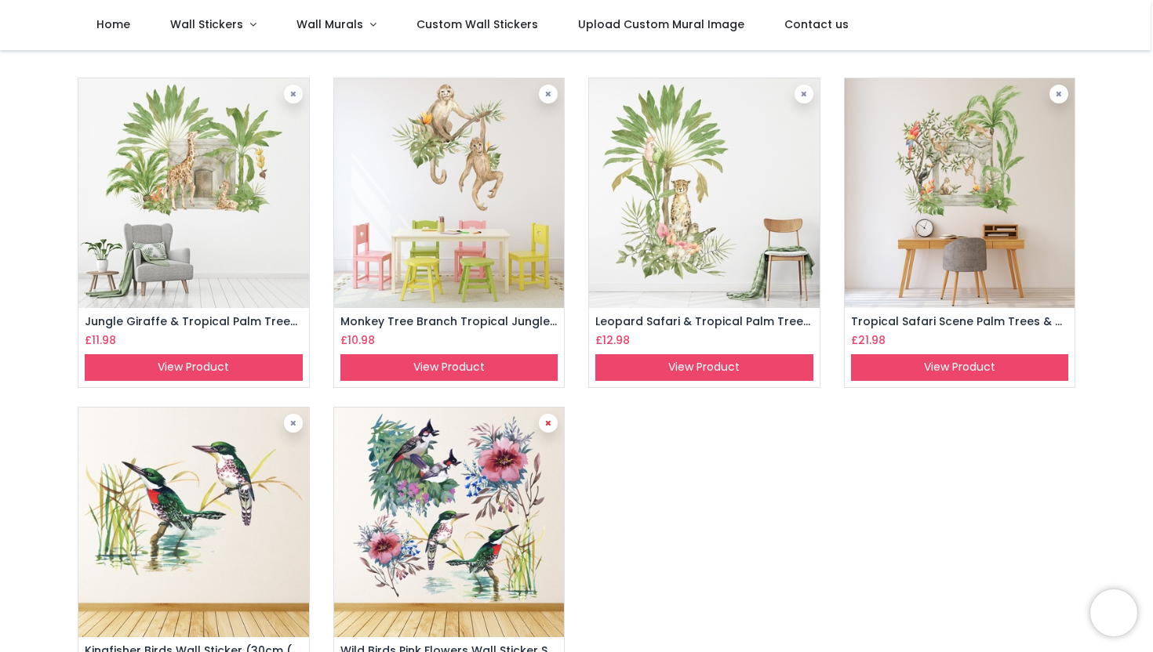
click at [548, 430] on link at bounding box center [548, 423] width 19 height 19
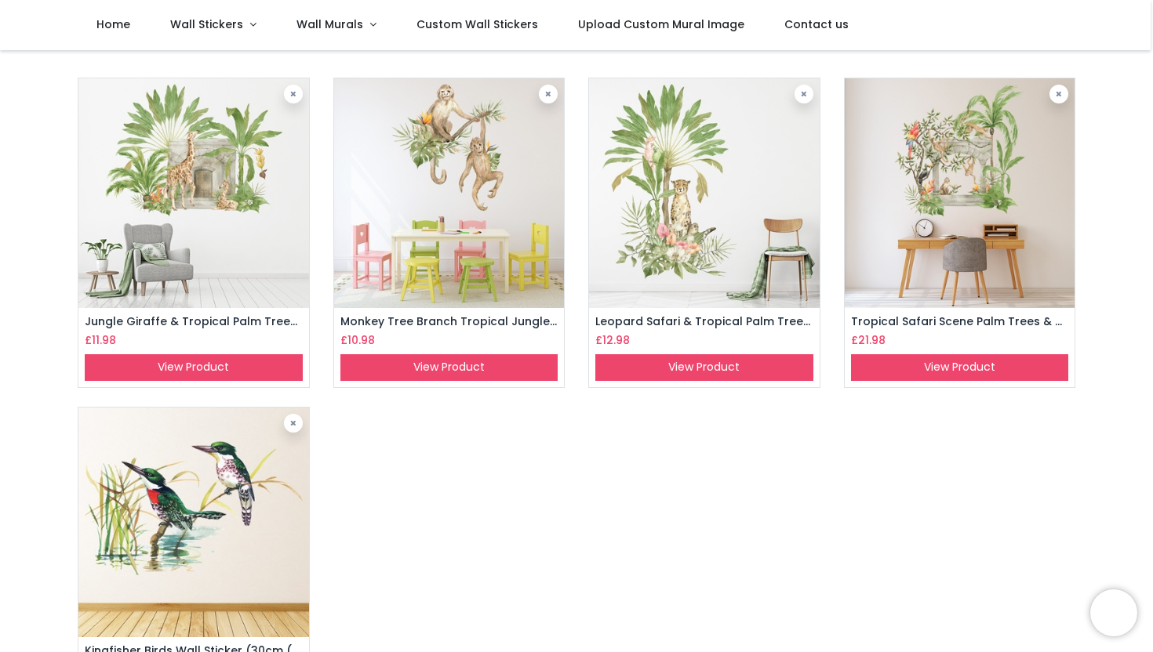
click at [171, 525] on img at bounding box center [193, 523] width 231 height 231
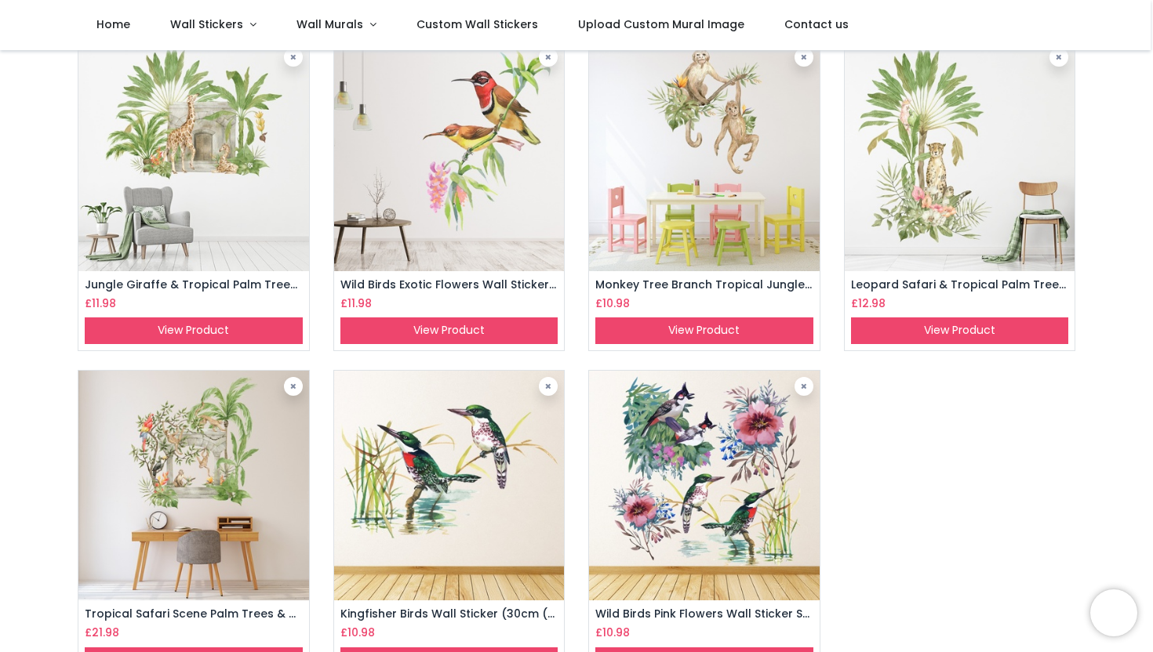
scroll to position [114, 0]
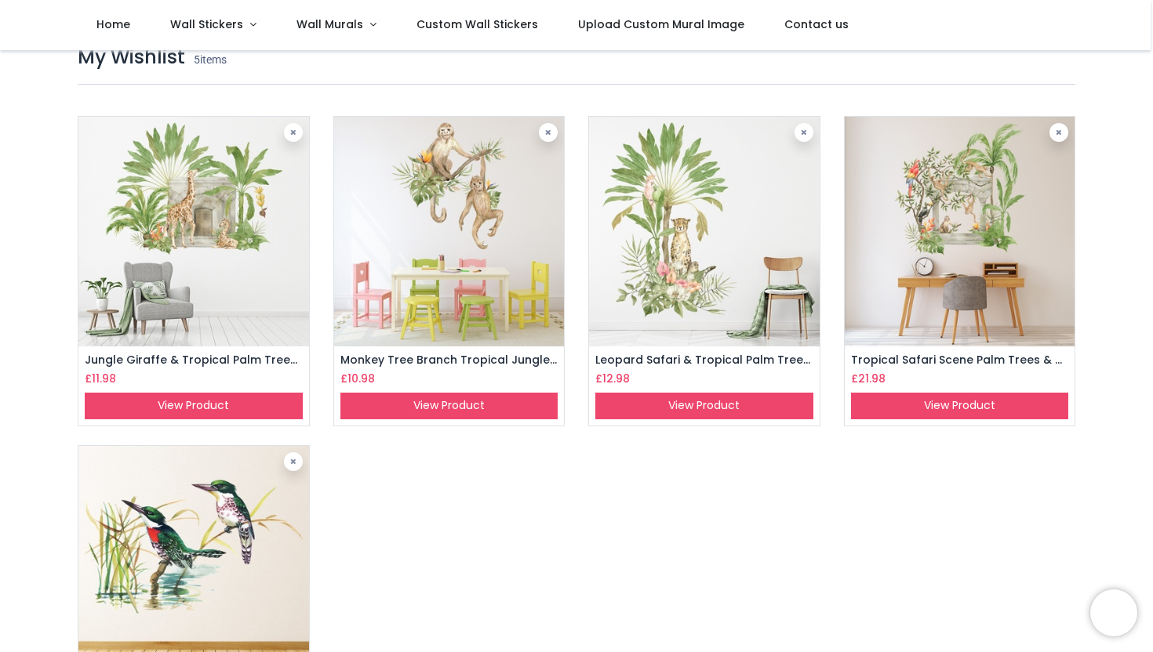
scroll to position [36, 0]
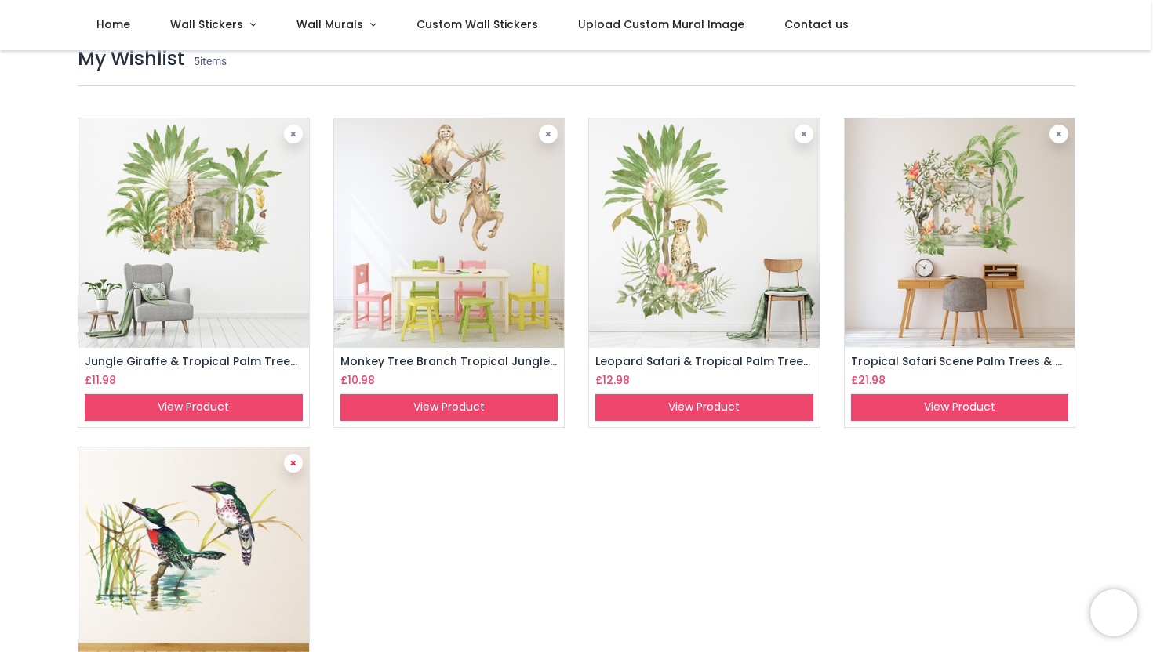
click at [293, 463] on icon at bounding box center [293, 464] width 6 height 8
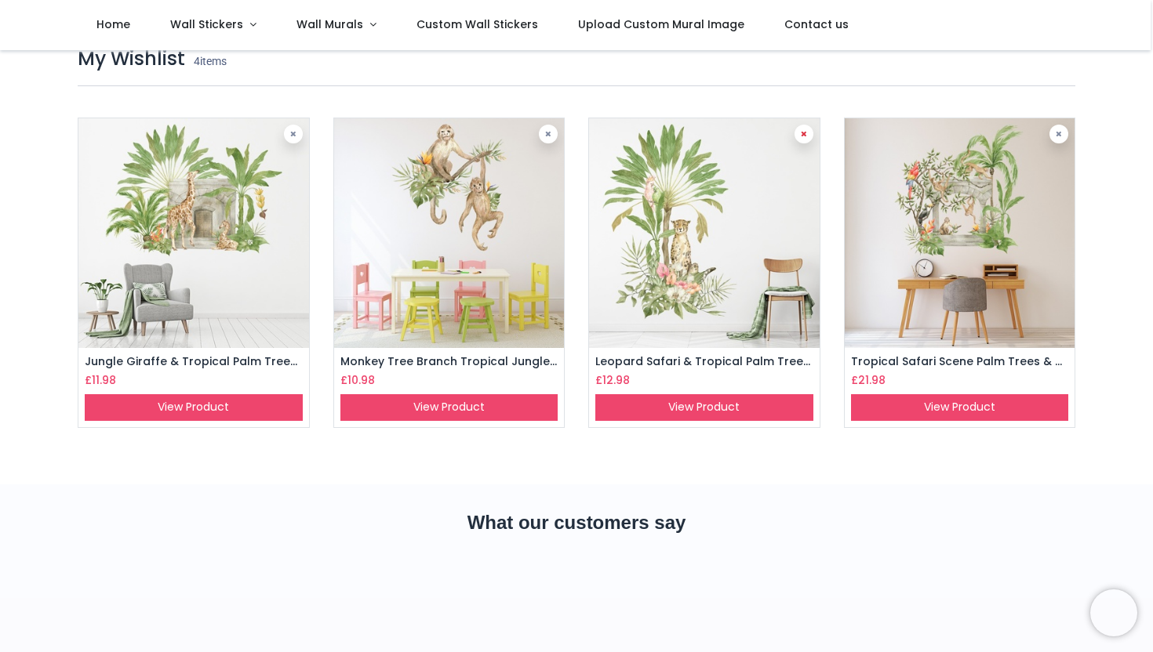
click at [804, 137] on link at bounding box center [803, 134] width 19 height 19
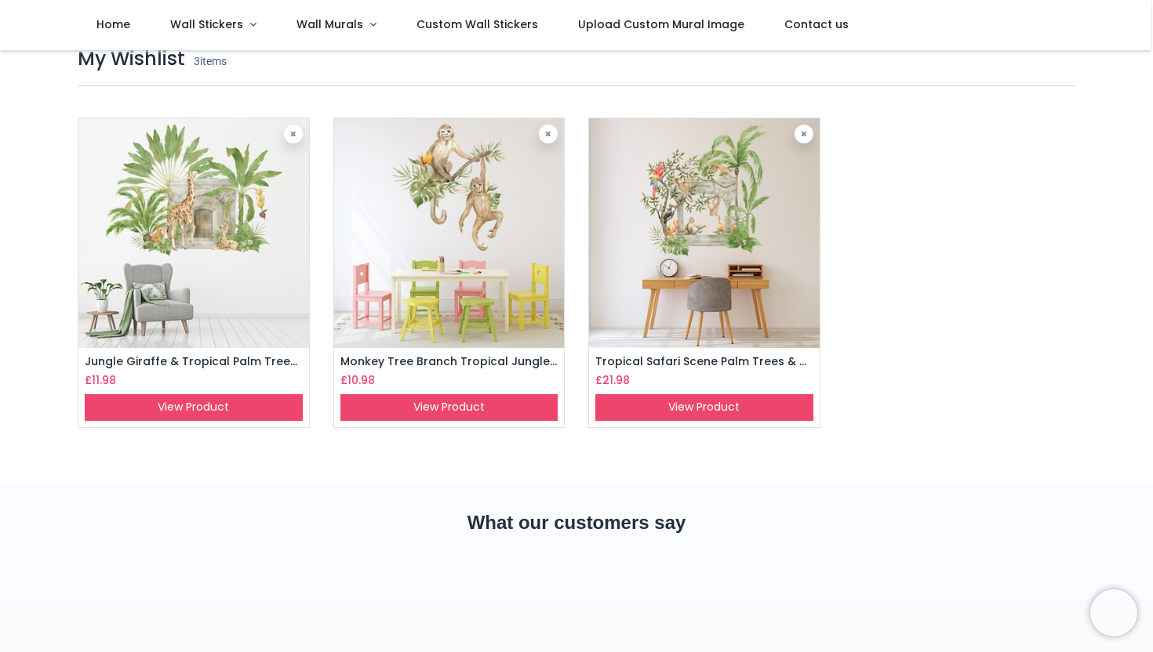
scroll to position [0, 0]
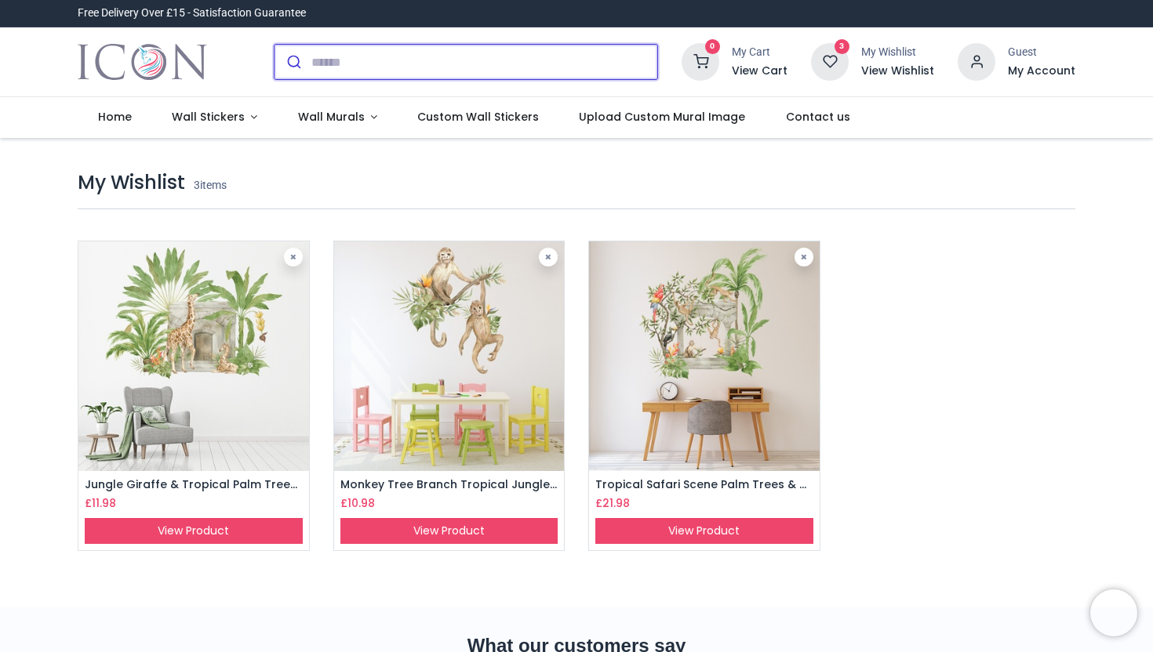
click at [375, 60] on input "search" at bounding box center [484, 62] width 346 height 35
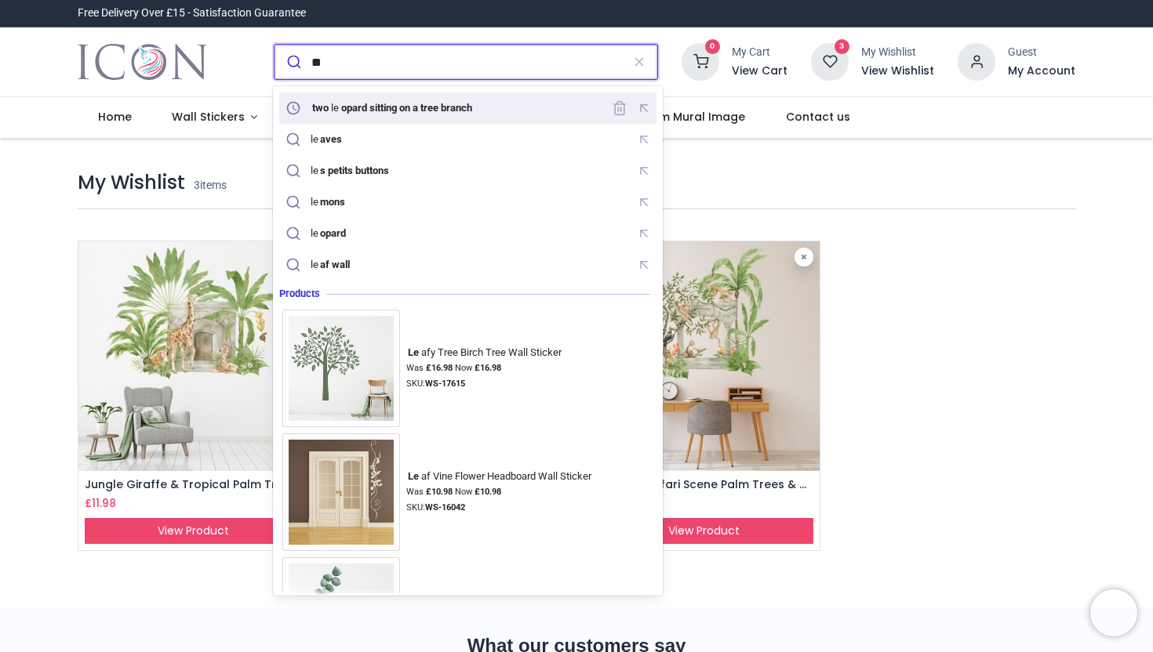
click at [387, 108] on mark "opard sitting on a tree branch" at bounding box center [406, 108] width 135 height 16
type input "**********"
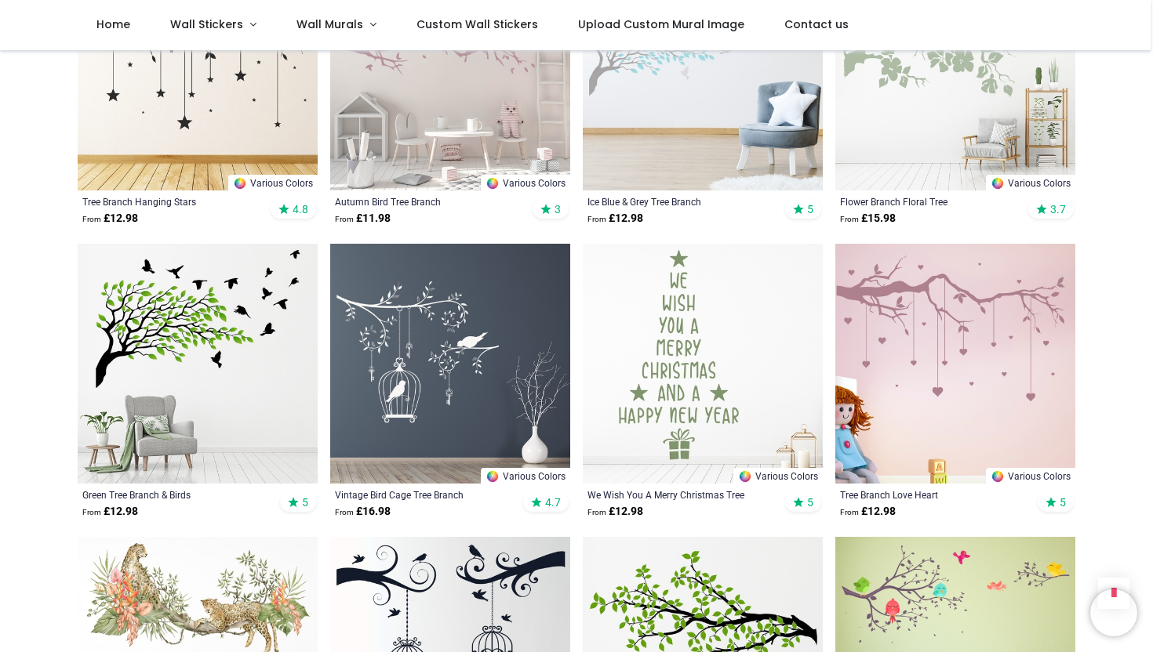
scroll to position [907, 0]
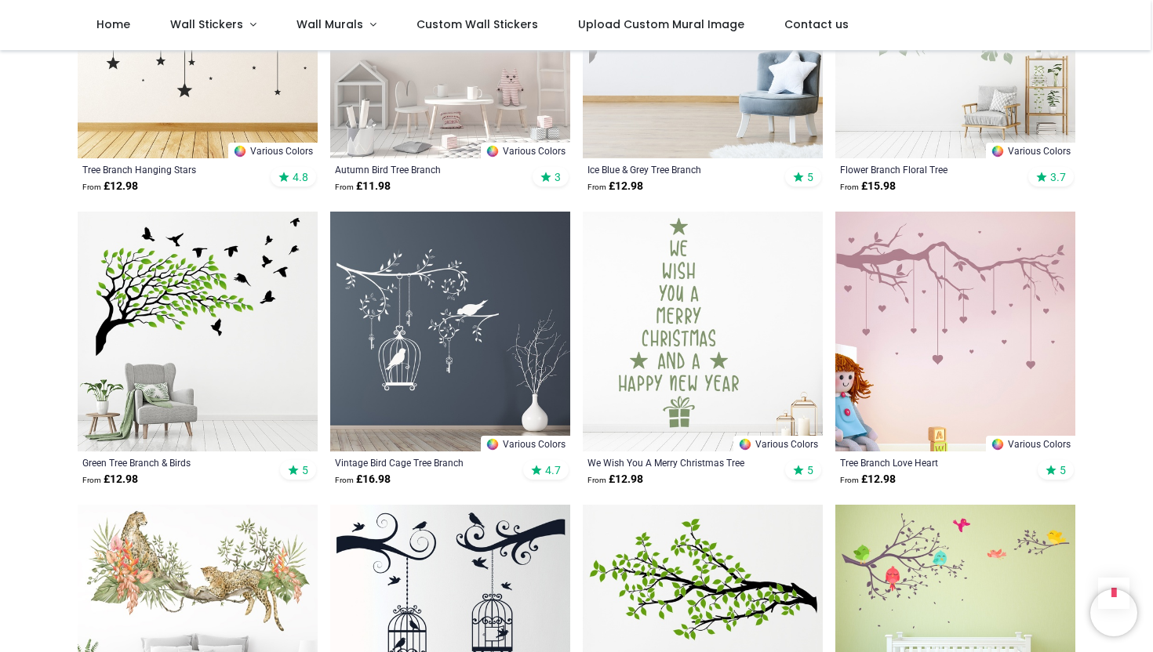
click at [291, 548] on img at bounding box center [198, 625] width 240 height 240
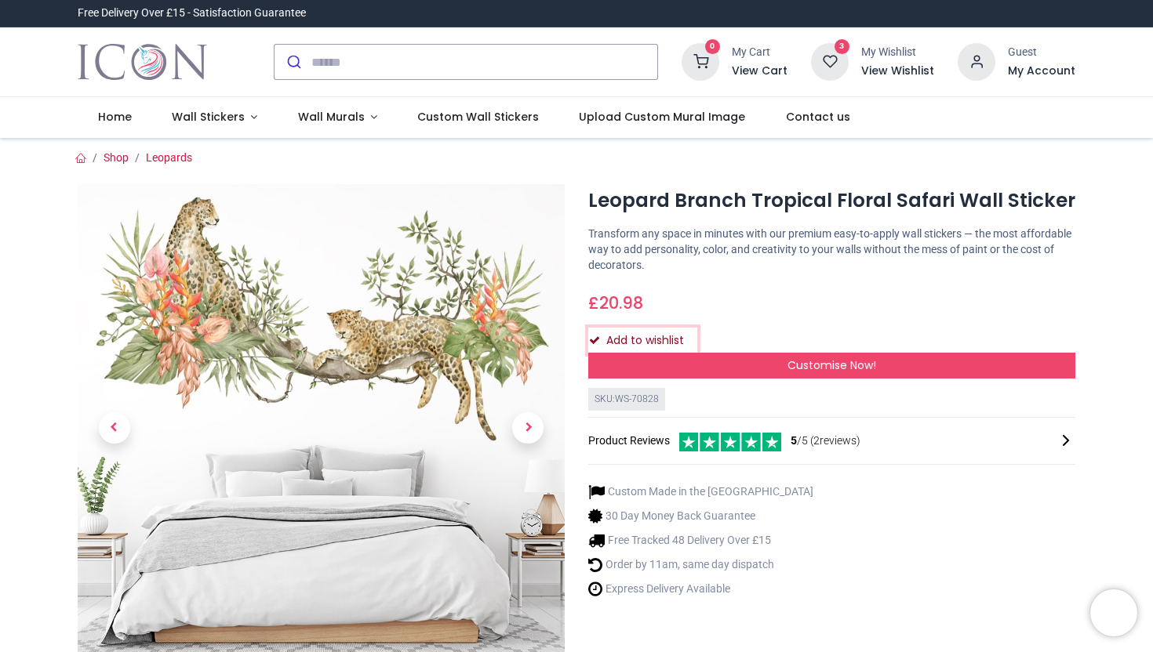
click at [674, 346] on button "Add to wishlist" at bounding box center [642, 341] width 109 height 27
click at [893, 71] on h6 "View Wishlist" at bounding box center [897, 72] width 73 height 16
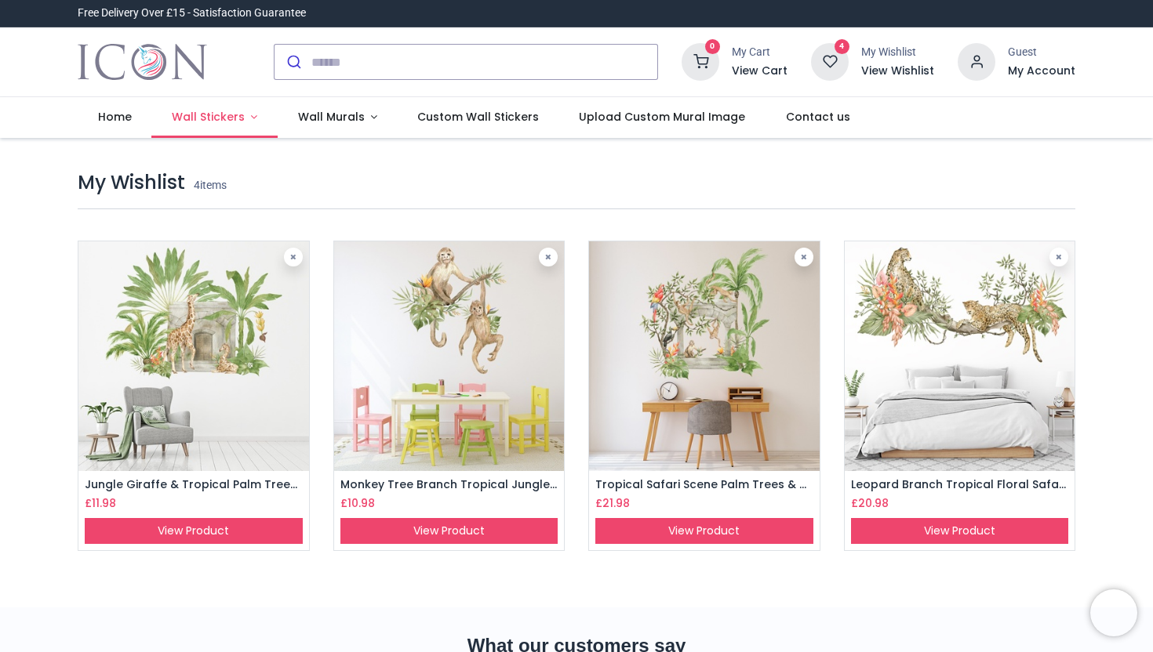
click at [213, 115] on span "Wall Stickers" at bounding box center [208, 117] width 73 height 16
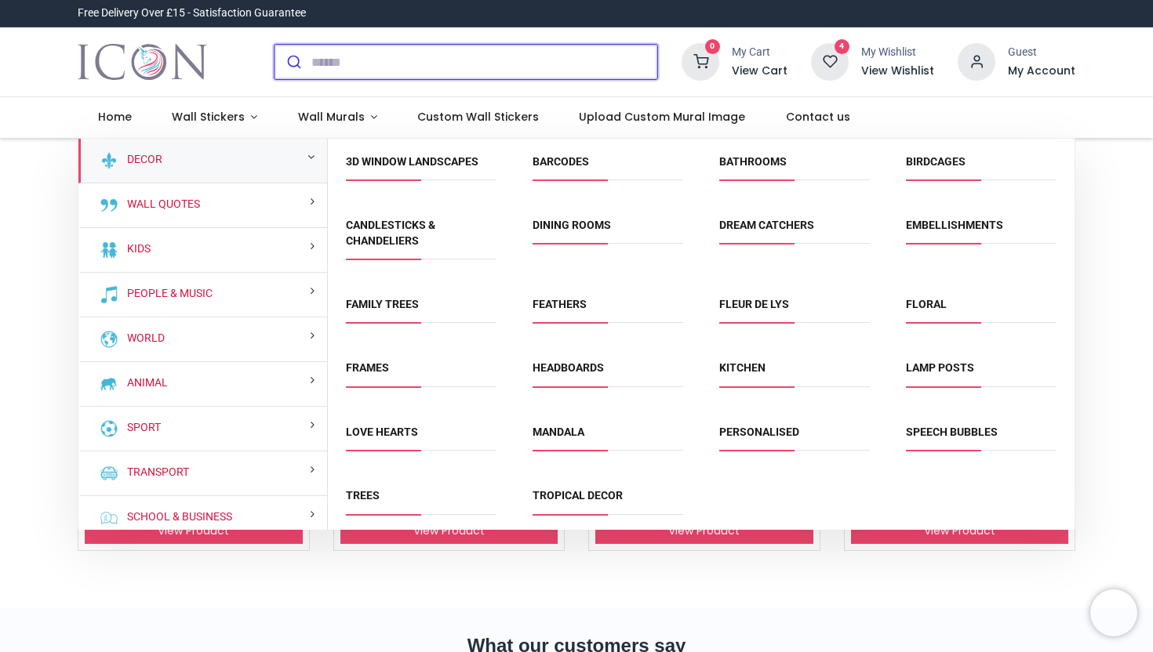
click at [344, 59] on input "search" at bounding box center [484, 62] width 346 height 35
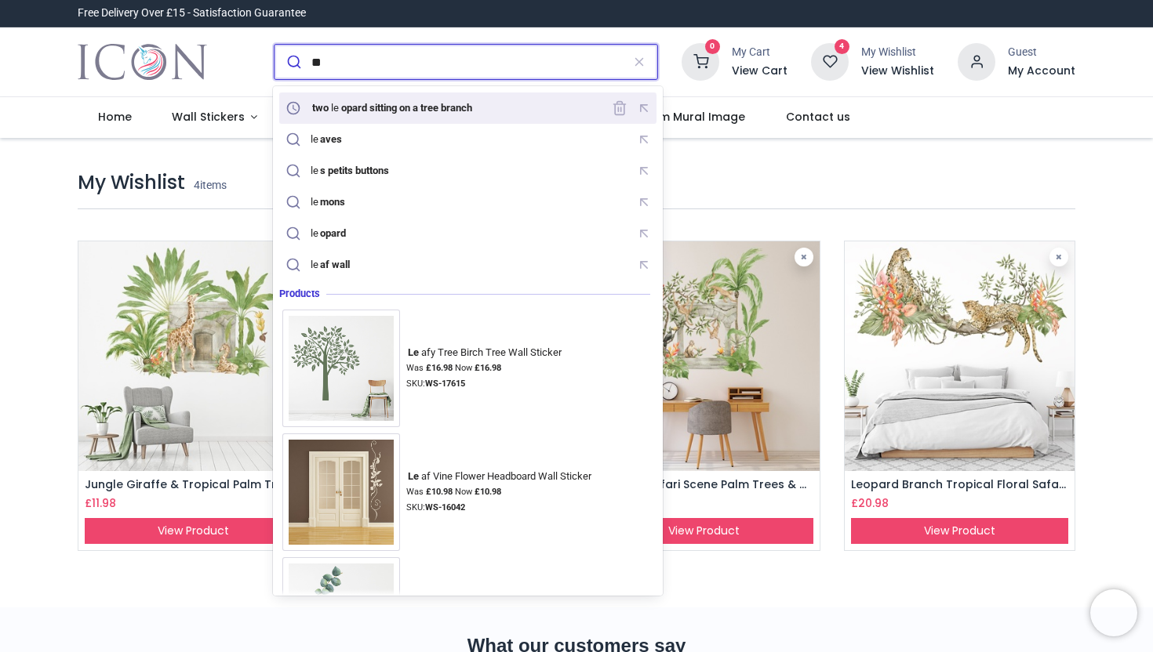
click at [354, 111] on mark "opard sitting on a tree branch" at bounding box center [406, 108] width 135 height 16
type input "**********"
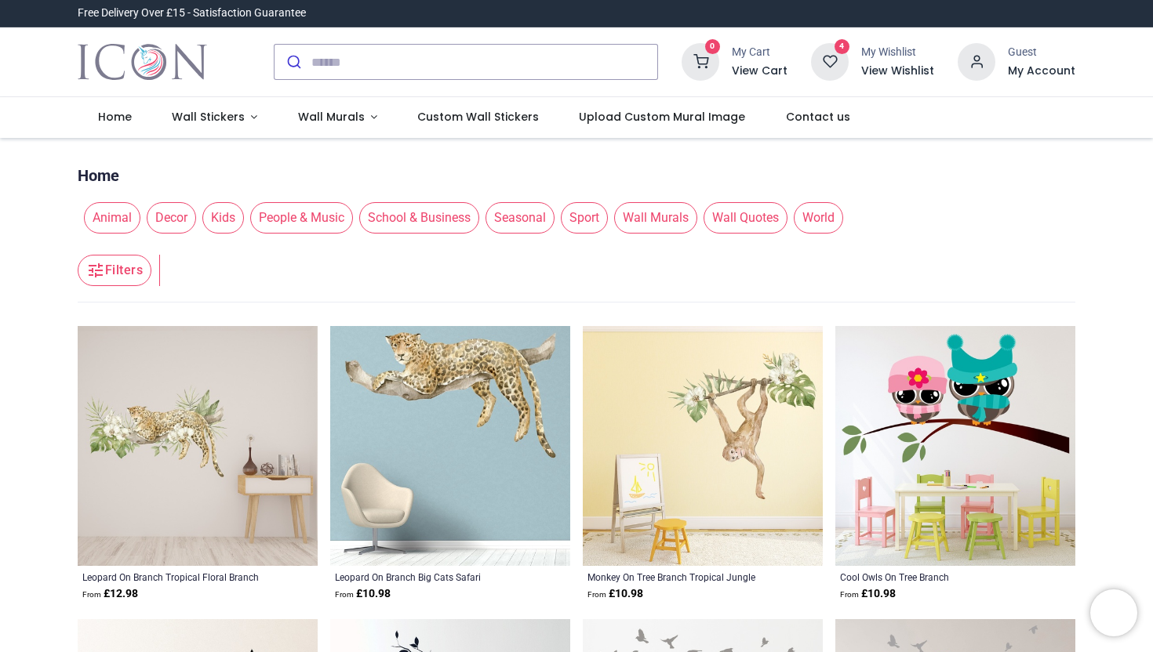
click at [465, 419] on img at bounding box center [450, 446] width 240 height 240
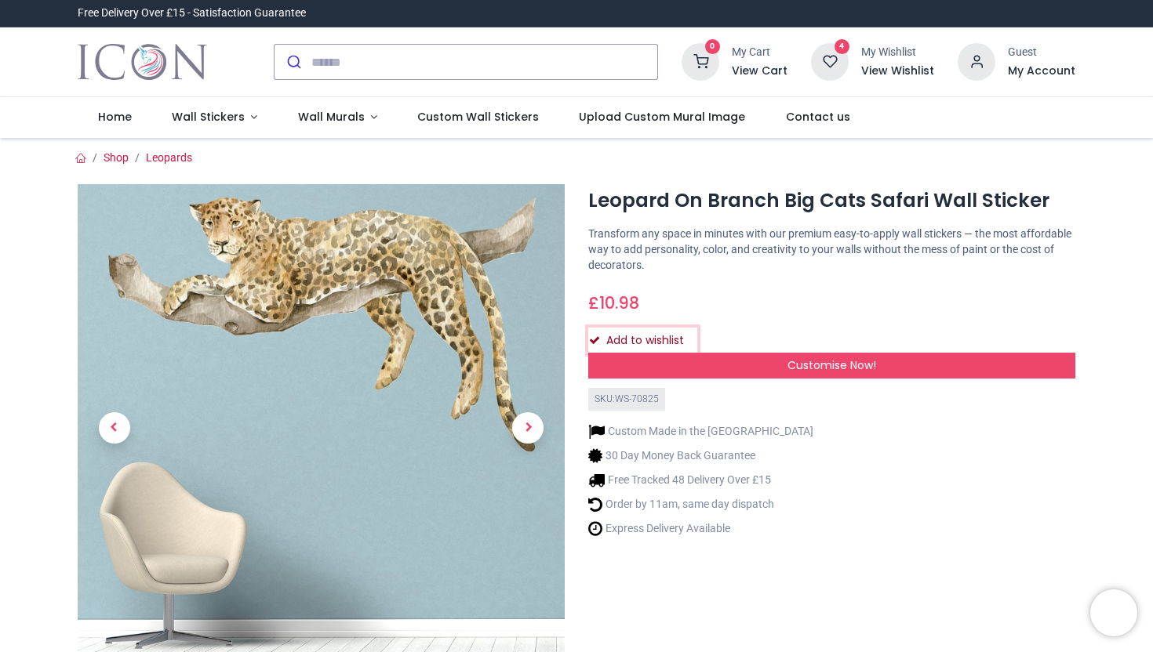
click at [638, 339] on button "Add to wishlist" at bounding box center [642, 341] width 109 height 27
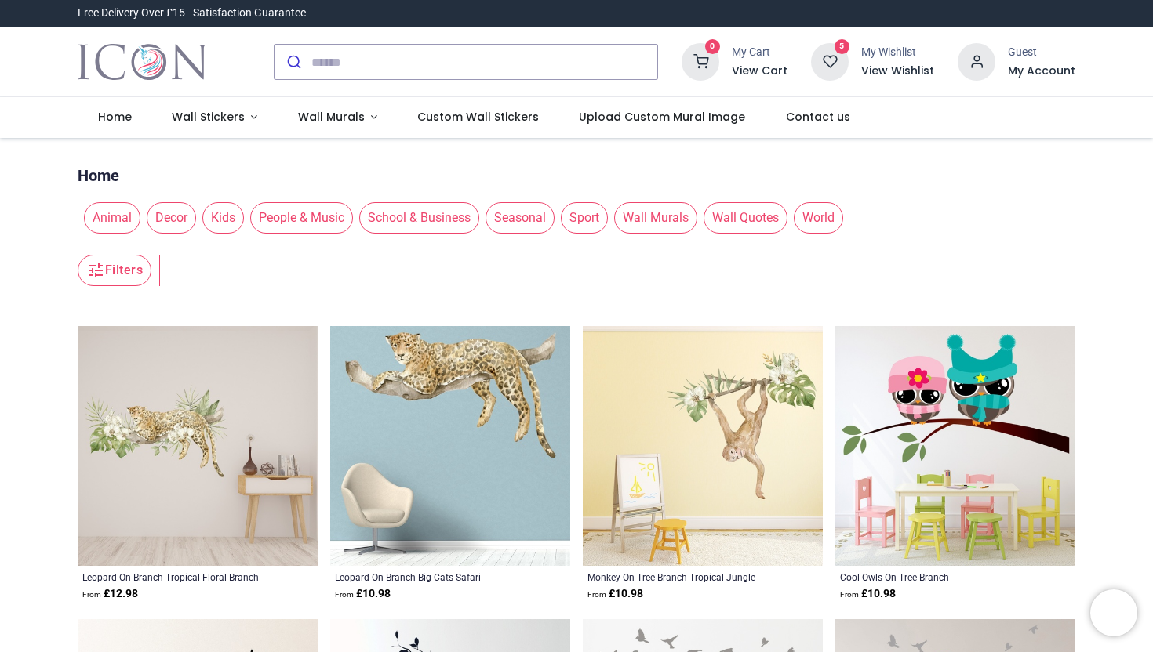
click at [754, 423] on img at bounding box center [703, 446] width 240 height 240
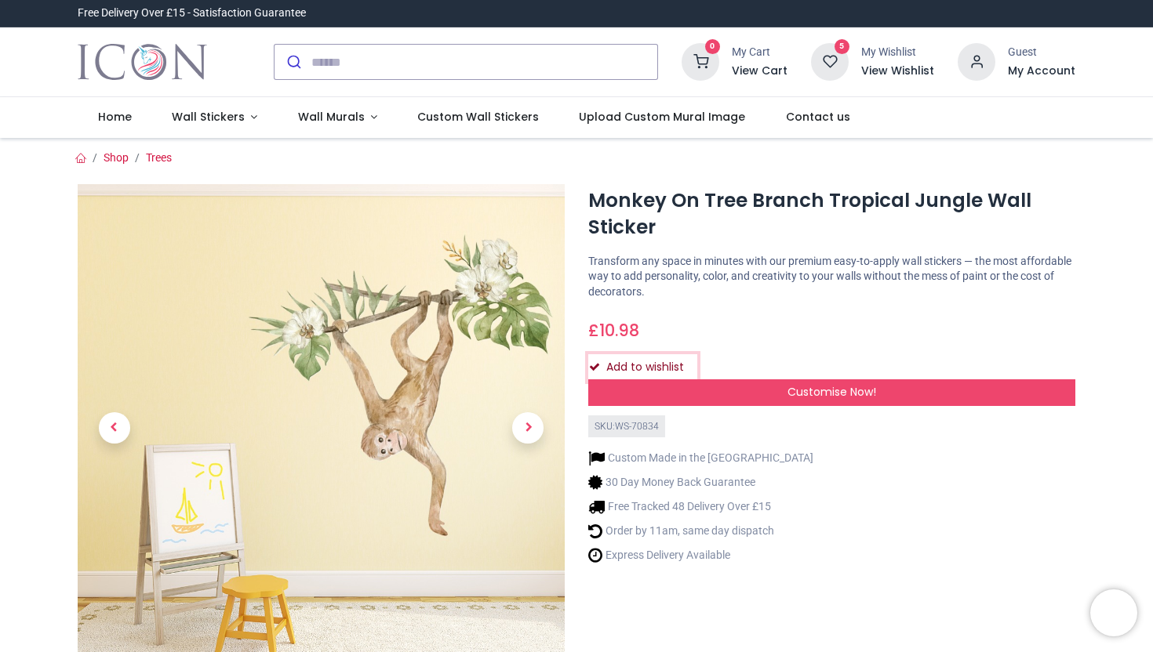
click at [629, 371] on button "Add to wishlist" at bounding box center [642, 367] width 109 height 27
click at [893, 73] on h6 "View Wishlist" at bounding box center [897, 72] width 73 height 16
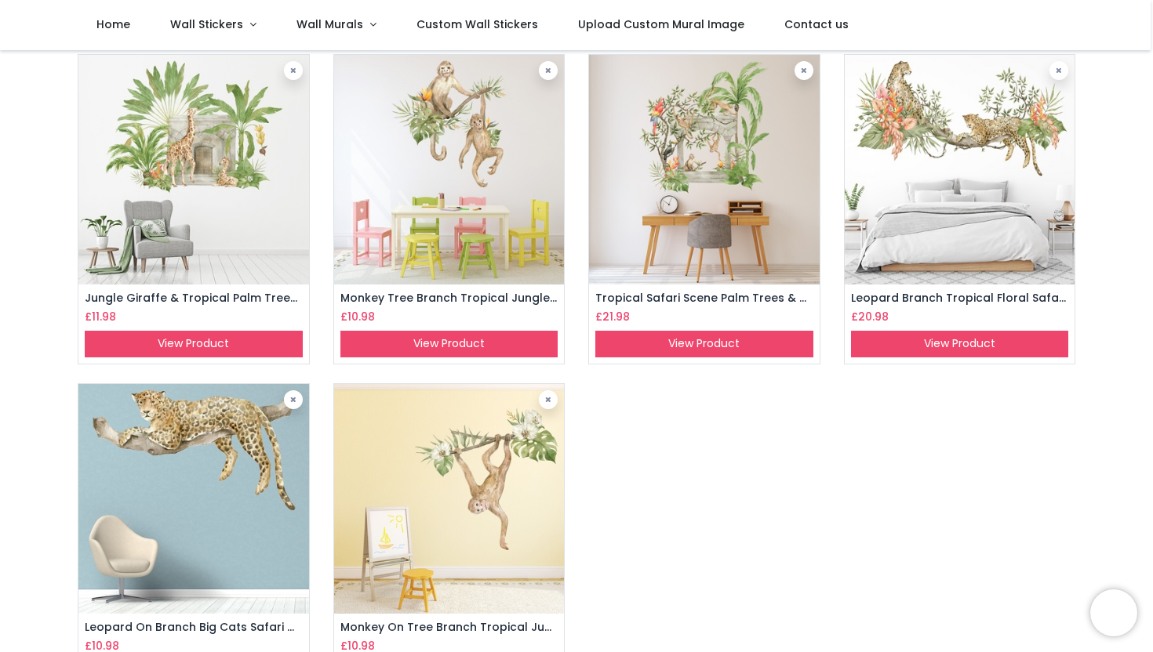
scroll to position [141, 0]
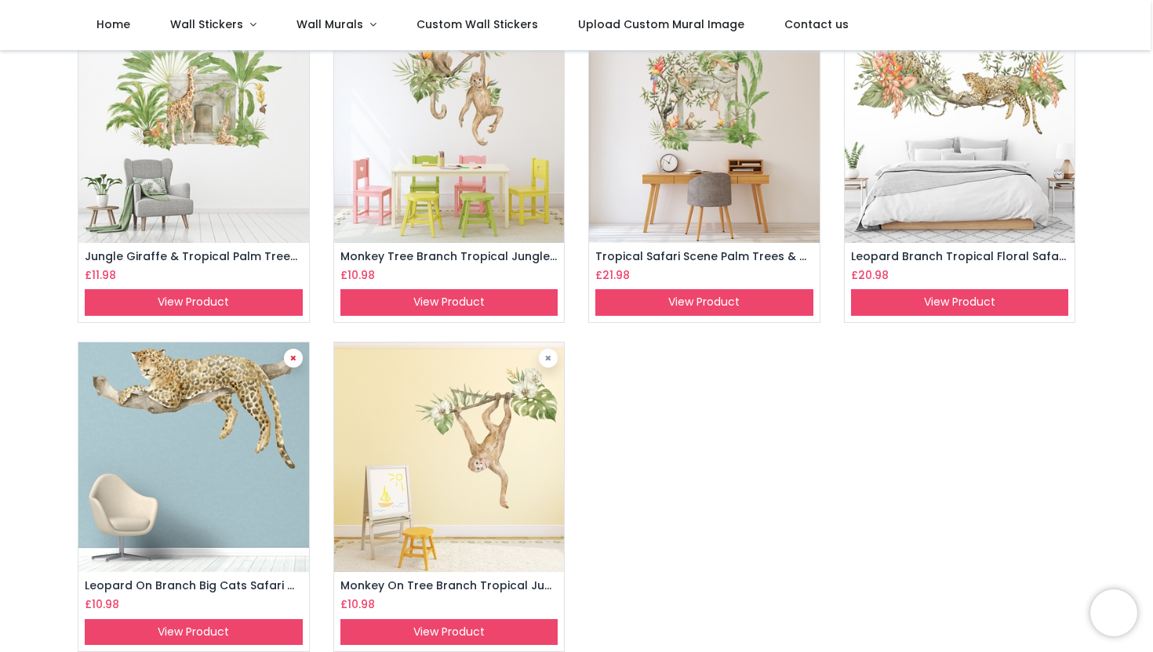
click at [291, 360] on icon at bounding box center [293, 358] width 6 height 8
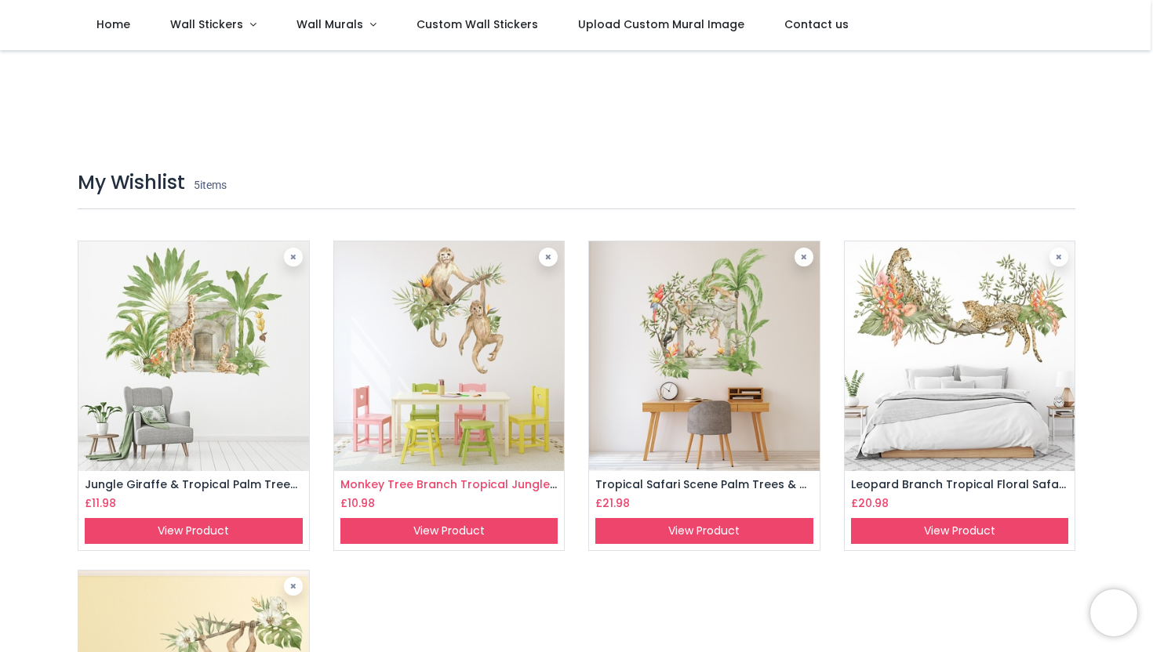
scroll to position [34, 0]
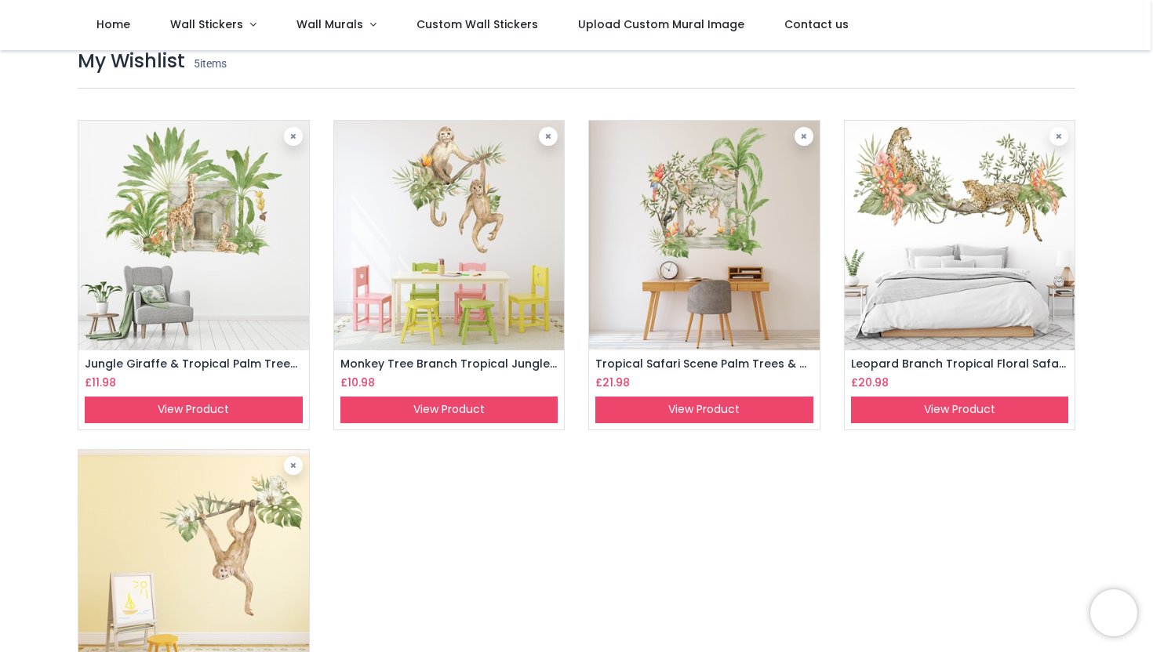
click at [998, 209] on img at bounding box center [960, 236] width 231 height 231
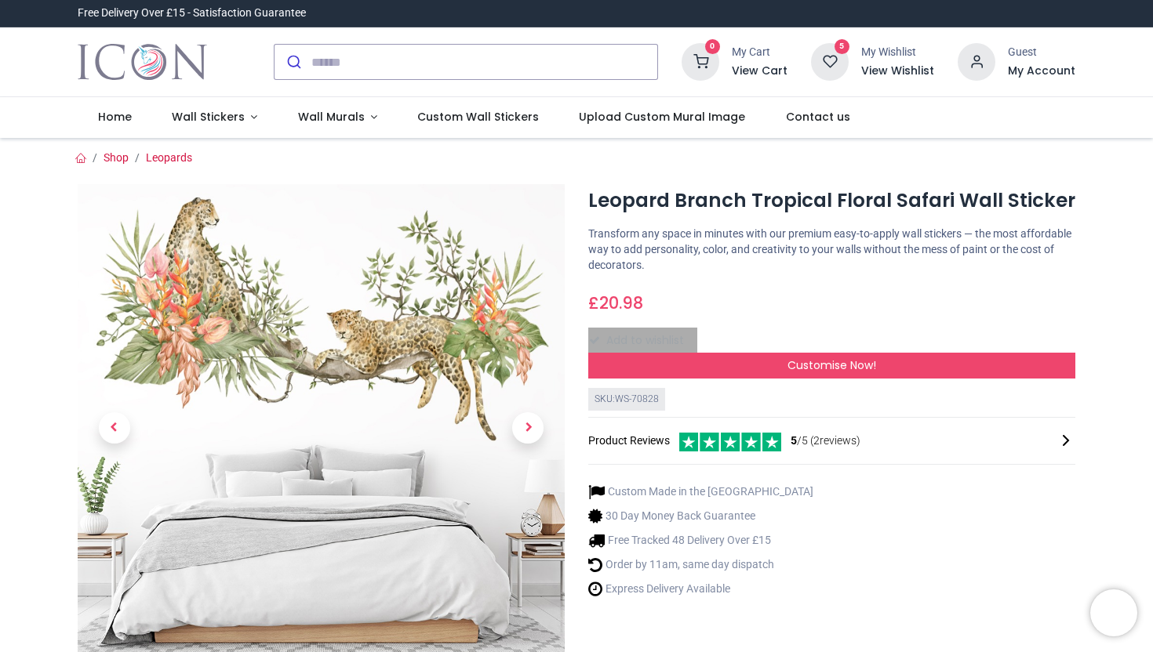
click at [907, 68] on h6 "View Wishlist" at bounding box center [897, 72] width 73 height 16
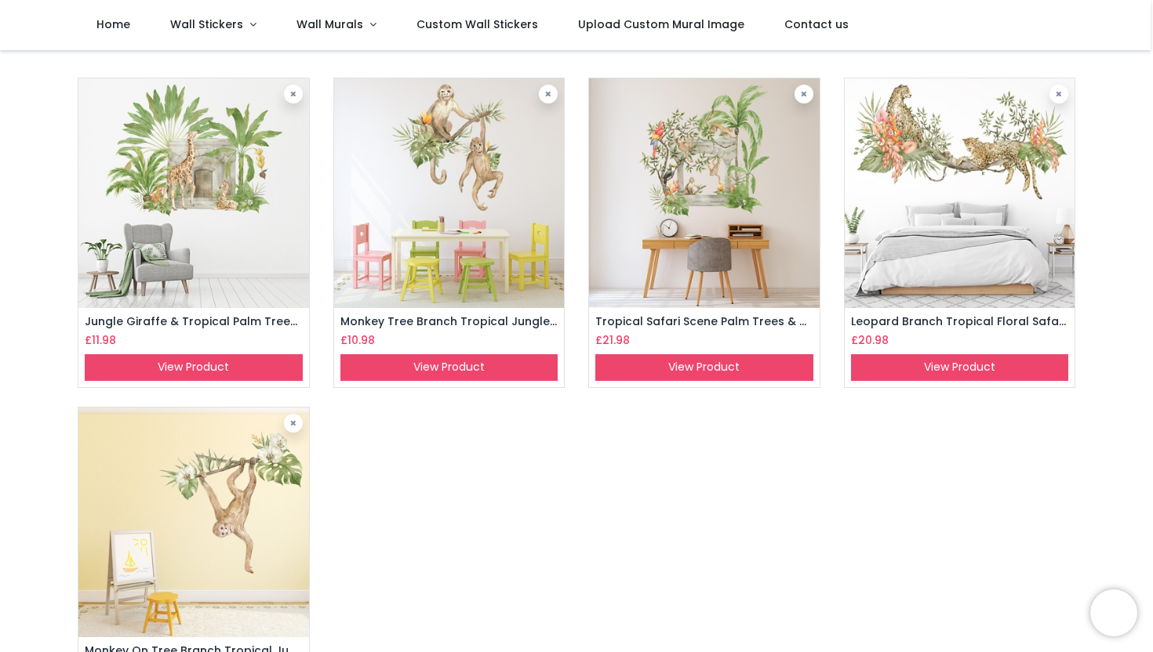
scroll to position [74, 0]
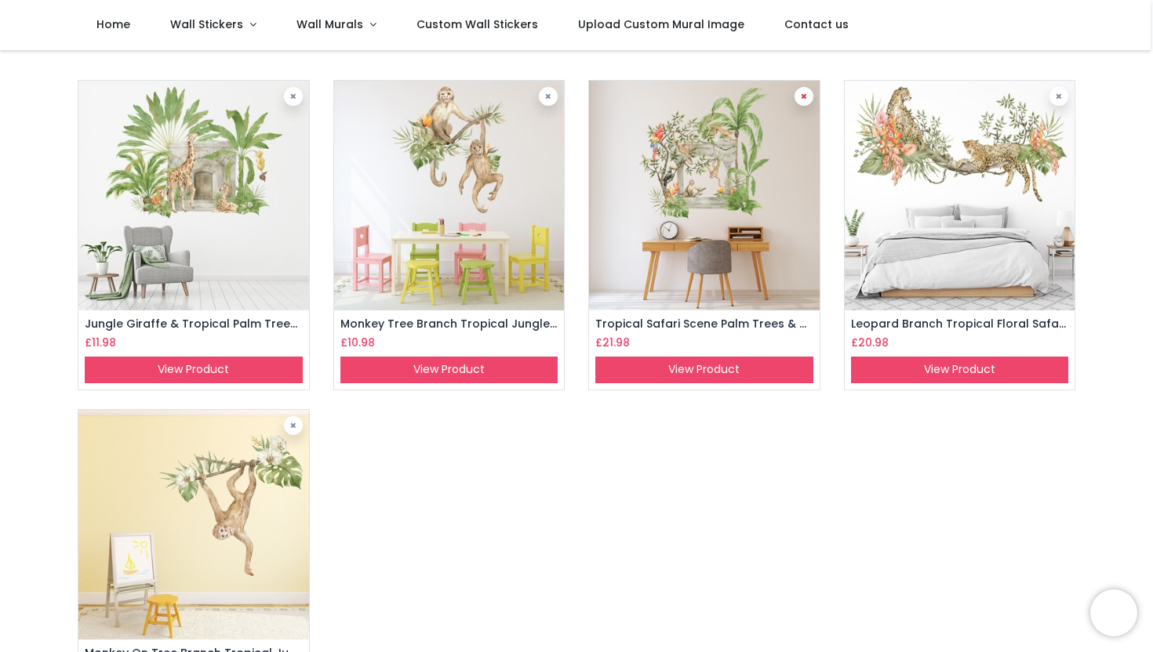
click at [802, 93] on icon at bounding box center [804, 97] width 6 height 8
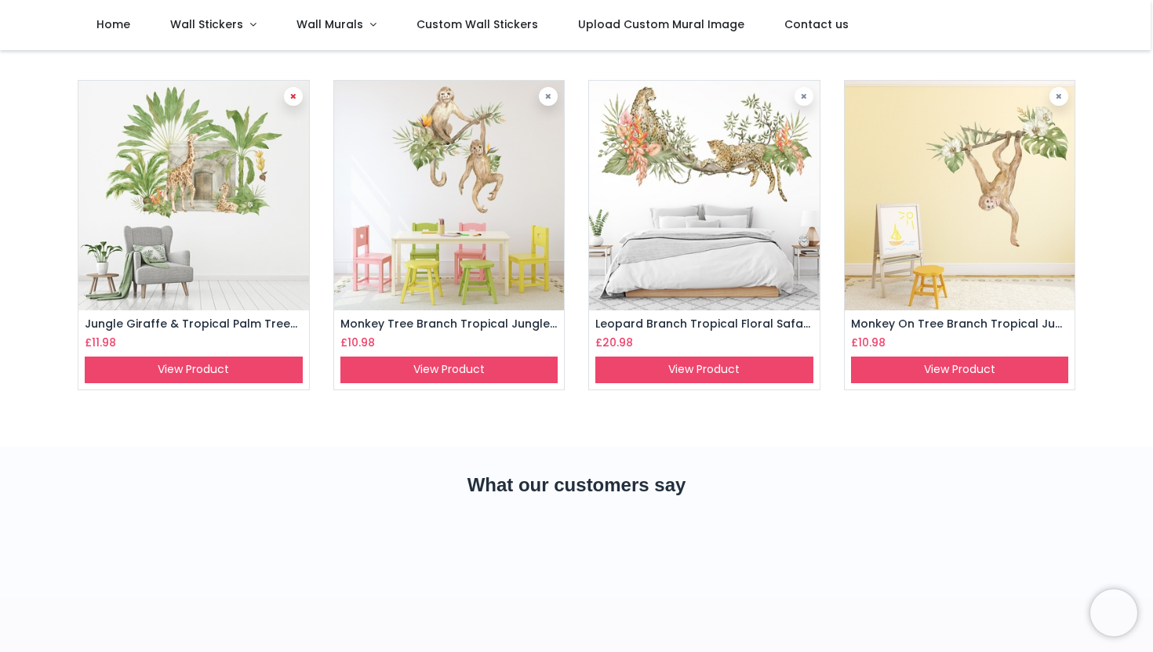
click at [295, 88] on link at bounding box center [293, 96] width 19 height 19
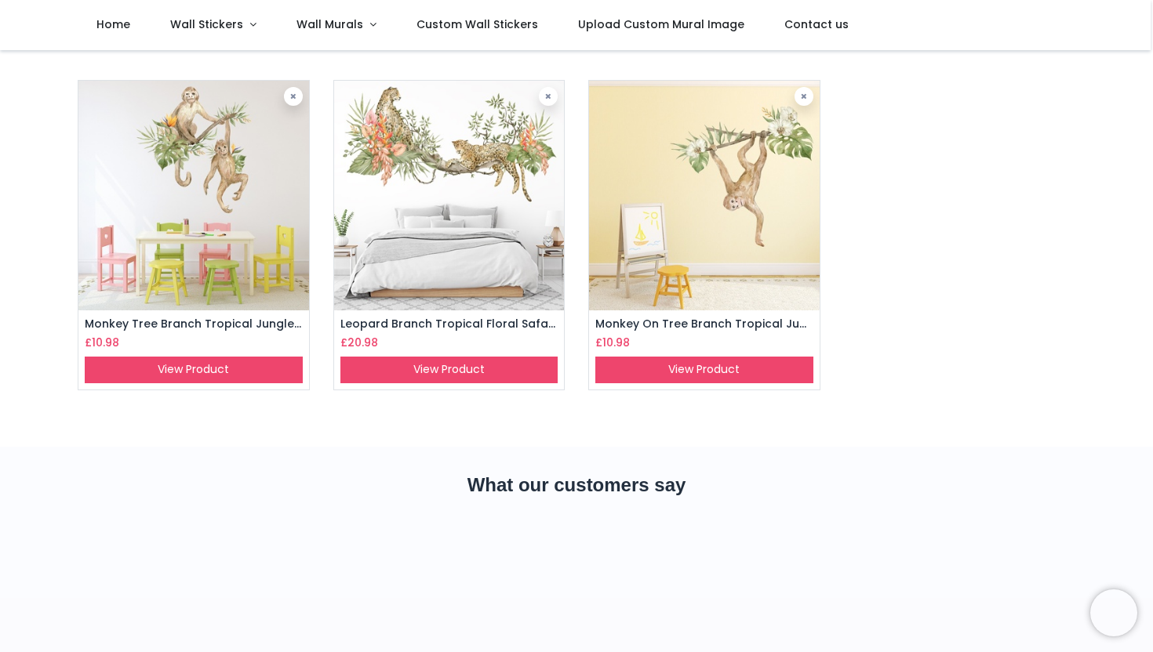
click at [758, 241] on img at bounding box center [704, 196] width 231 height 231
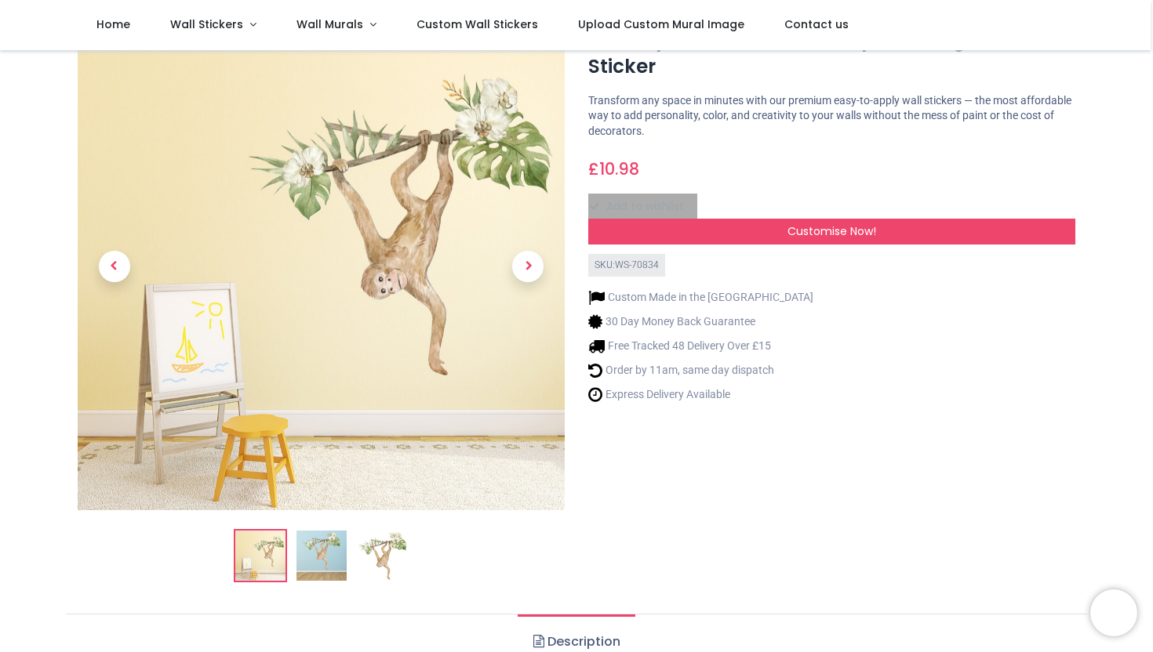
scroll to position [76, 0]
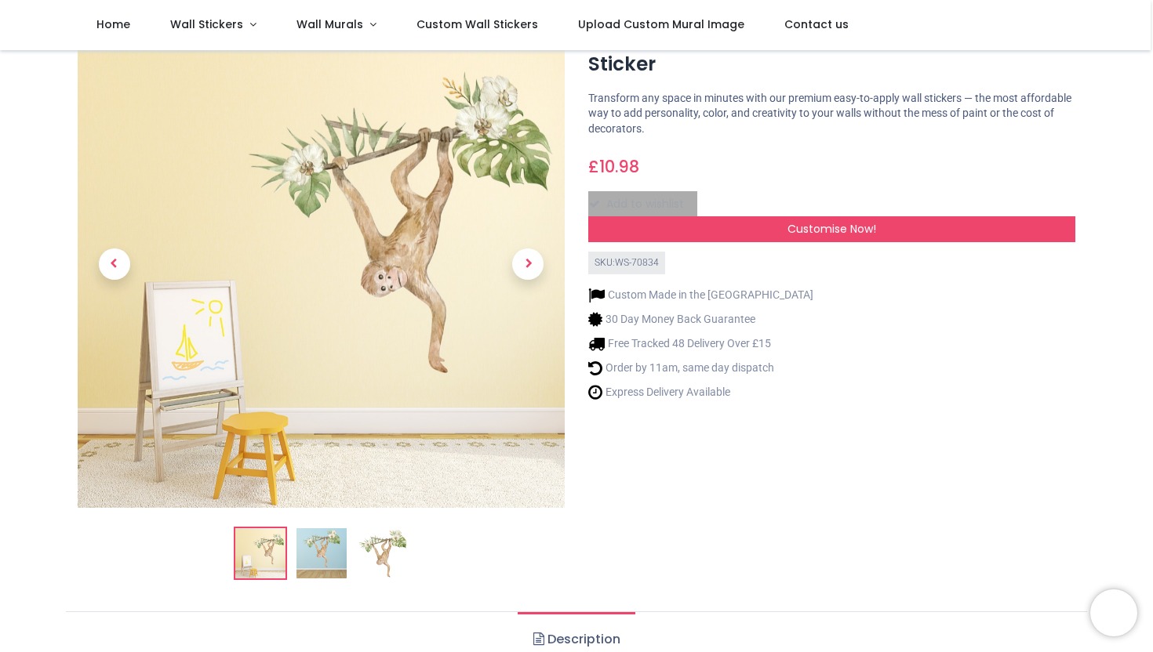
click at [328, 549] on img at bounding box center [321, 554] width 50 height 50
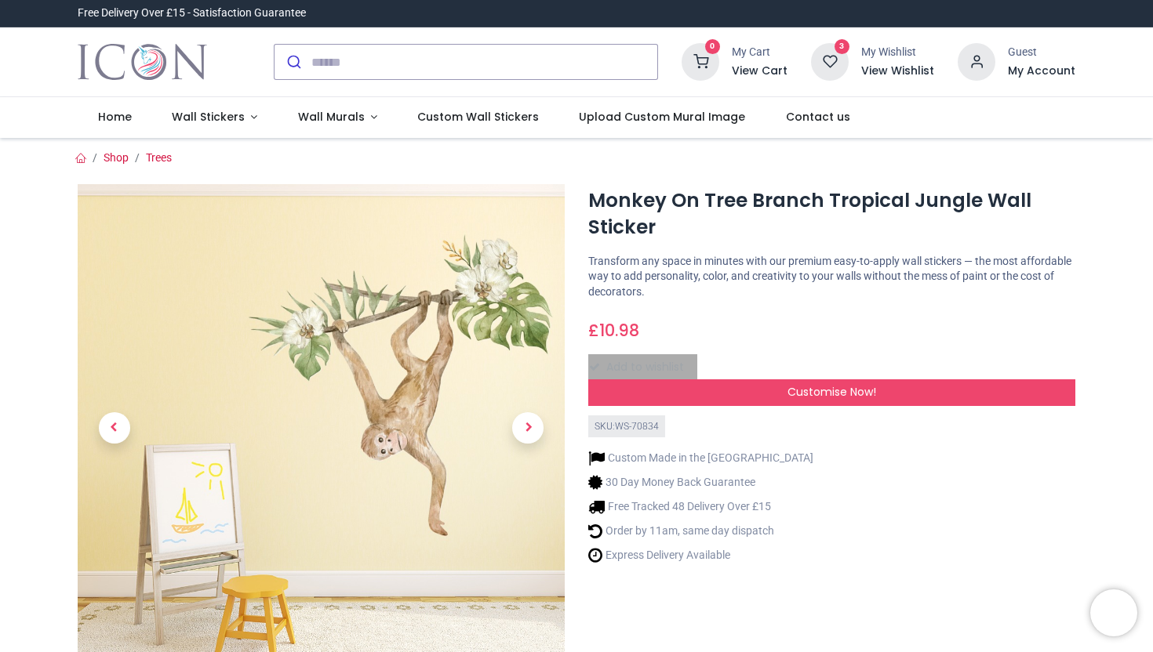
click at [896, 70] on h6 "View Wishlist" at bounding box center [897, 72] width 73 height 16
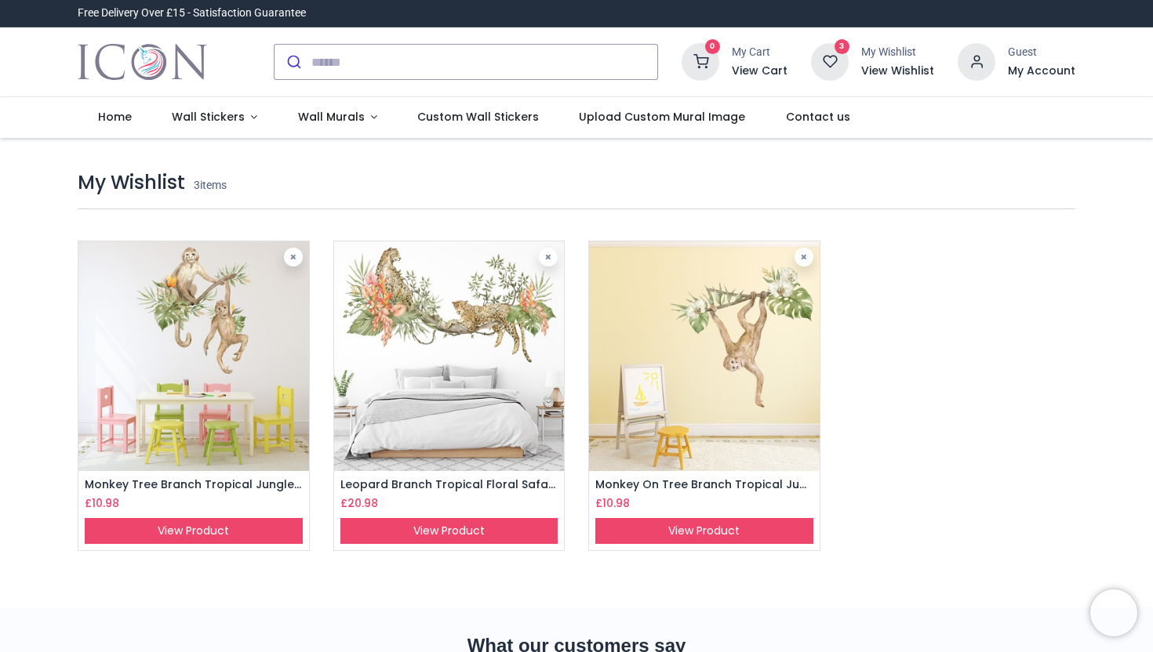
click at [472, 365] on img at bounding box center [449, 357] width 231 height 231
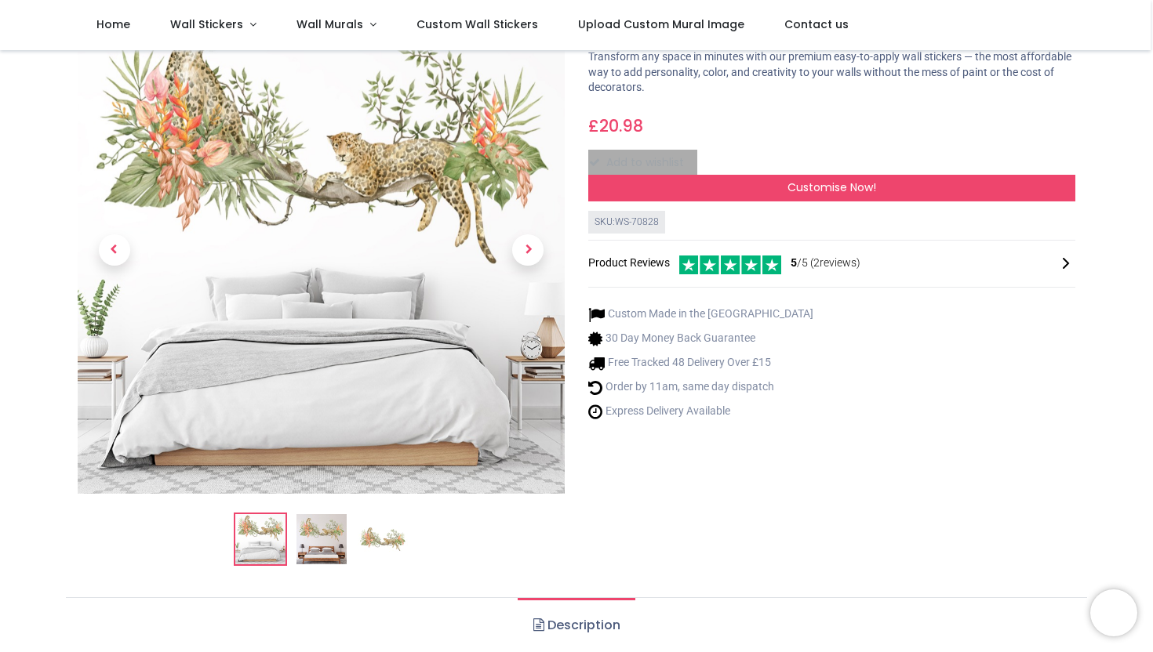
scroll to position [23, 0]
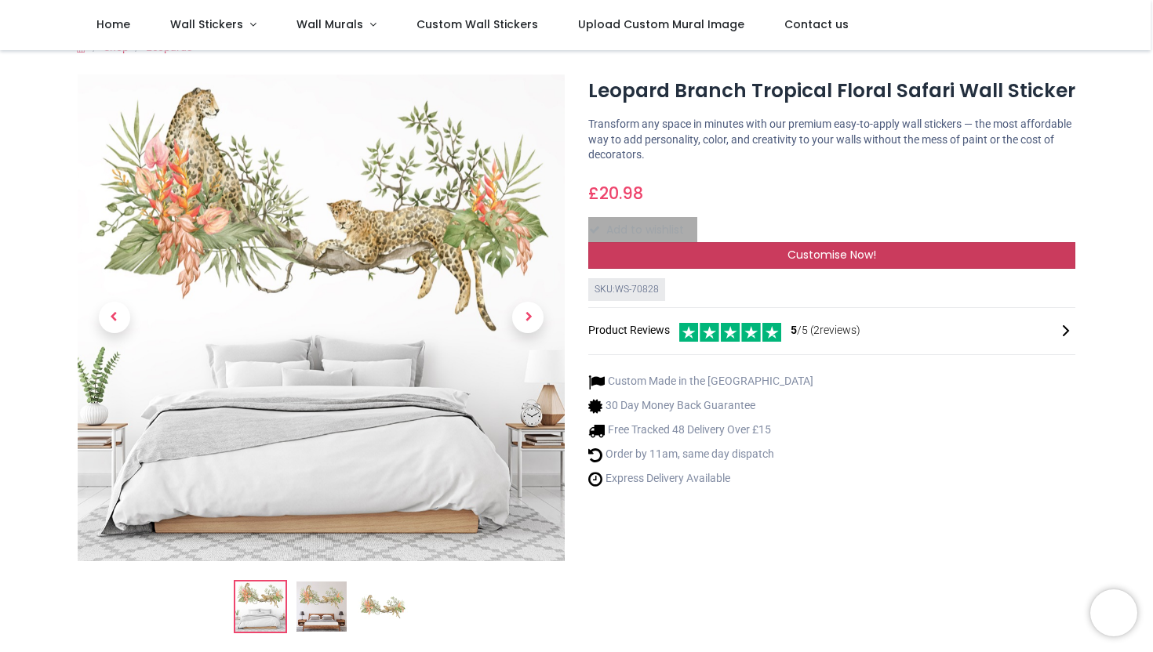
click at [829, 256] on span "Customise Now!" at bounding box center [831, 255] width 89 height 16
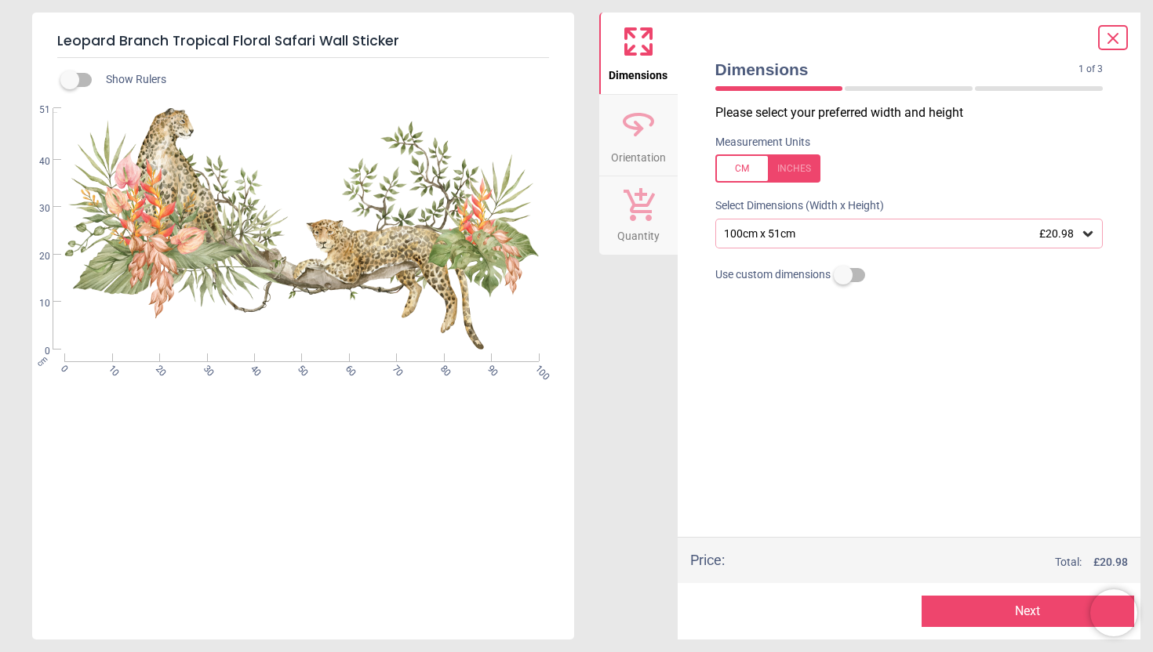
click at [1091, 236] on icon at bounding box center [1088, 234] width 16 height 16
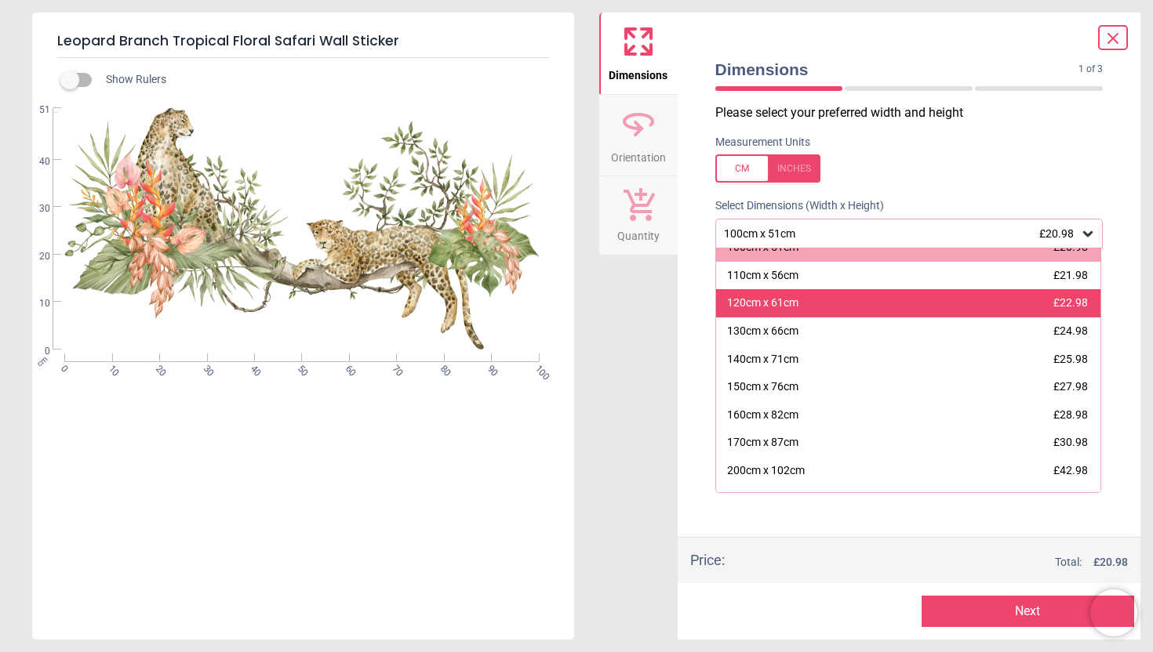
scroll to position [17, 0]
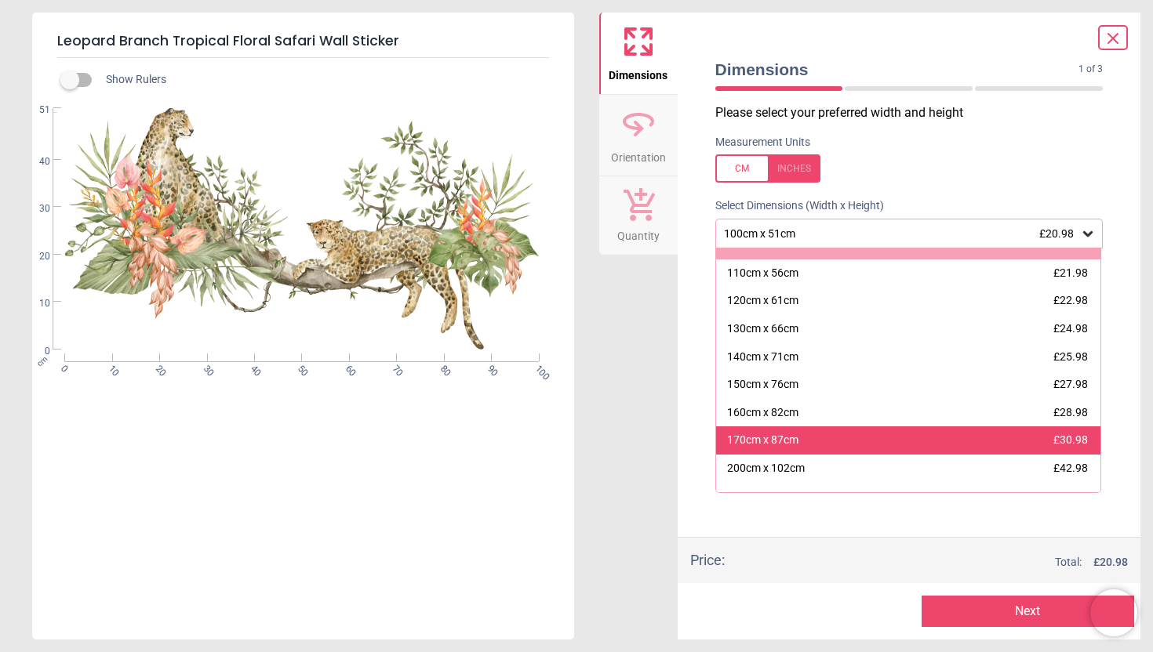
click at [854, 445] on div "170cm x 87cm £30.98" at bounding box center [908, 441] width 385 height 28
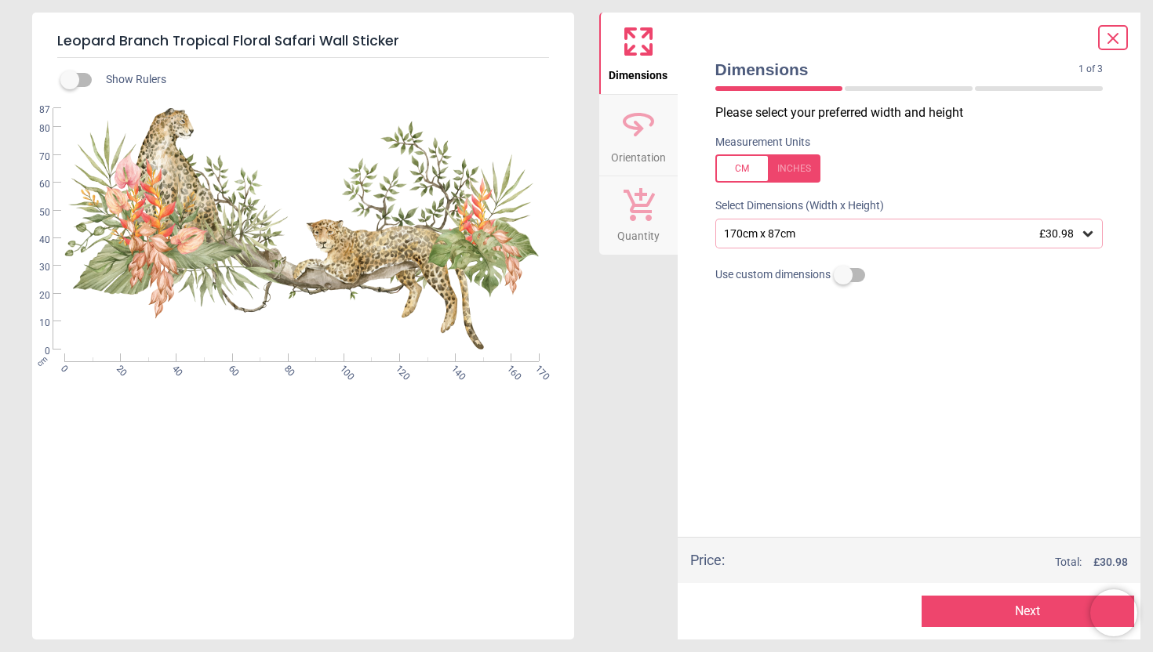
click at [1025, 613] on button "Next" at bounding box center [1027, 611] width 213 height 31
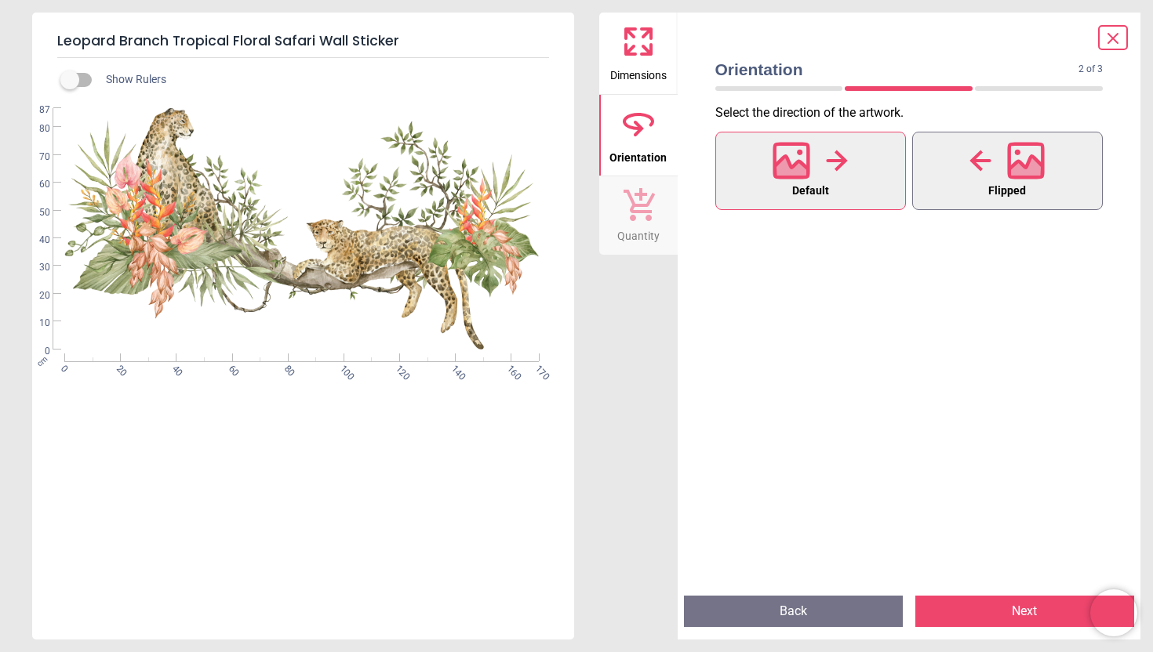
click at [1031, 150] on icon at bounding box center [1026, 161] width 38 height 38
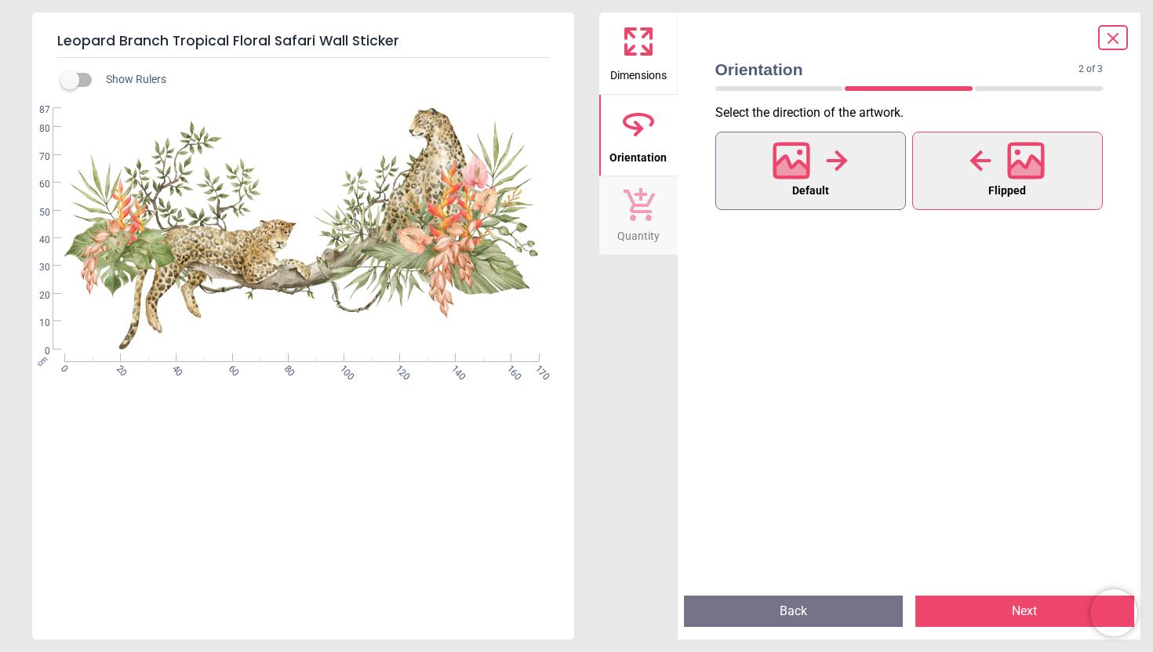
click at [769, 162] on button "Default" at bounding box center [810, 171] width 191 height 78
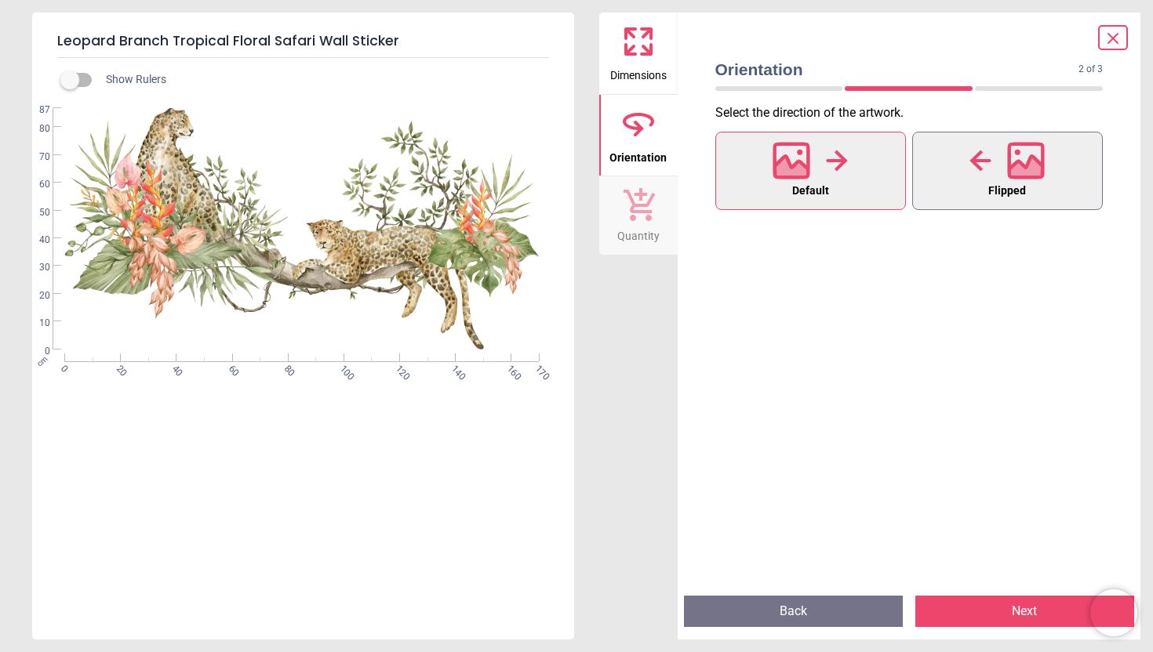
click at [1025, 168] on icon at bounding box center [1026, 169] width 34 height 27
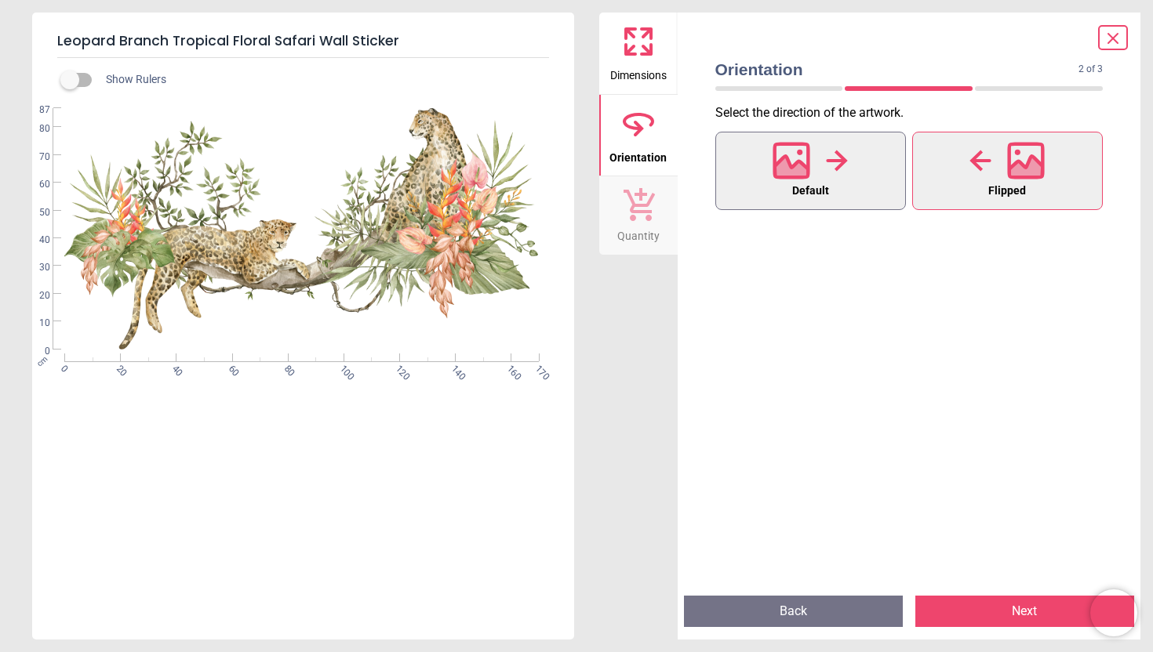
click at [812, 173] on div at bounding box center [809, 160] width 75 height 41
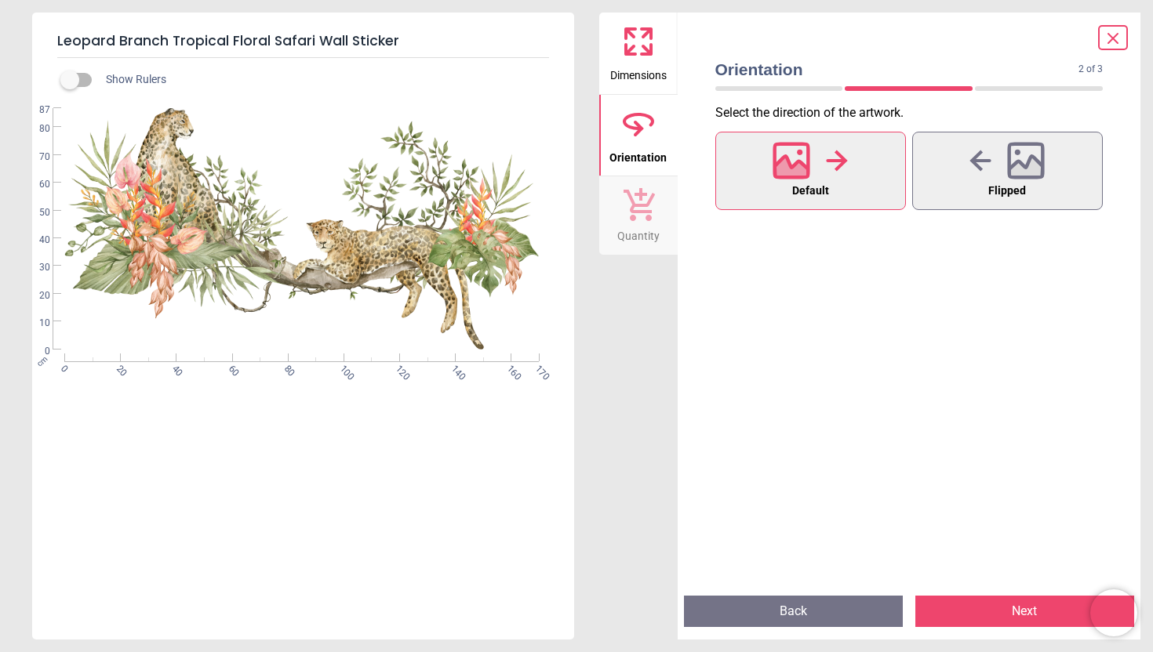
click at [1012, 606] on button "Next" at bounding box center [1024, 611] width 219 height 31
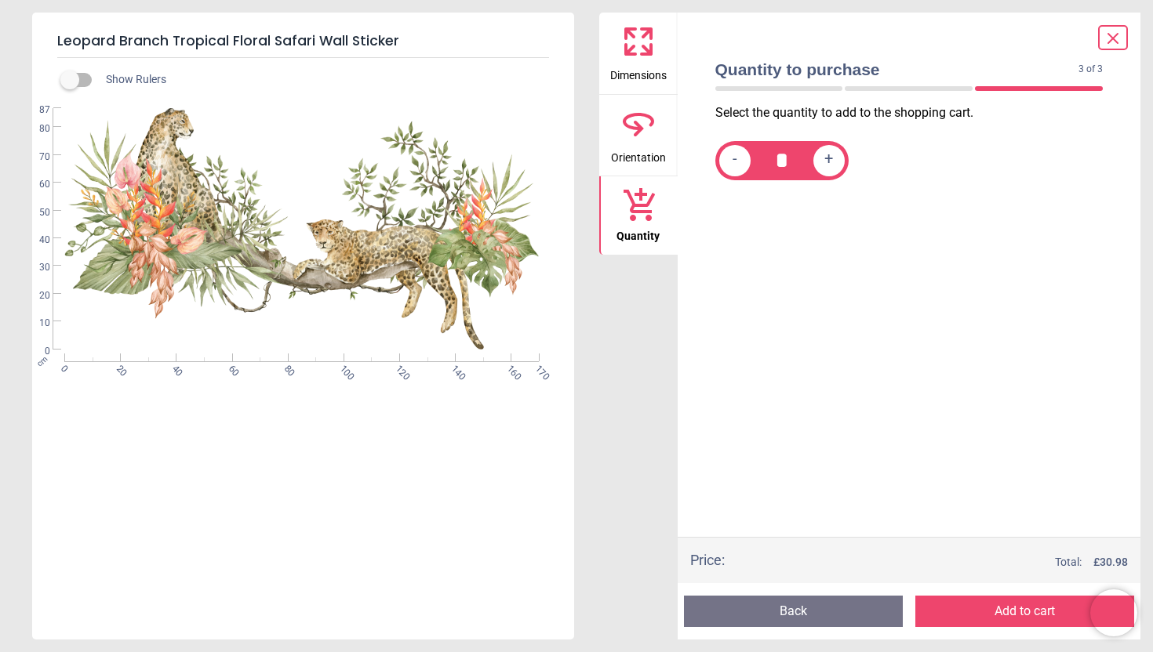
click at [1004, 618] on button "Add to cart" at bounding box center [1024, 611] width 219 height 31
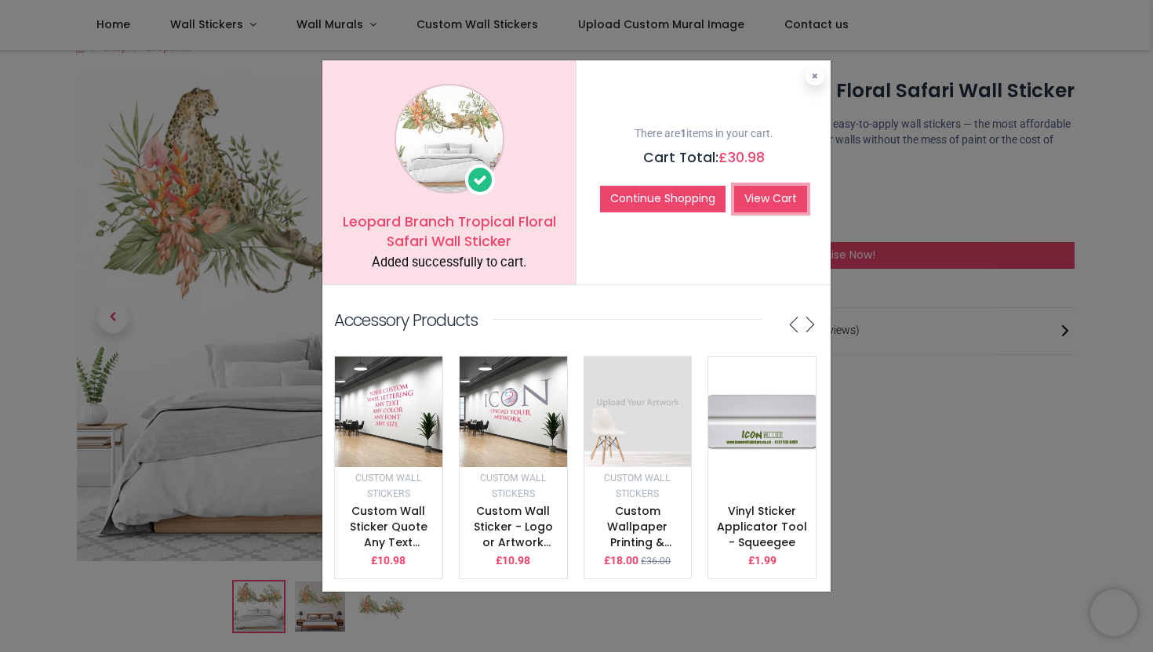
click at [781, 191] on link "View Cart" at bounding box center [770, 199] width 73 height 27
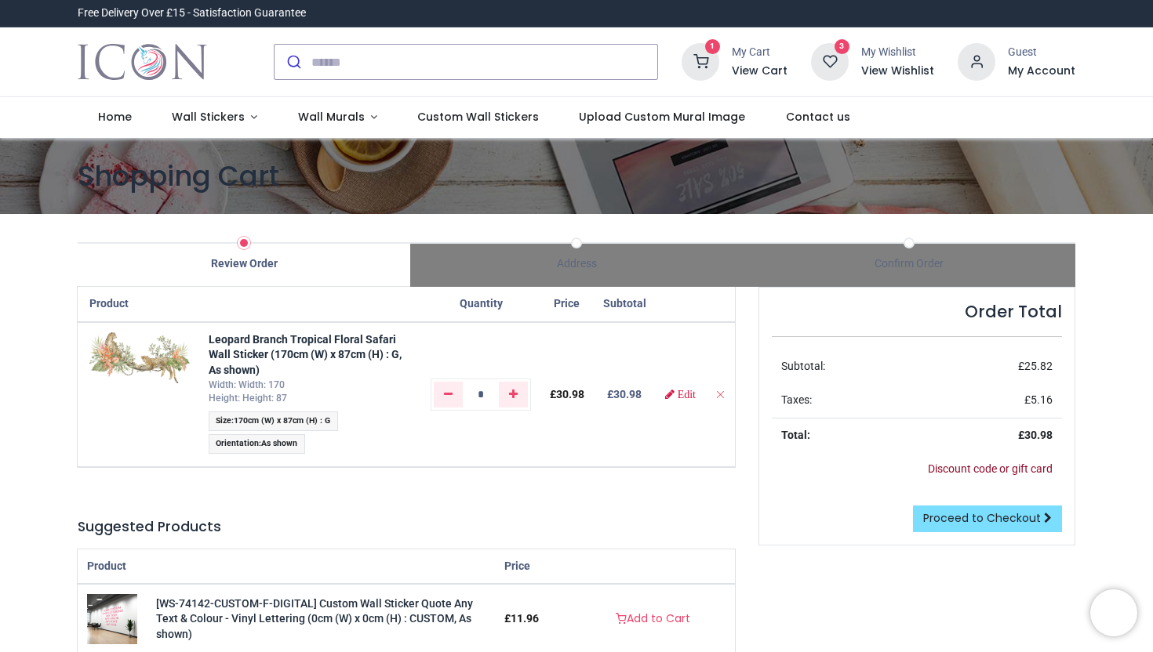
click at [928, 466] on link "Discount code or gift card" at bounding box center [990, 469] width 125 height 13
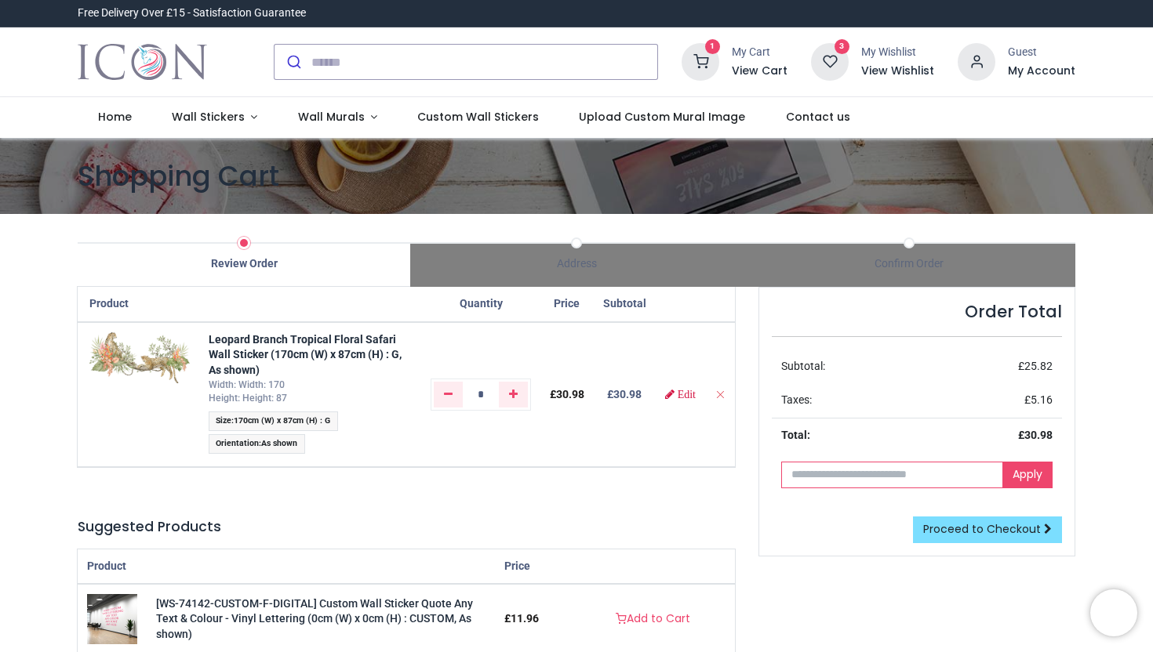
click at [919, 472] on input "text" at bounding box center [892, 475] width 222 height 27
type input "**********"
click at [1032, 482] on link "Apply" at bounding box center [1027, 475] width 50 height 27
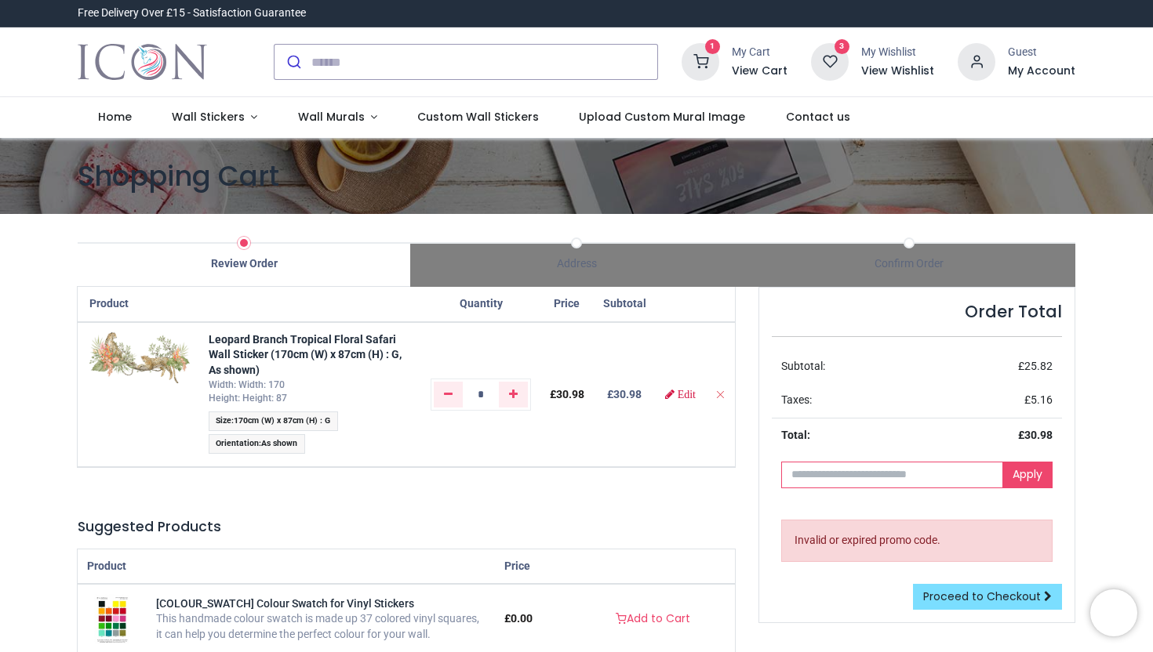
click at [863, 479] on input "text" at bounding box center [892, 475] width 222 height 27
type input "**********"
click at [1039, 478] on link "Apply" at bounding box center [1027, 475] width 50 height 27
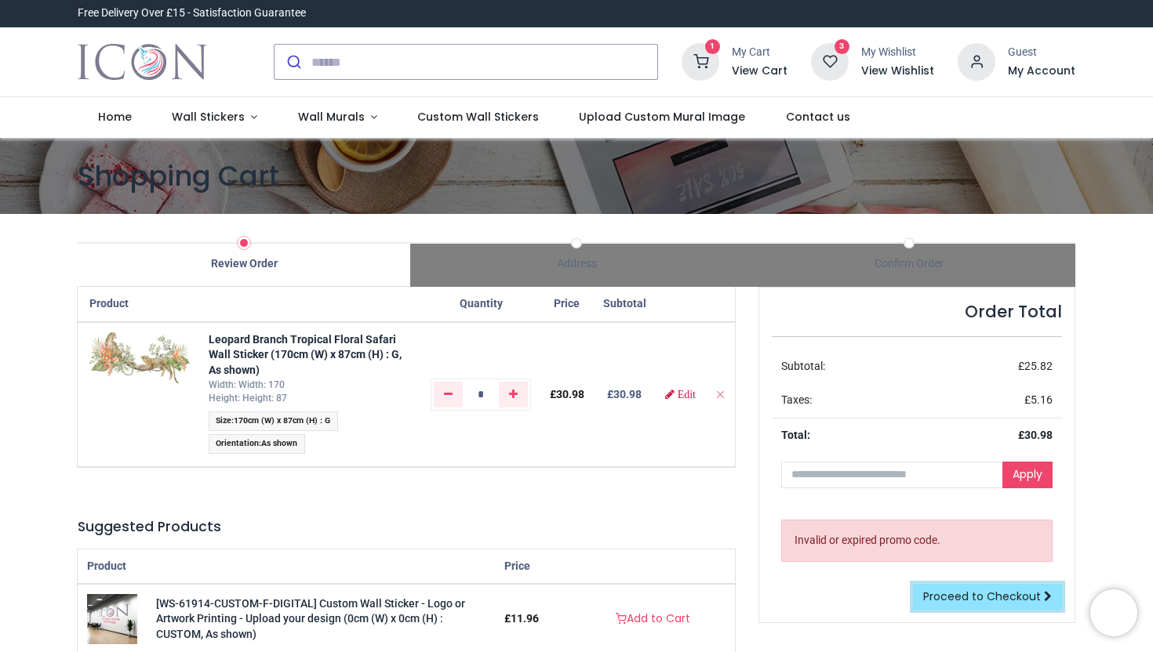
click at [993, 598] on span "Proceed to Checkout" at bounding box center [982, 597] width 118 height 16
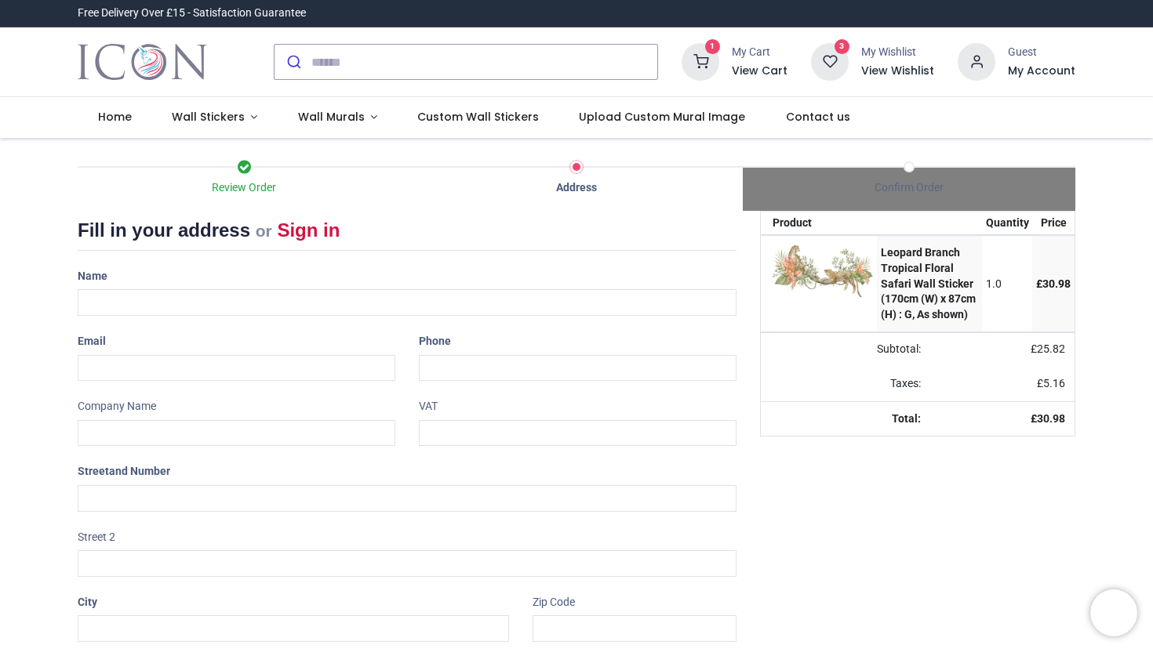
select select "***"
click at [351, 299] on input "text" at bounding box center [407, 302] width 659 height 27
type input "**********"
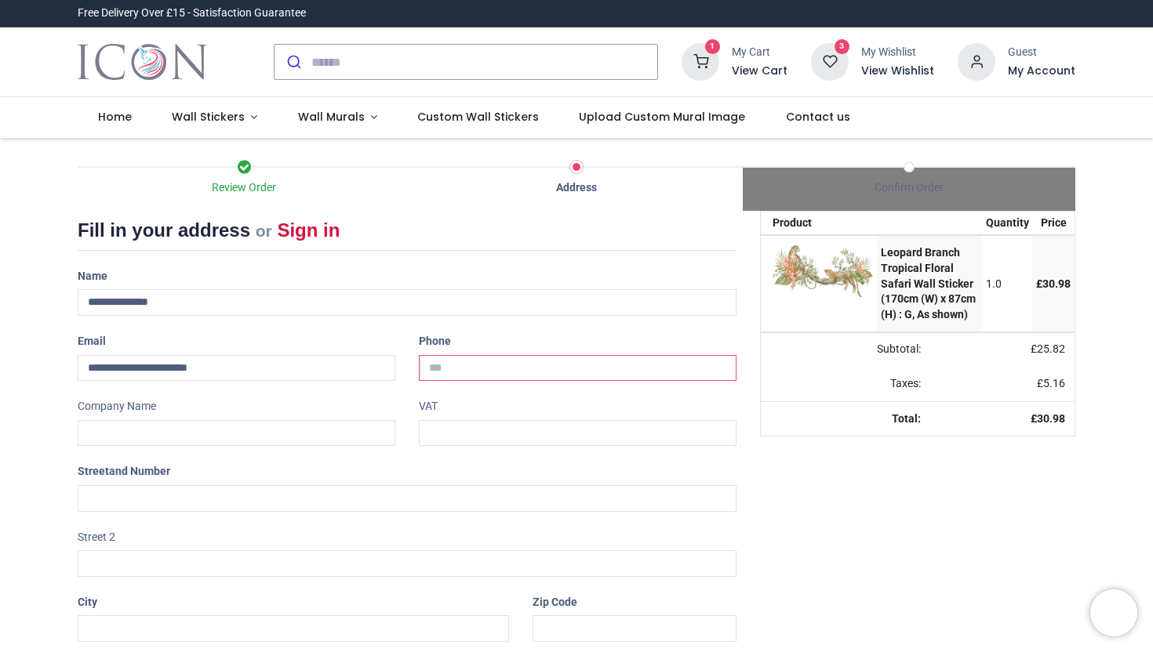
type input "**********"
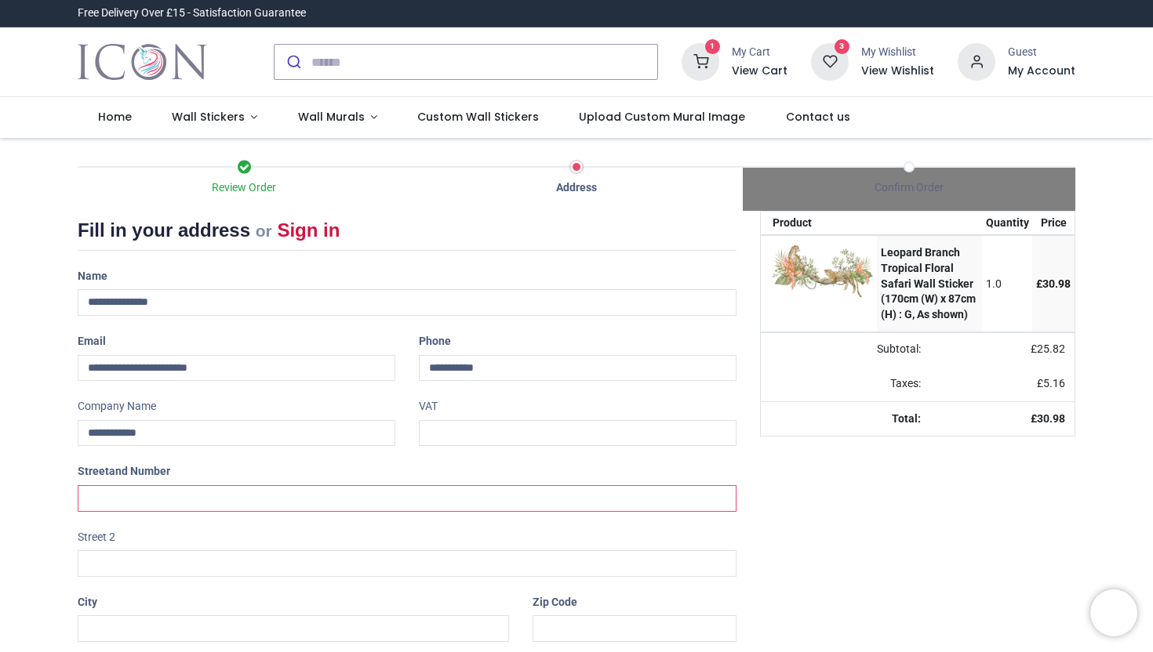
type input "**********"
type input "********"
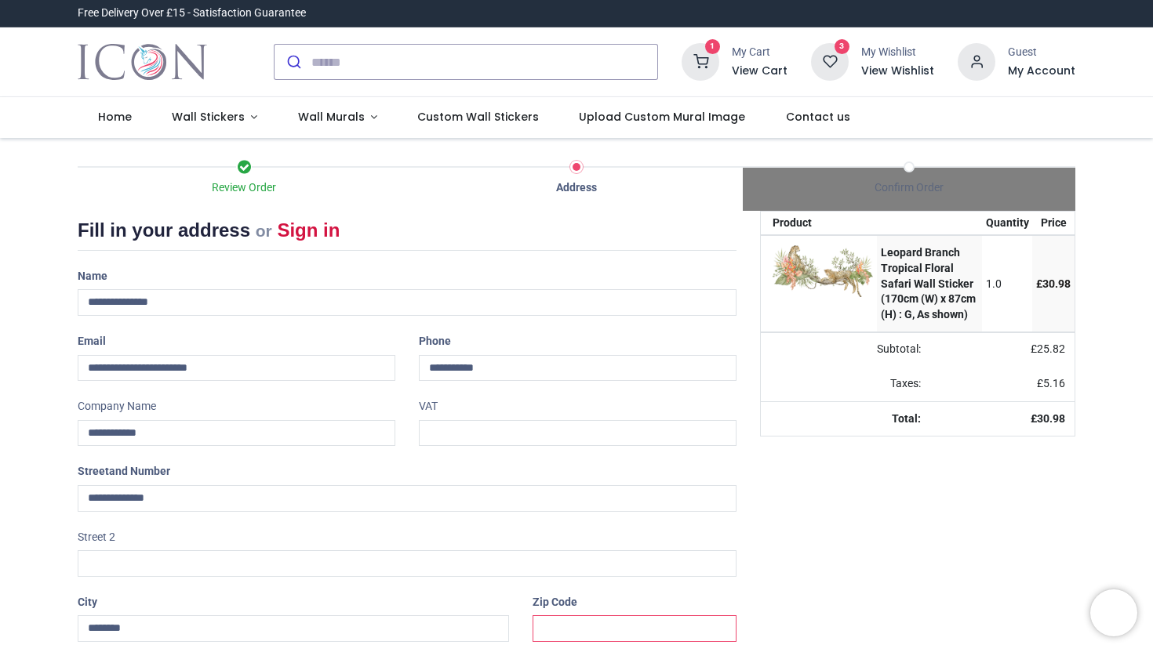
type input "*******"
select select "***"
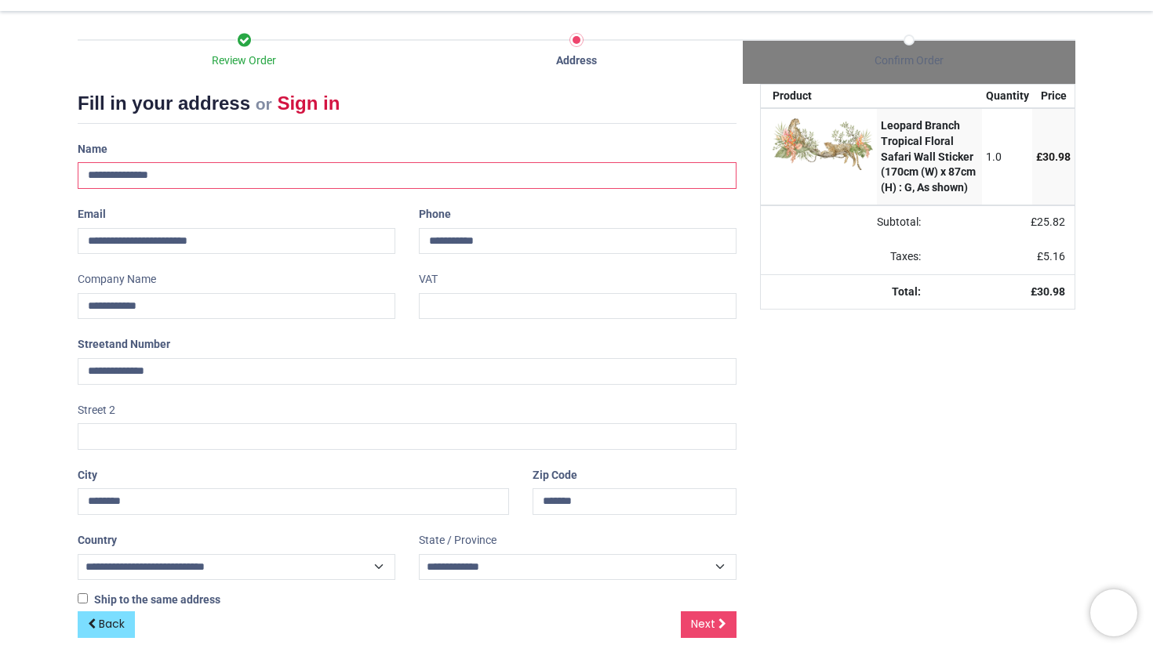
scroll to position [144, 0]
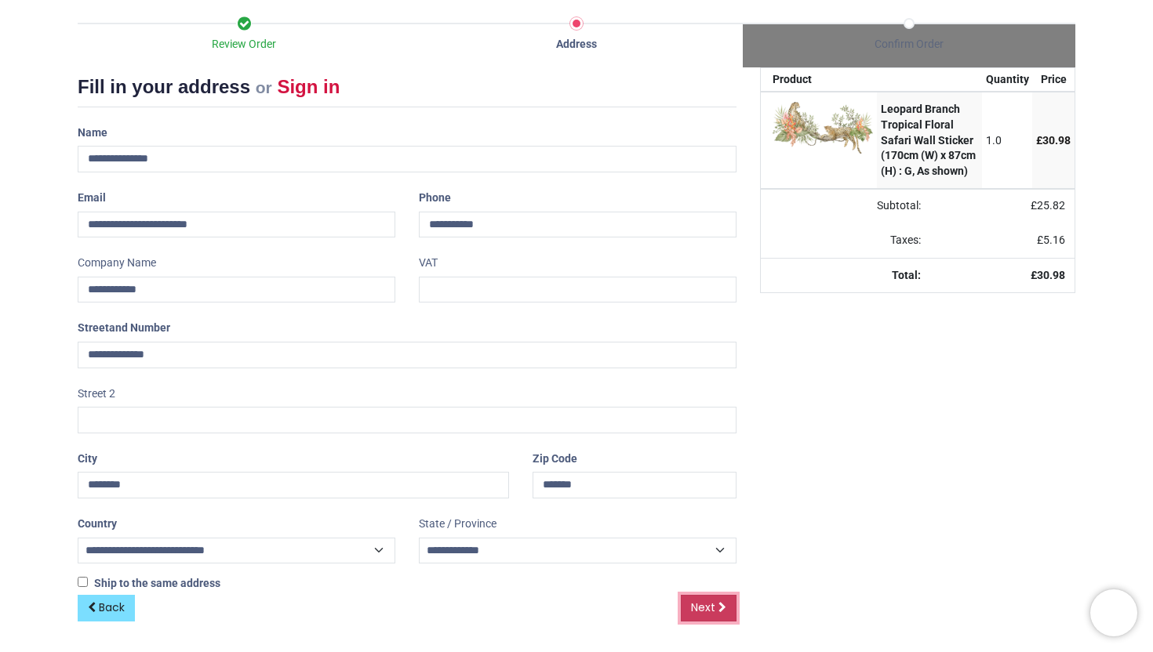
click at [705, 608] on span "Next" at bounding box center [703, 608] width 24 height 16
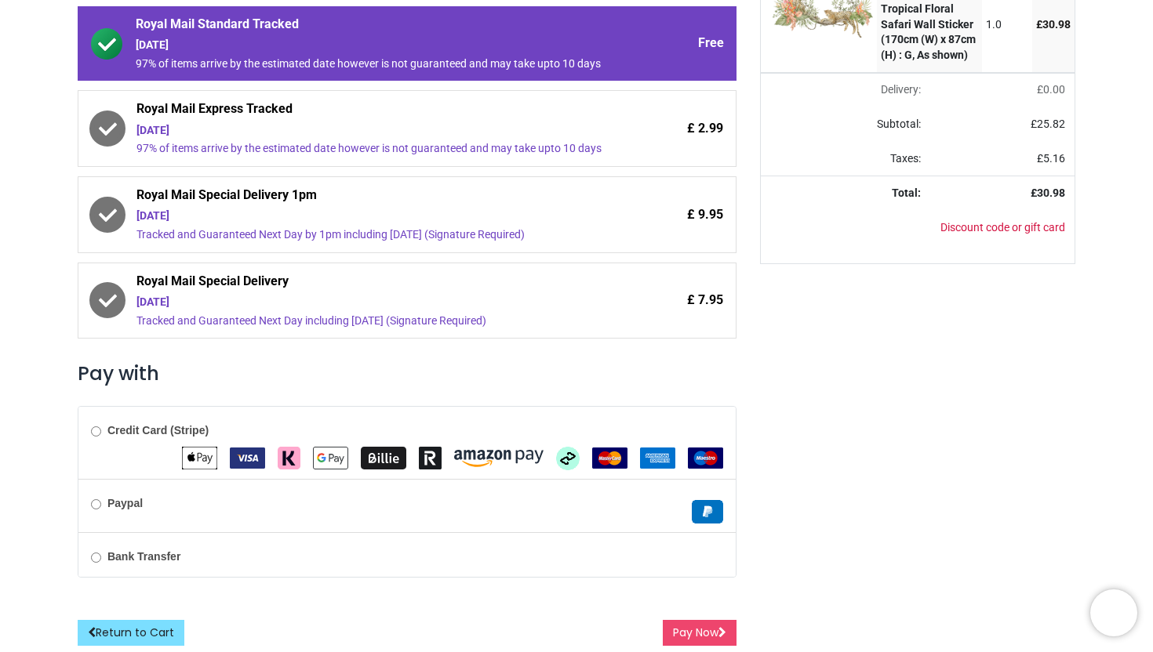
scroll to position [290, 0]
click at [681, 627] on button "Pay Now" at bounding box center [700, 633] width 74 height 27
